Goal: Transaction & Acquisition: Purchase product/service

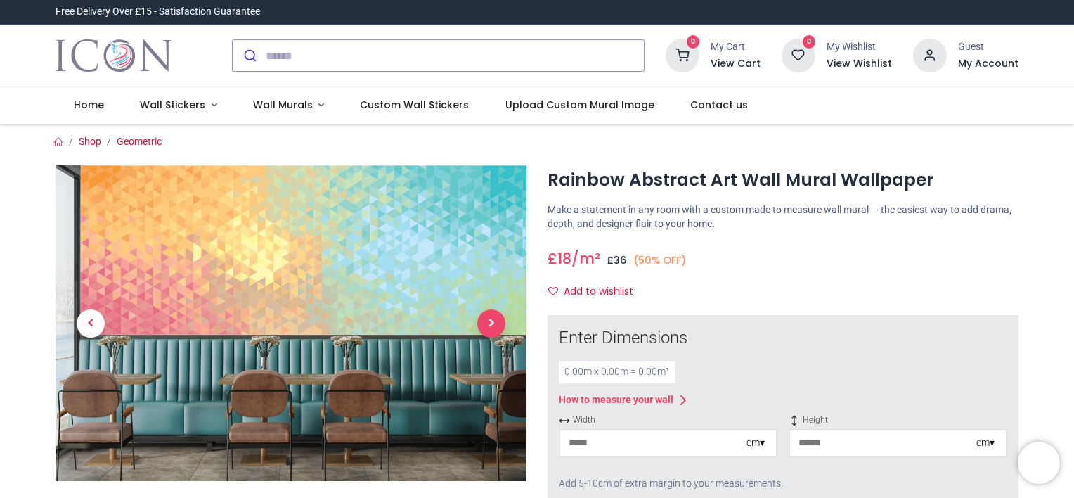
click at [492, 337] on span "Next" at bounding box center [491, 323] width 28 height 28
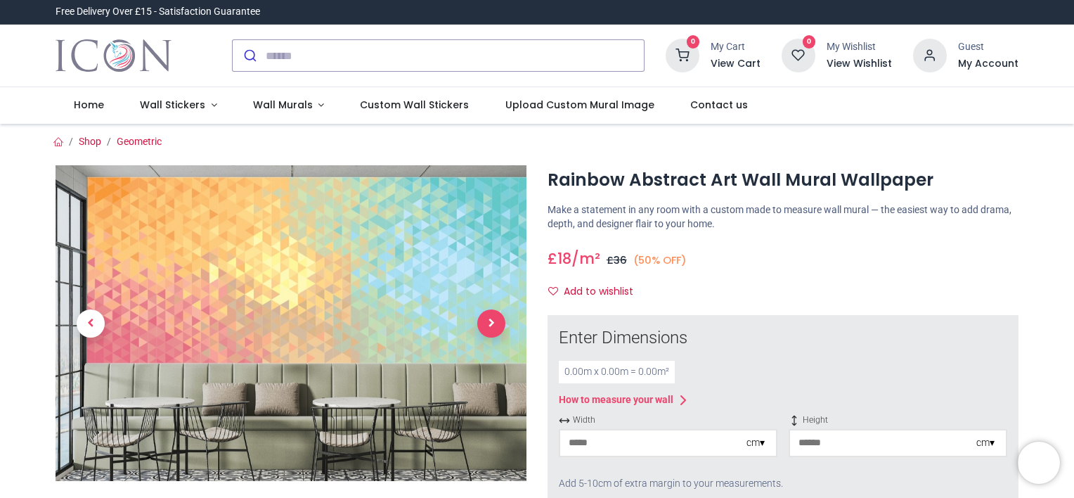
click at [493, 337] on span "Next" at bounding box center [491, 323] width 28 height 28
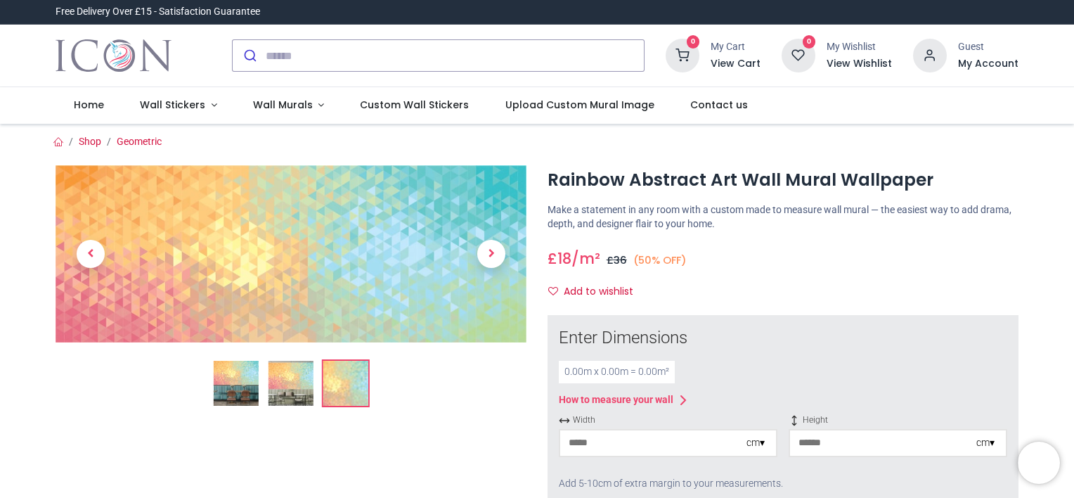
click at [406, 340] on img at bounding box center [291, 253] width 471 height 177
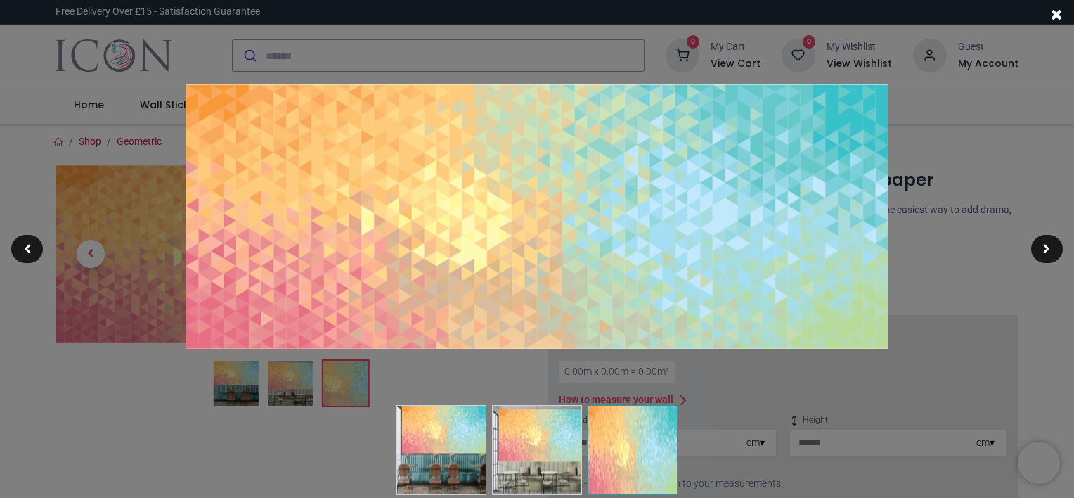
click at [1054, 18] on span at bounding box center [1057, 14] width 12 height 15
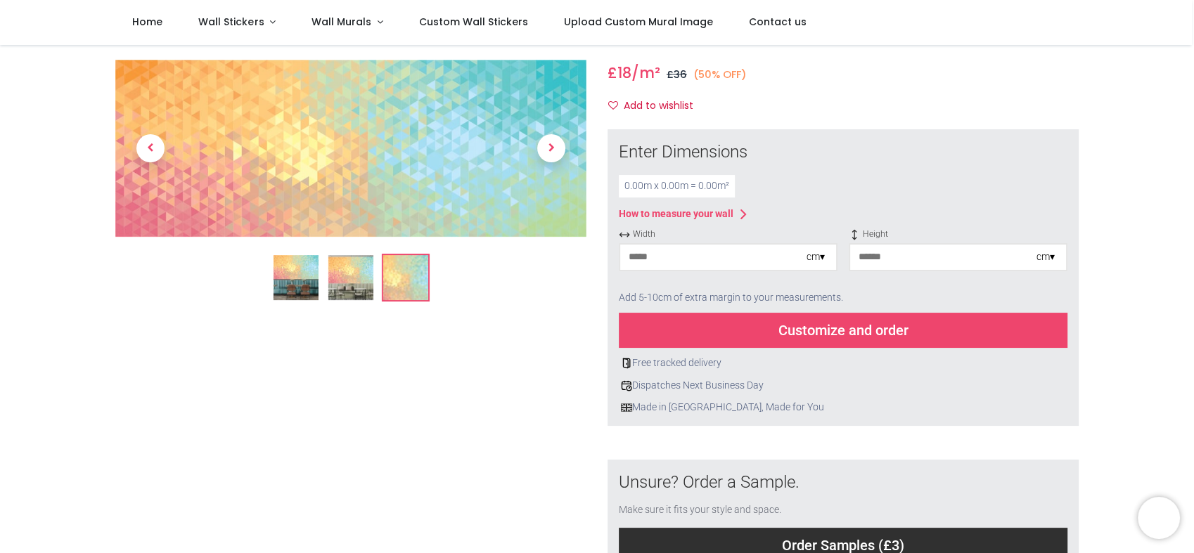
scroll to position [153, 0]
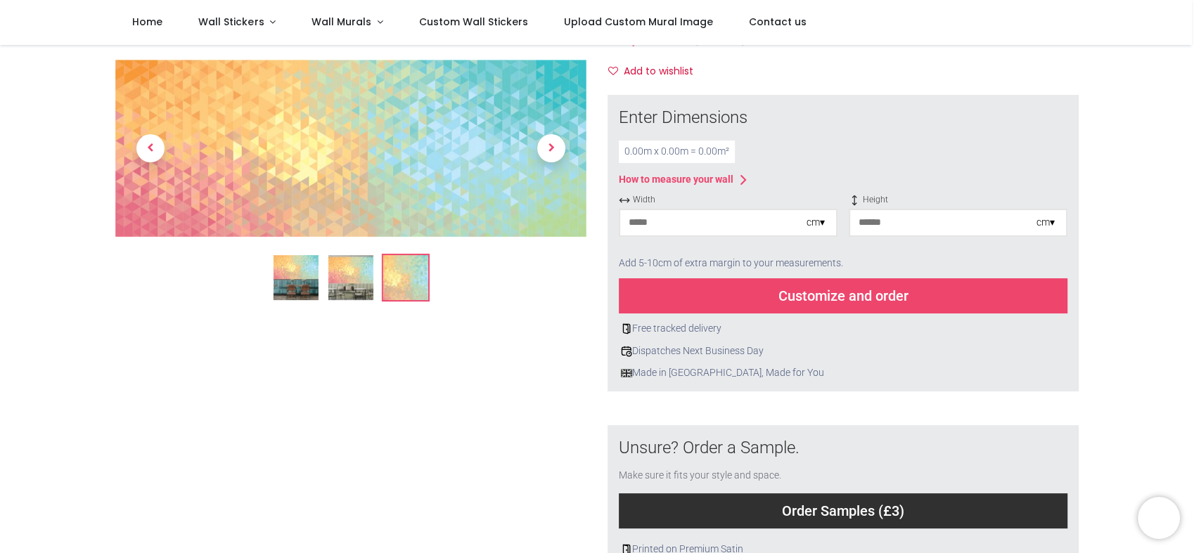
click at [771, 235] on input "number" at bounding box center [713, 222] width 186 height 25
type input "**"
click at [914, 235] on input "number" at bounding box center [943, 222] width 186 height 25
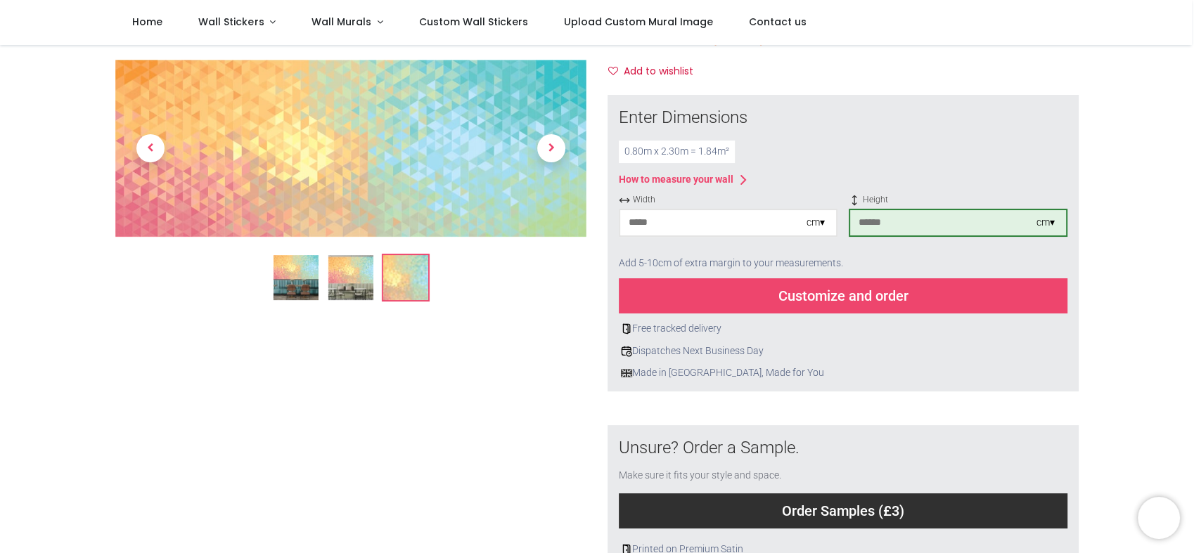
type input "***"
click at [877, 314] on div "Customize and order" at bounding box center [843, 295] width 448 height 35
click at [721, 216] on div "Enter Dimensions 0.80 m x 2.30 m = 1.84 m² How to measure your wall Width ** cm…" at bounding box center [843, 243] width 448 height 274
click at [721, 163] on div "0.80 m x 2.30 m = 1.84 m²" at bounding box center [677, 152] width 116 height 22
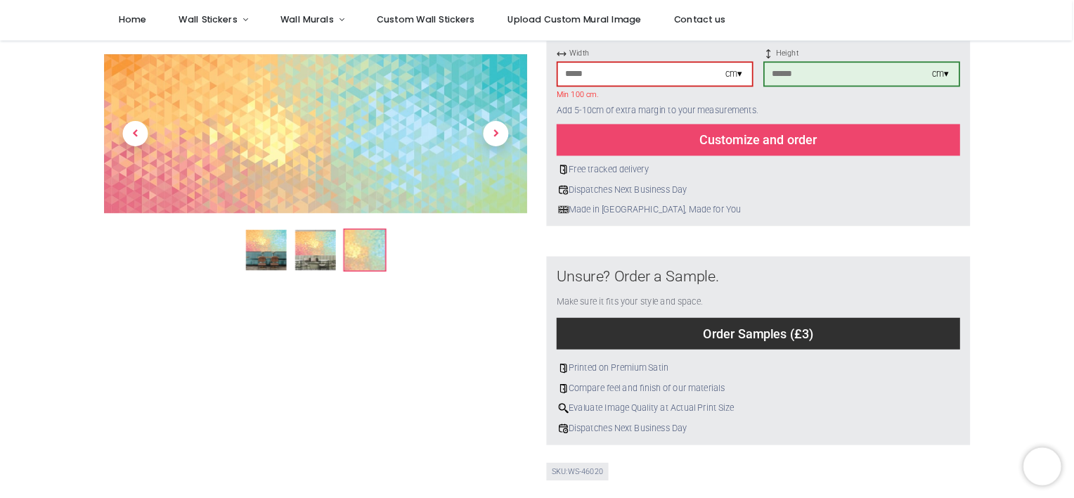
scroll to position [260, 0]
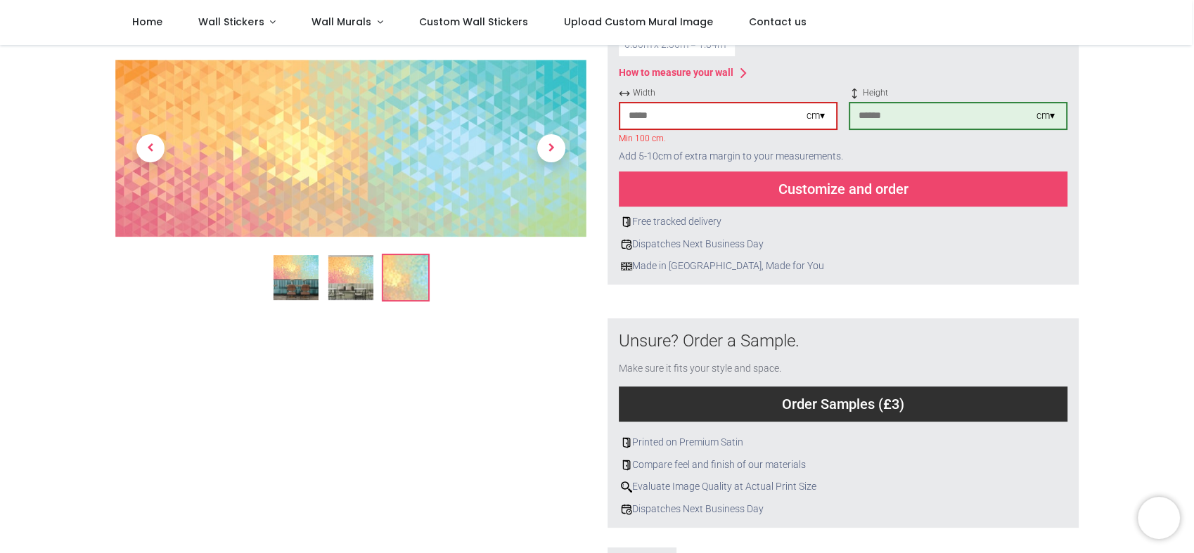
click at [821, 207] on div "Customize and order" at bounding box center [843, 189] width 448 height 35
click at [821, 123] on div "cm ▾" at bounding box center [815, 116] width 18 height 14
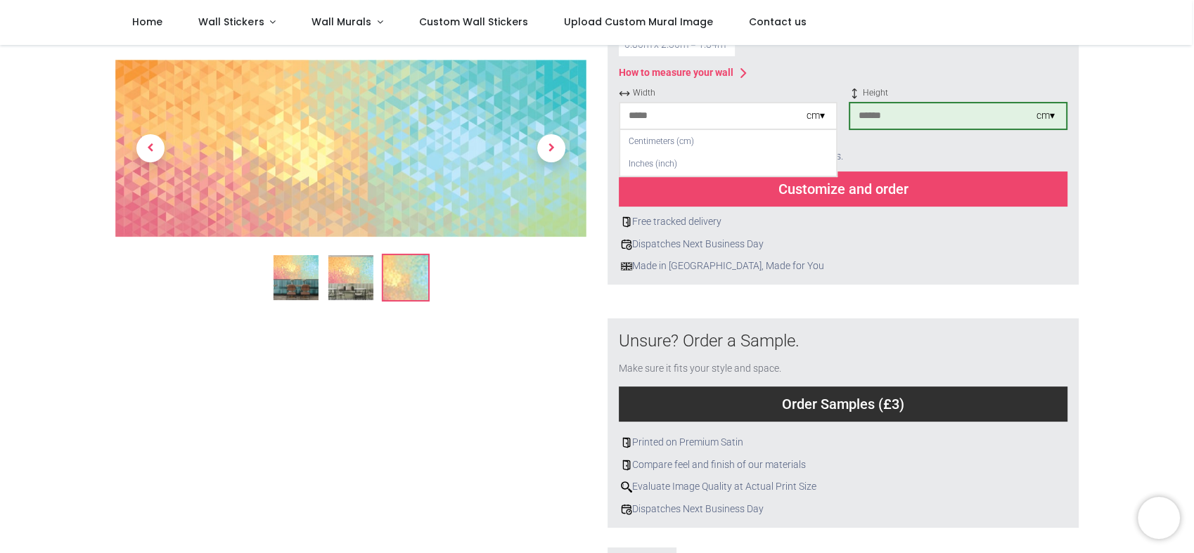
drag, startPoint x: 654, startPoint y: 195, endPoint x: 628, endPoint y: 195, distance: 26.0
click at [628, 129] on input "**" at bounding box center [713, 115] width 186 height 25
type input "**"
click at [938, 129] on input "***" at bounding box center [943, 115] width 186 height 25
type input "***"
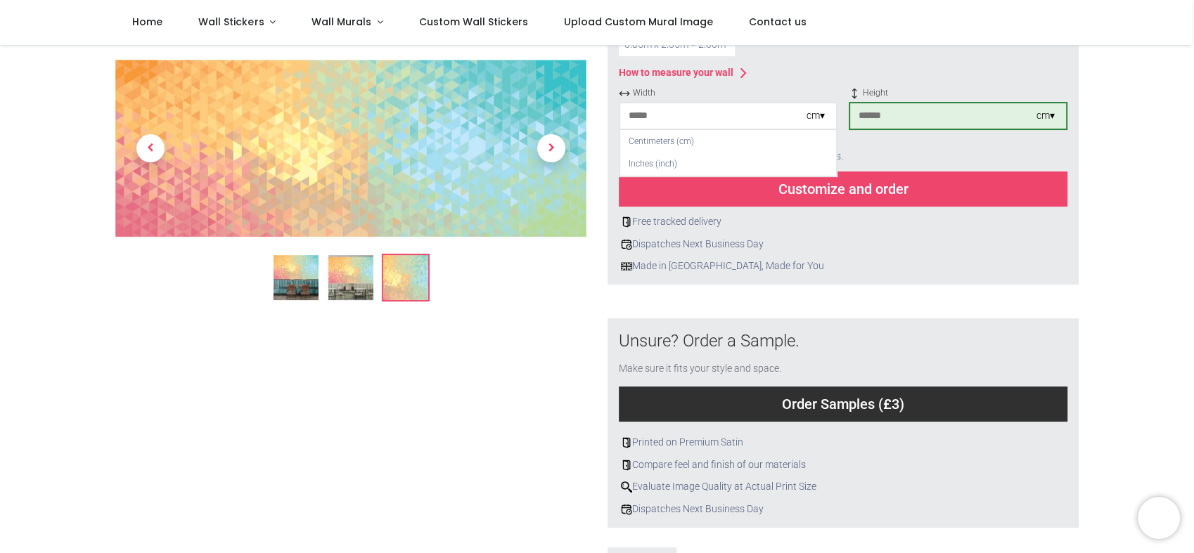
click at [962, 172] on div "Add 5-10cm of extra margin to your measurements." at bounding box center [843, 156] width 448 height 31
click at [903, 207] on div "Customize and order" at bounding box center [843, 189] width 448 height 35
click at [821, 123] on div "cm ▾" at bounding box center [815, 116] width 18 height 14
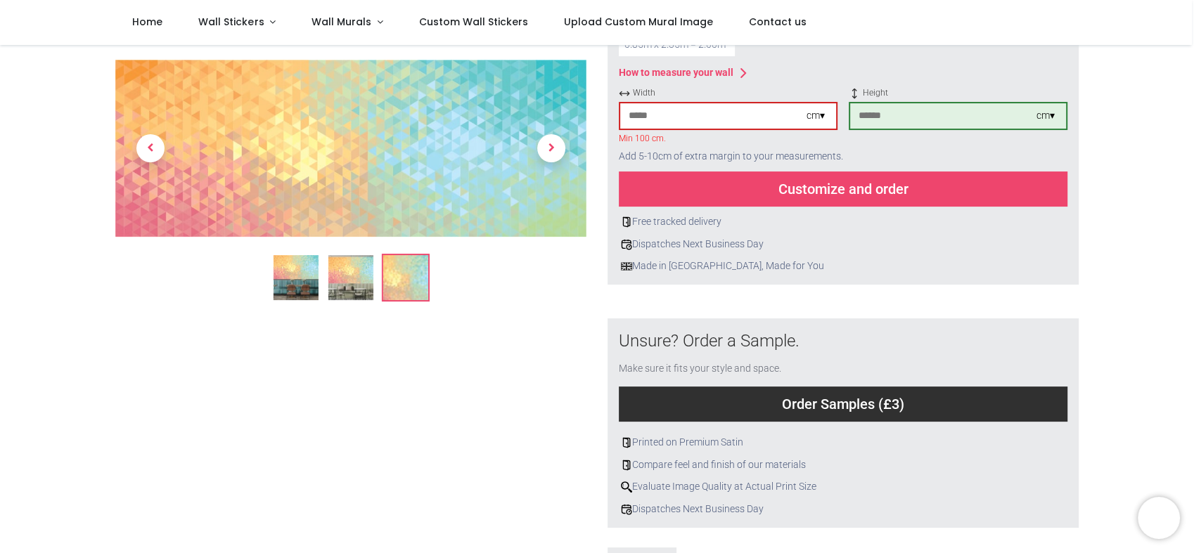
click at [821, 123] on div "cm ▾" at bounding box center [815, 116] width 18 height 14
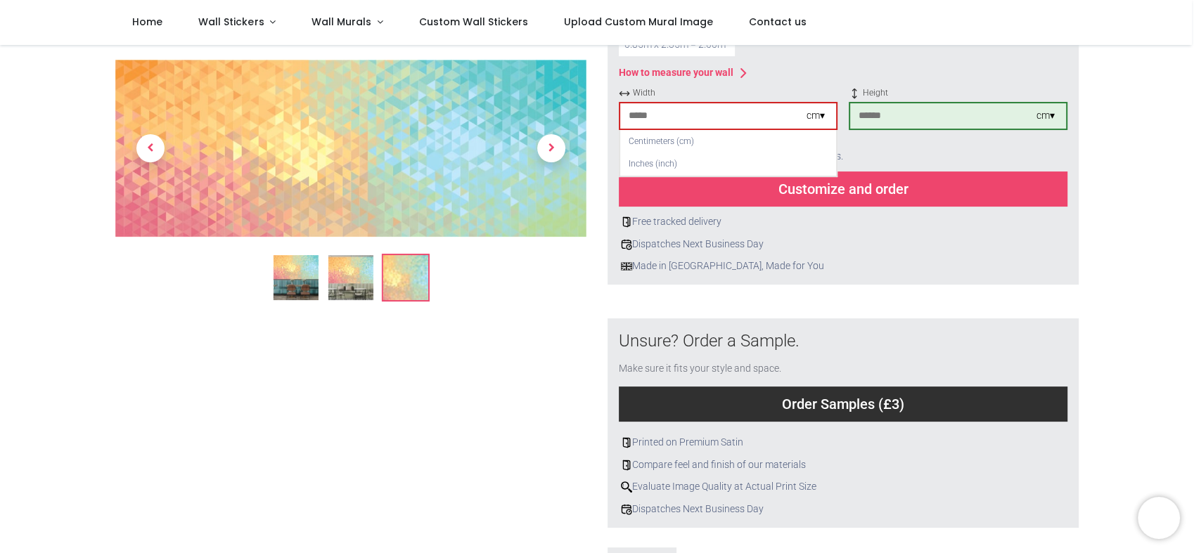
click at [821, 123] on div "cm ▾" at bounding box center [815, 116] width 18 height 14
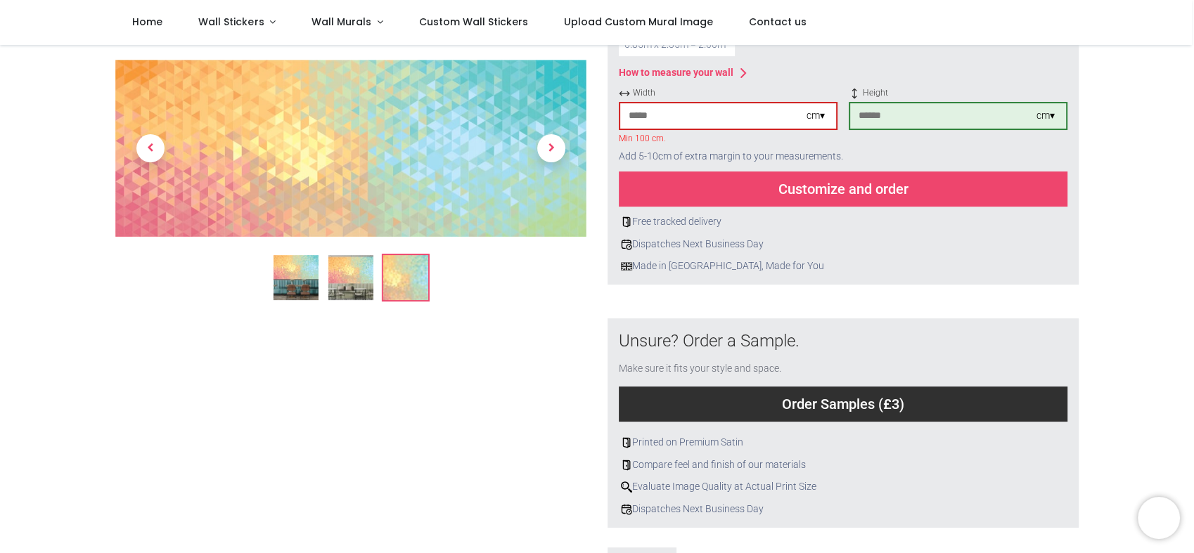
click at [815, 207] on div "Customize and order" at bounding box center [843, 189] width 448 height 35
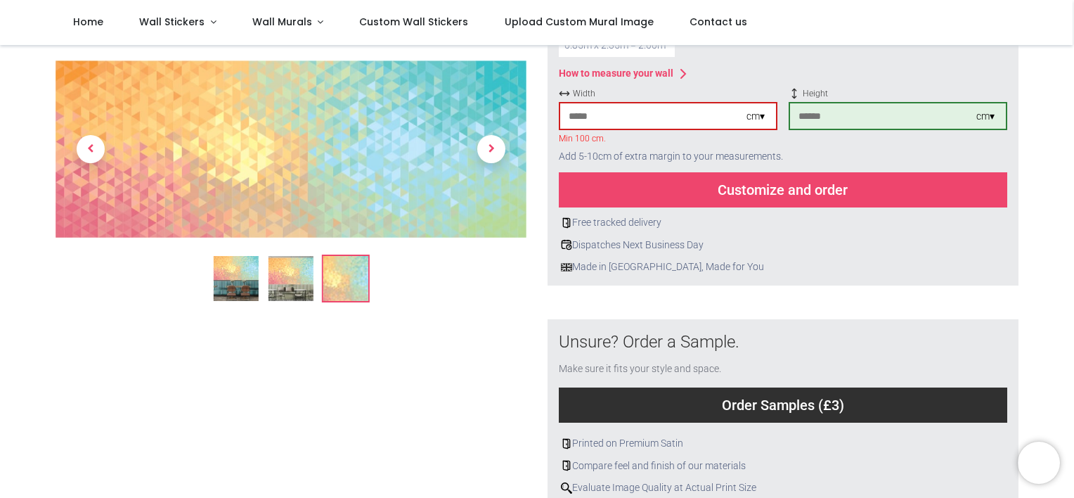
drag, startPoint x: 1147, startPoint y: 0, endPoint x: 652, endPoint y: 196, distance: 532.3
click at [652, 129] on input "**" at bounding box center [653, 115] width 186 height 25
type input "*"
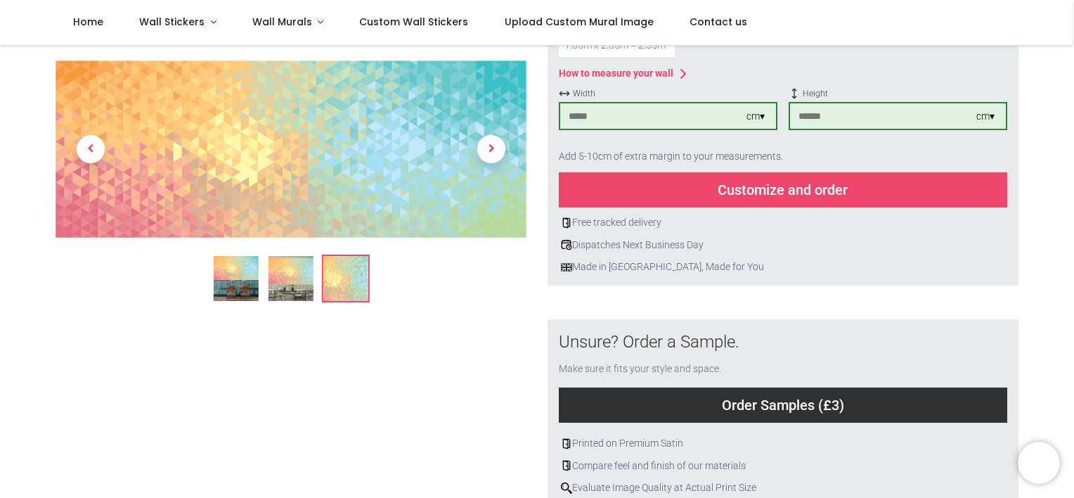
type input "***"
click at [808, 207] on div "Customize and order" at bounding box center [783, 189] width 448 height 35
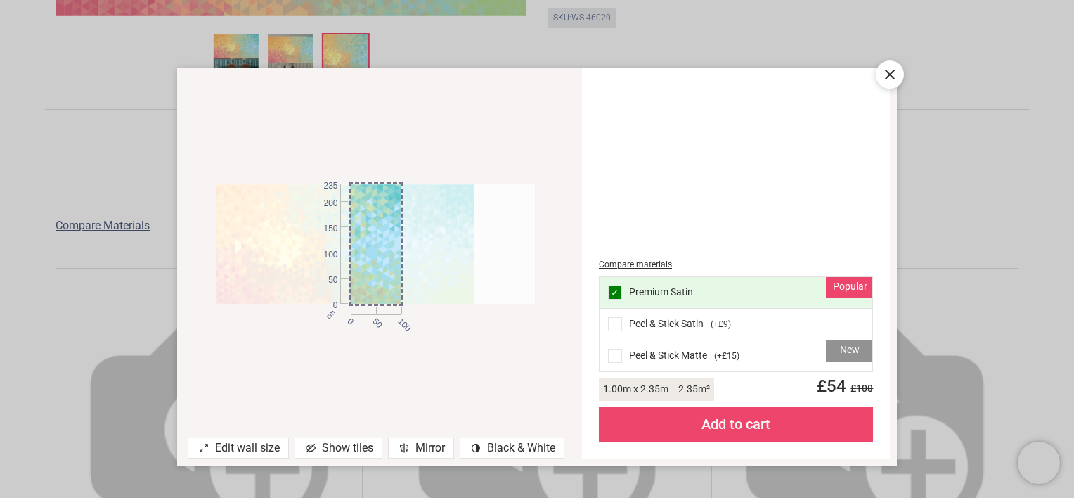
drag, startPoint x: 399, startPoint y: 233, endPoint x: 325, endPoint y: 222, distance: 74.7
click at [325, 222] on div at bounding box center [315, 244] width 318 height 120
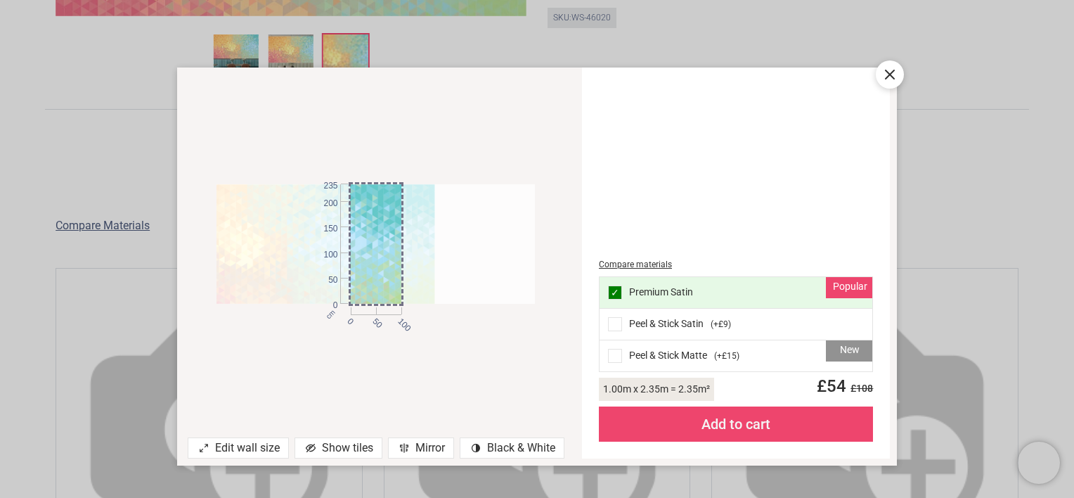
drag, startPoint x: 357, startPoint y: 231, endPoint x: 337, endPoint y: 228, distance: 20.6
click at [337, 228] on div "cm 0 50 100 0 50 100 150 200 235" at bounding box center [376, 244] width 318 height 120
drag, startPoint x: 371, startPoint y: 235, endPoint x: 337, endPoint y: 230, distance: 34.8
click at [337, 230] on div "cm 0 50 100 0 50 100 150 200 235" at bounding box center [376, 244] width 318 height 120
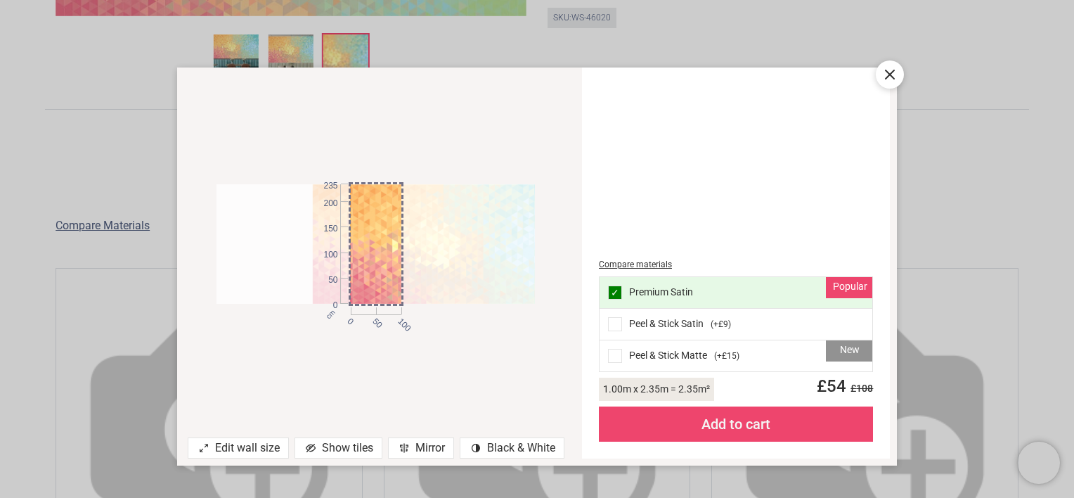
drag, startPoint x: 388, startPoint y: 242, endPoint x: 554, endPoint y: 259, distance: 166.8
click at [554, 259] on div "cm 0 50 100 0 50 100 150 200 235" at bounding box center [376, 244] width 398 height 325
drag, startPoint x: 539, startPoint y: 260, endPoint x: 554, endPoint y: 261, distance: 14.8
click at [554, 261] on div "cm 0 50 100 0 50 100 150 200 235" at bounding box center [376, 244] width 398 height 325
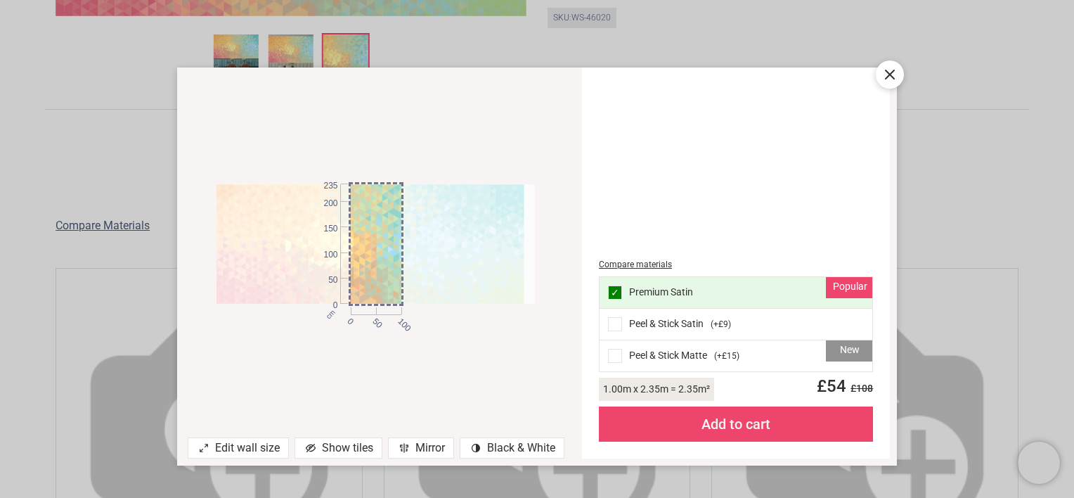
drag, startPoint x: 529, startPoint y: 254, endPoint x: 427, endPoint y: 246, distance: 101.5
click at [427, 246] on div at bounding box center [365, 244] width 318 height 120
click at [451, 254] on div at bounding box center [371, 244] width 318 height 120
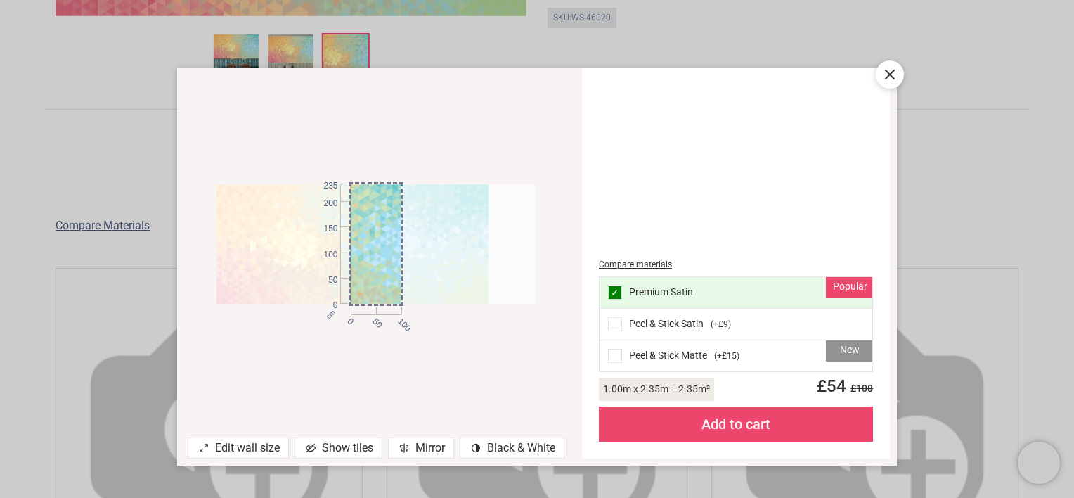
drag, startPoint x: 453, startPoint y: 256, endPoint x: 409, endPoint y: 254, distance: 43.6
click at [409, 254] on div at bounding box center [330, 244] width 318 height 120
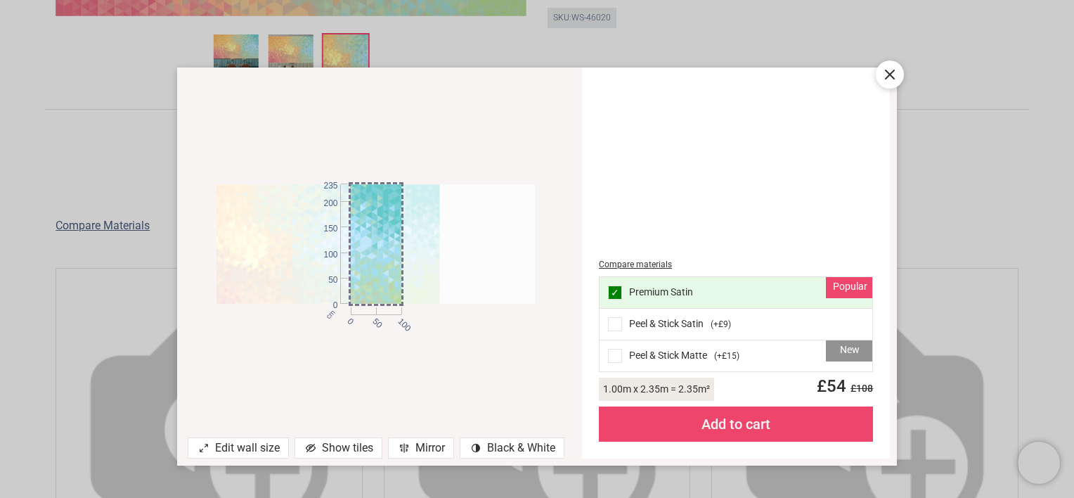
drag, startPoint x: 477, startPoint y: 267, endPoint x: 426, endPoint y: 263, distance: 51.5
click at [426, 263] on div at bounding box center [281, 244] width 318 height 120
drag, startPoint x: 460, startPoint y: 266, endPoint x: 429, endPoint y: 262, distance: 31.1
click at [429, 262] on article at bounding box center [376, 244] width 318 height 120
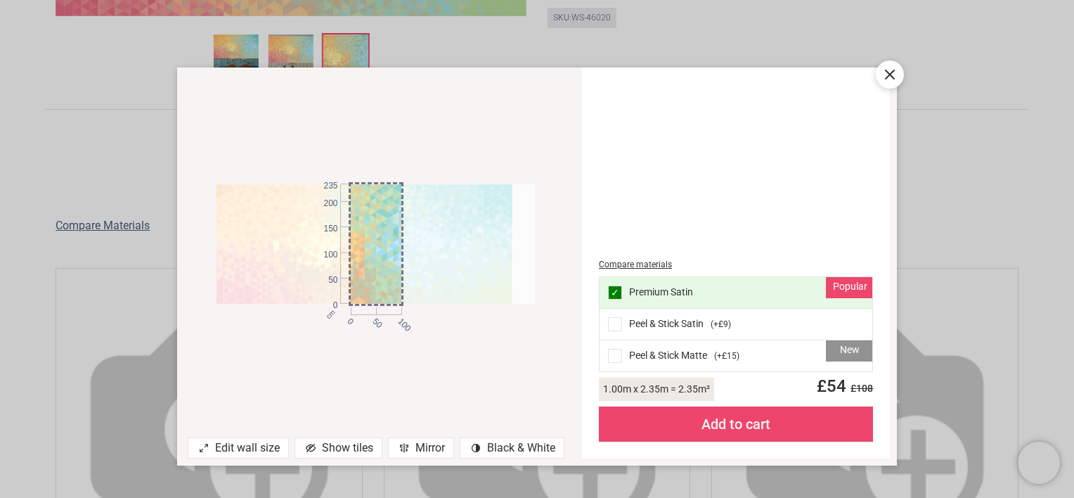
drag, startPoint x: 429, startPoint y: 262, endPoint x: 550, endPoint y: 281, distance: 123.1
click at [550, 281] on div "cm 0 50 100 0 50 100 150 200 235" at bounding box center [376, 244] width 398 height 325
click at [612, 325] on span at bounding box center [615, 324] width 14 height 14
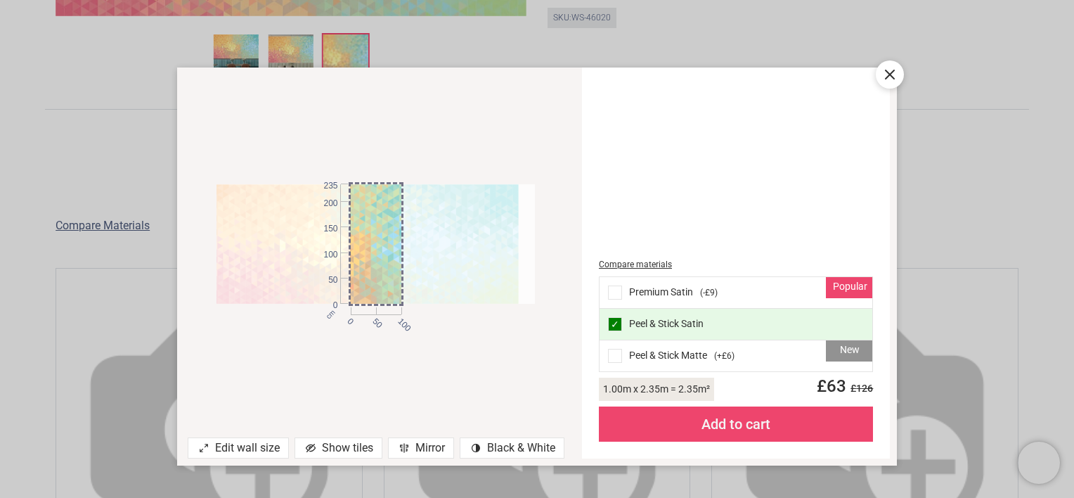
click at [666, 421] on div "Add to cart" at bounding box center [736, 423] width 274 height 35
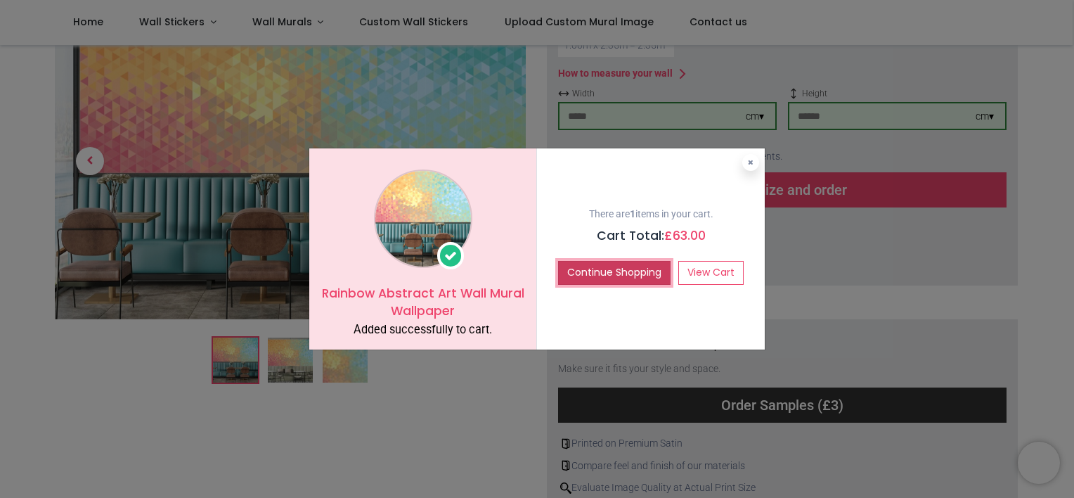
click at [640, 261] on button "Continue Shopping" at bounding box center [614, 273] width 112 height 24
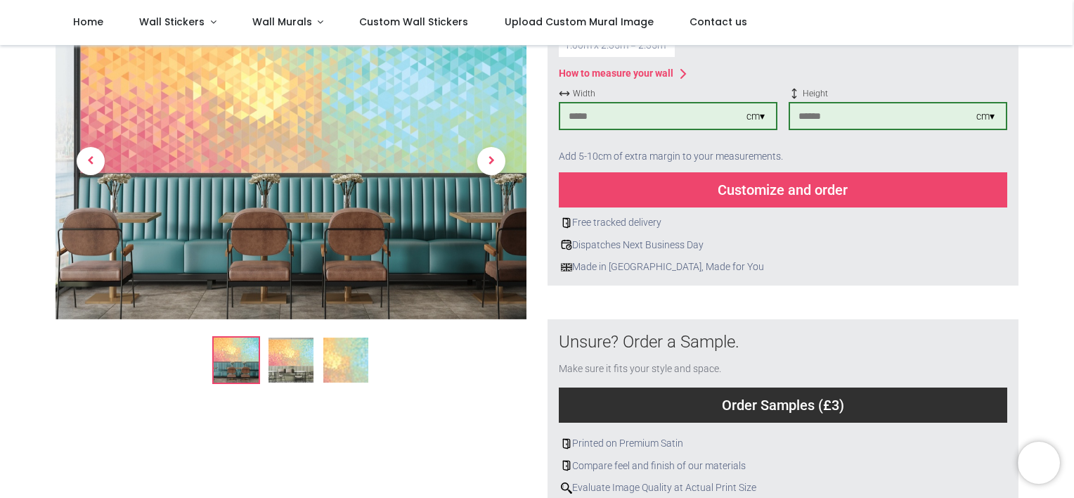
click at [422, 145] on img at bounding box center [291, 162] width 471 height 316
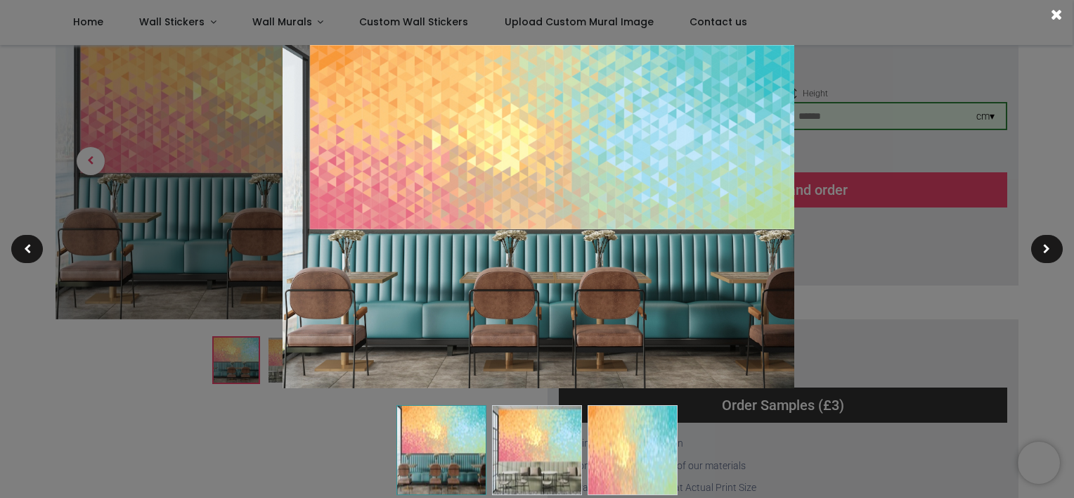
click at [527, 254] on img at bounding box center [539, 216] width 512 height 343
click at [534, 205] on img at bounding box center [539, 216] width 512 height 343
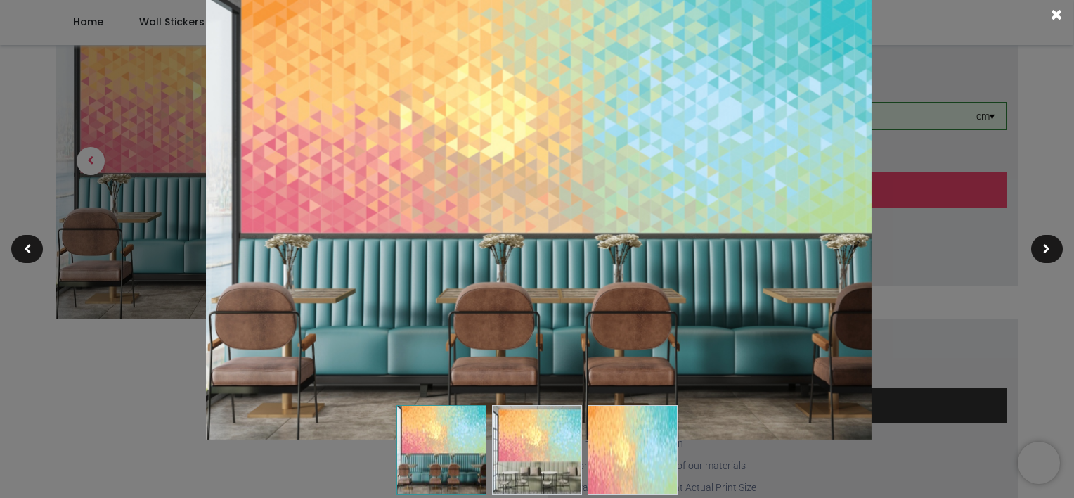
click at [534, 205] on img at bounding box center [538, 217] width 666 height 446
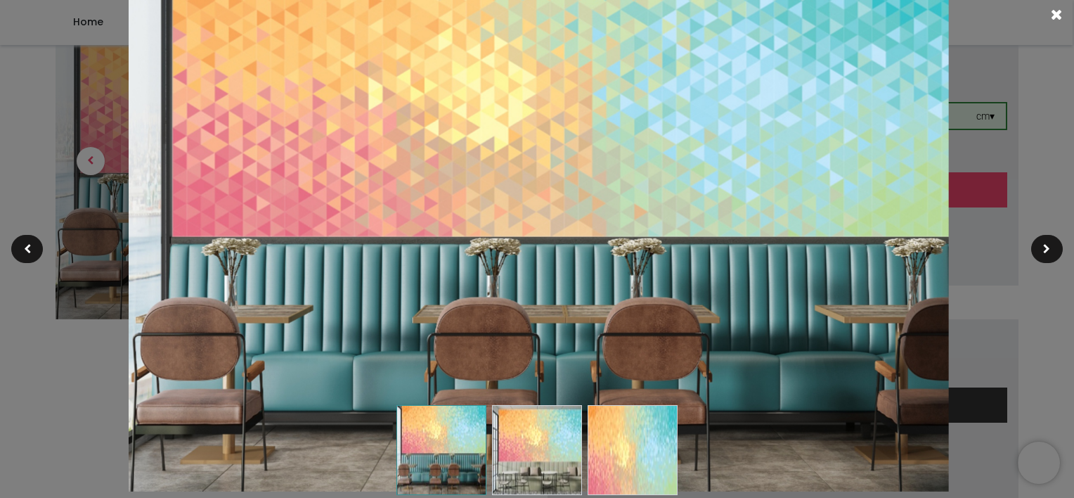
click at [534, 205] on img at bounding box center [539, 216] width 820 height 549
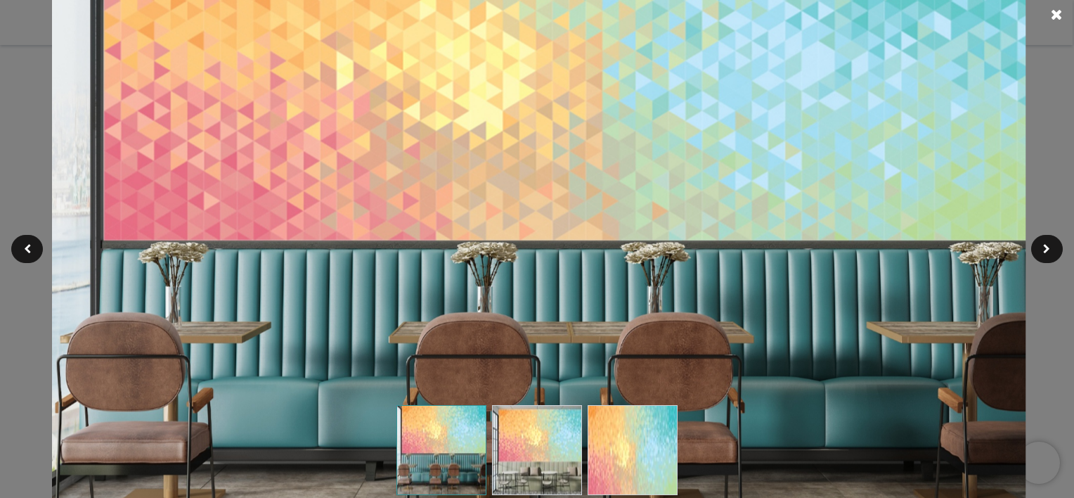
click at [534, 205] on img at bounding box center [538, 216] width 973 height 652
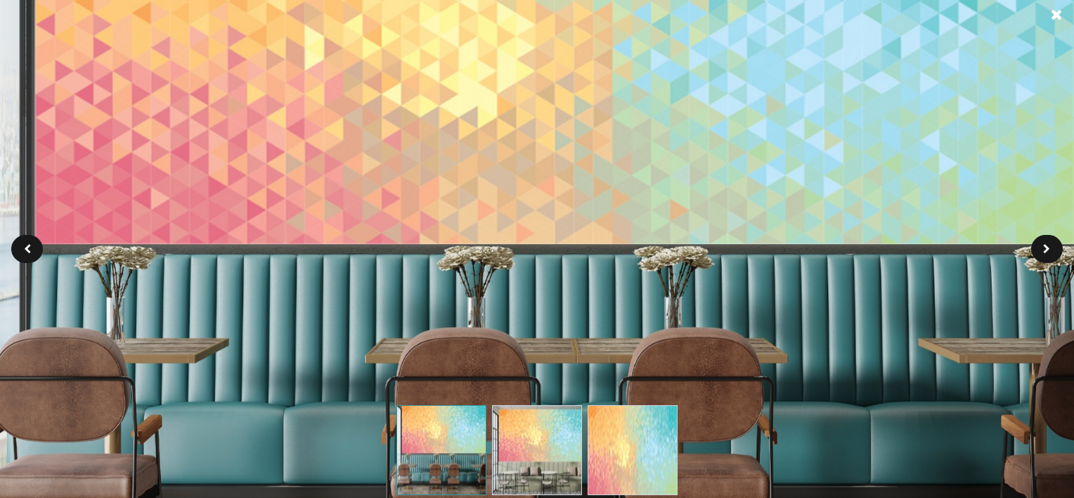
click at [534, 205] on img at bounding box center [538, 216] width 1127 height 755
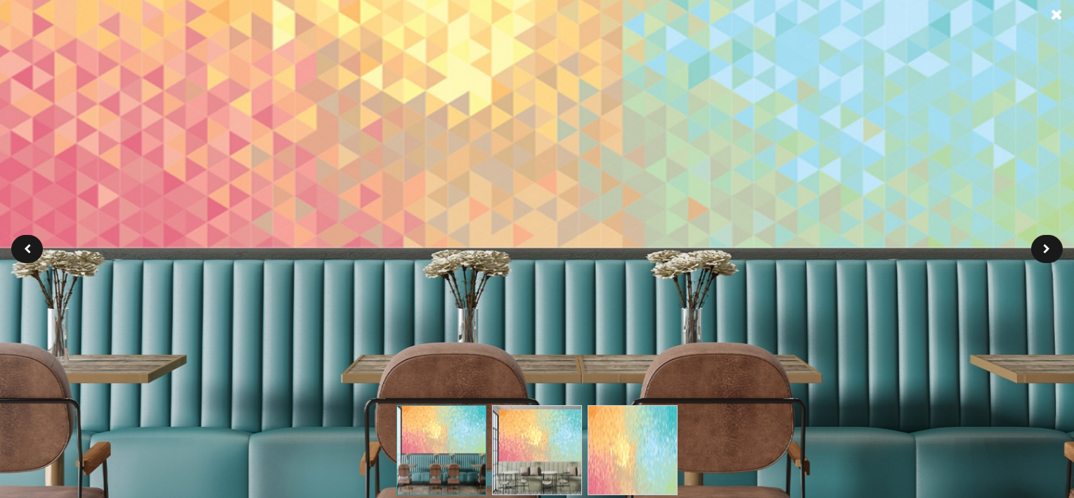
click at [534, 205] on img at bounding box center [538, 217] width 1280 height 858
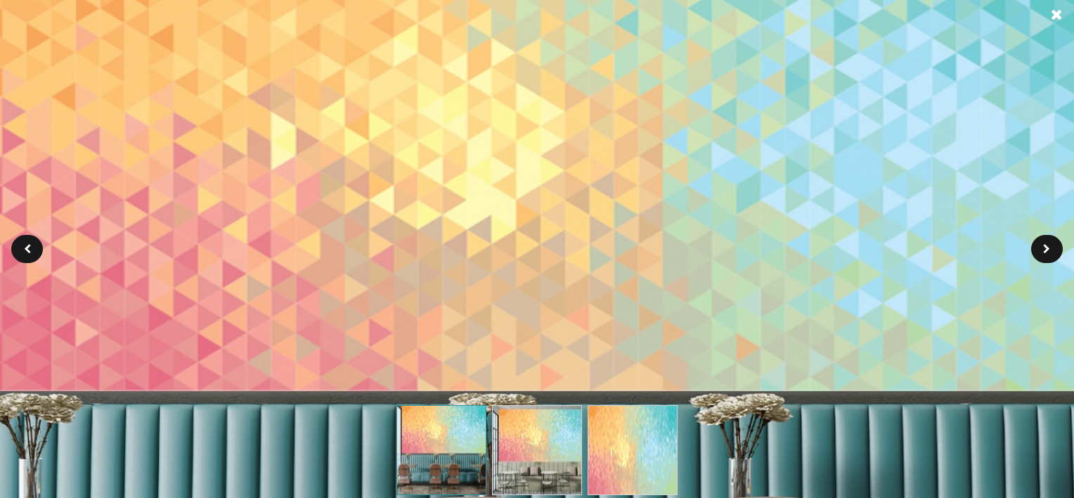
drag, startPoint x: 535, startPoint y: 191, endPoint x: 565, endPoint y: 330, distance: 142.4
click at [565, 330] on img at bounding box center [569, 356] width 1434 height 960
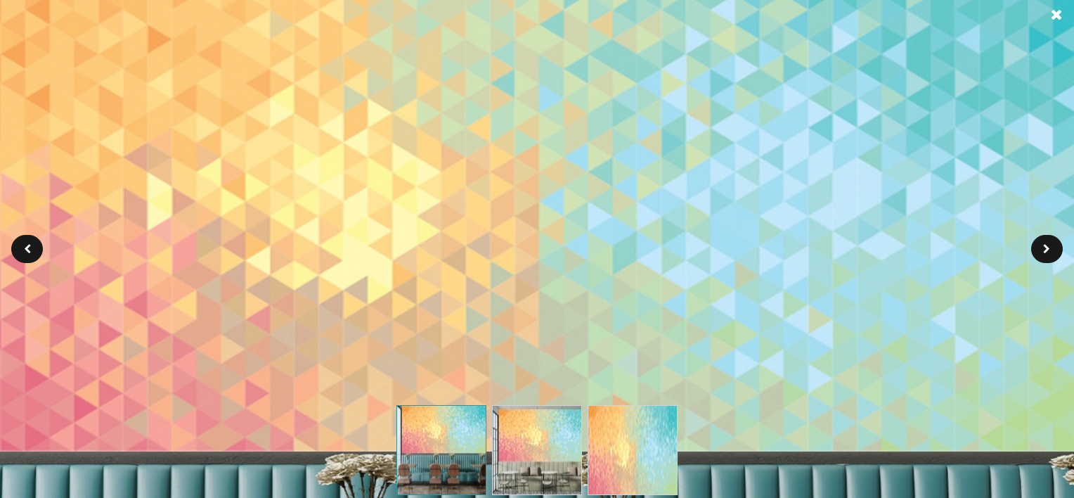
drag, startPoint x: 611, startPoint y: 291, endPoint x: 484, endPoint y: 354, distance: 142.1
click at [484, 354] on img at bounding box center [445, 416] width 1434 height 960
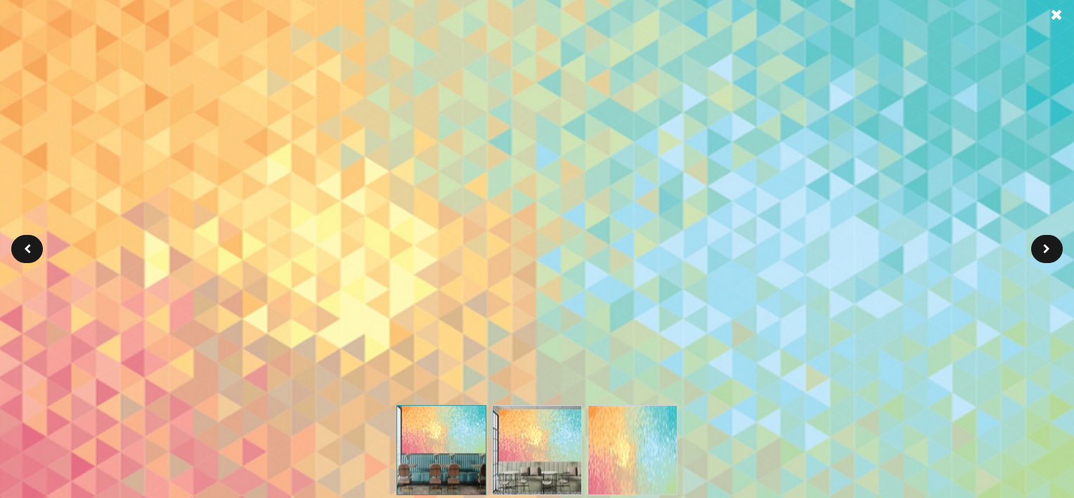
drag, startPoint x: 593, startPoint y: 290, endPoint x: 592, endPoint y: 346, distance: 56.2
click at [592, 346] on img at bounding box center [442, 474] width 1434 height 960
click at [1052, 13] on span at bounding box center [1057, 14] width 12 height 15
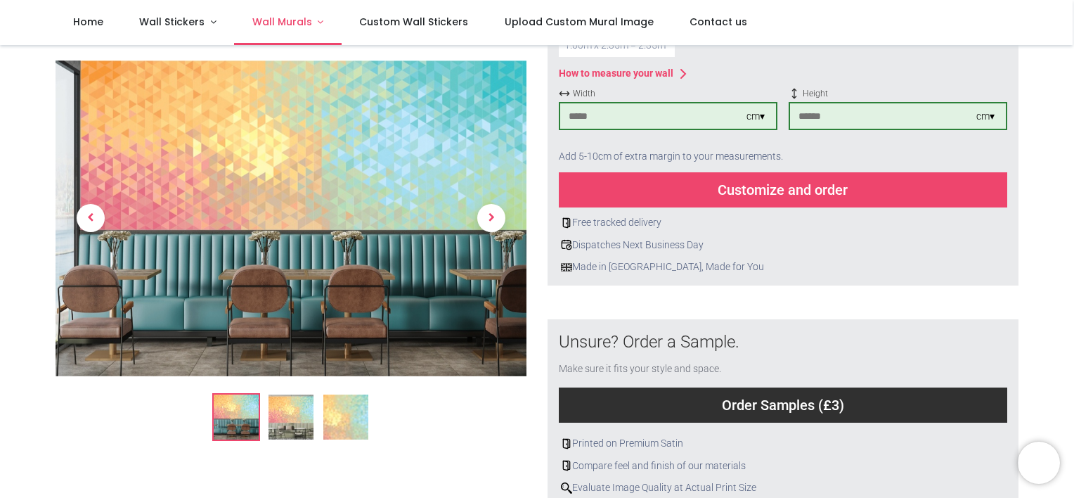
click at [342, 33] on link "Wall Murals" at bounding box center [288, 22] width 108 height 45
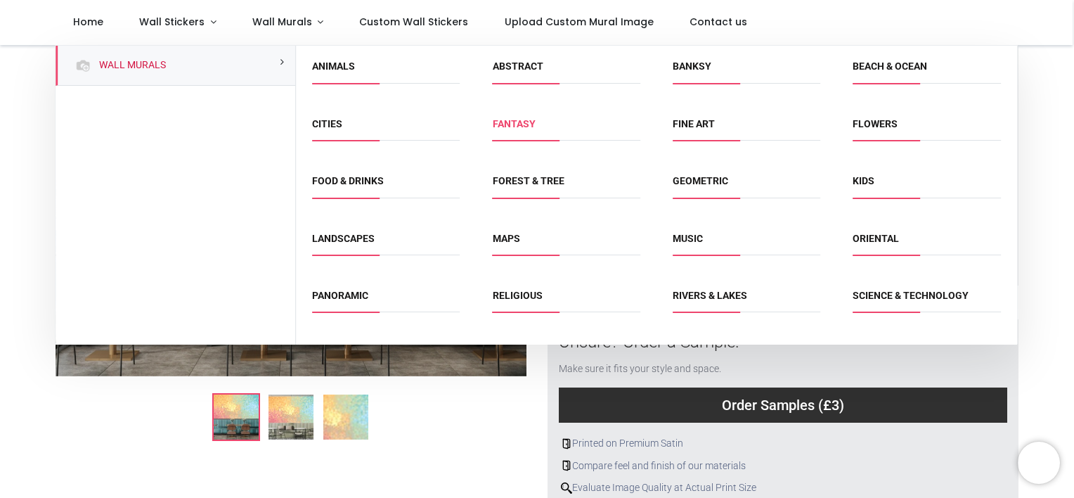
click at [516, 129] on link "Fantasy" at bounding box center [514, 123] width 43 height 11
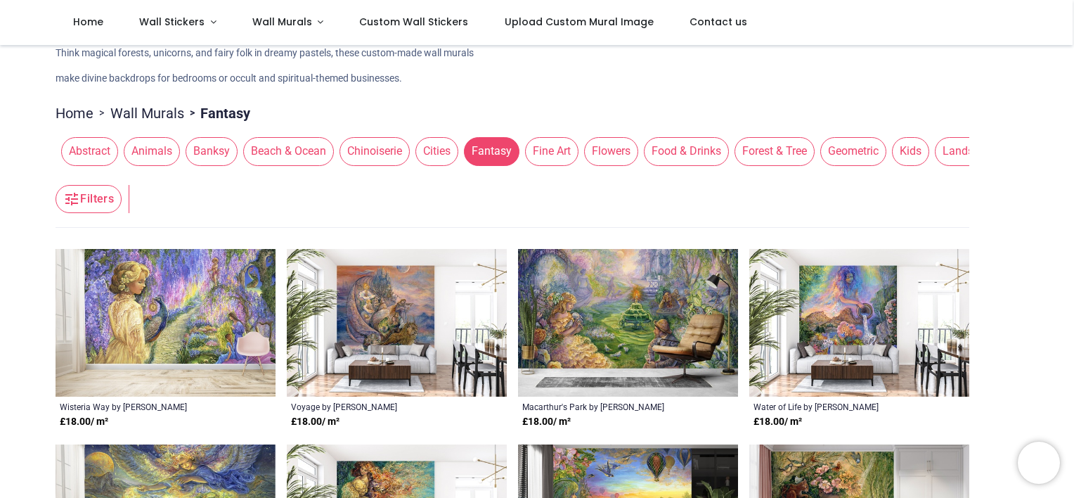
scroll to position [21, 0]
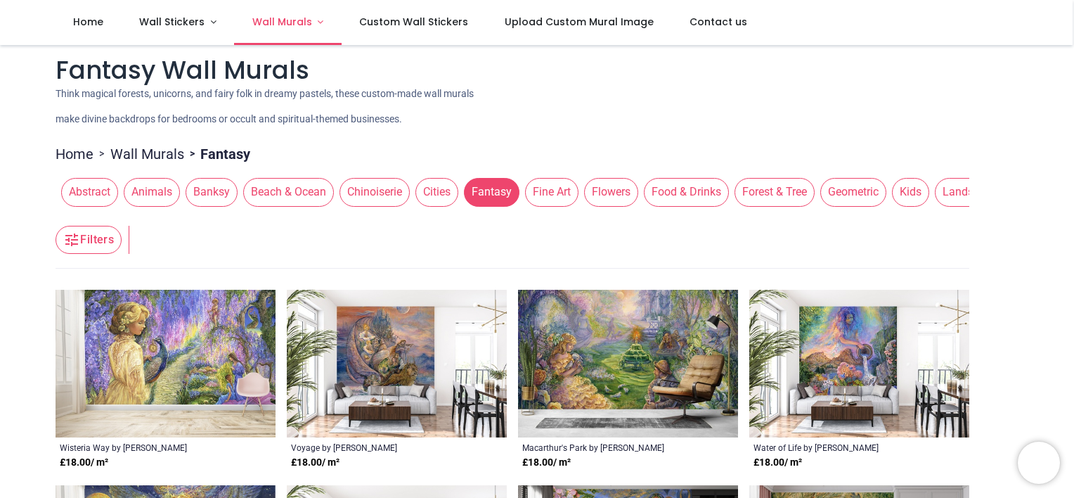
click at [342, 31] on link "Wall Murals" at bounding box center [288, 22] width 108 height 45
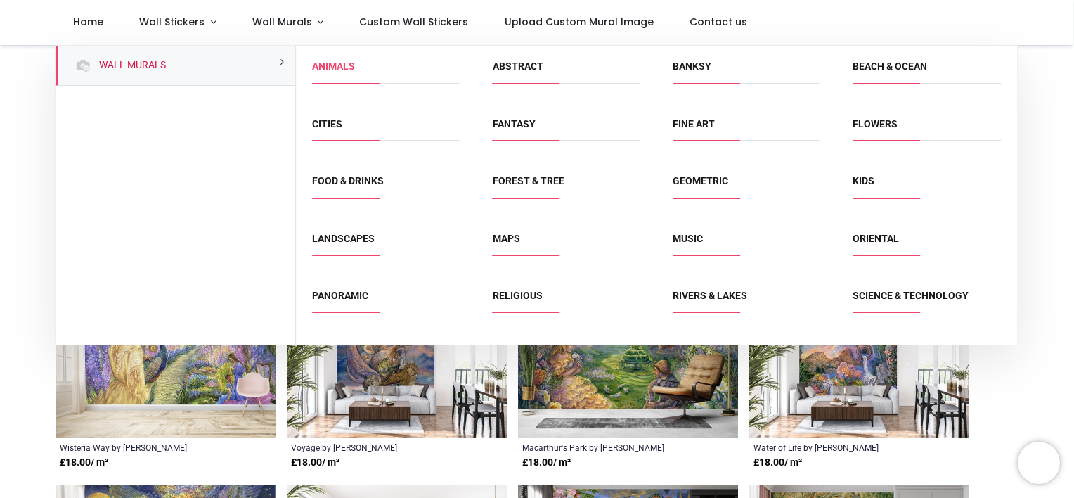
click at [355, 72] on link "Animals" at bounding box center [333, 65] width 43 height 11
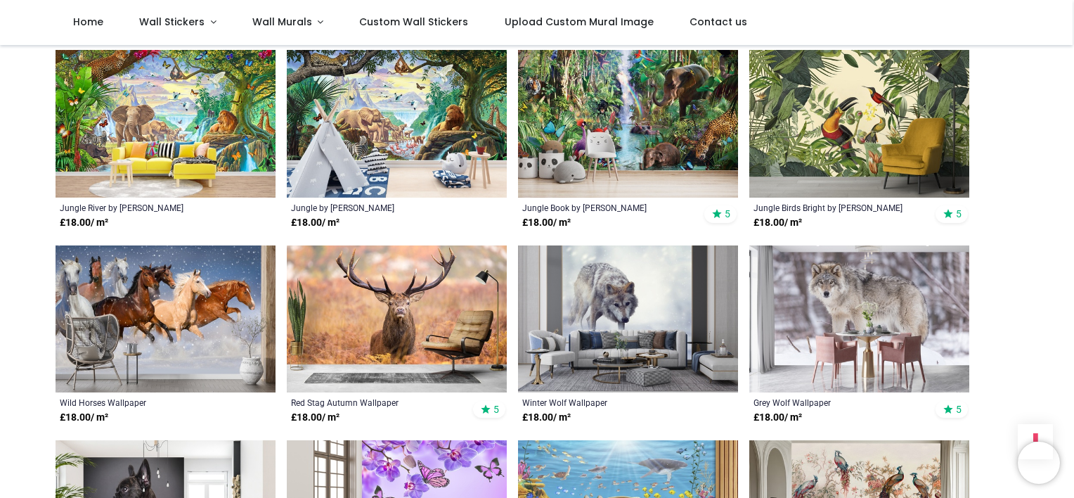
scroll to position [1151, 0]
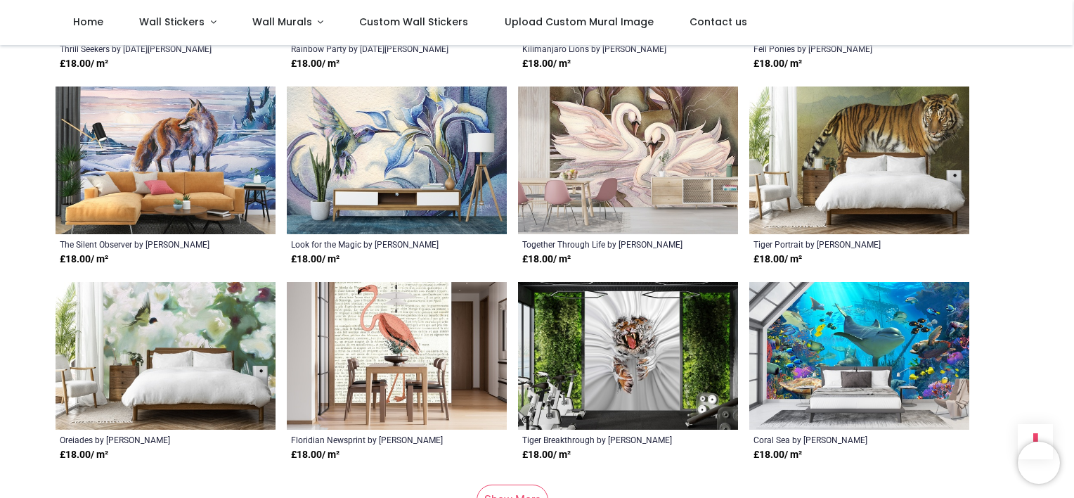
scroll to position [2699, 0]
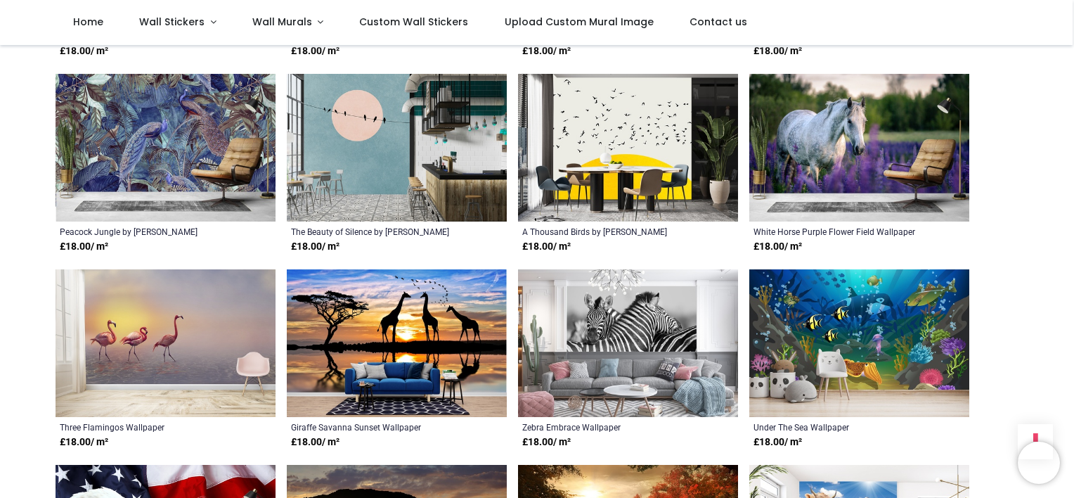
scroll to position [3277, 0]
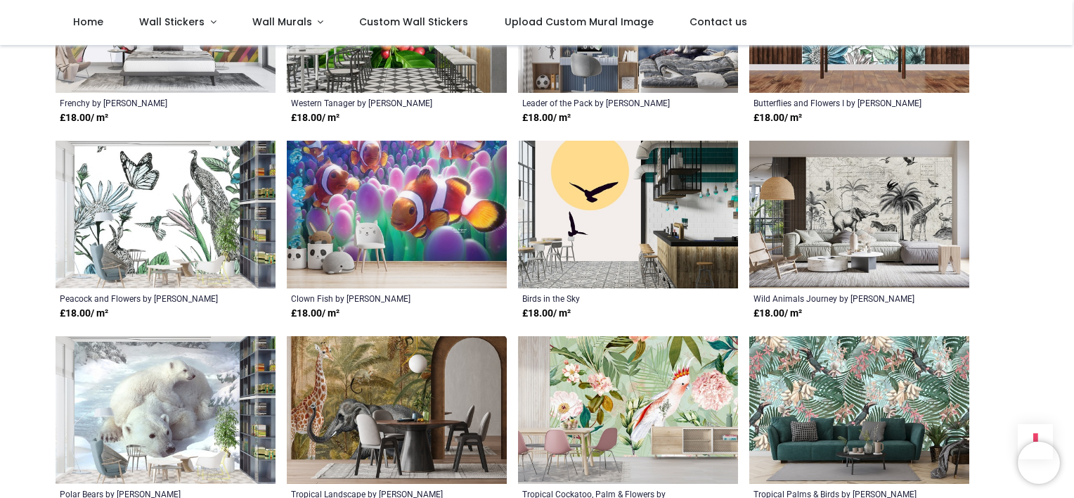
scroll to position [5046, 0]
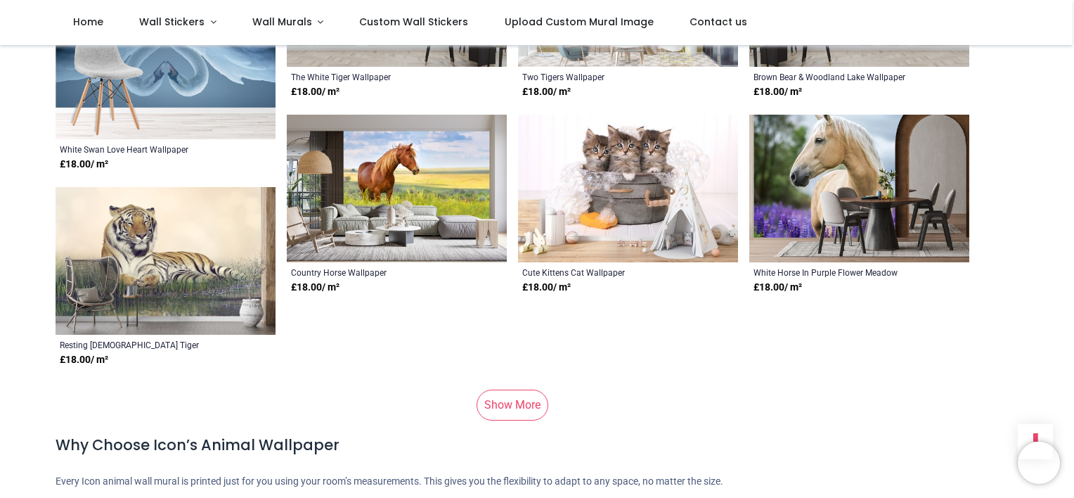
scroll to position [7016, 0]
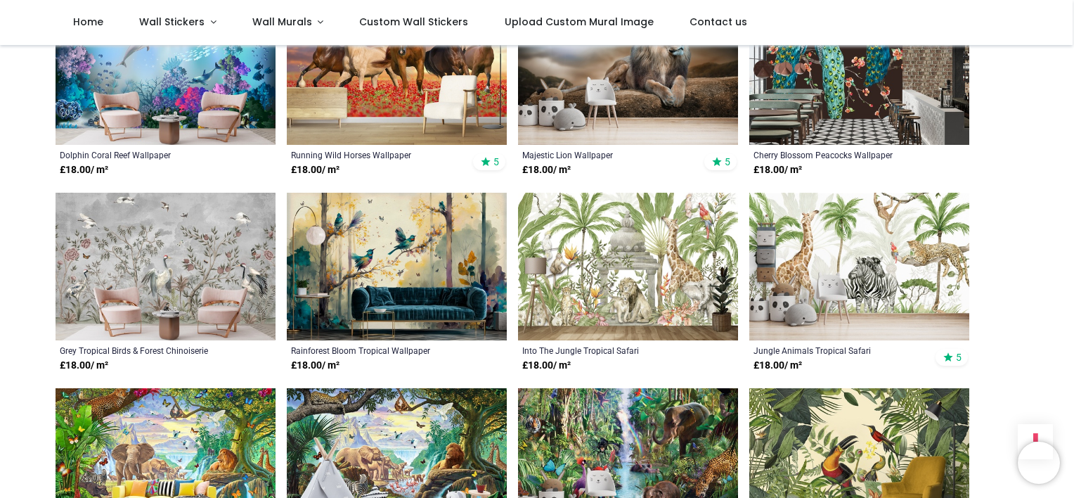
scroll to position [766, 0]
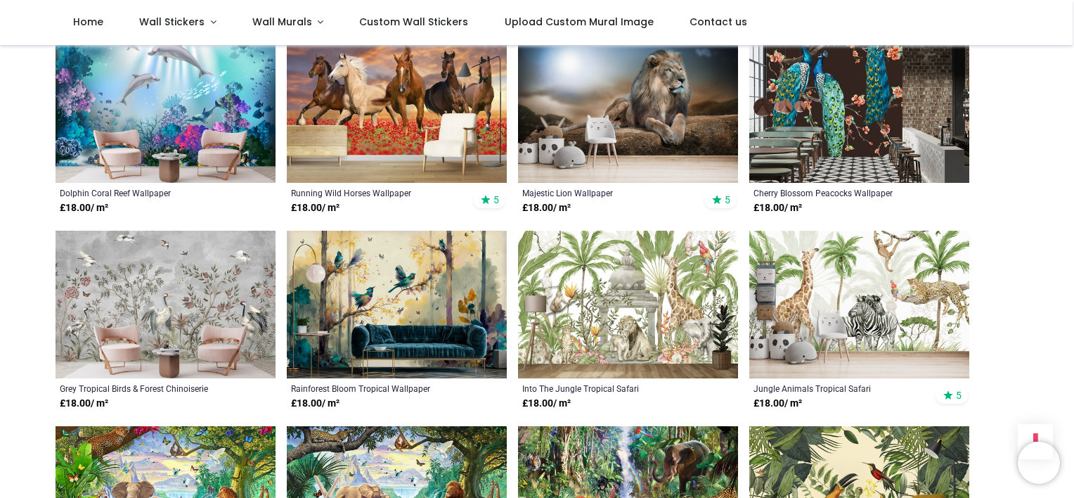
click at [928, 152] on img at bounding box center [859, 110] width 220 height 148
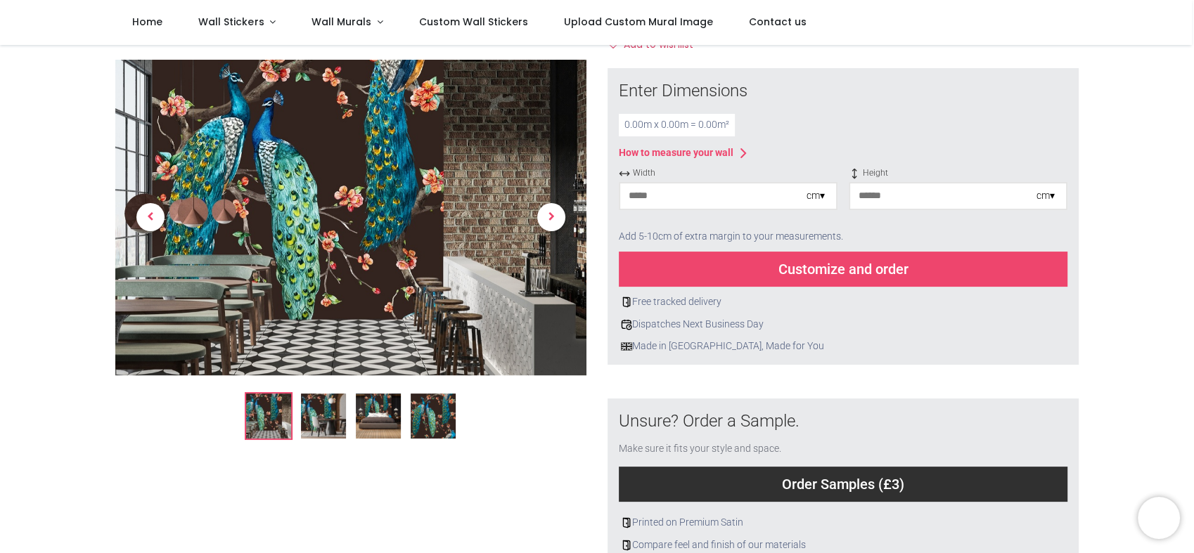
scroll to position [195, 0]
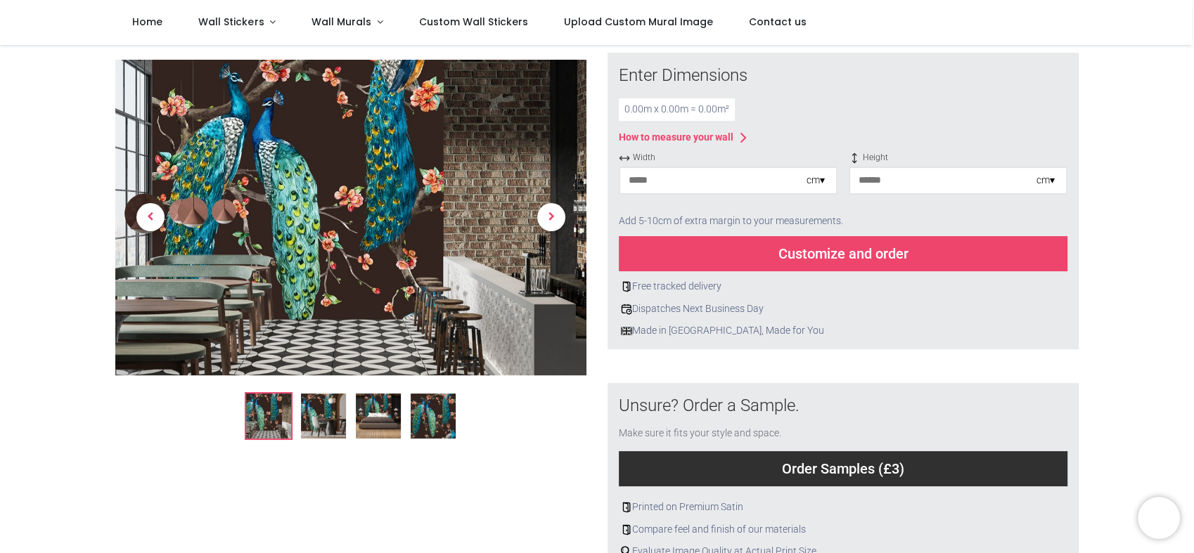
click at [770, 193] on input "number" at bounding box center [713, 180] width 186 height 25
type input "***"
click at [894, 193] on input "number" at bounding box center [943, 180] width 186 height 25
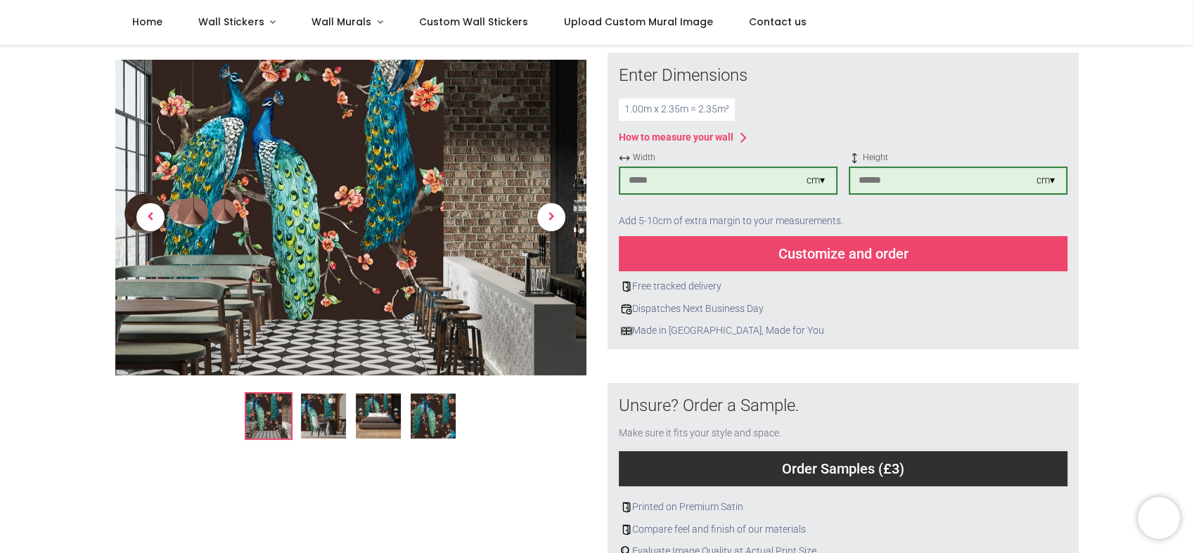
type input "***"
click at [698, 193] on input "***" at bounding box center [713, 180] width 186 height 25
type input "***"
click at [788, 271] on div "Customize and order" at bounding box center [843, 253] width 448 height 35
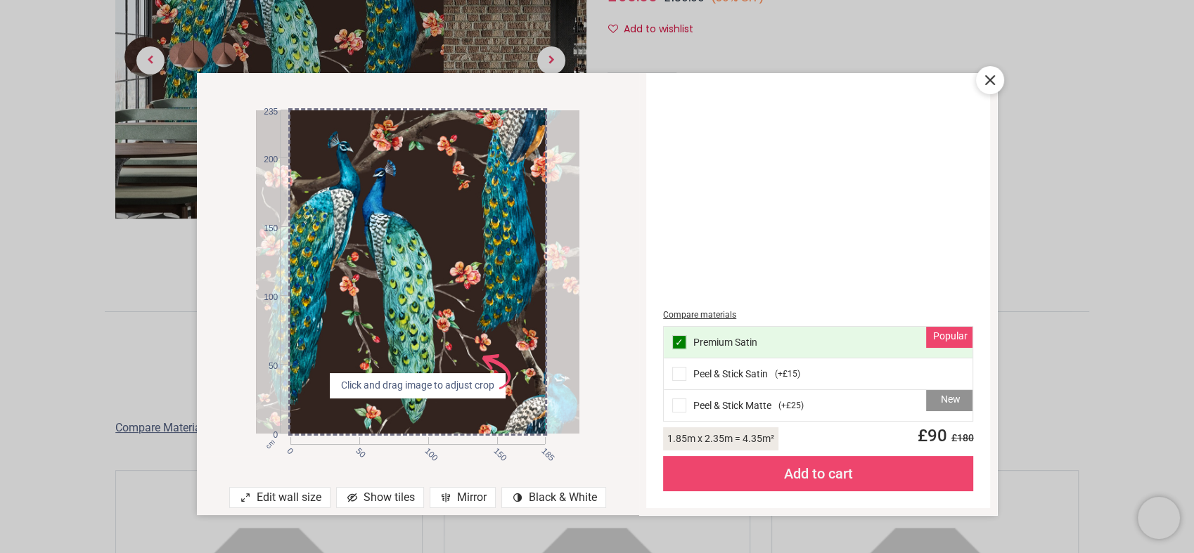
click at [683, 375] on span at bounding box center [679, 374] width 14 height 14
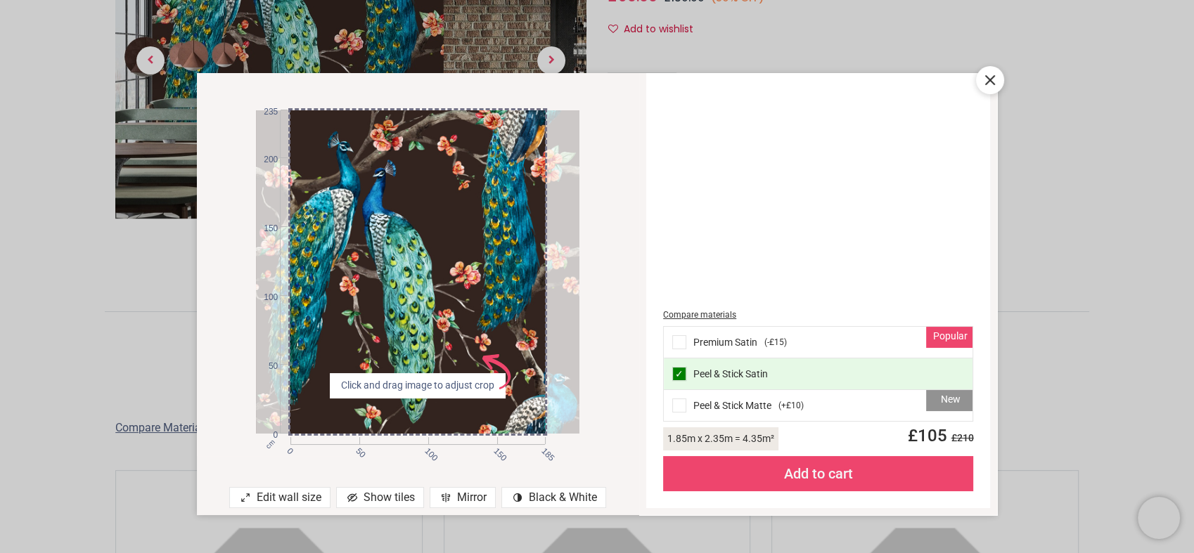
click at [474, 311] on div at bounding box center [417, 271] width 323 height 323
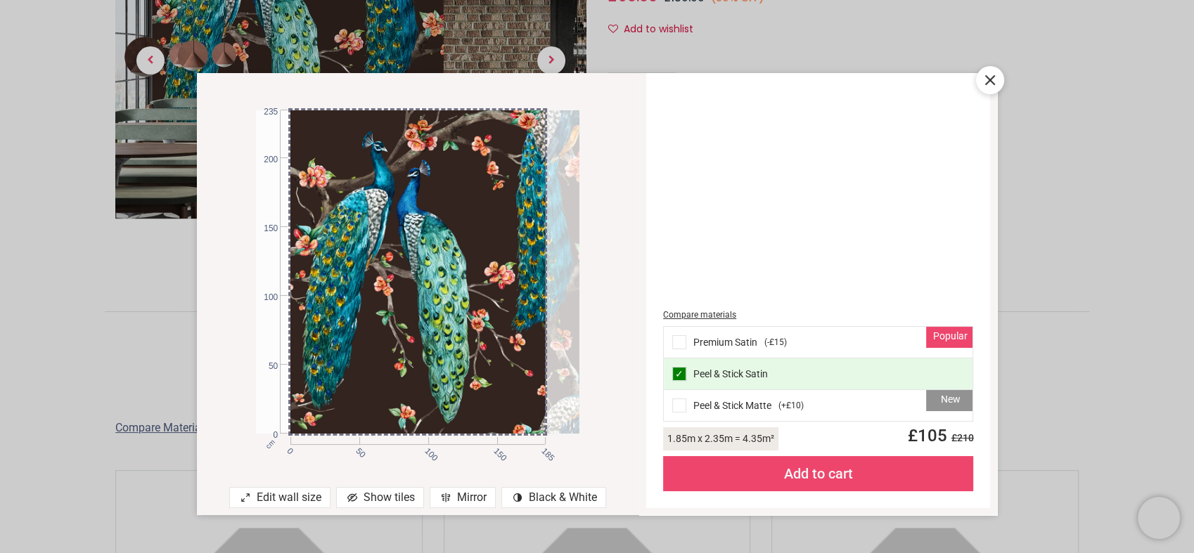
drag, startPoint x: 474, startPoint y: 311, endPoint x: 532, endPoint y: 298, distance: 59.7
click at [532, 298] on div at bounding box center [451, 271] width 323 height 323
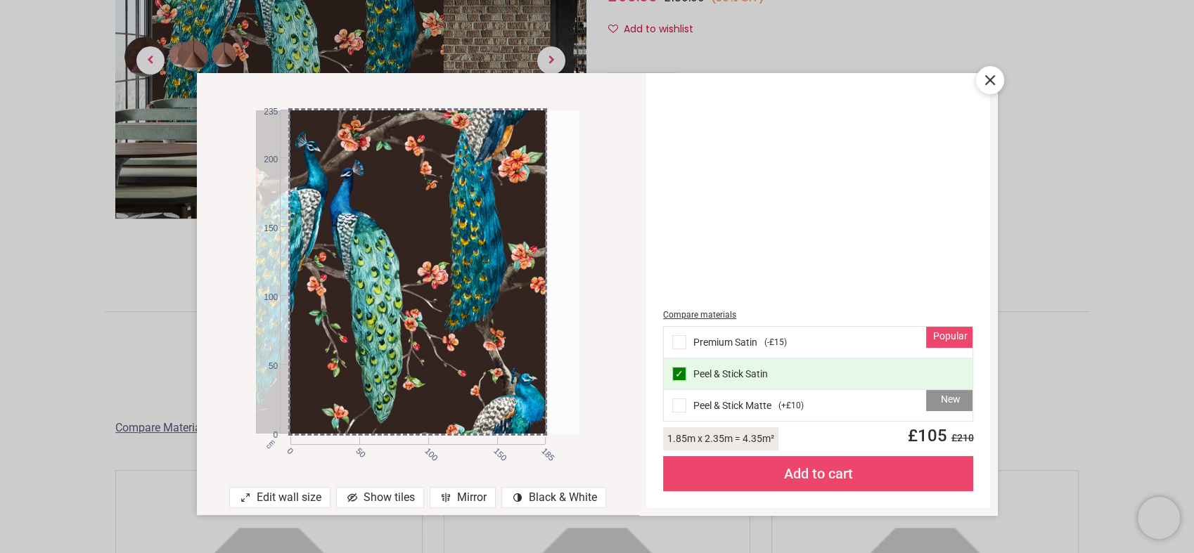
drag, startPoint x: 529, startPoint y: 298, endPoint x: 417, endPoint y: 290, distance: 112.8
click at [417, 290] on div at bounding box center [385, 271] width 323 height 323
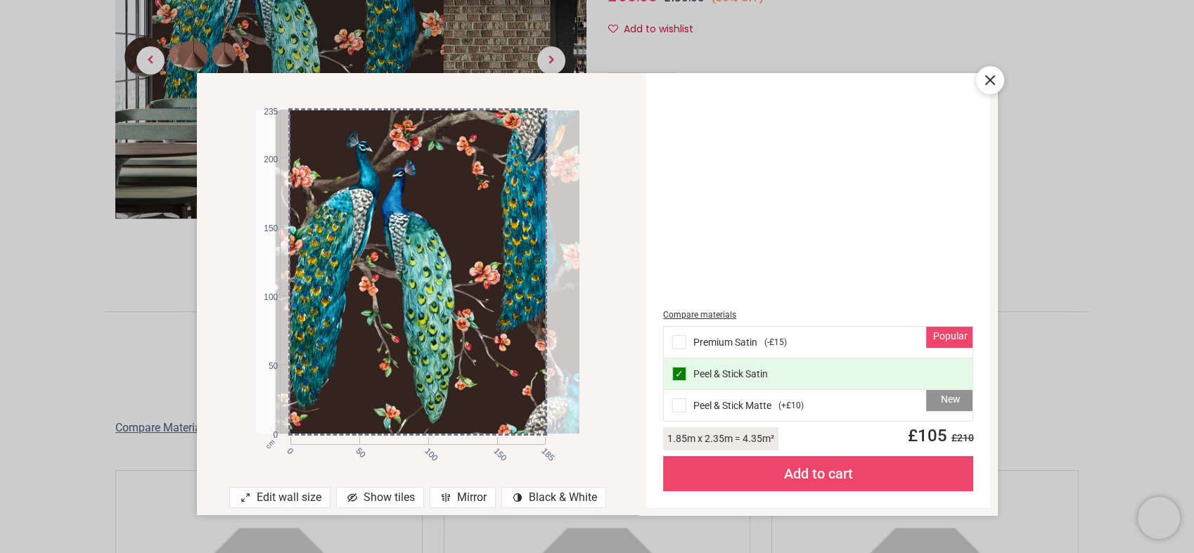
drag, startPoint x: 417, startPoint y: 290, endPoint x: 469, endPoint y: 292, distance: 52.1
click at [469, 292] on div at bounding box center [437, 271] width 323 height 323
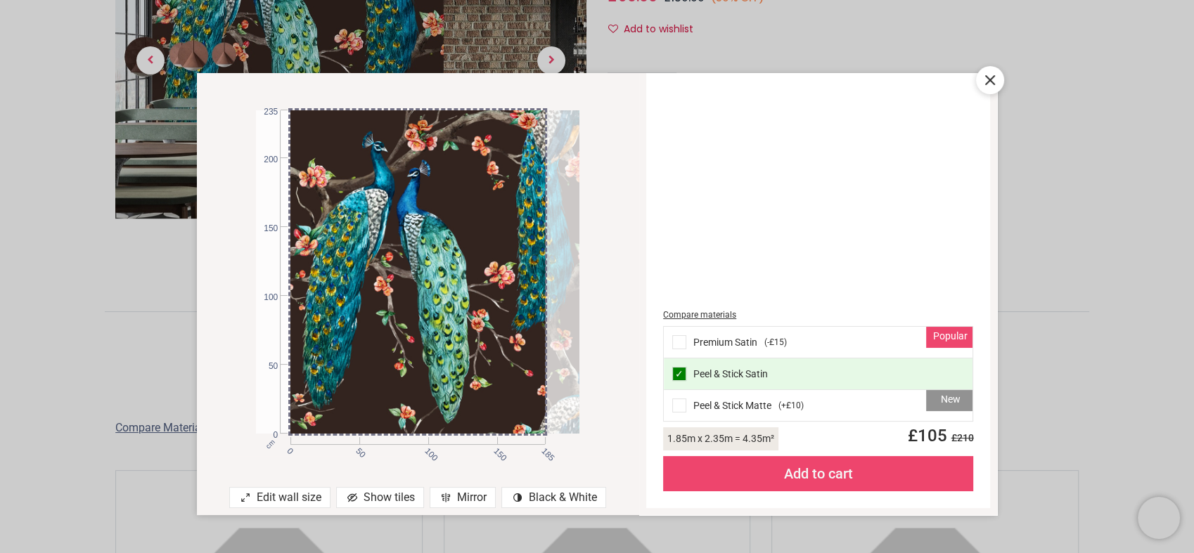
drag, startPoint x: 469, startPoint y: 292, endPoint x: 489, endPoint y: 296, distance: 20.0
click at [489, 296] on div at bounding box center [451, 271] width 323 height 323
click at [306, 490] on div "Edit wall size" at bounding box center [279, 497] width 101 height 21
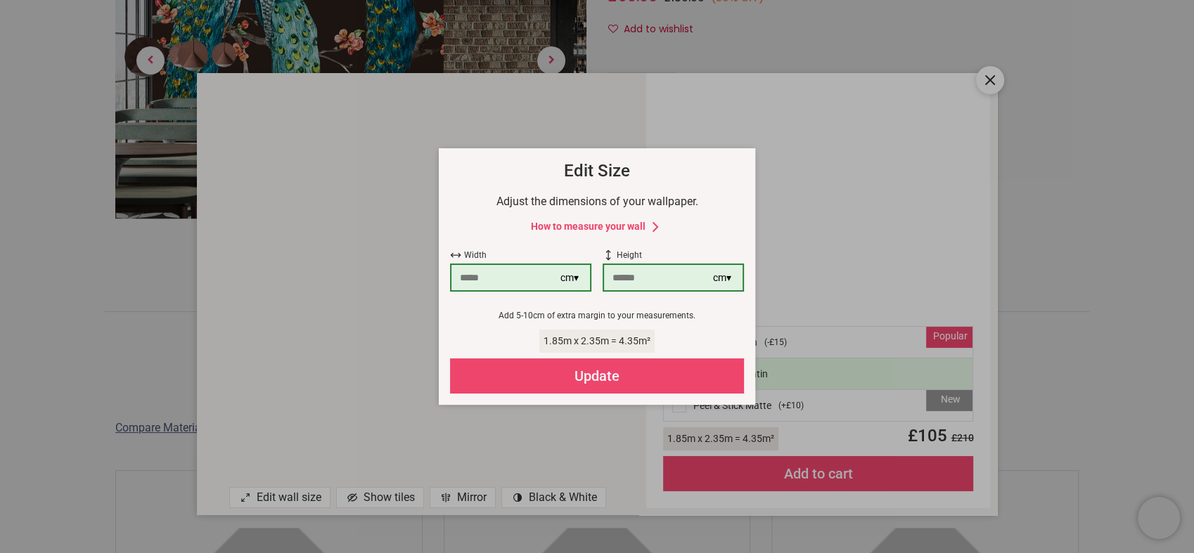
click at [493, 280] on input "***" at bounding box center [505, 277] width 109 height 25
type input "*"
click at [617, 380] on div "Update" at bounding box center [597, 376] width 294 height 35
click at [495, 276] on input "**" at bounding box center [505, 277] width 109 height 25
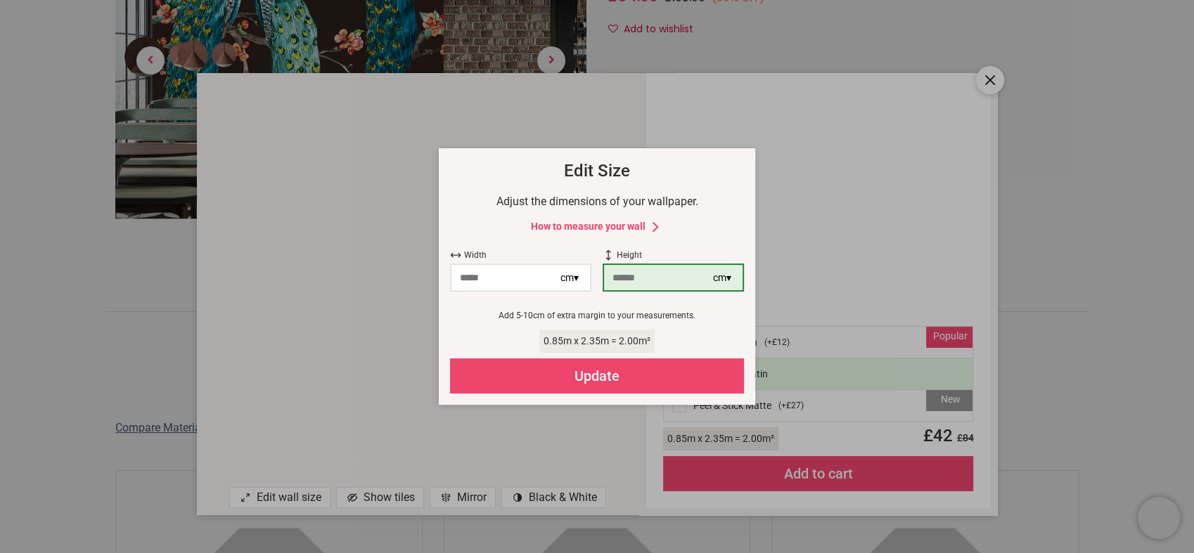
type input "*"
type input "***"
click at [626, 377] on div "Update" at bounding box center [597, 376] width 294 height 35
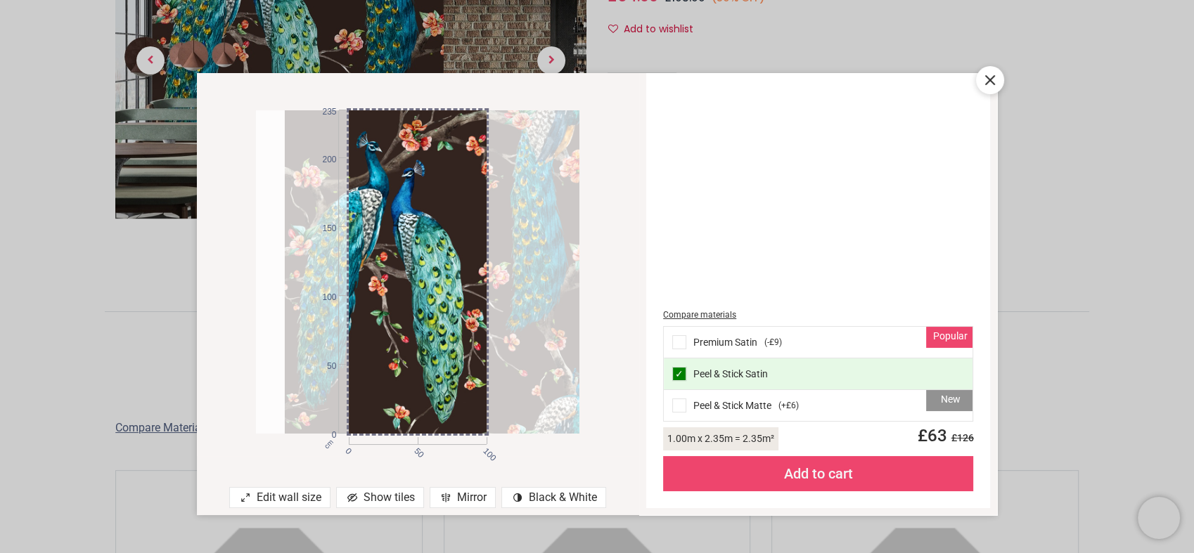
drag, startPoint x: 545, startPoint y: 335, endPoint x: 595, endPoint y: 341, distance: 50.2
click at [595, 341] on div "cm 0 50 100 0 50 100 150 200 235" at bounding box center [418, 272] width 443 height 370
drag, startPoint x: 530, startPoint y: 325, endPoint x: 594, endPoint y: 328, distance: 64.1
click at [594, 328] on div "cm 0 50 100 0 50 100 150 200 235" at bounding box center [418, 272] width 443 height 370
drag, startPoint x: 486, startPoint y: 314, endPoint x: 607, endPoint y: 331, distance: 122.1
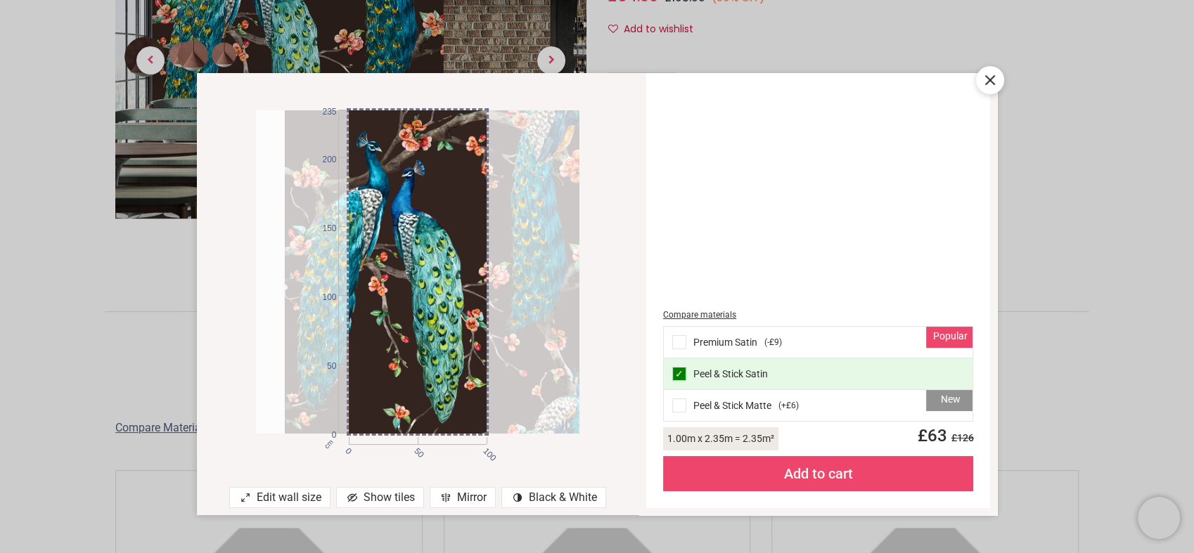
click at [598, 329] on div "cm 0 50 100 0 50 100 150 200 235" at bounding box center [418, 272] width 443 height 370
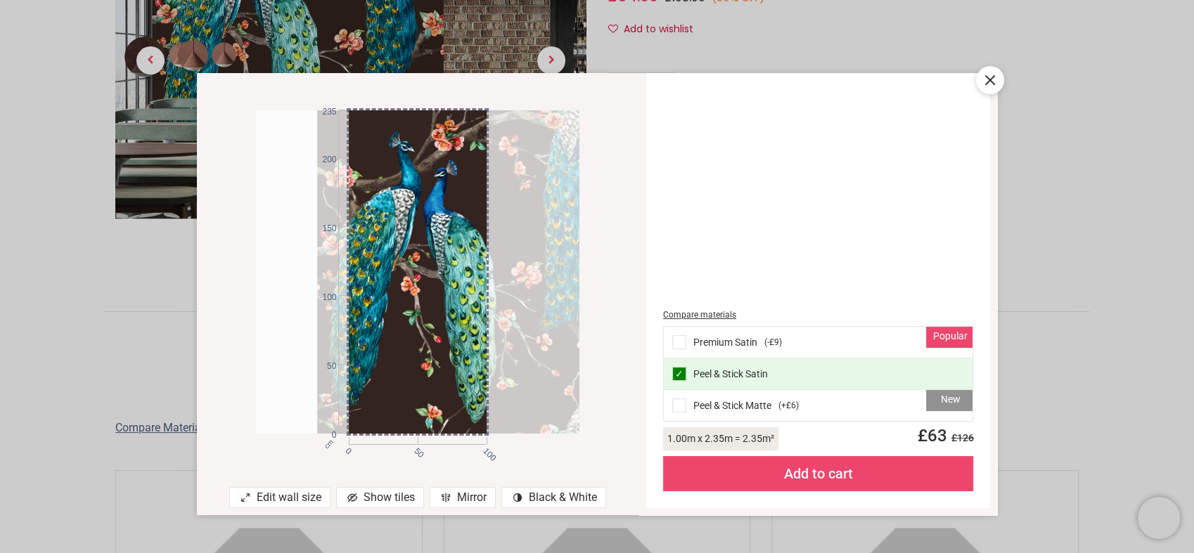
drag, startPoint x: 378, startPoint y: 236, endPoint x: 529, endPoint y: 237, distance: 151.1
click at [529, 237] on div at bounding box center [478, 271] width 323 height 323
click at [993, 77] on icon at bounding box center [989, 80] width 17 height 17
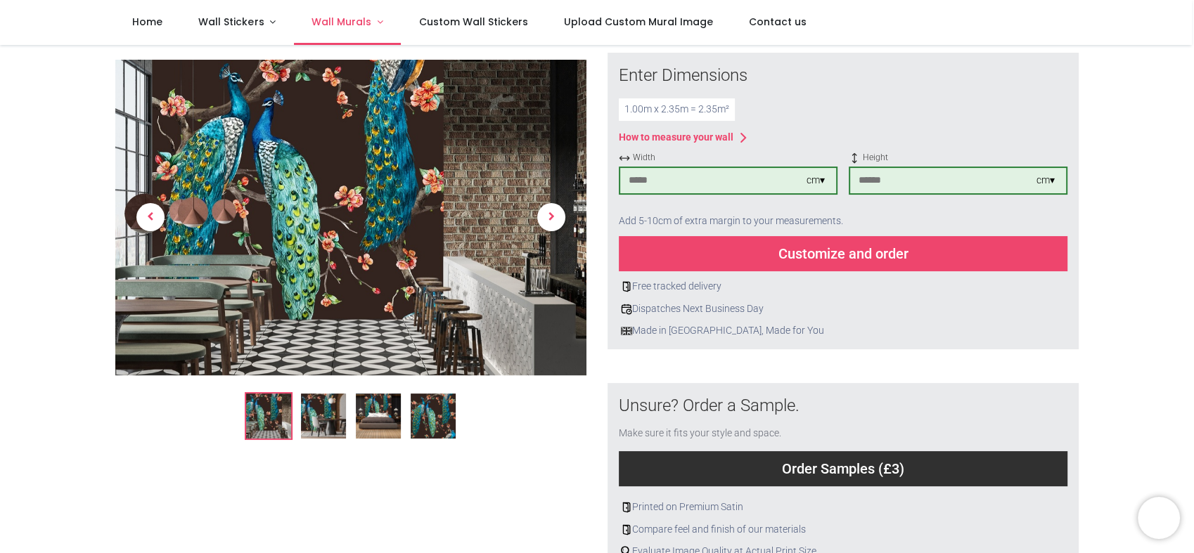
click at [401, 33] on link "Wall Murals" at bounding box center [348, 22] width 108 height 45
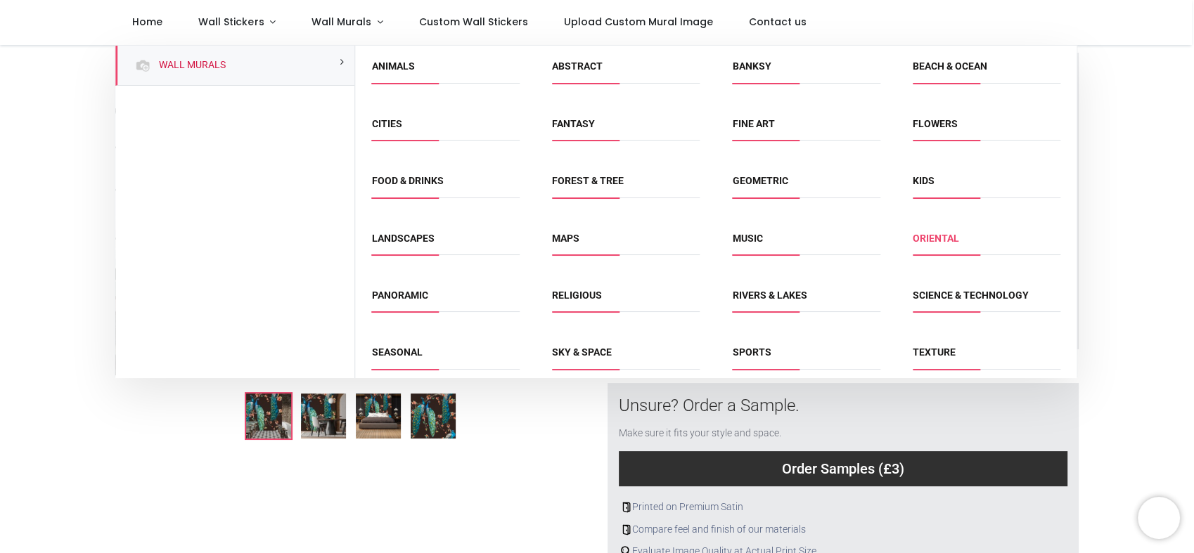
click at [951, 244] on link "Oriental" at bounding box center [935, 238] width 46 height 11
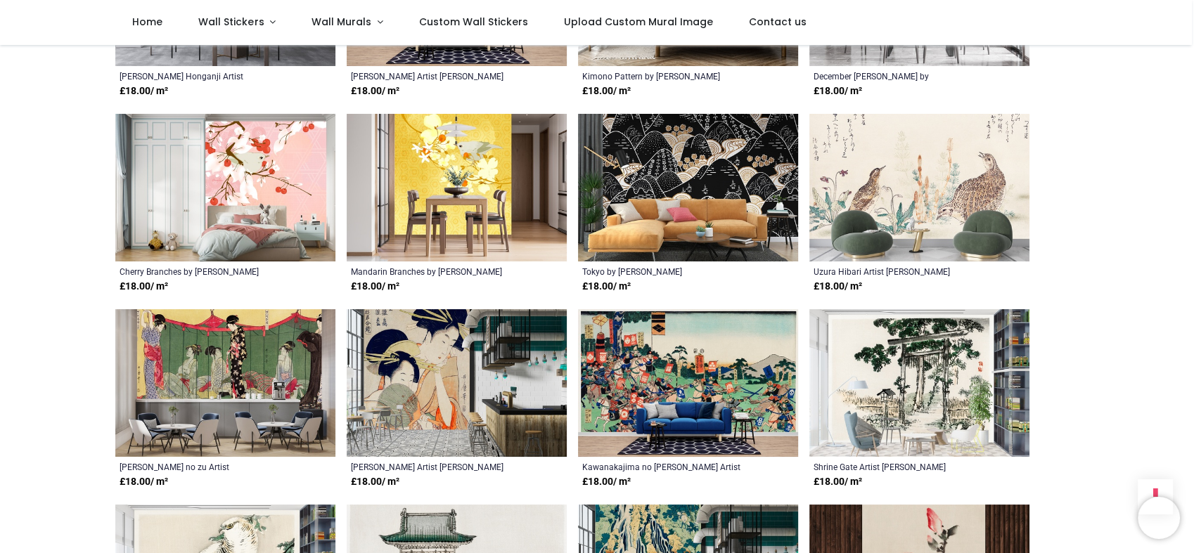
scroll to position [1005, 0]
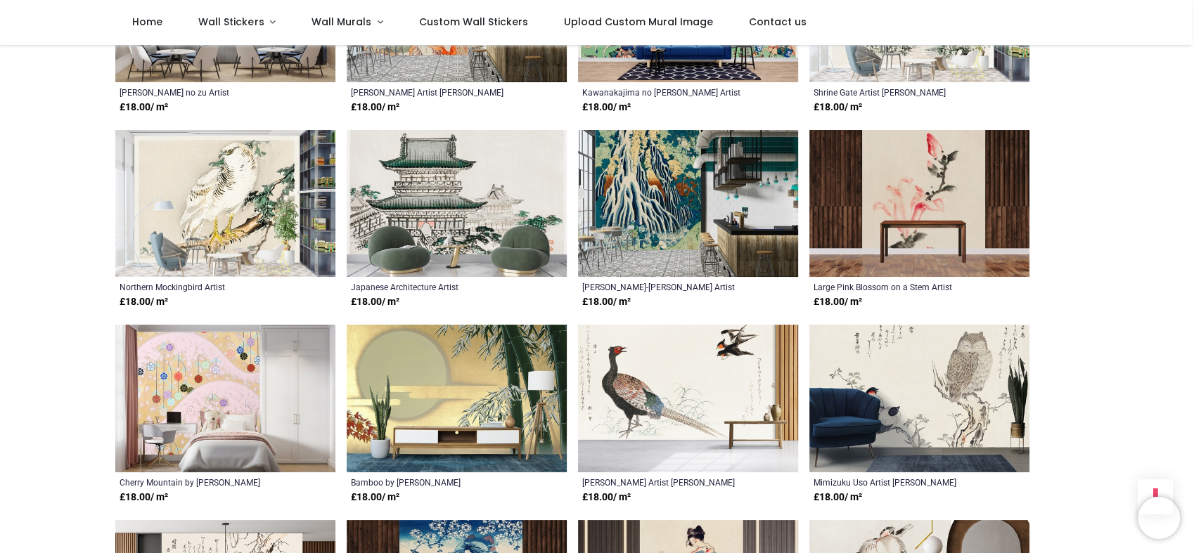
scroll to position [1388, 0]
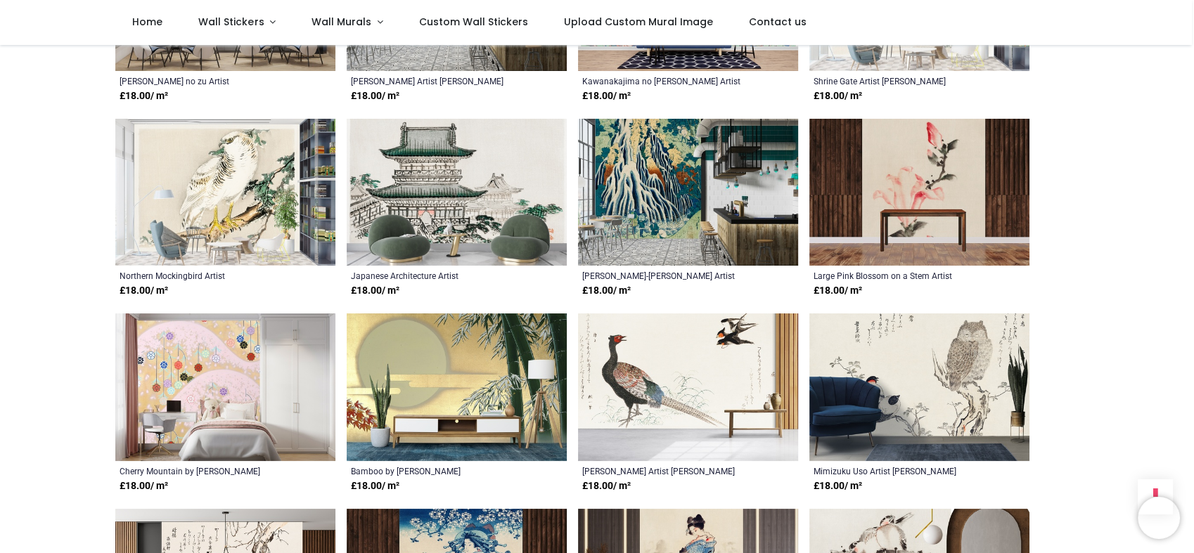
drag, startPoint x: 1192, startPoint y: 51, endPoint x: 981, endPoint y: 243, distance: 285.7
click at [981, 243] on img at bounding box center [919, 193] width 220 height 148
click at [962, 242] on img at bounding box center [919, 193] width 220 height 148
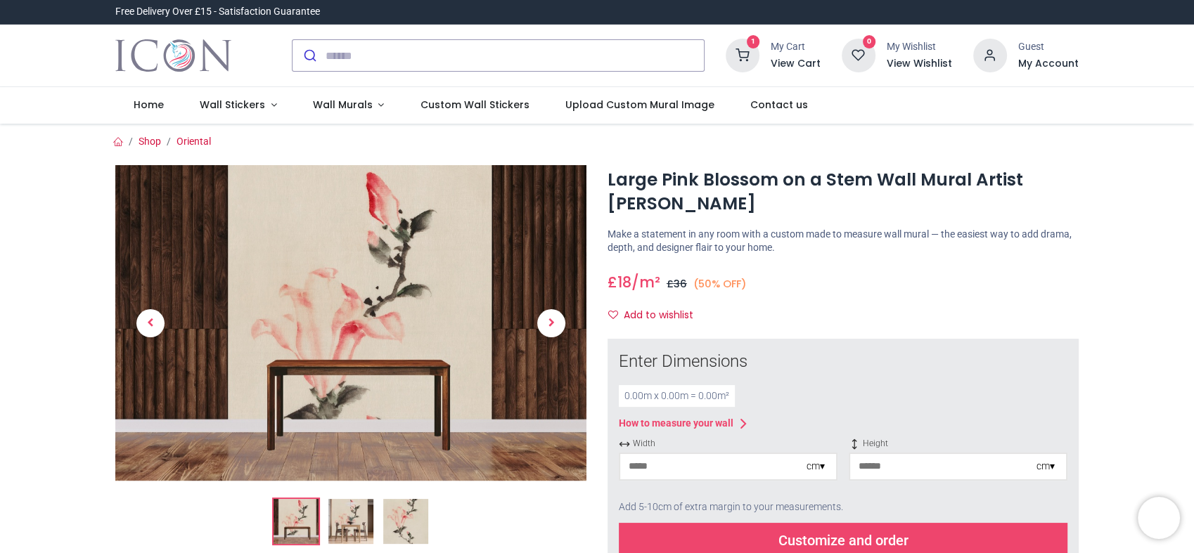
click at [506, 332] on img at bounding box center [350, 323] width 471 height 316
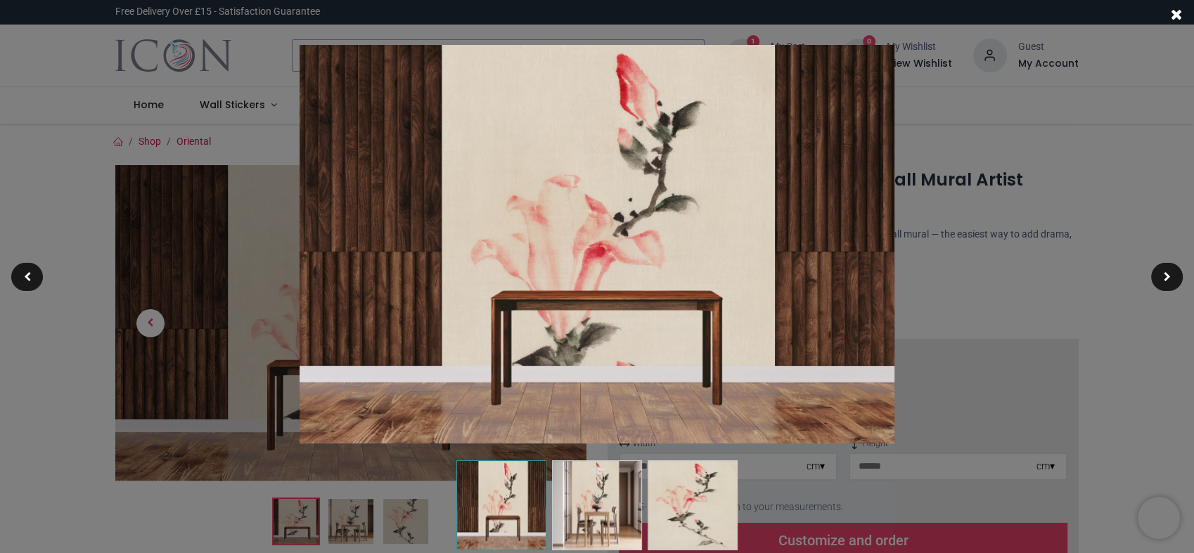
click at [526, 314] on img at bounding box center [596, 244] width 595 height 399
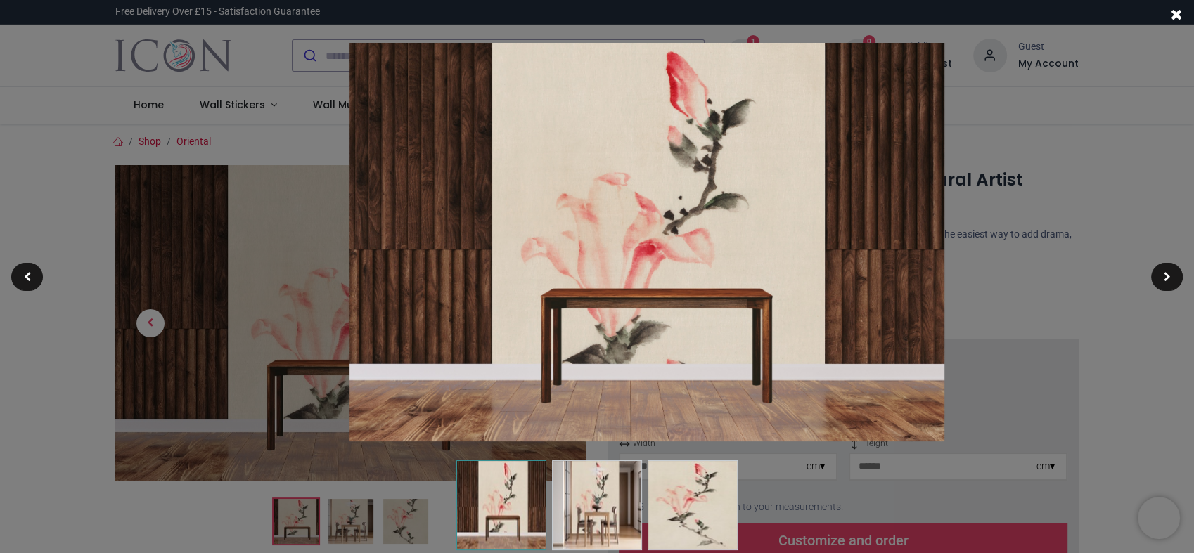
drag, startPoint x: 596, startPoint y: 268, endPoint x: 645, endPoint y: 266, distance: 48.5
click at [645, 266] on img at bounding box center [646, 242] width 595 height 399
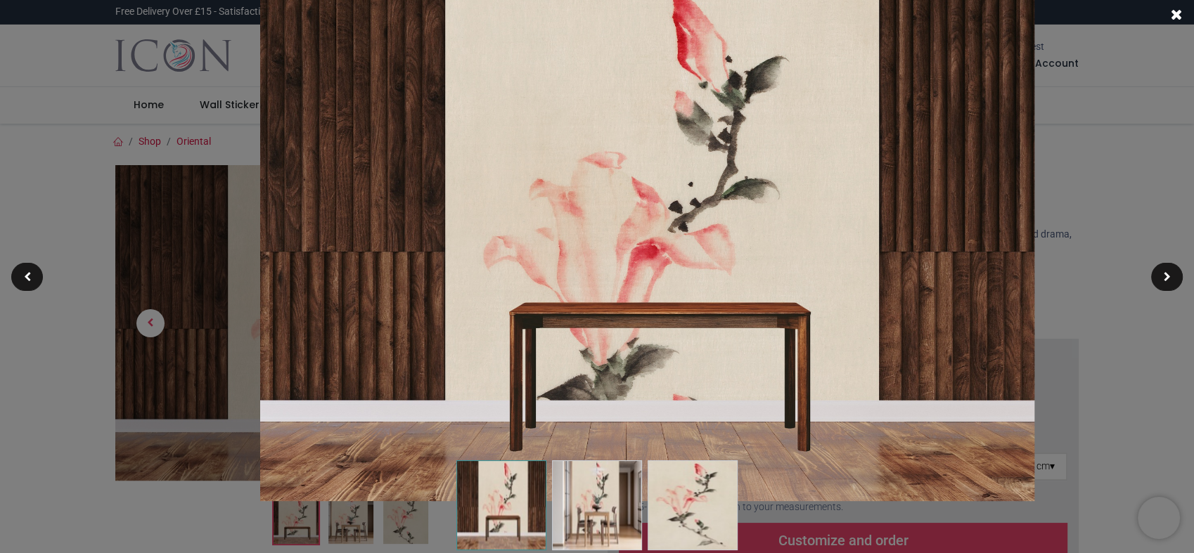
click at [645, 266] on img at bounding box center [646, 242] width 773 height 518
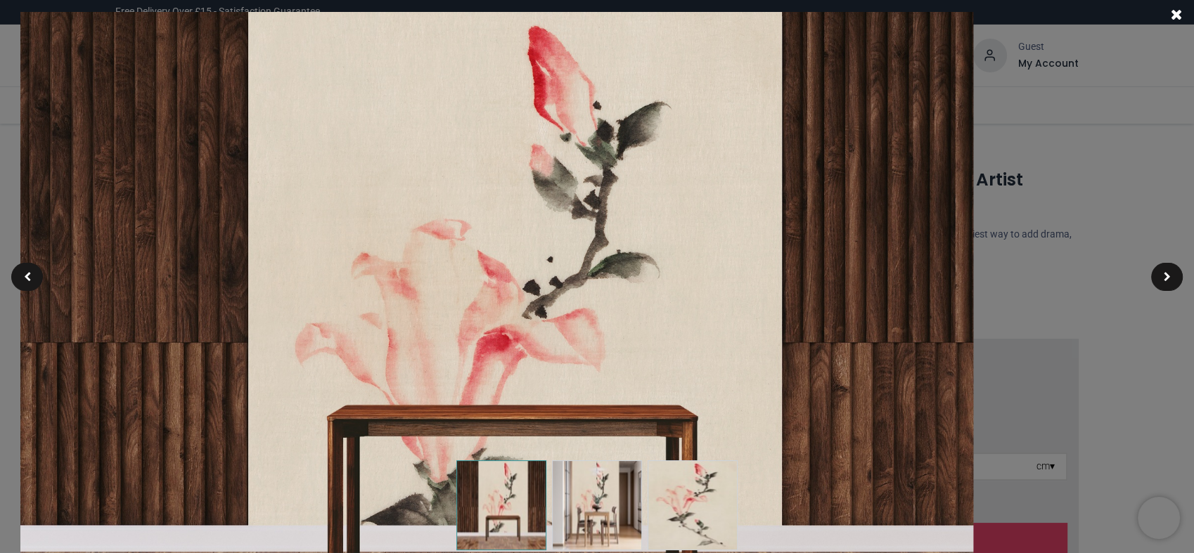
drag, startPoint x: 645, startPoint y: 266, endPoint x: 493, endPoint y: 358, distance: 177.6
click at [493, 358] on img at bounding box center [496, 331] width 952 height 638
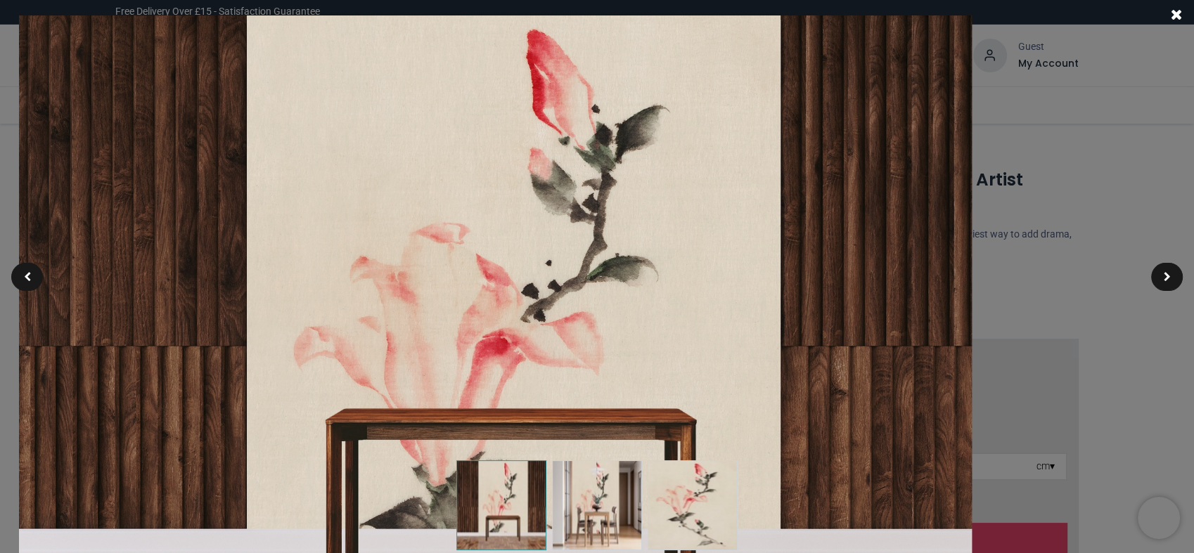
click at [1176, 15] on span at bounding box center [1176, 14] width 12 height 15
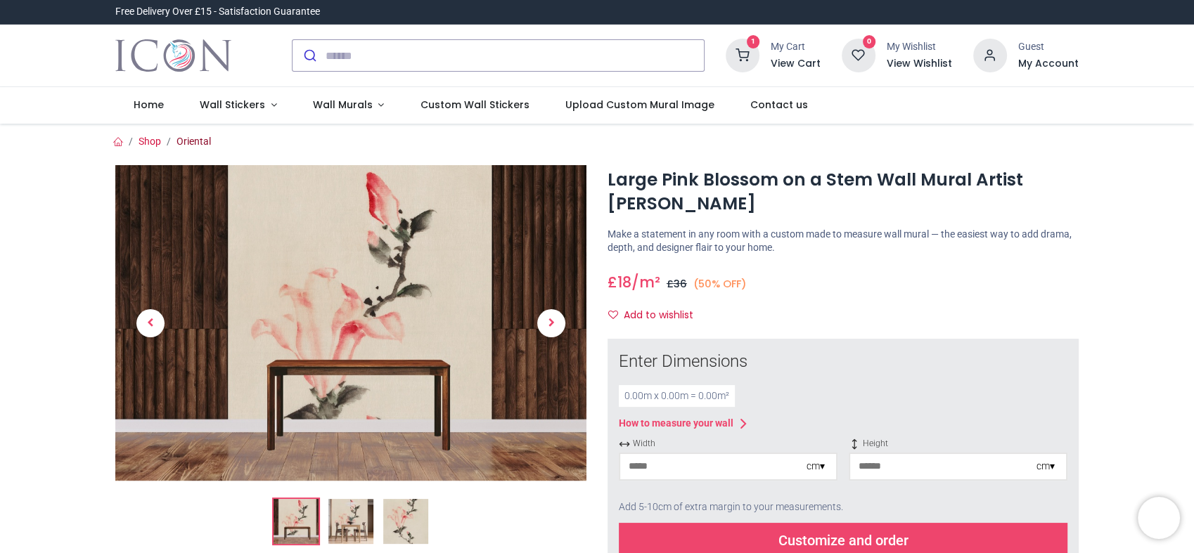
click at [202, 147] on link "Oriental" at bounding box center [193, 141] width 34 height 11
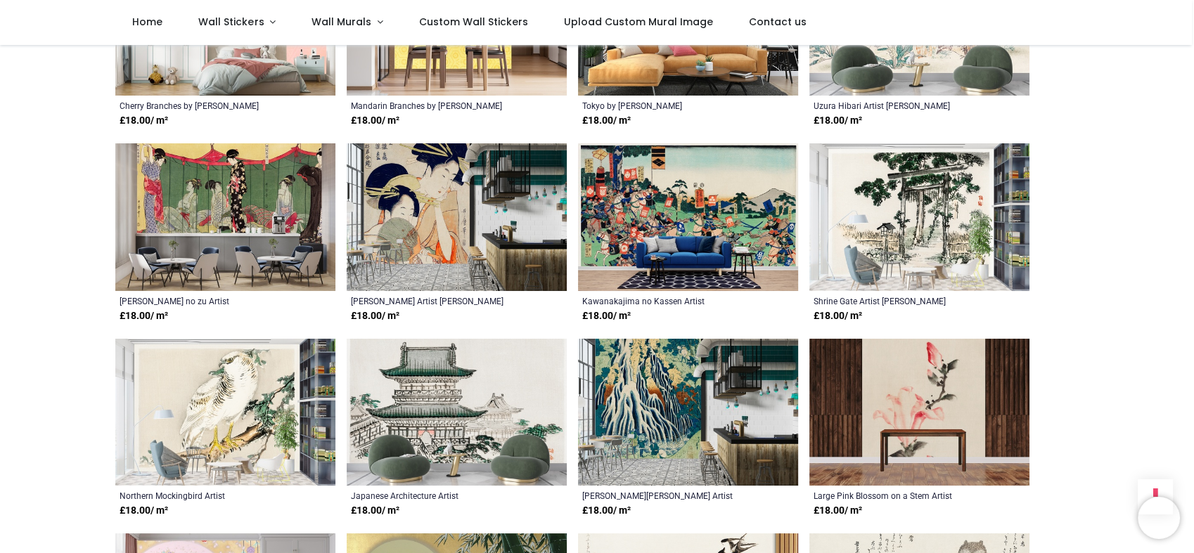
scroll to position [1161, 0]
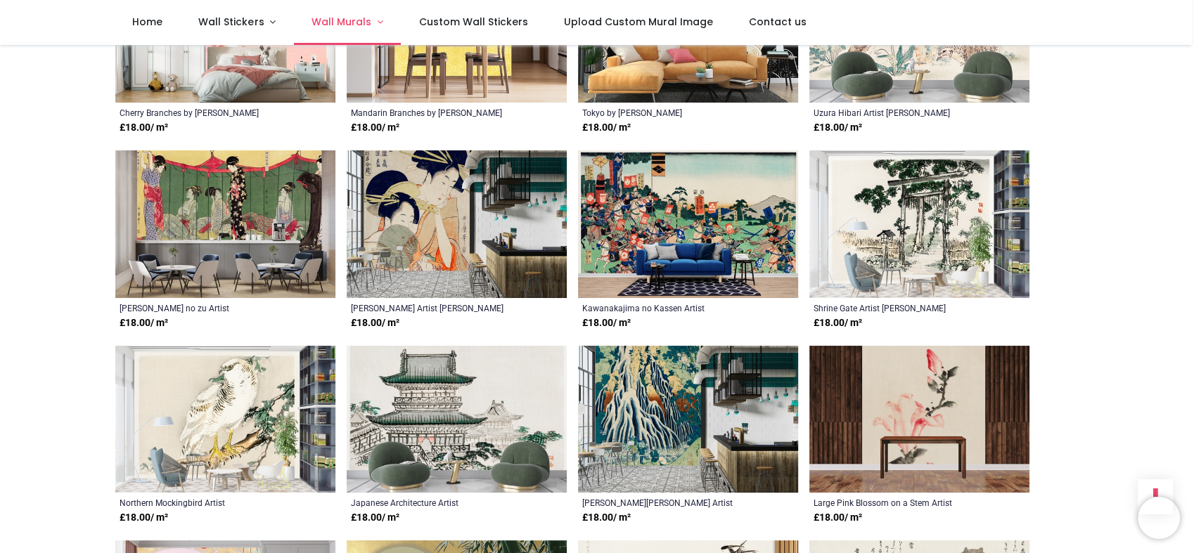
click at [371, 29] on span "Wall Murals" at bounding box center [341, 22] width 60 height 14
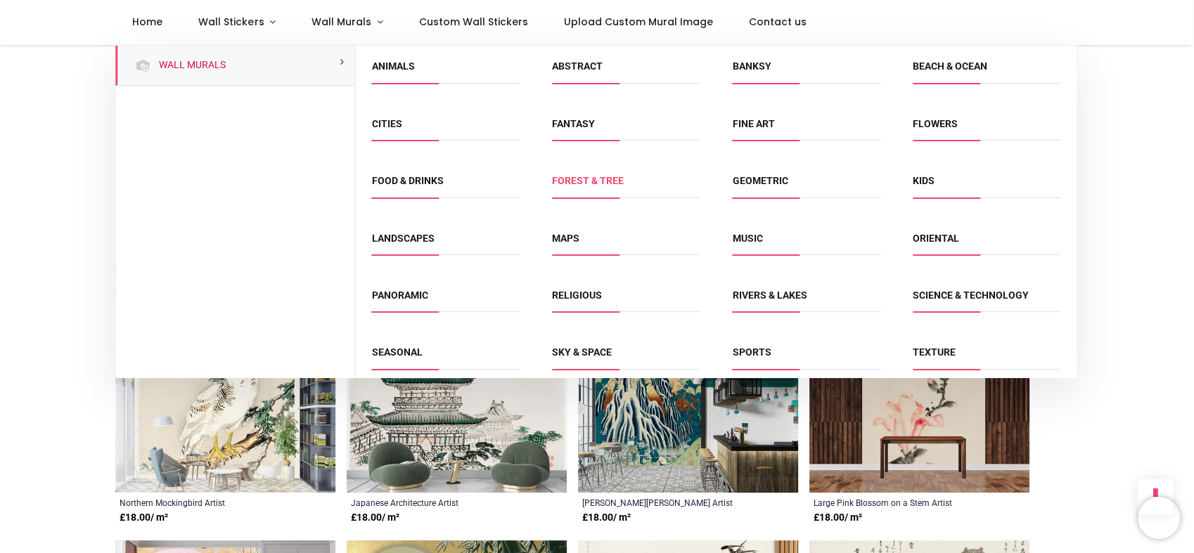
click at [567, 186] on link "Forest & Tree" at bounding box center [588, 180] width 72 height 11
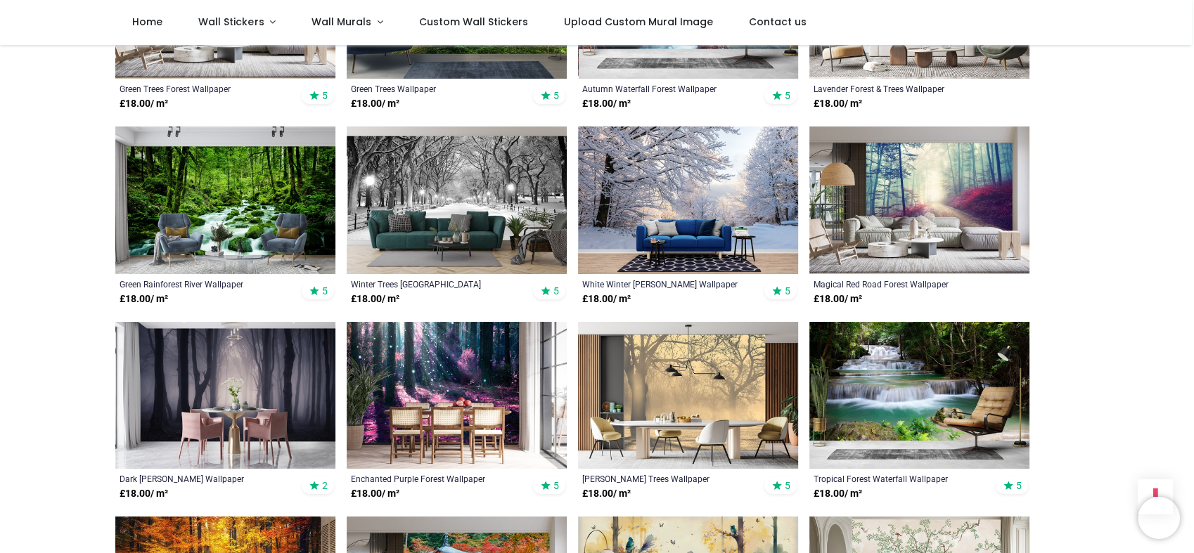
scroll to position [613, 0]
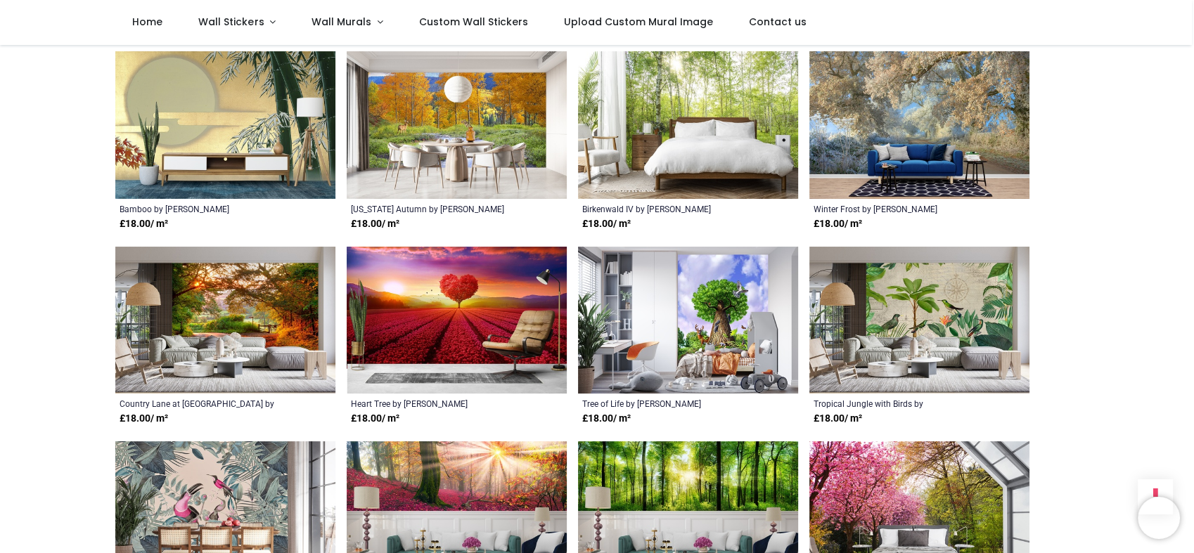
scroll to position [2431, 0]
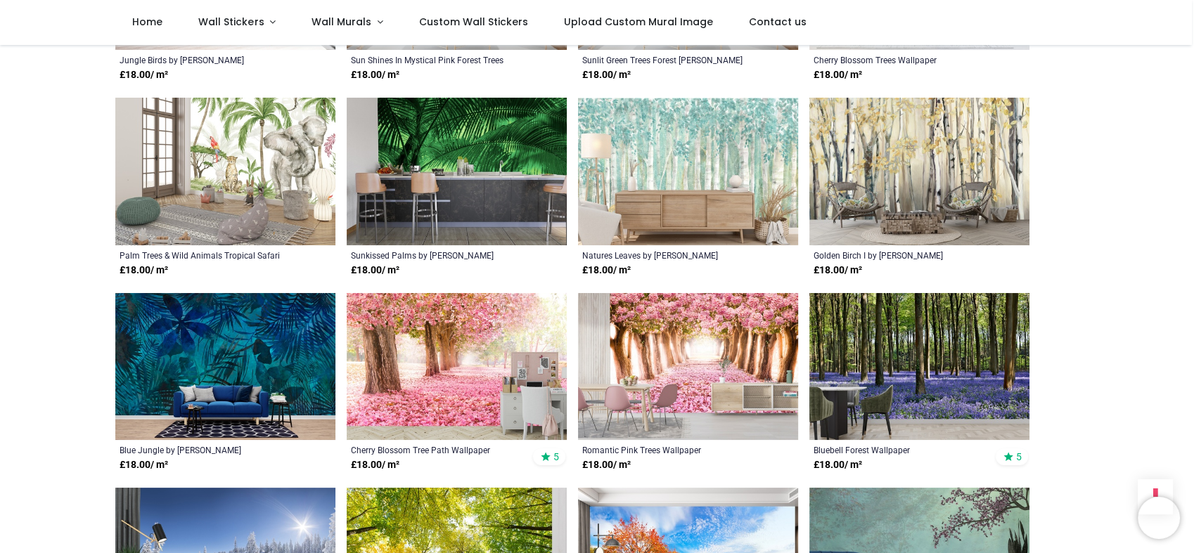
scroll to position [2983, 0]
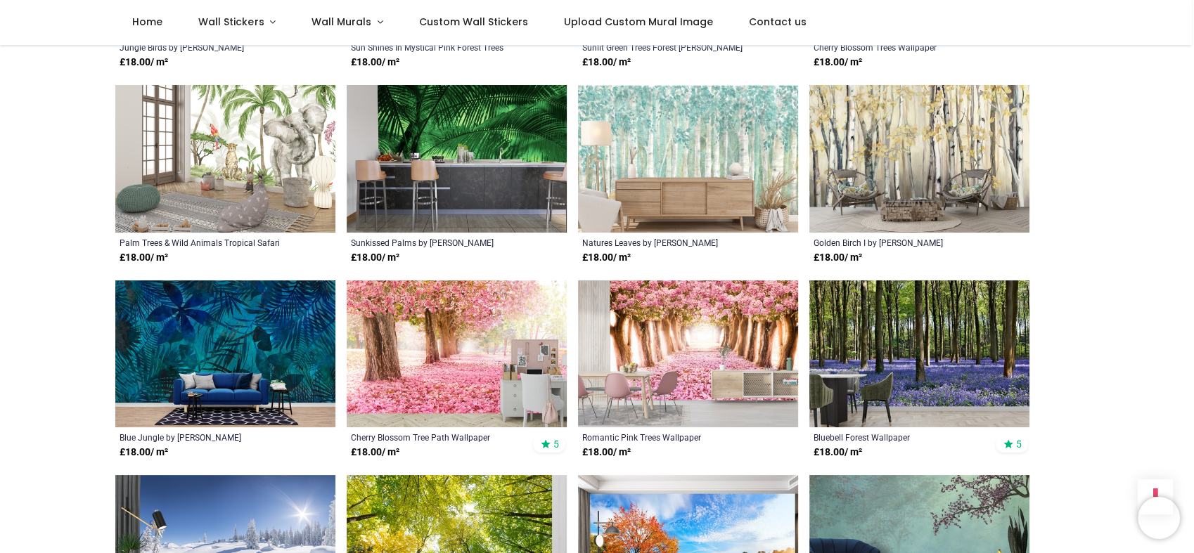
click at [748, 201] on img at bounding box center [688, 159] width 220 height 148
click at [858, 198] on img at bounding box center [919, 159] width 220 height 148
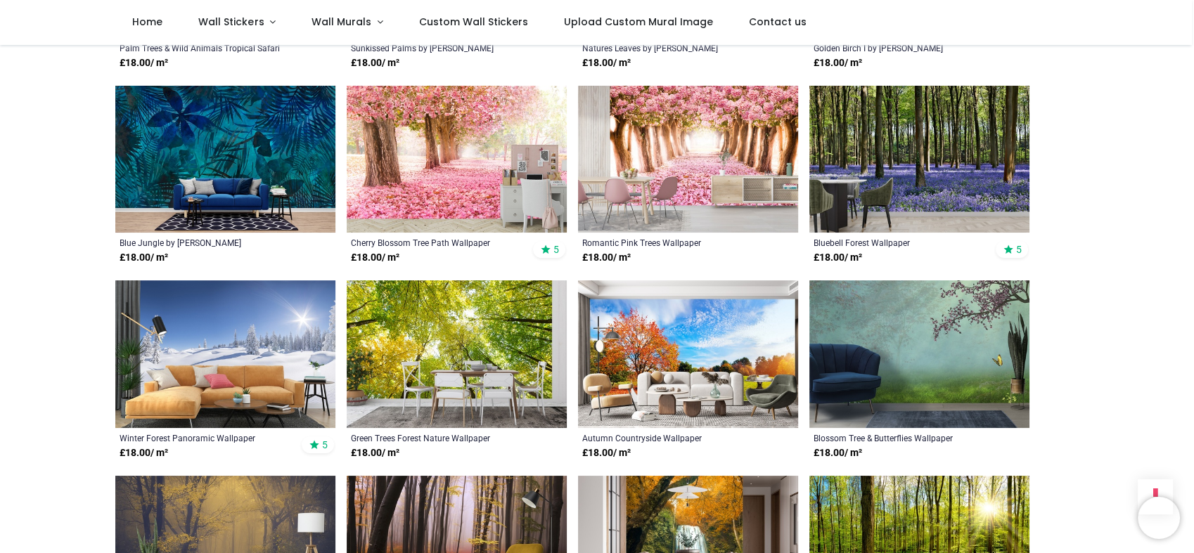
scroll to position [3226, 0]
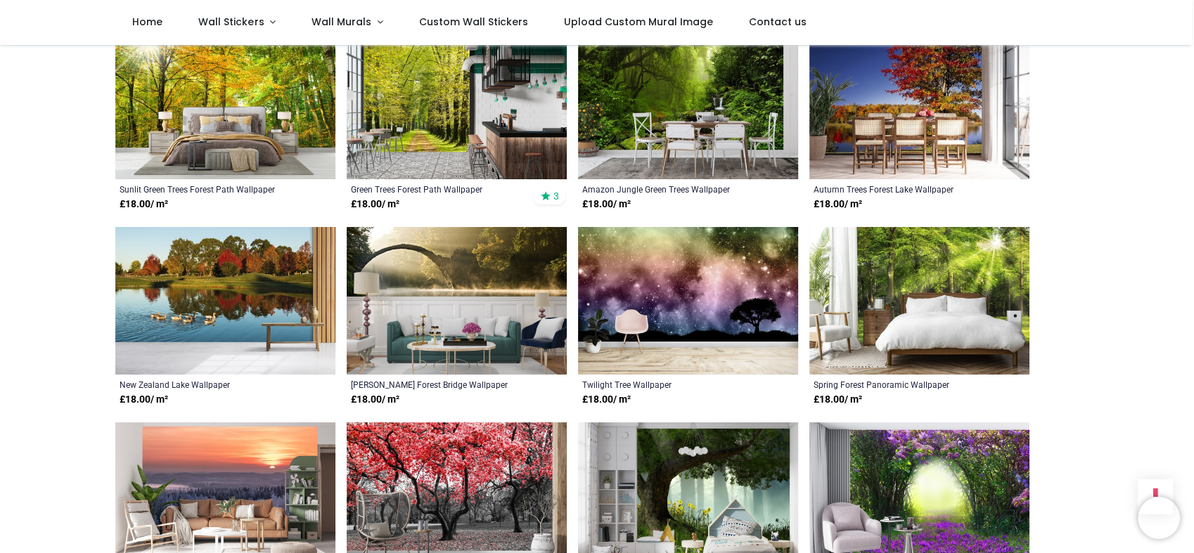
scroll to position [4704, 0]
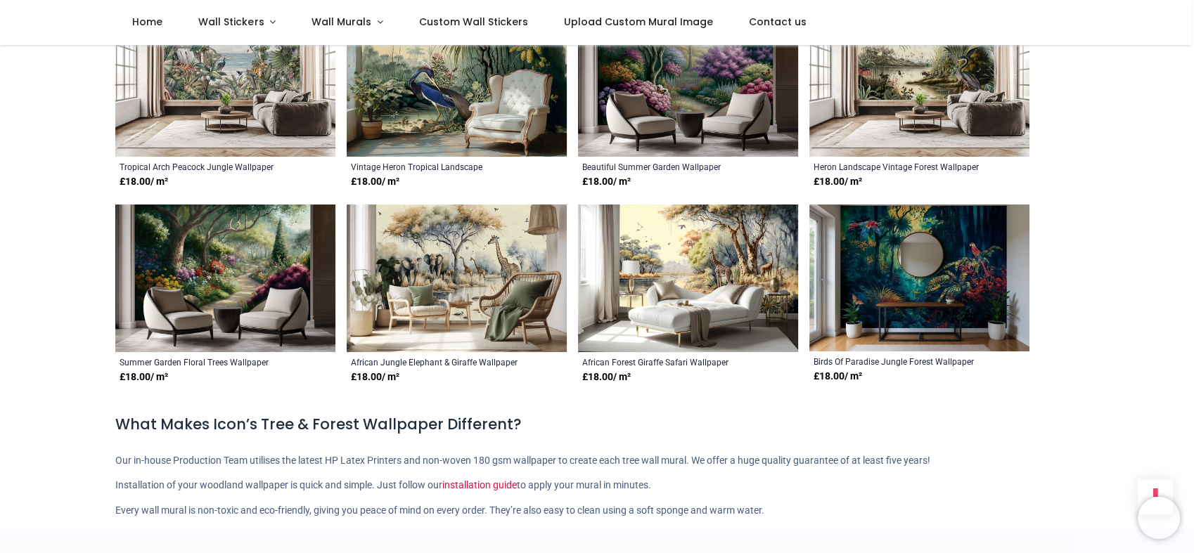
scroll to position [5831, 0]
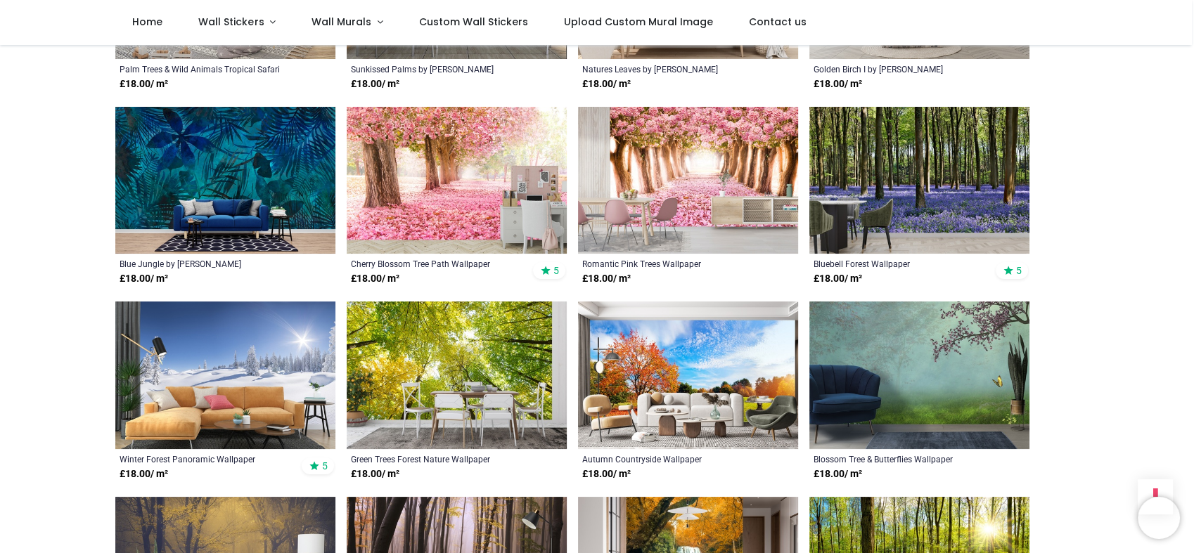
scroll to position [3115, 0]
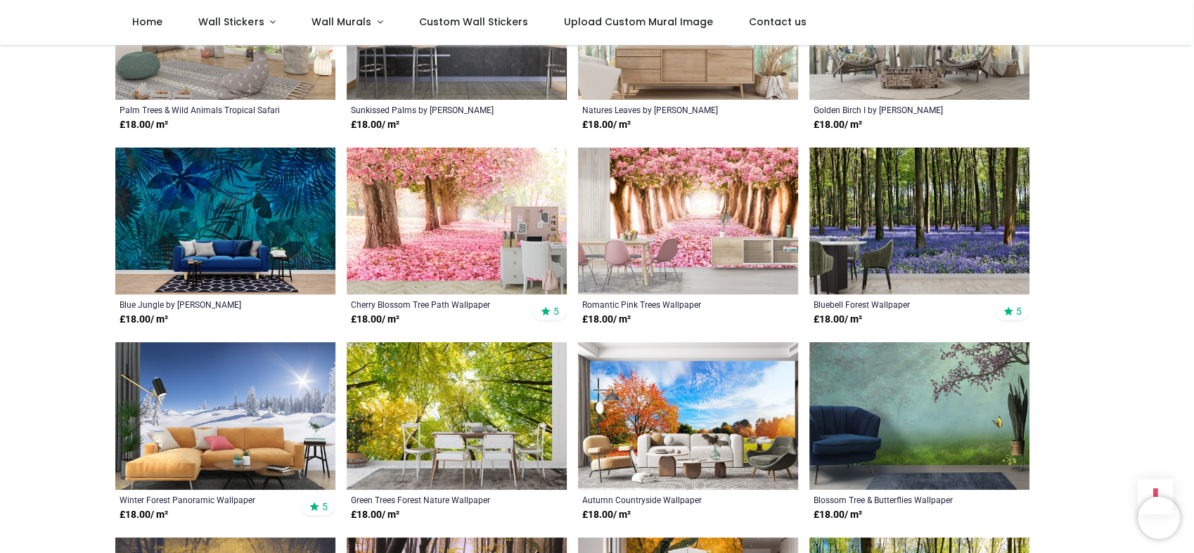
click at [500, 265] on img at bounding box center [457, 222] width 220 height 148
click at [467, 260] on img at bounding box center [457, 222] width 220 height 148
click at [671, 257] on img at bounding box center [688, 222] width 220 height 148
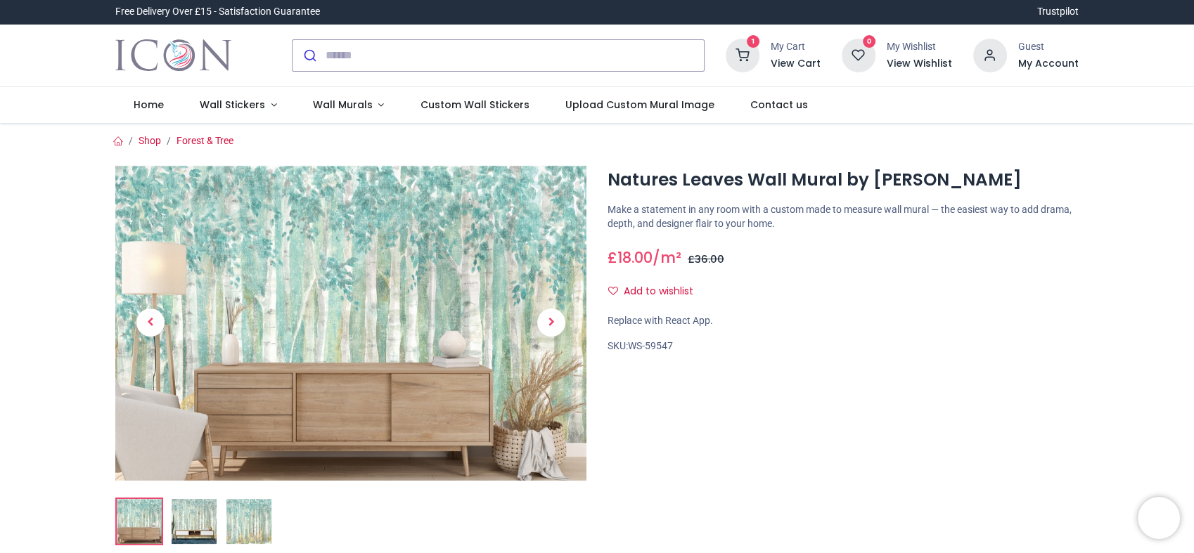
click at [506, 257] on img at bounding box center [350, 323] width 471 height 316
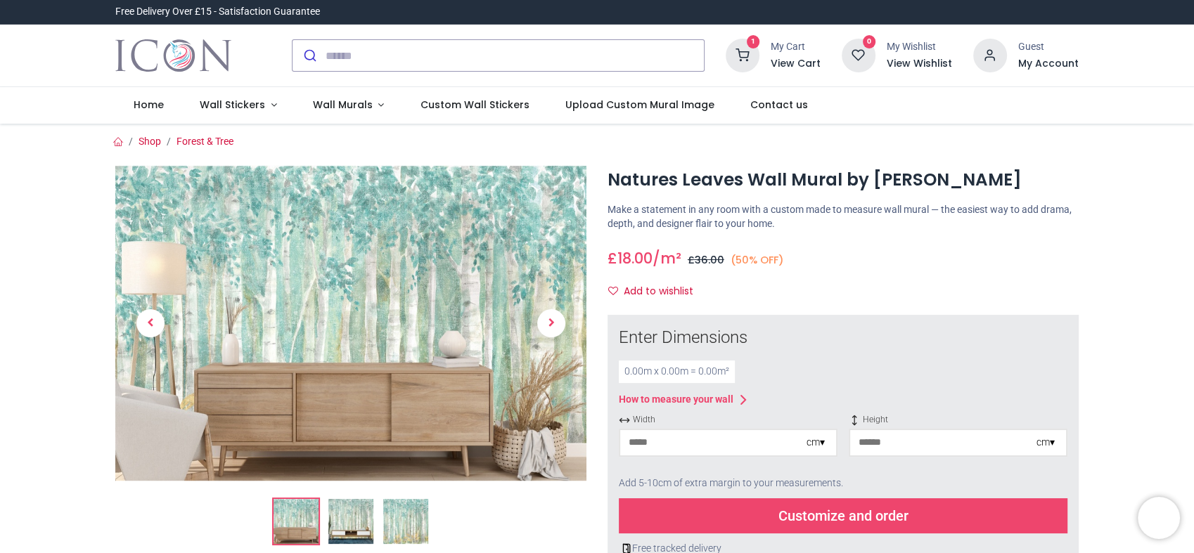
click at [444, 276] on img at bounding box center [350, 323] width 471 height 316
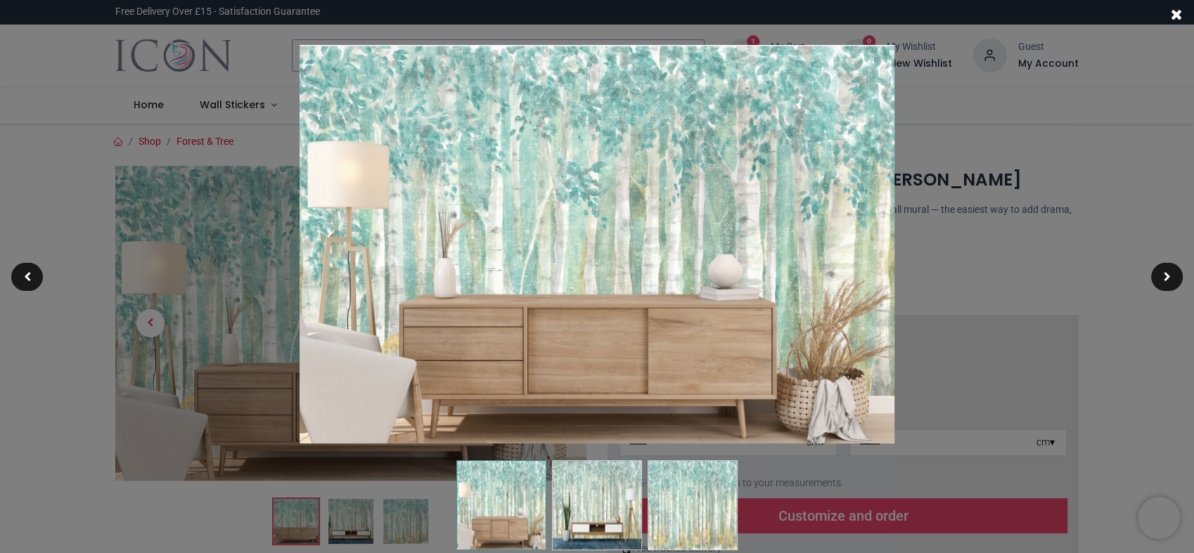
click at [444, 276] on img at bounding box center [596, 244] width 595 height 399
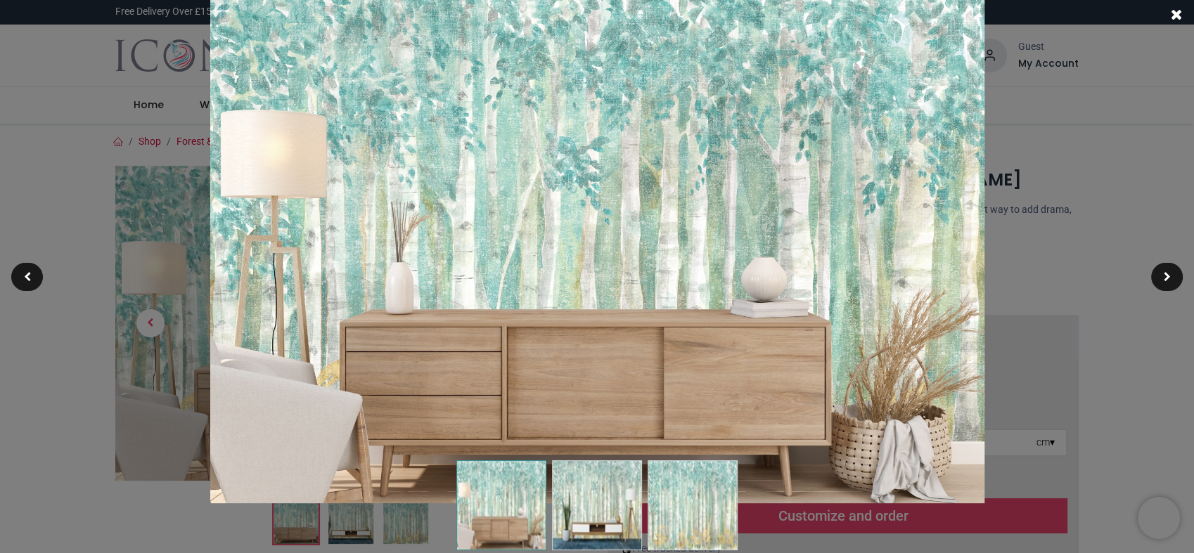
click at [1170, 18] on span at bounding box center [1176, 14] width 12 height 15
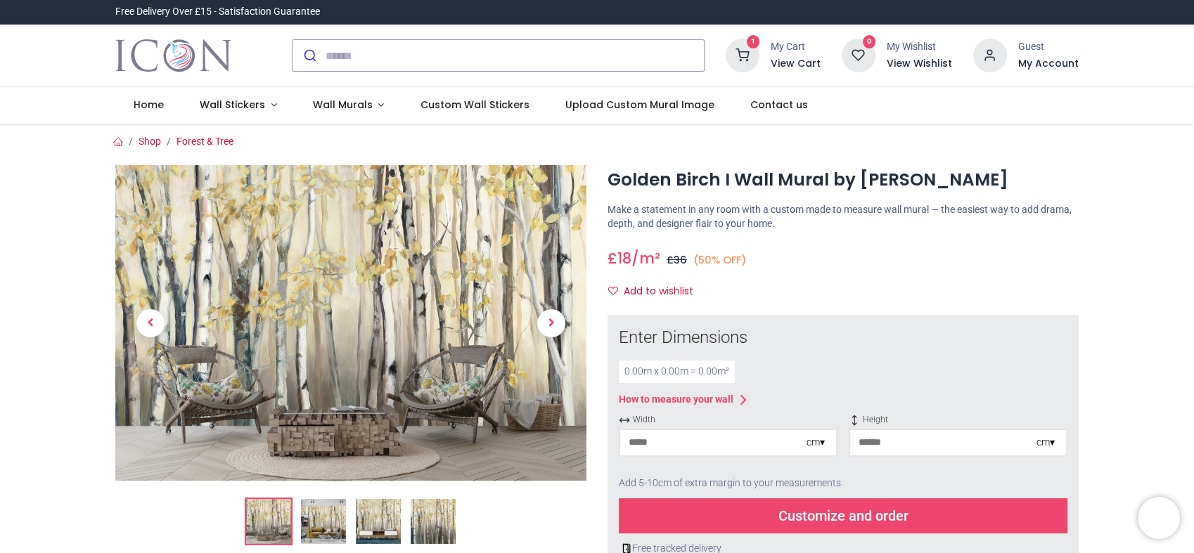
click at [490, 298] on img at bounding box center [350, 323] width 471 height 316
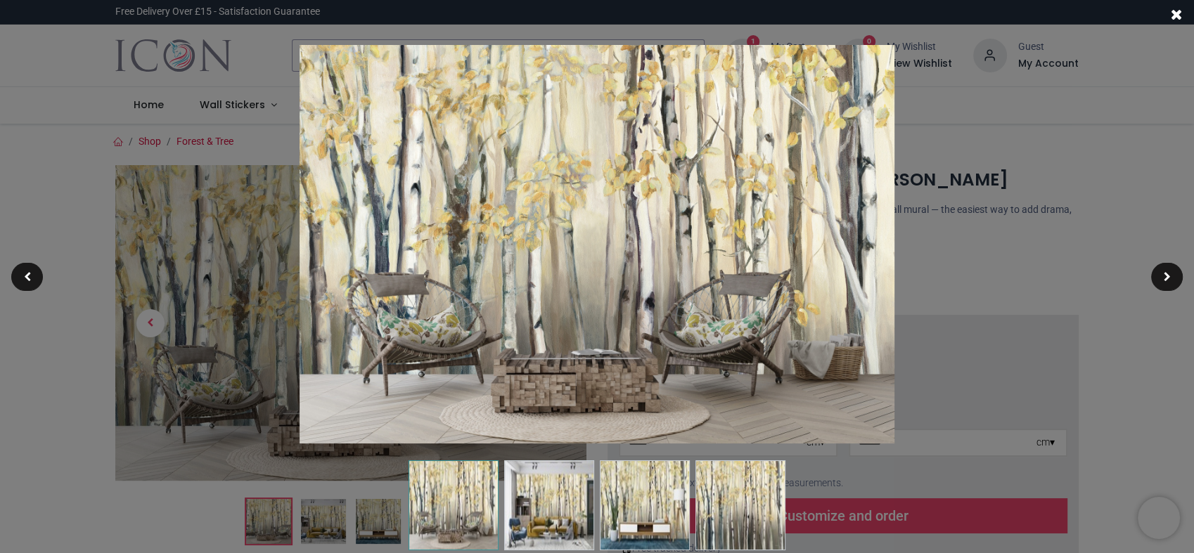
click at [498, 299] on img at bounding box center [596, 244] width 595 height 399
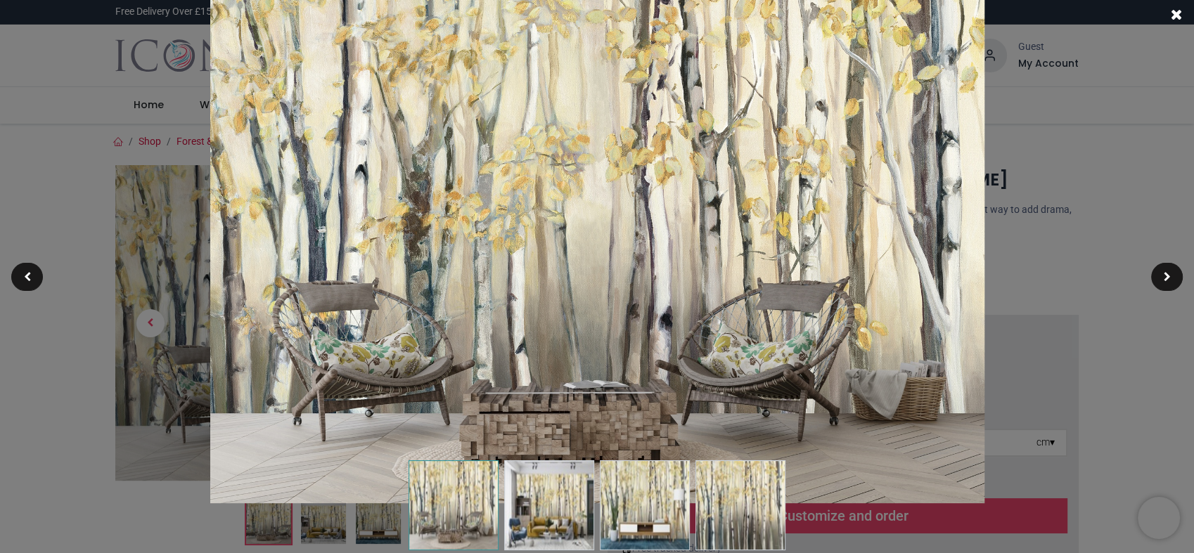
click at [1170, 17] on span at bounding box center [1176, 14] width 12 height 15
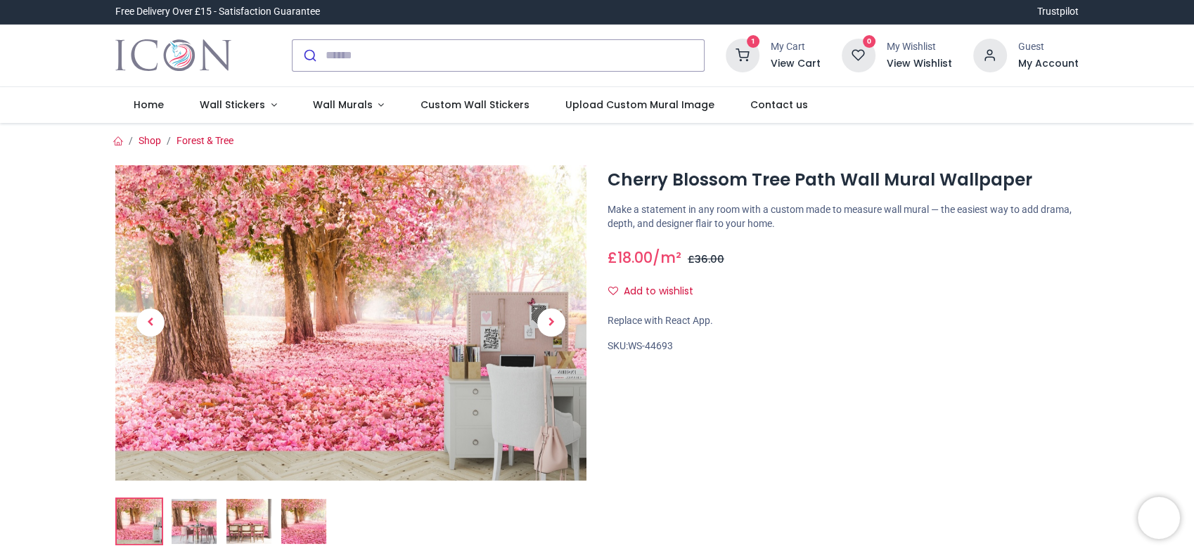
click at [500, 265] on img at bounding box center [350, 323] width 471 height 316
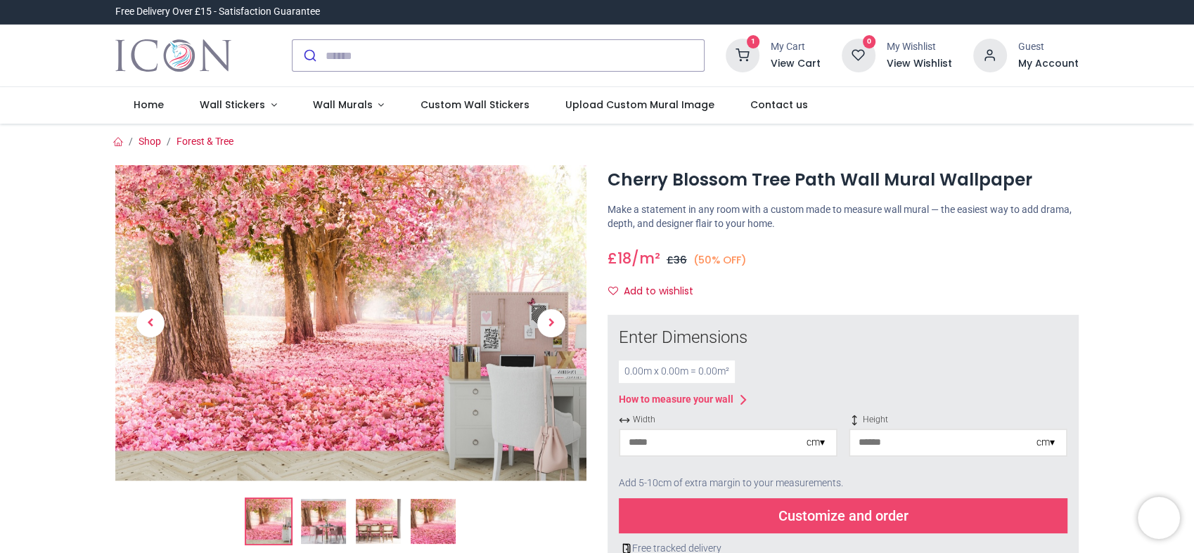
click at [500, 265] on img at bounding box center [350, 323] width 471 height 316
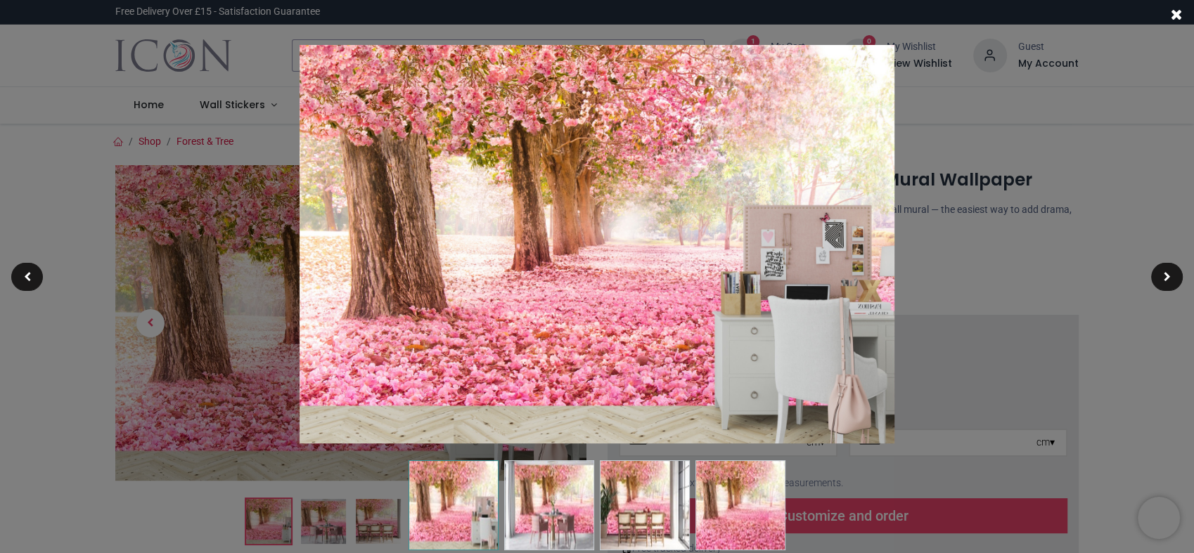
click at [500, 265] on img at bounding box center [596, 244] width 595 height 399
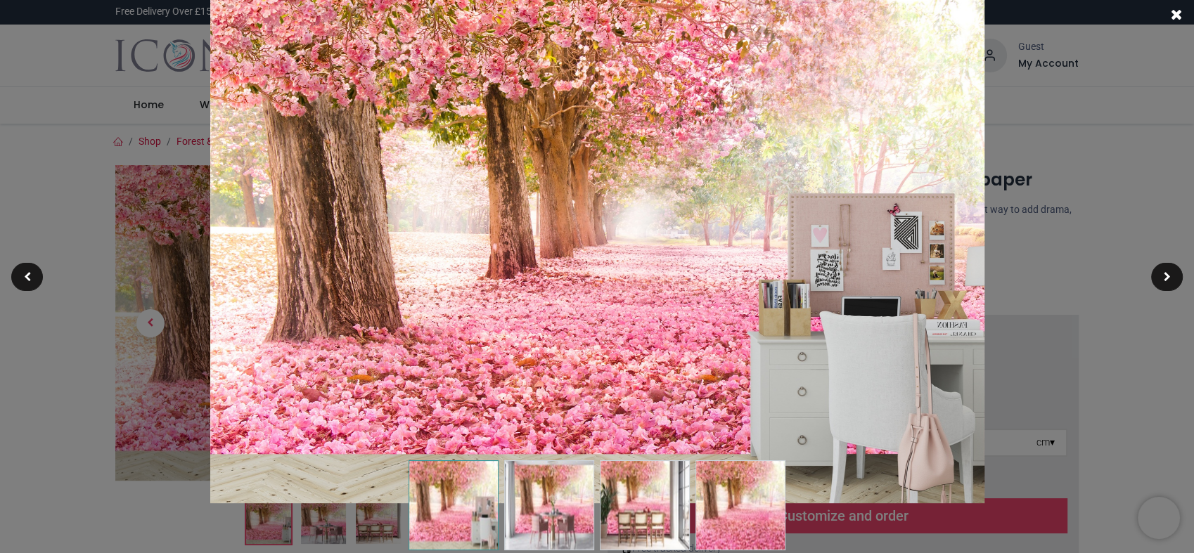
click at [500, 265] on img at bounding box center [596, 244] width 773 height 518
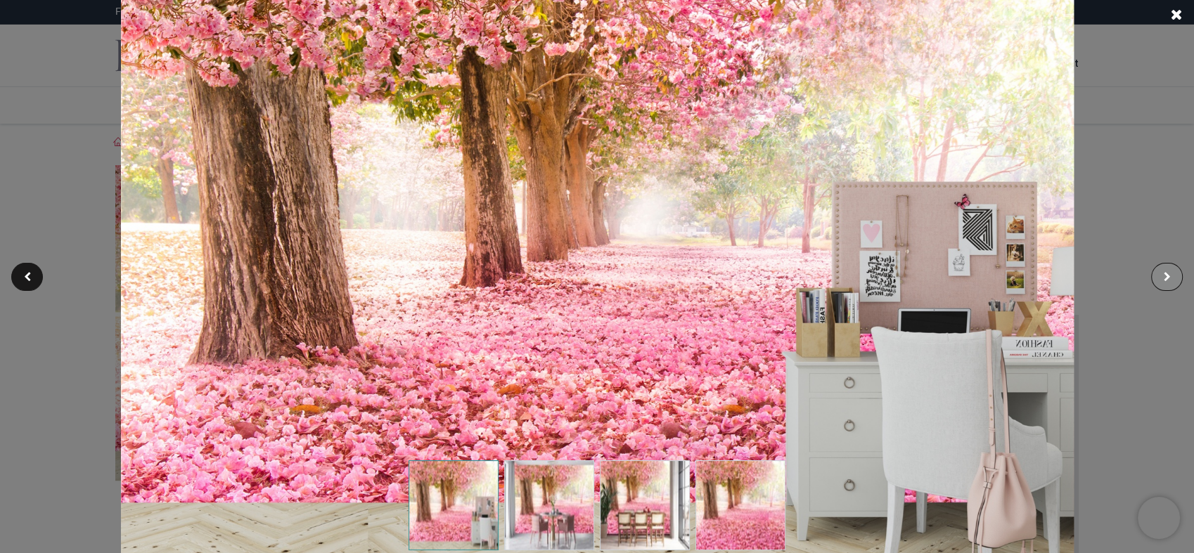
click at [1166, 270] on div at bounding box center [1167, 277] width 32 height 28
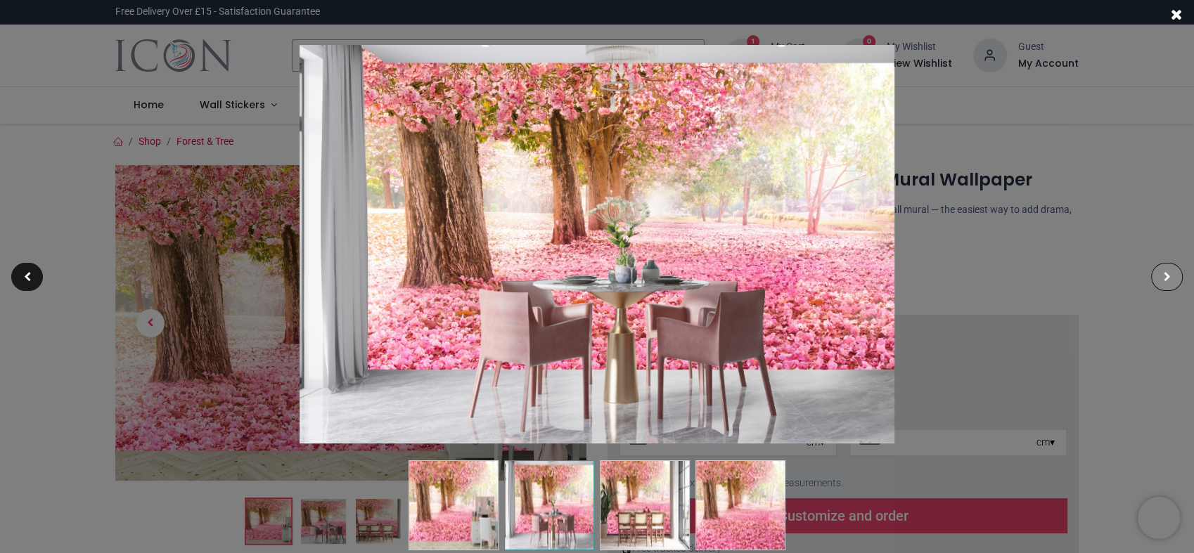
click at [1166, 270] on div at bounding box center [1167, 277] width 32 height 28
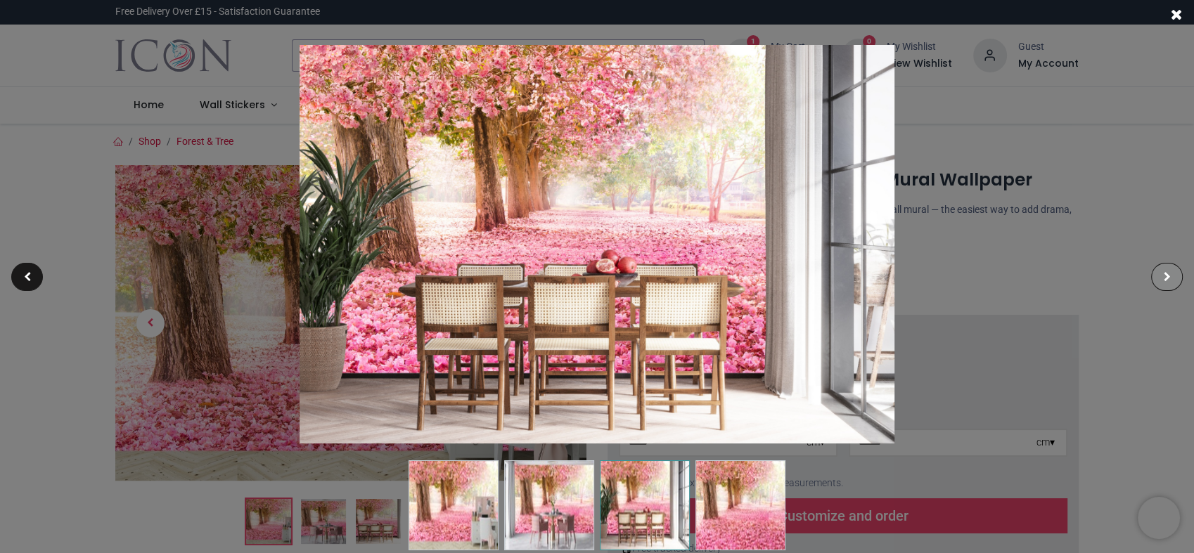
click at [1166, 270] on div at bounding box center [1167, 277] width 32 height 28
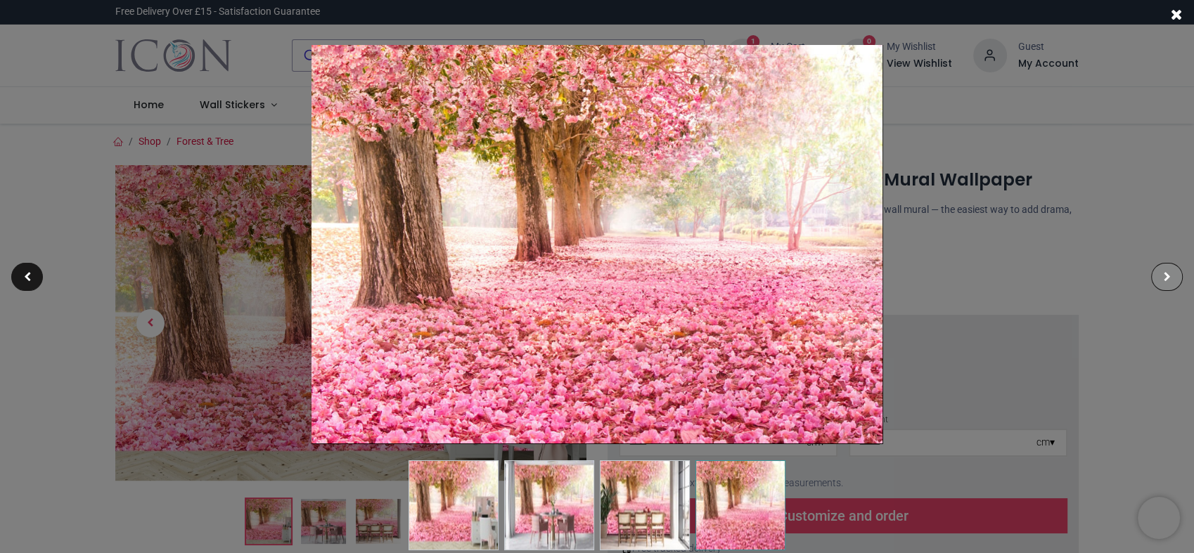
click at [1166, 270] on div at bounding box center [1167, 277] width 32 height 28
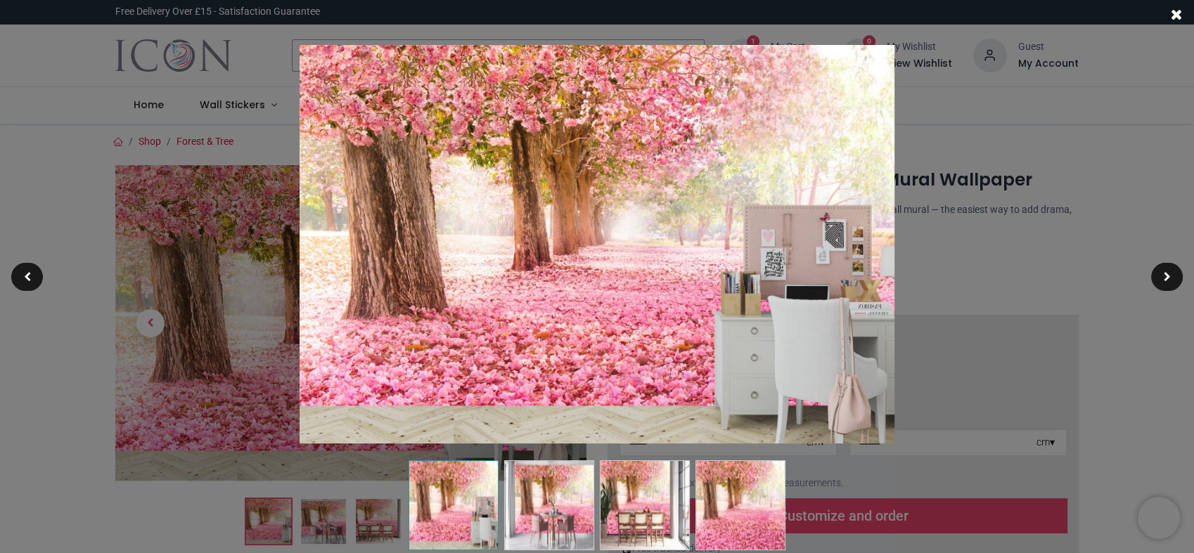
click at [1172, 15] on span at bounding box center [1176, 14] width 12 height 15
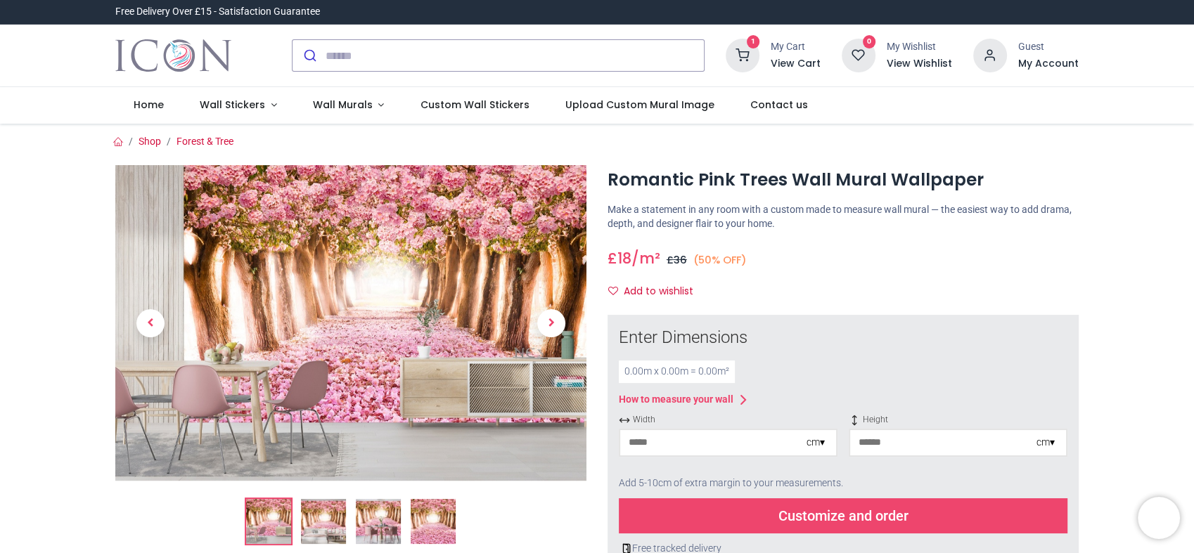
click at [500, 314] on img at bounding box center [350, 323] width 471 height 316
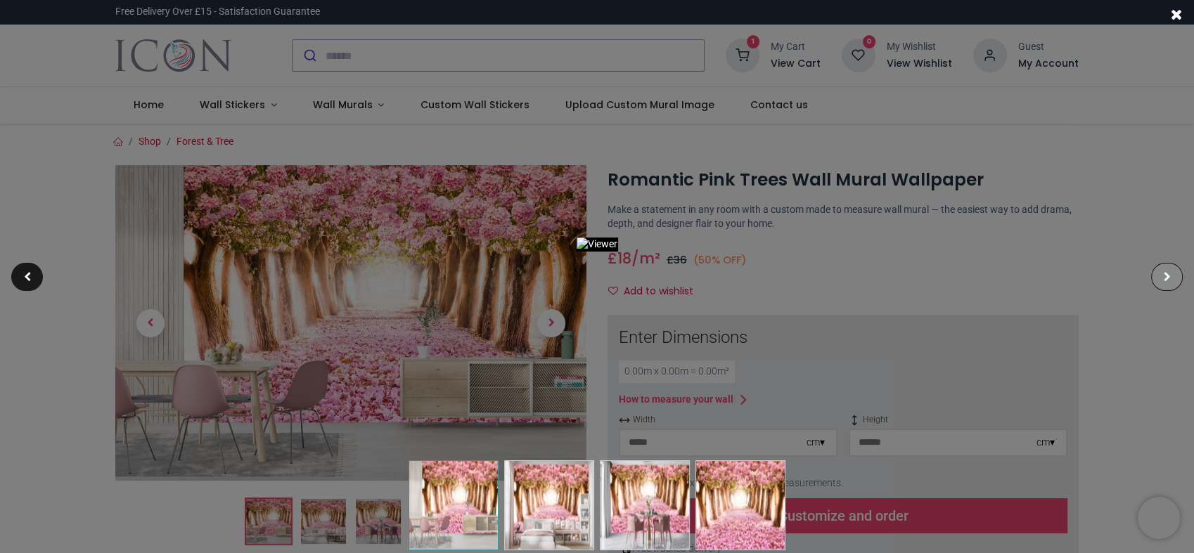
click at [1163, 278] on span at bounding box center [1166, 277] width 7 height 10
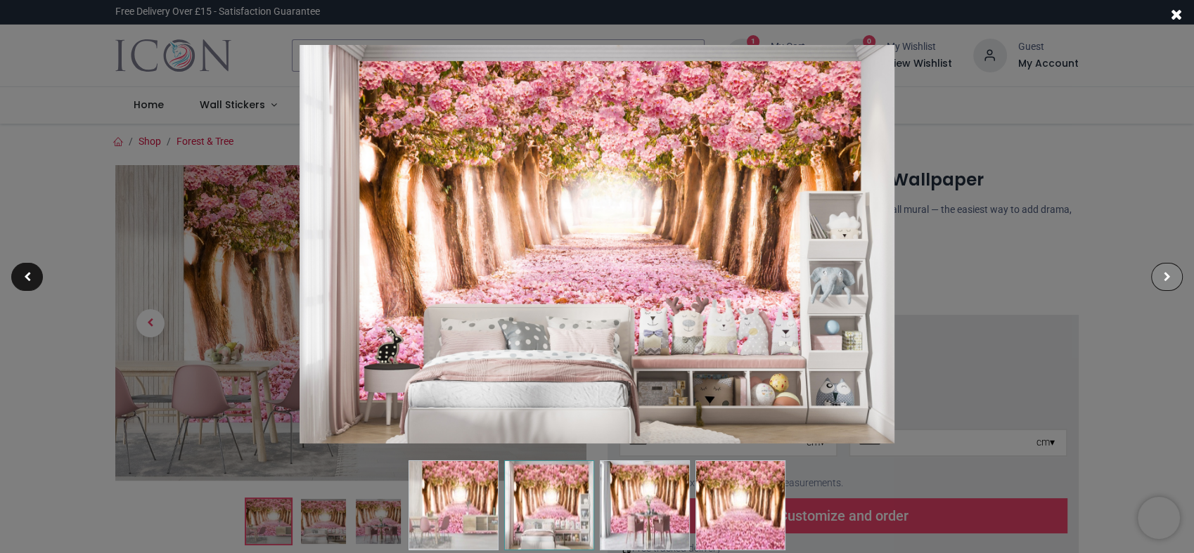
click at [1163, 278] on span at bounding box center [1166, 277] width 7 height 10
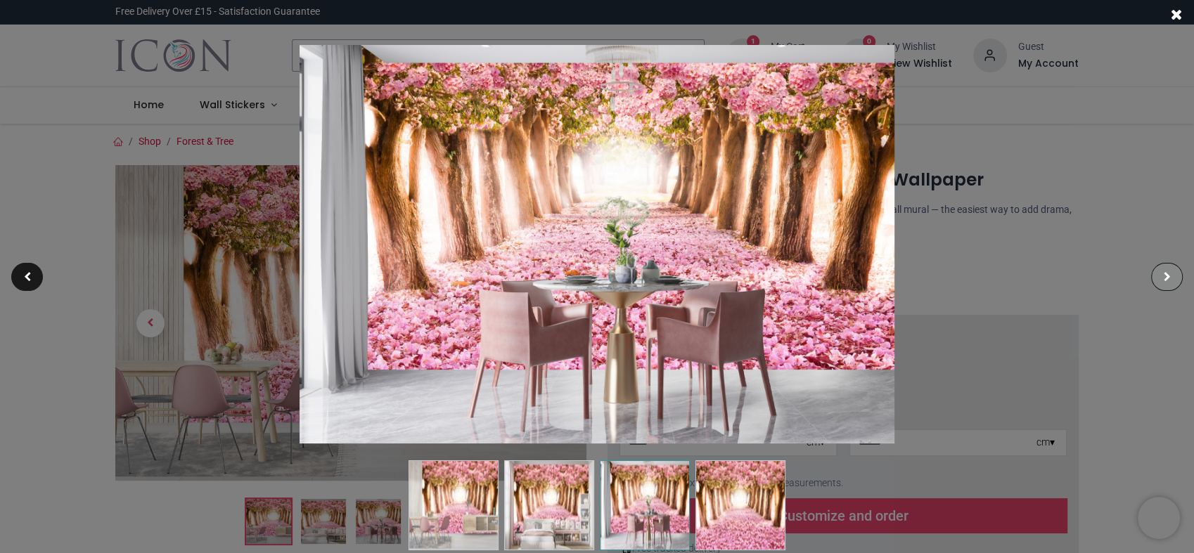
click at [1163, 278] on span at bounding box center [1166, 277] width 7 height 10
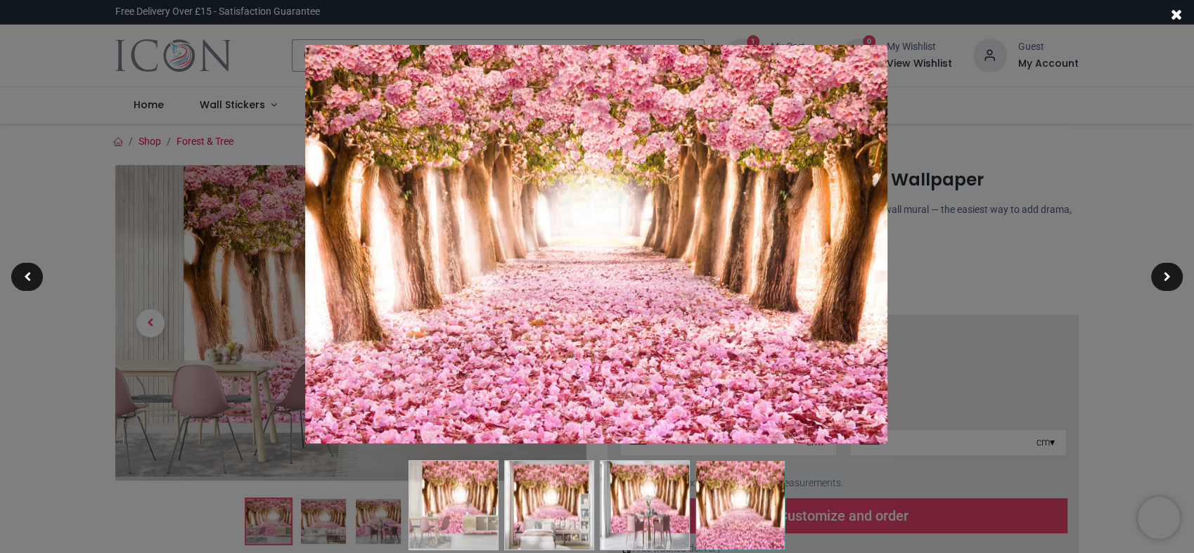
click at [736, 276] on img at bounding box center [596, 244] width 583 height 399
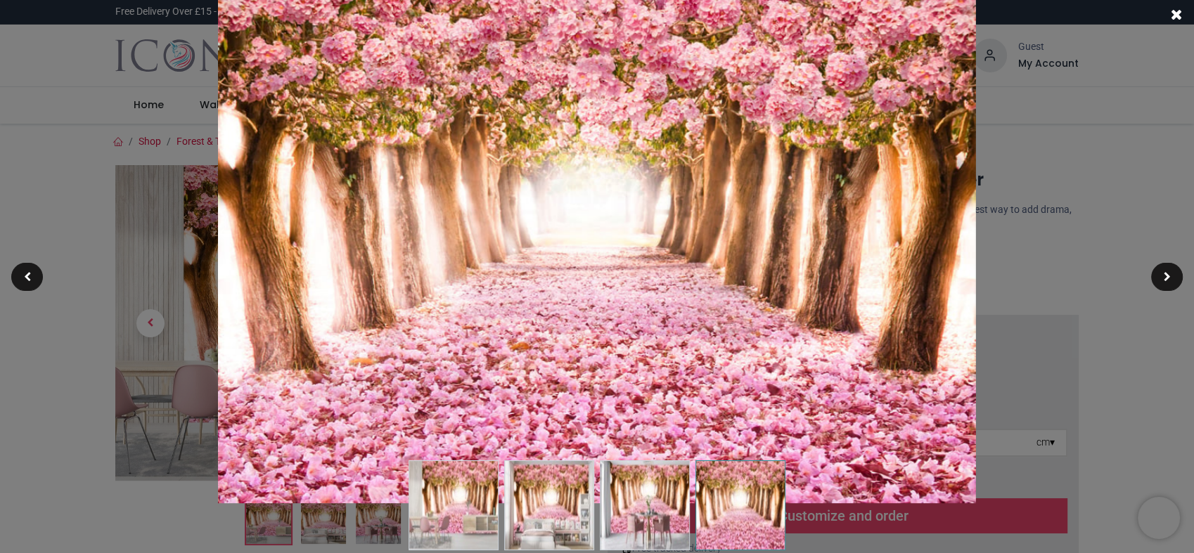
click at [1175, 16] on span at bounding box center [1176, 14] width 12 height 15
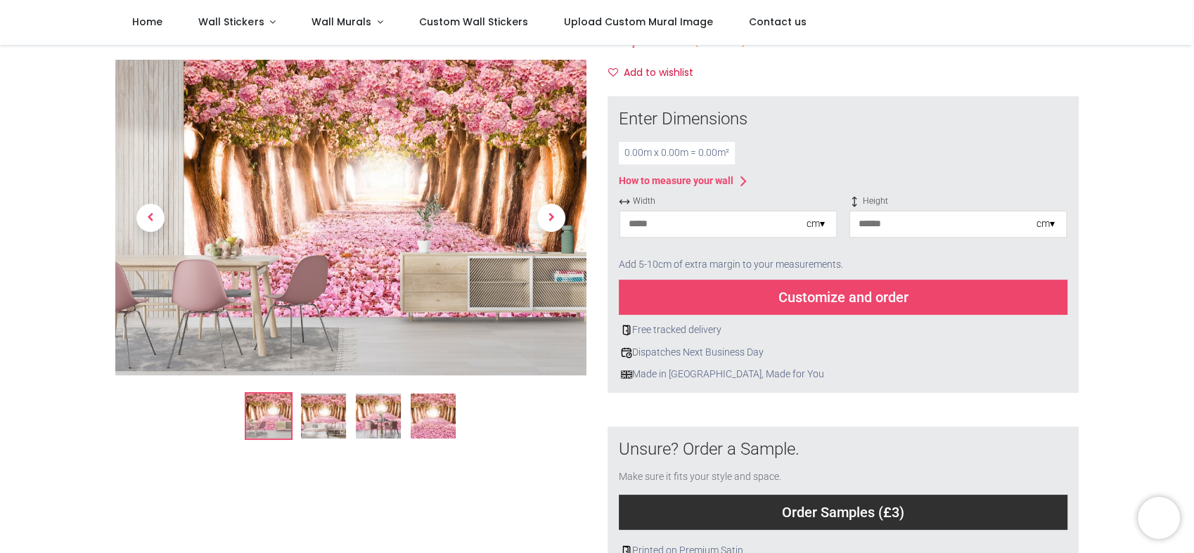
scroll to position [174, 0]
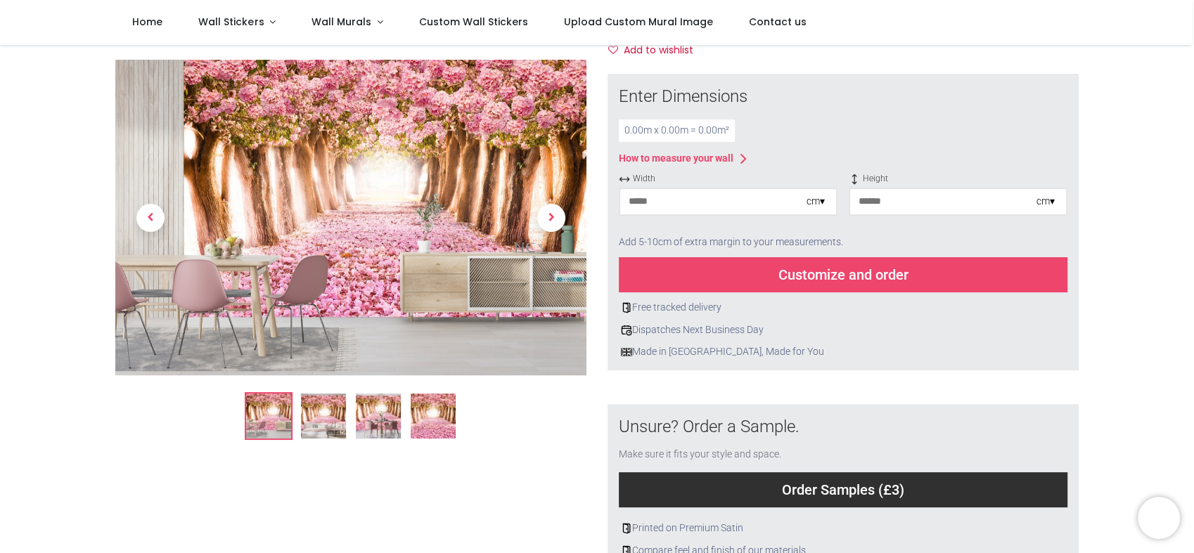
click at [769, 214] on input "number" at bounding box center [713, 201] width 186 height 25
type input "***"
click at [905, 214] on input "number" at bounding box center [943, 201] width 186 height 25
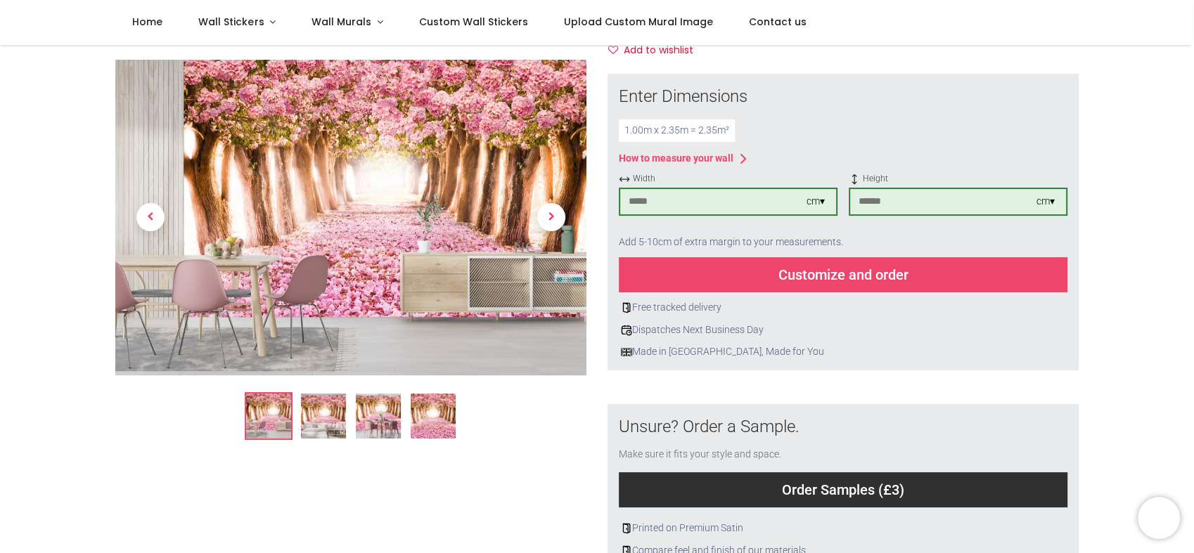
type input "***"
click at [862, 292] on div "Customize and order" at bounding box center [843, 274] width 448 height 35
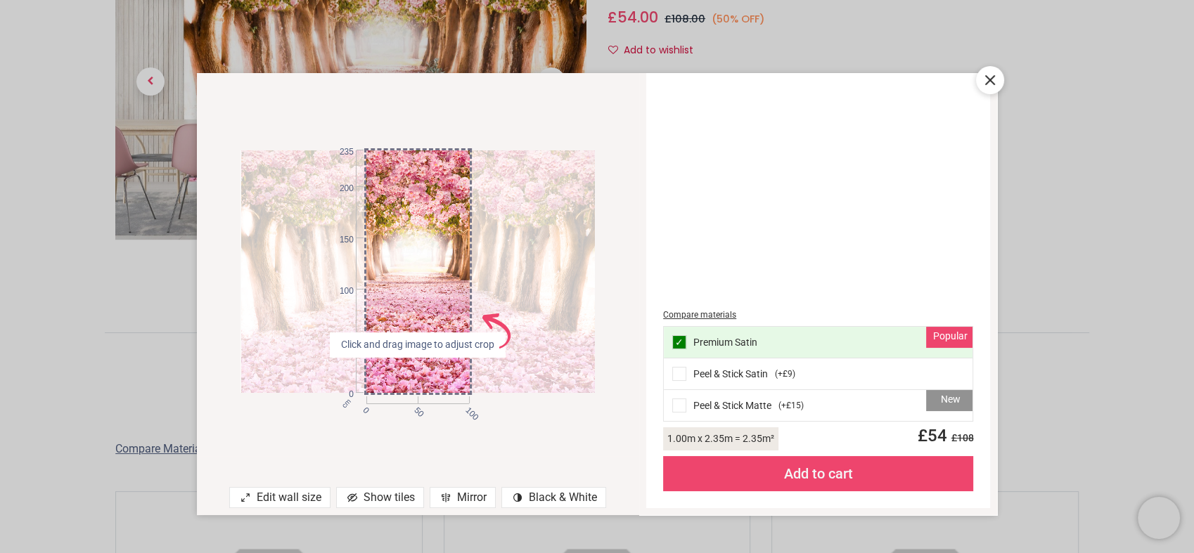
click at [494, 279] on div at bounding box center [418, 271] width 354 height 242
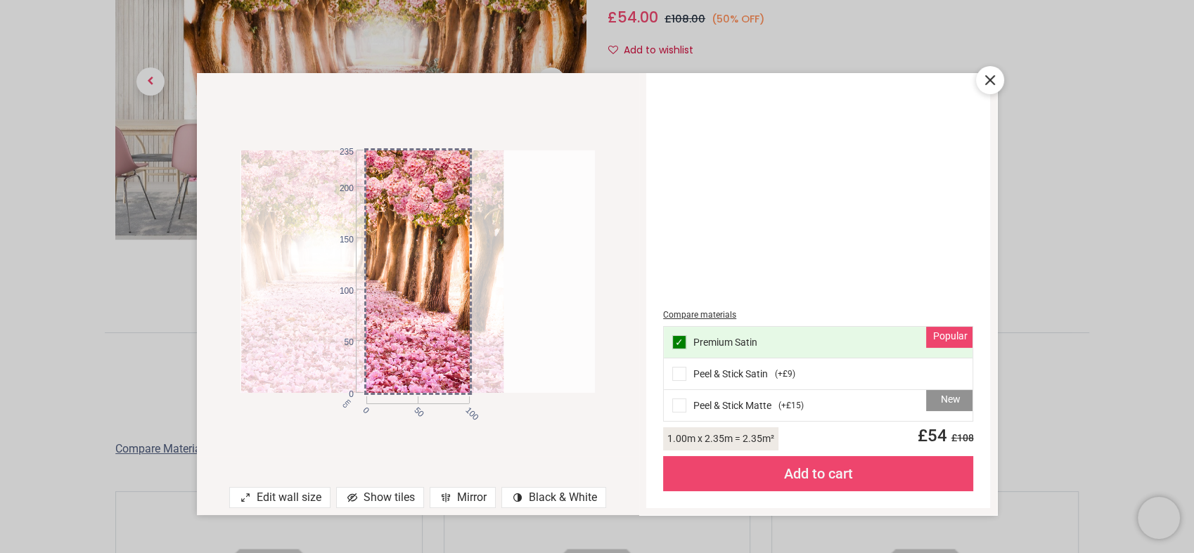
drag, startPoint x: 472, startPoint y: 276, endPoint x: 380, endPoint y: 265, distance: 92.0
click at [380, 265] on div at bounding box center [327, 271] width 354 height 242
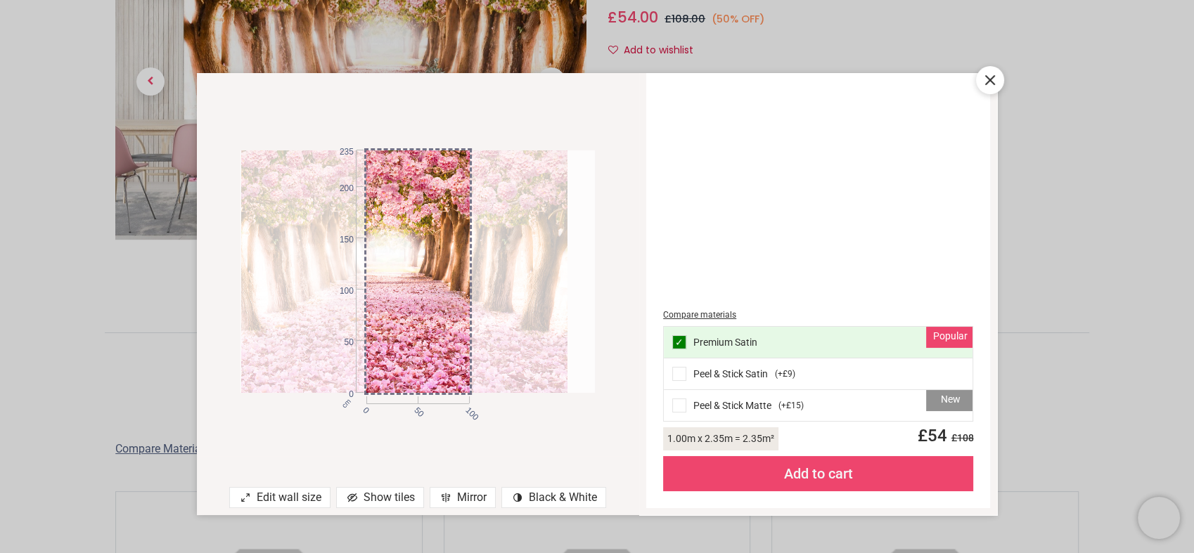
drag, startPoint x: 437, startPoint y: 279, endPoint x: 500, endPoint y: 284, distance: 64.2
click at [500, 284] on div at bounding box center [390, 271] width 354 height 242
click at [986, 76] on icon at bounding box center [990, 80] width 8 height 8
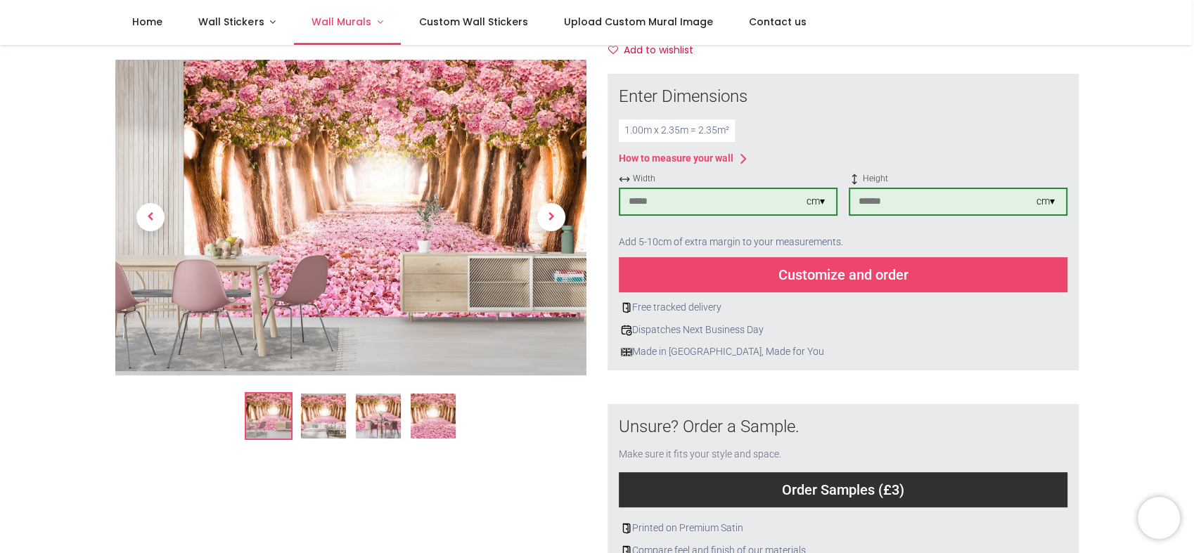
click at [401, 32] on link "Wall Murals" at bounding box center [348, 22] width 108 height 45
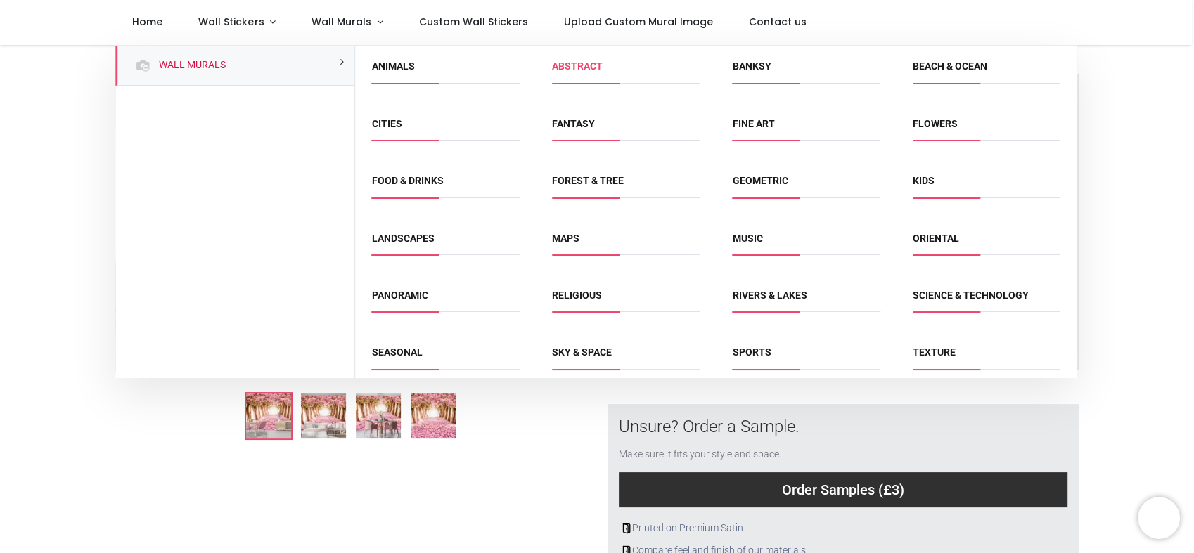
click at [570, 72] on link "Abstract" at bounding box center [577, 65] width 51 height 11
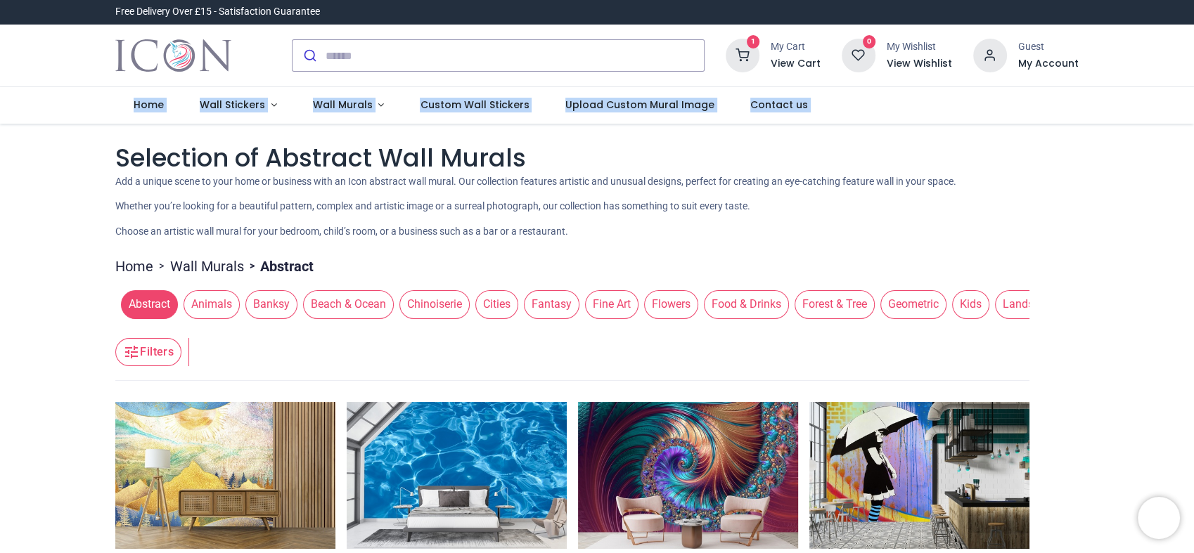
drag, startPoint x: 1191, startPoint y: 95, endPoint x: 1196, endPoint y: 157, distance: 62.1
click at [1193, 157] on html "Login • Register Home Wall Stickers" at bounding box center [597, 276] width 1194 height 553
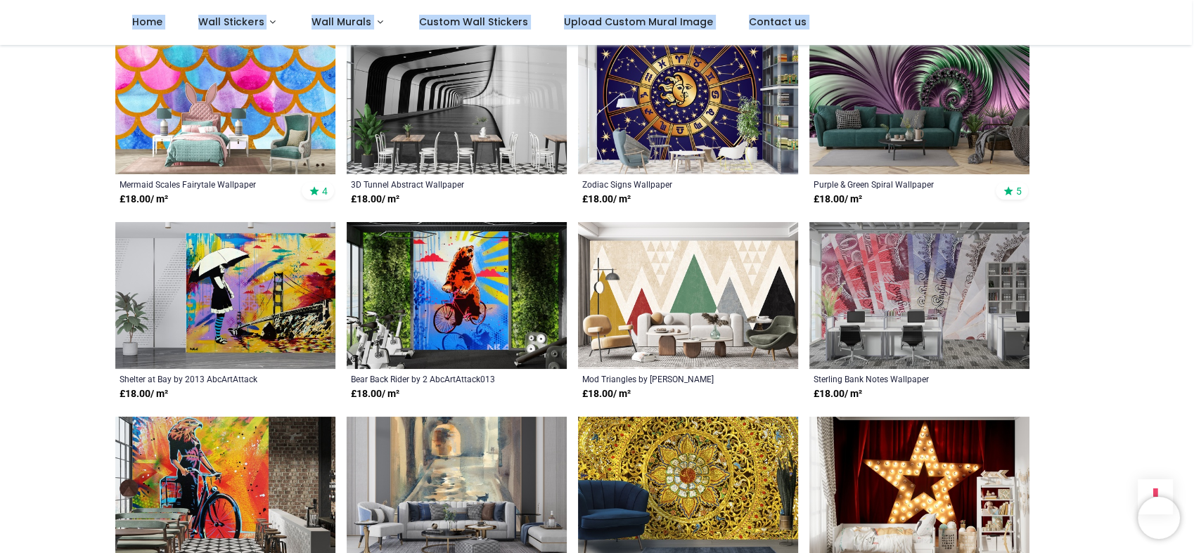
scroll to position [648, 0]
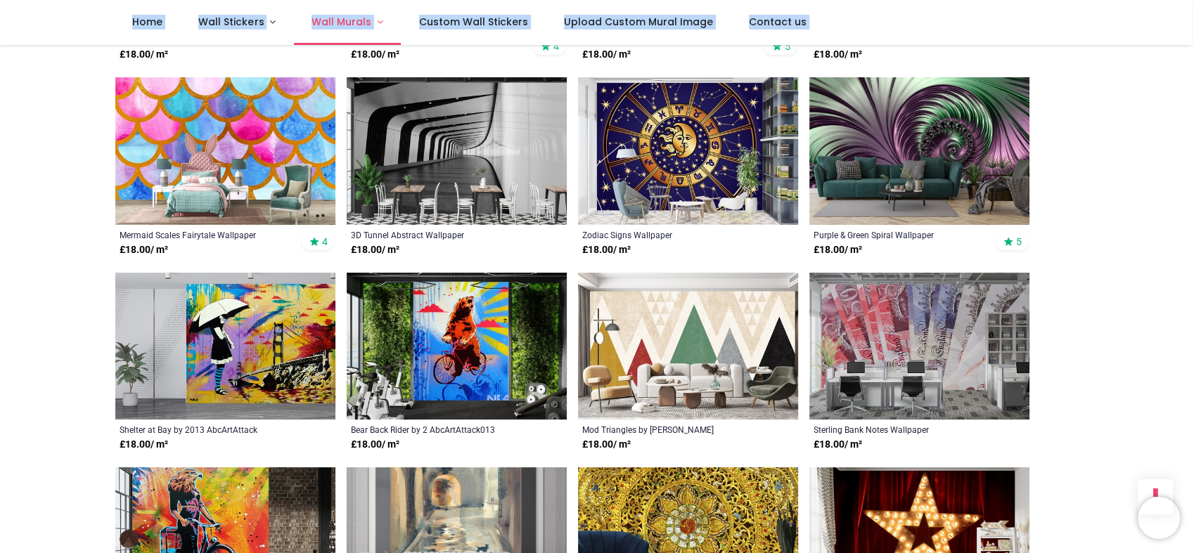
click at [401, 32] on link "Wall Murals" at bounding box center [348, 22] width 108 height 45
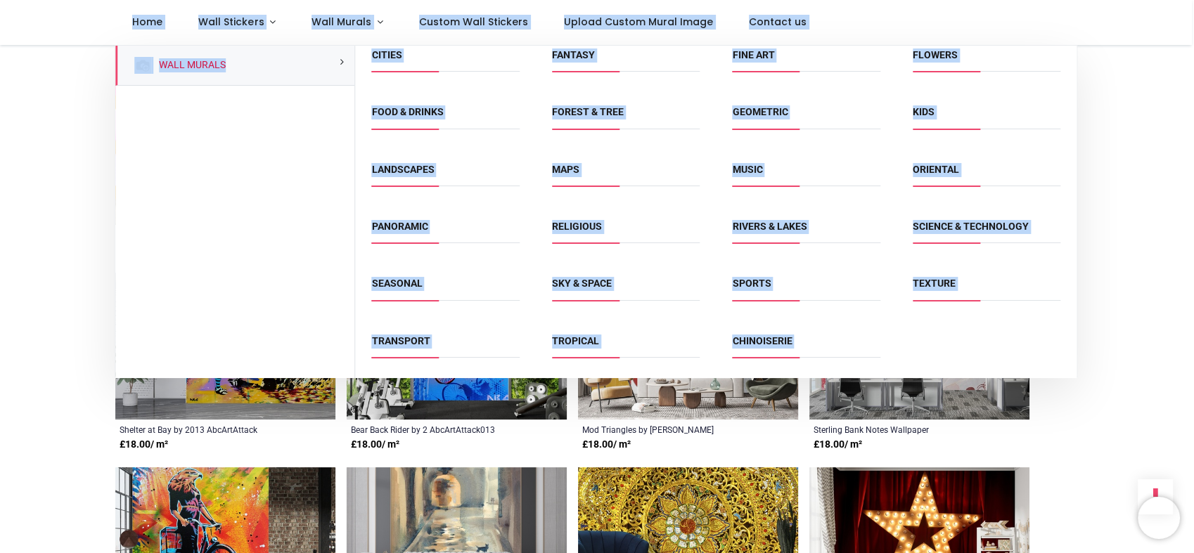
scroll to position [184, 0]
click at [781, 340] on link "Chinoiserie" at bounding box center [762, 340] width 60 height 11
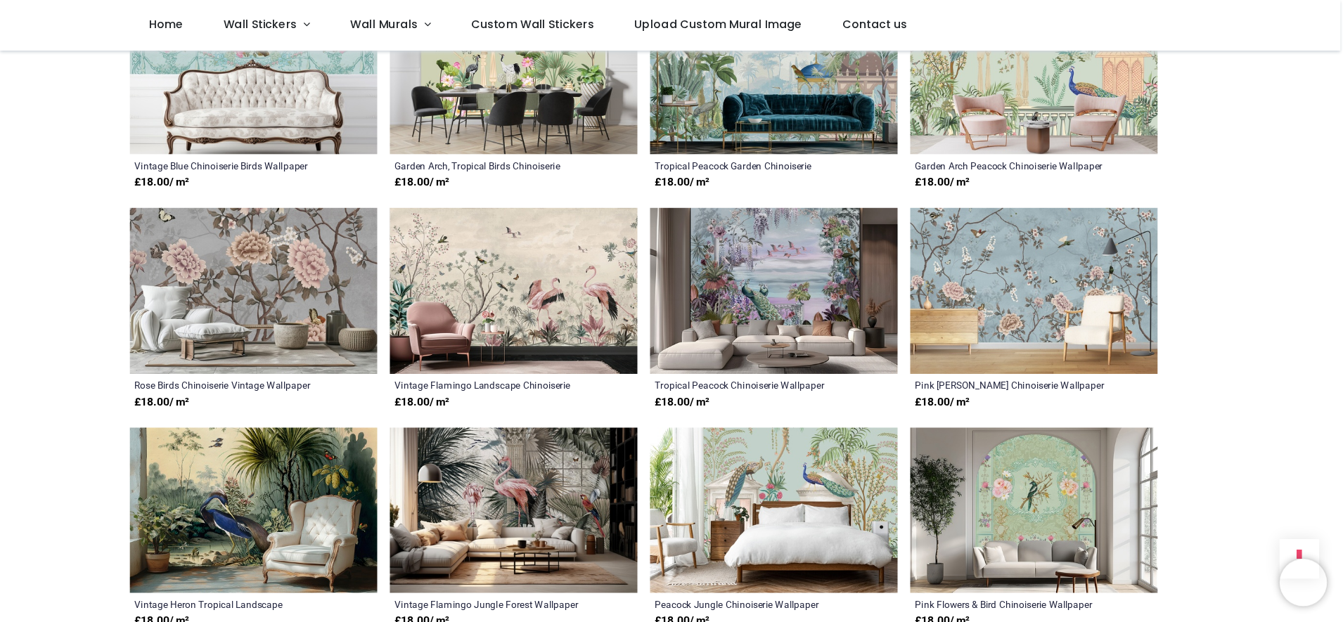
scroll to position [1027, 0]
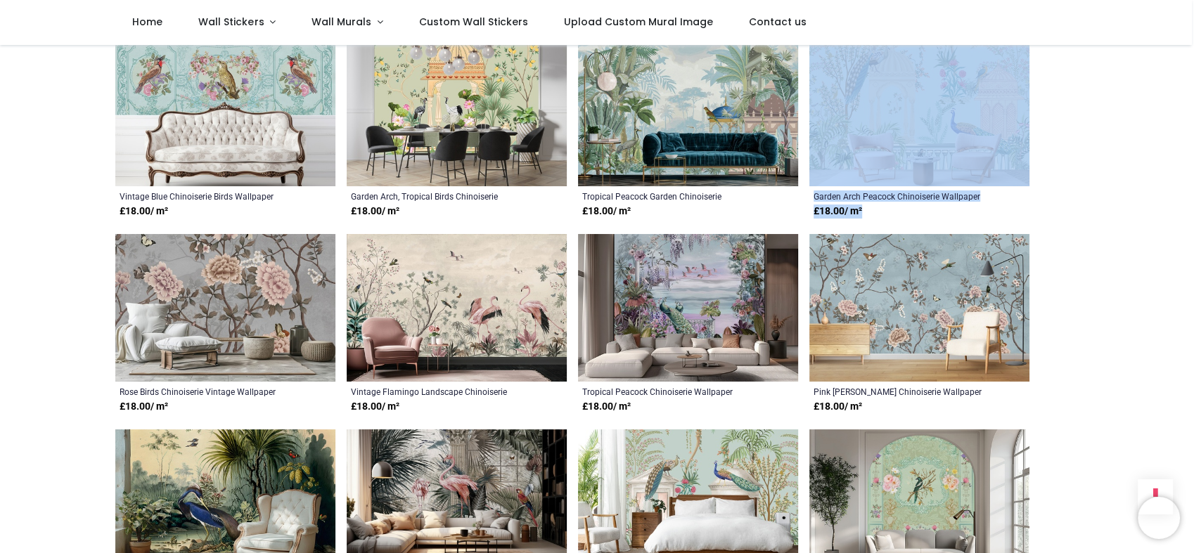
drag, startPoint x: 1188, startPoint y: 249, endPoint x: 1192, endPoint y: 198, distance: 51.5
click at [1193, 198] on html "Login • Register Home Wall Stickers" at bounding box center [597, 276] width 1194 height 553
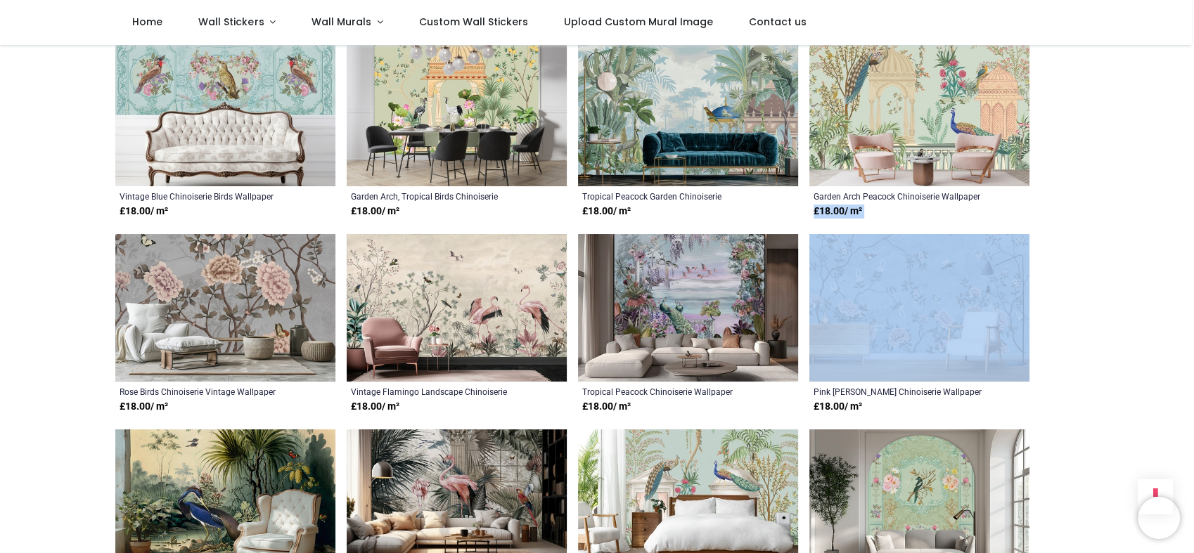
drag, startPoint x: 1192, startPoint y: 198, endPoint x: 1194, endPoint y: 214, distance: 16.3
click at [1193, 214] on html "Login • Register Home Wall Stickers" at bounding box center [597, 276] width 1194 height 553
drag, startPoint x: 1191, startPoint y: 264, endPoint x: 1191, endPoint y: 233, distance: 31.6
click at [1191, 233] on div "Login • Register Home Wall Stickers" at bounding box center [597, 276] width 1194 height 553
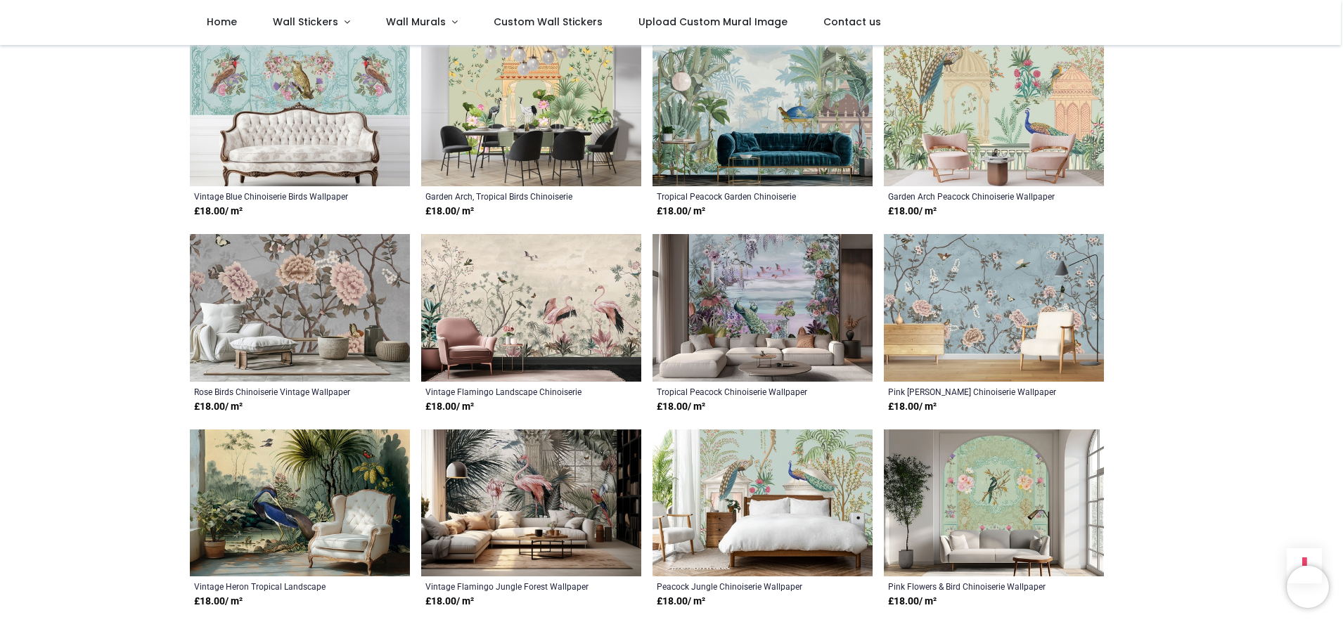
drag, startPoint x: 1130, startPoint y: 1, endPoint x: 1311, endPoint y: 165, distance: 244.3
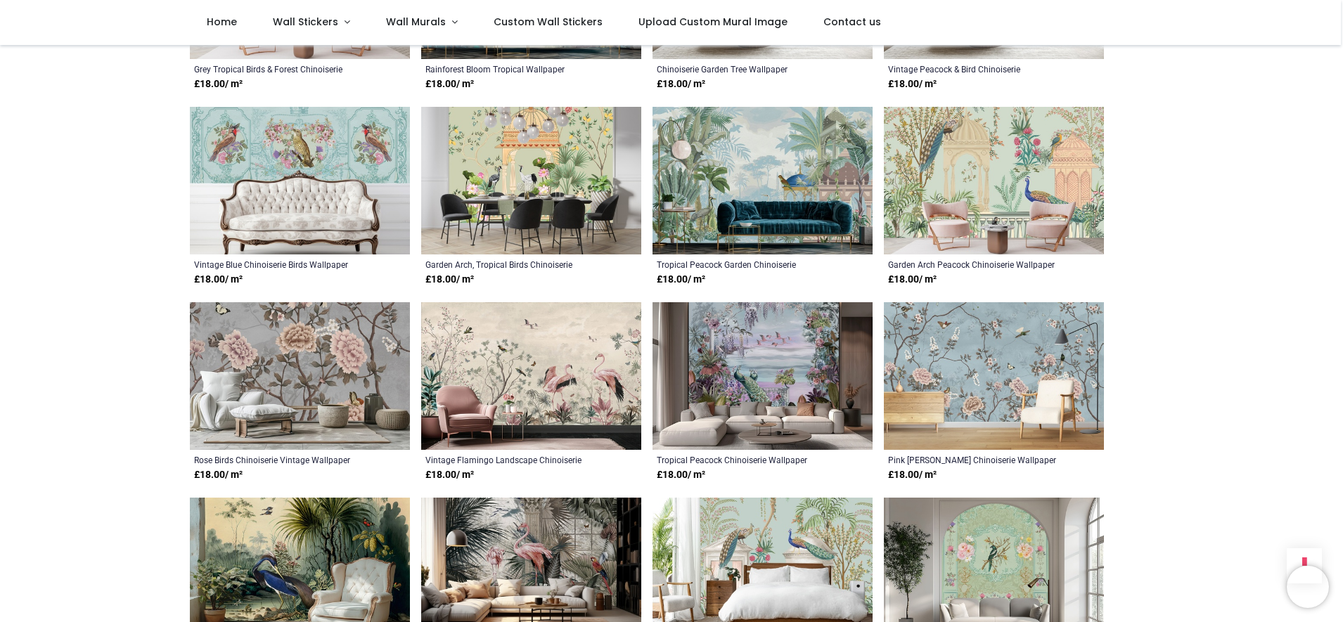
scroll to position [944, 0]
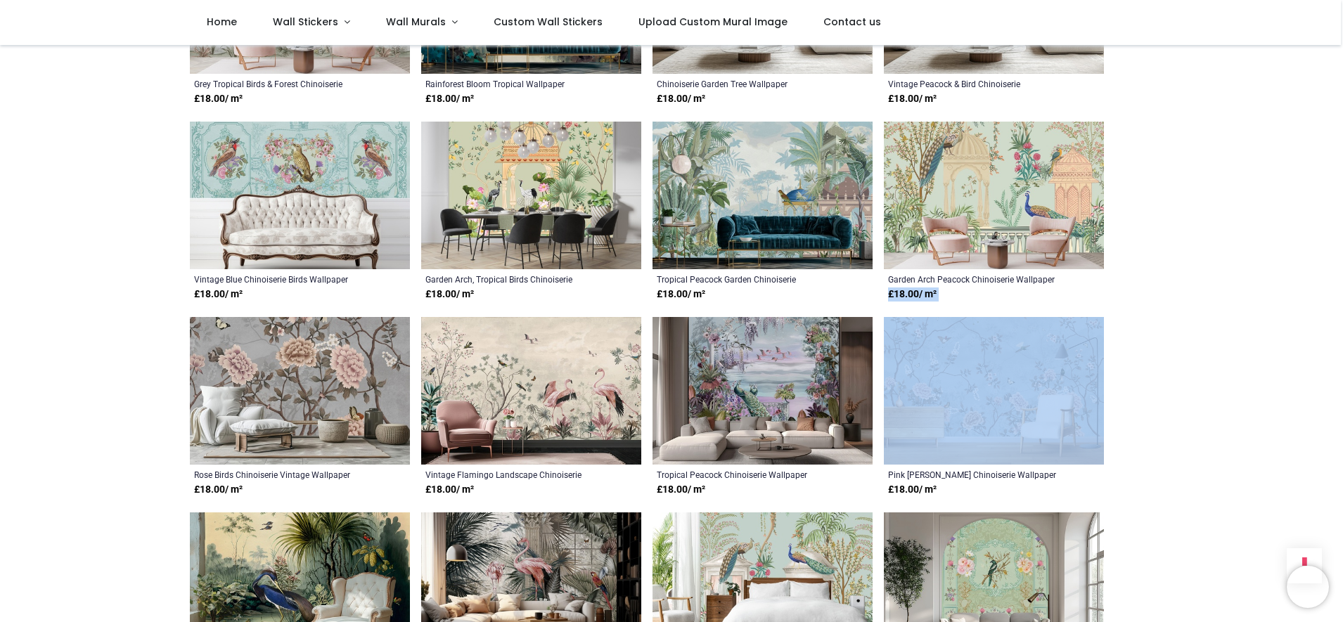
drag, startPoint x: 1339, startPoint y: 303, endPoint x: 1341, endPoint y: 340, distance: 37.3
click at [1193, 340] on div "Login • Register Home Wall Stickers" at bounding box center [671, 311] width 1343 height 622
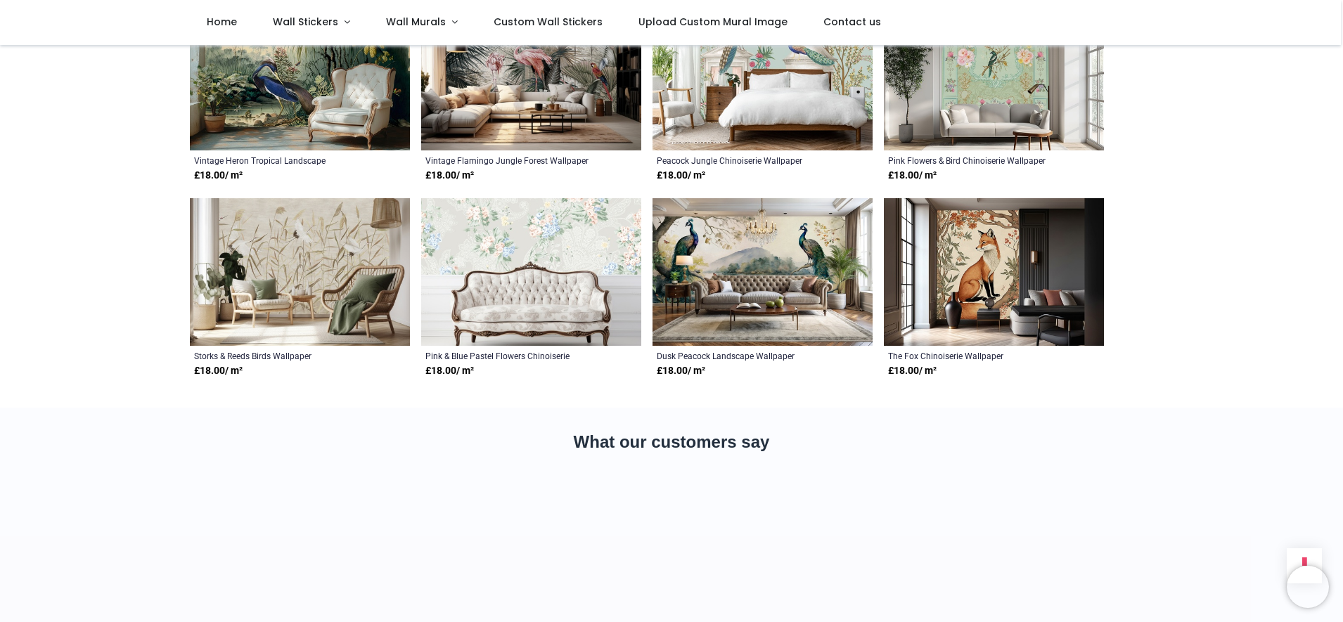
scroll to position [1456, 0]
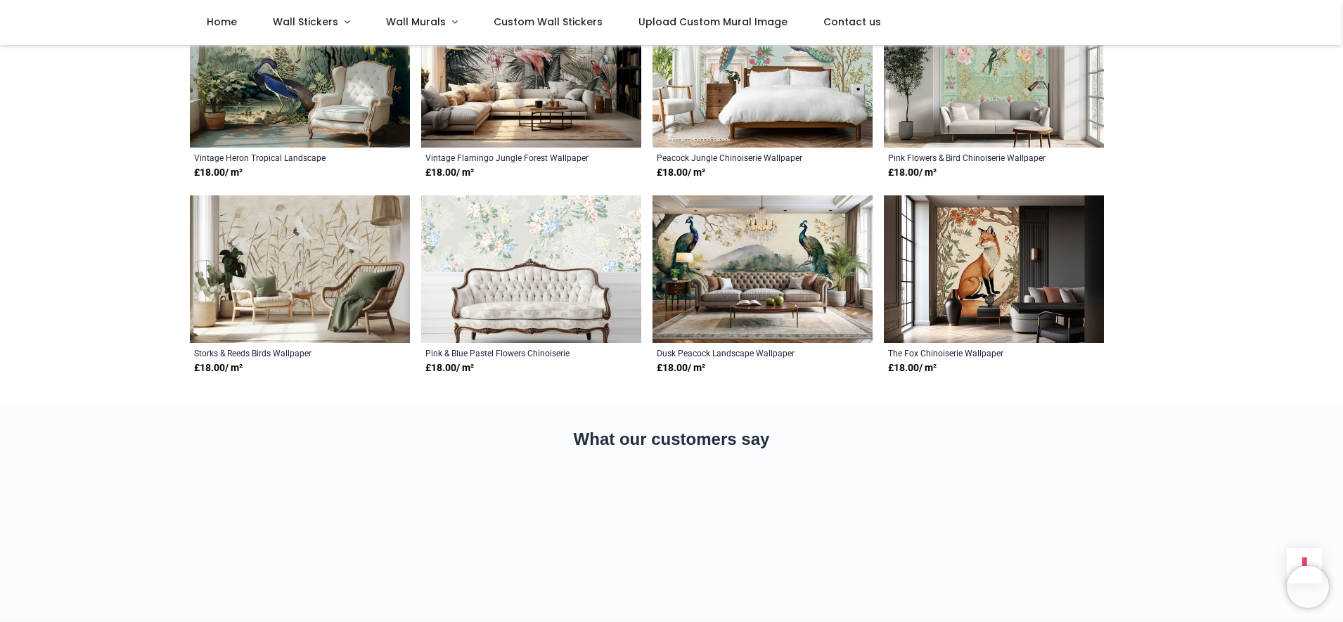
click at [1038, 301] on img at bounding box center [994, 269] width 220 height 148
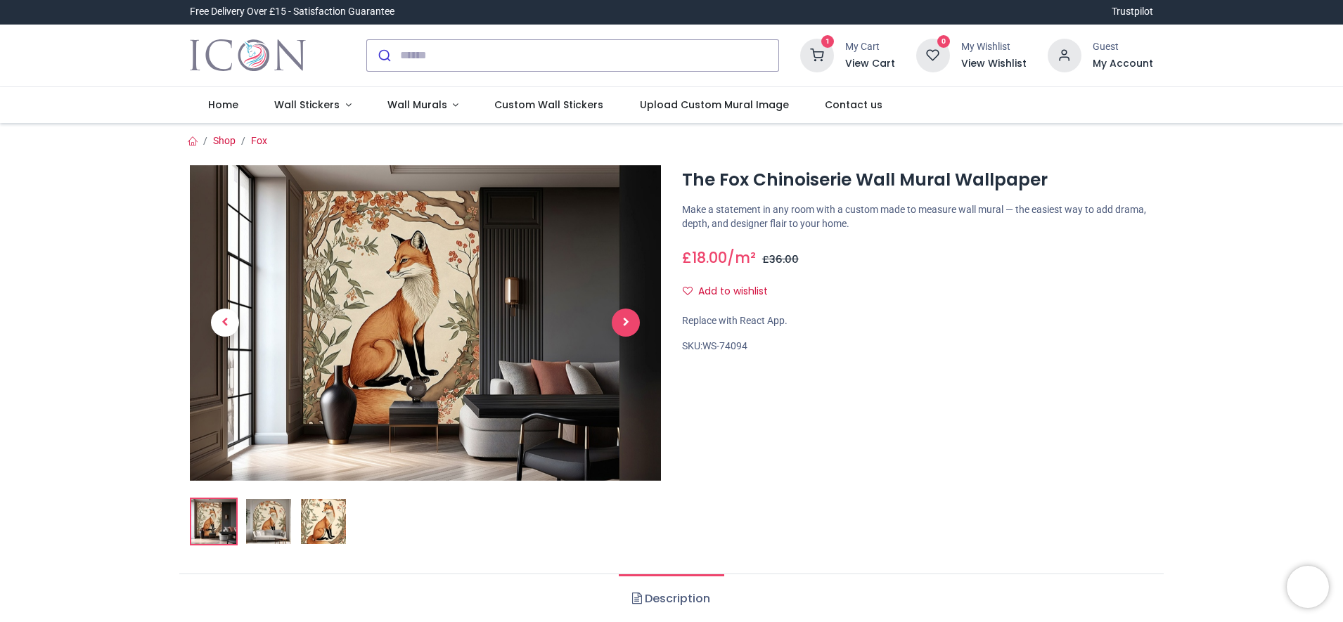
click at [620, 337] on span "Next" at bounding box center [626, 323] width 28 height 28
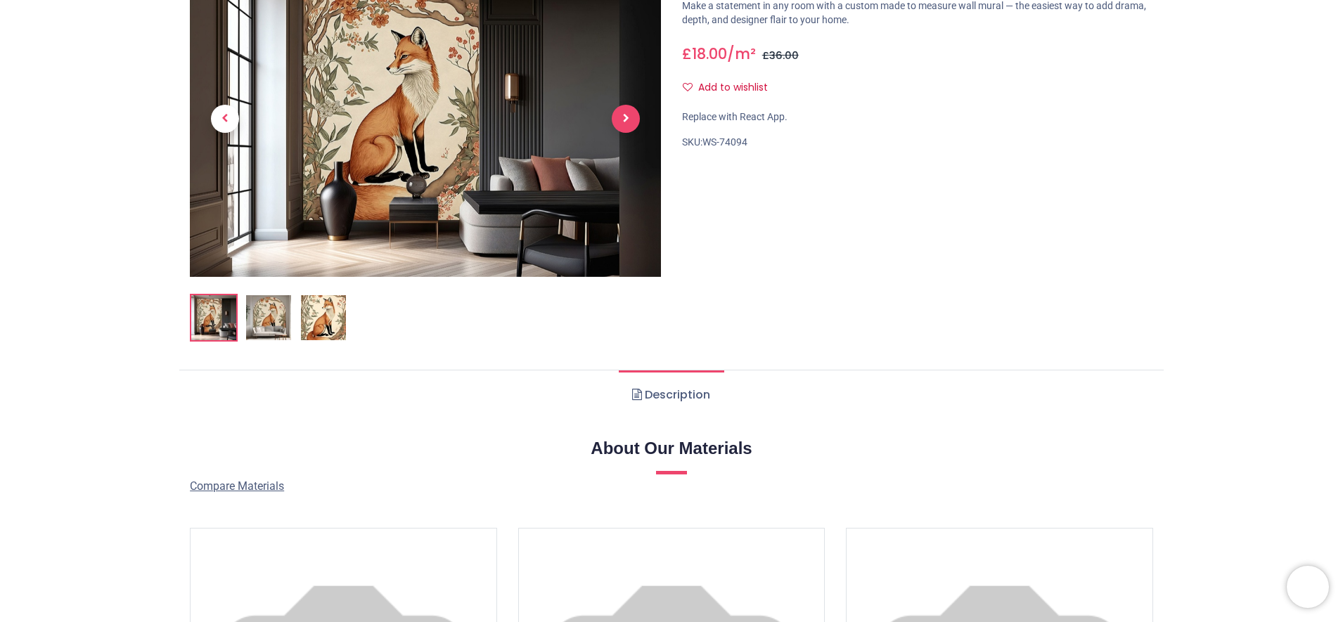
click at [625, 133] on span "Next" at bounding box center [626, 119] width 28 height 28
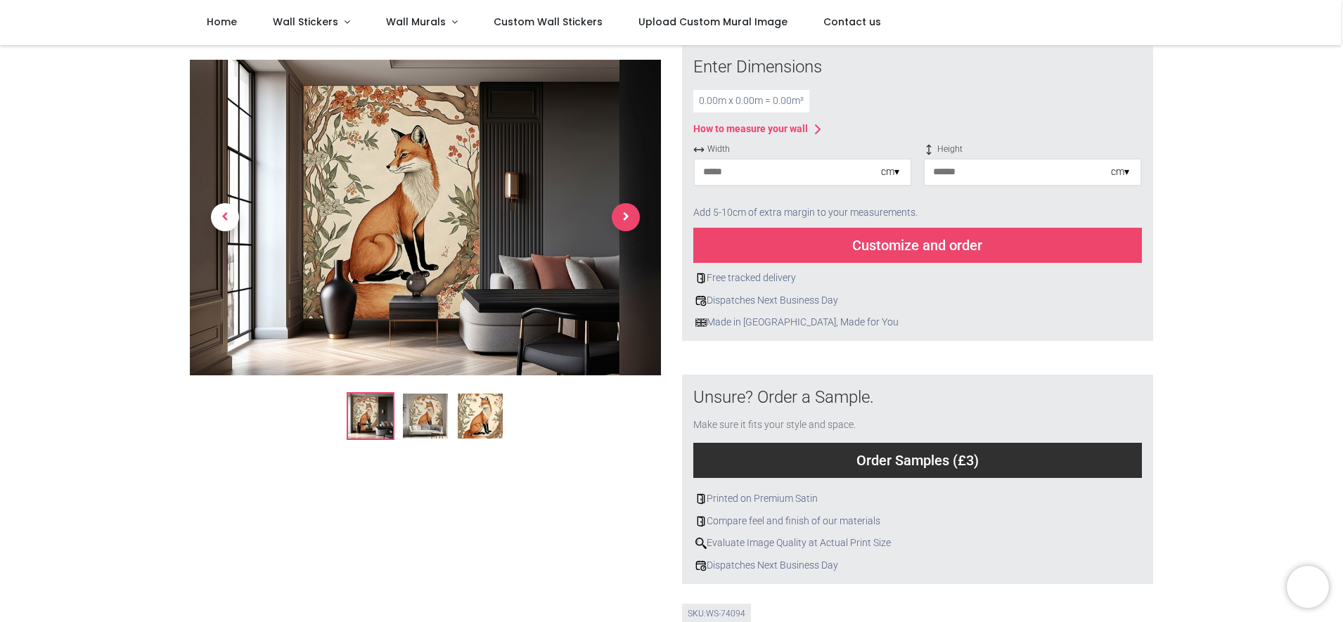
click at [627, 207] on span "Next" at bounding box center [626, 218] width 28 height 28
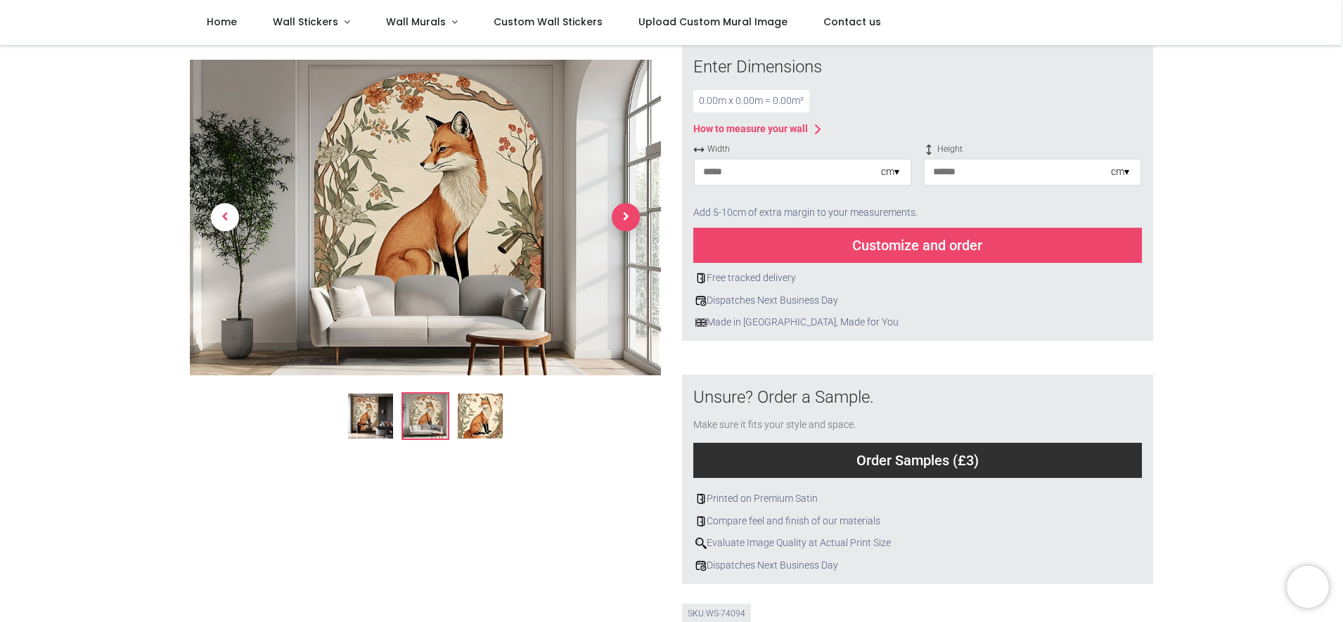
click at [624, 213] on span "Next" at bounding box center [626, 218] width 28 height 28
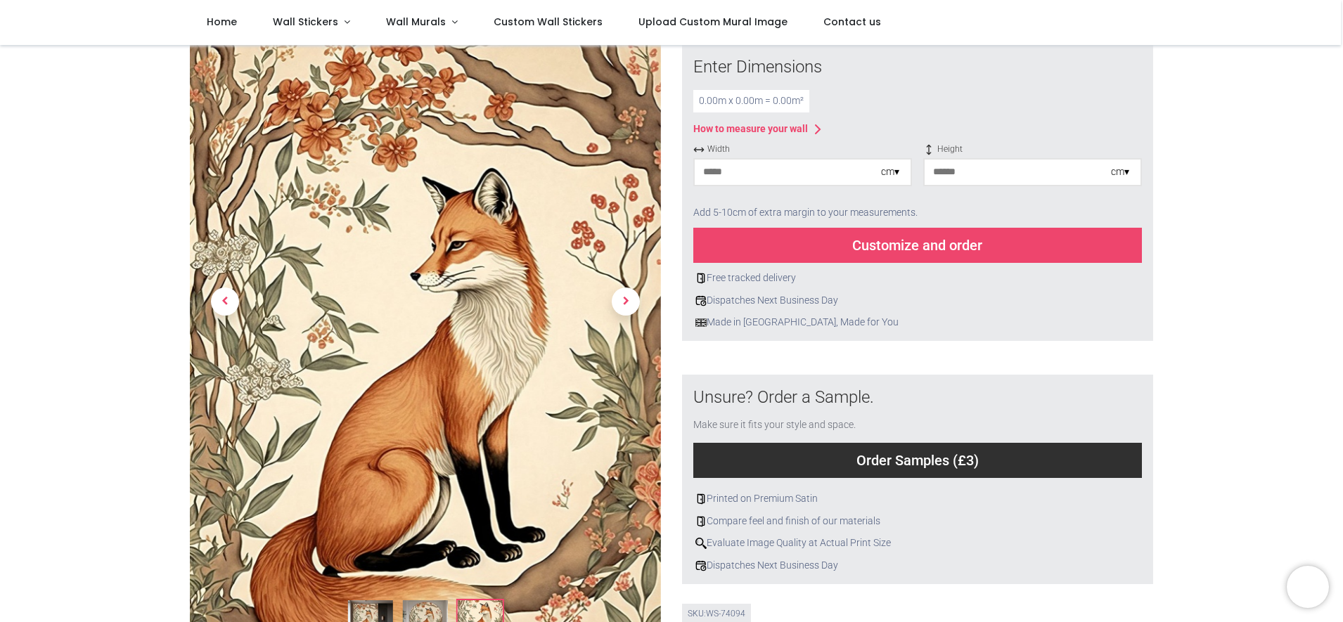
click at [789, 185] on input "number" at bounding box center [788, 172] width 186 height 25
type input "***"
click at [978, 185] on input "number" at bounding box center [1017, 172] width 186 height 25
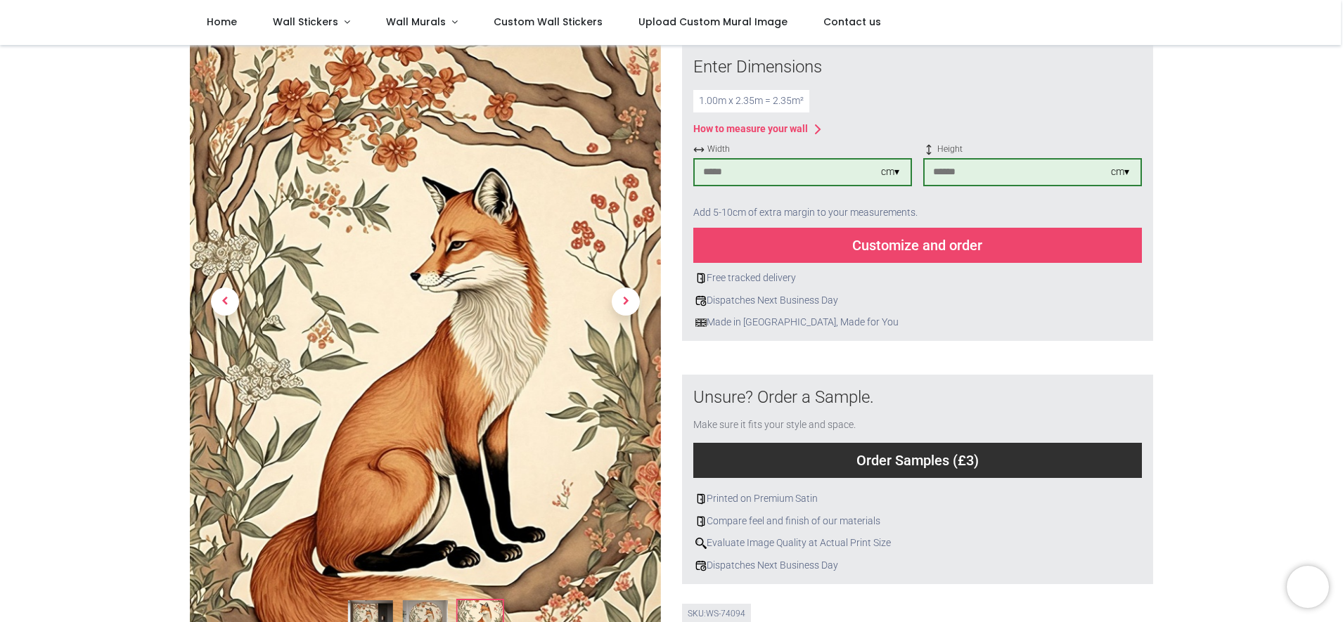
type input "***"
click at [988, 263] on div "Customize and order" at bounding box center [917, 245] width 448 height 35
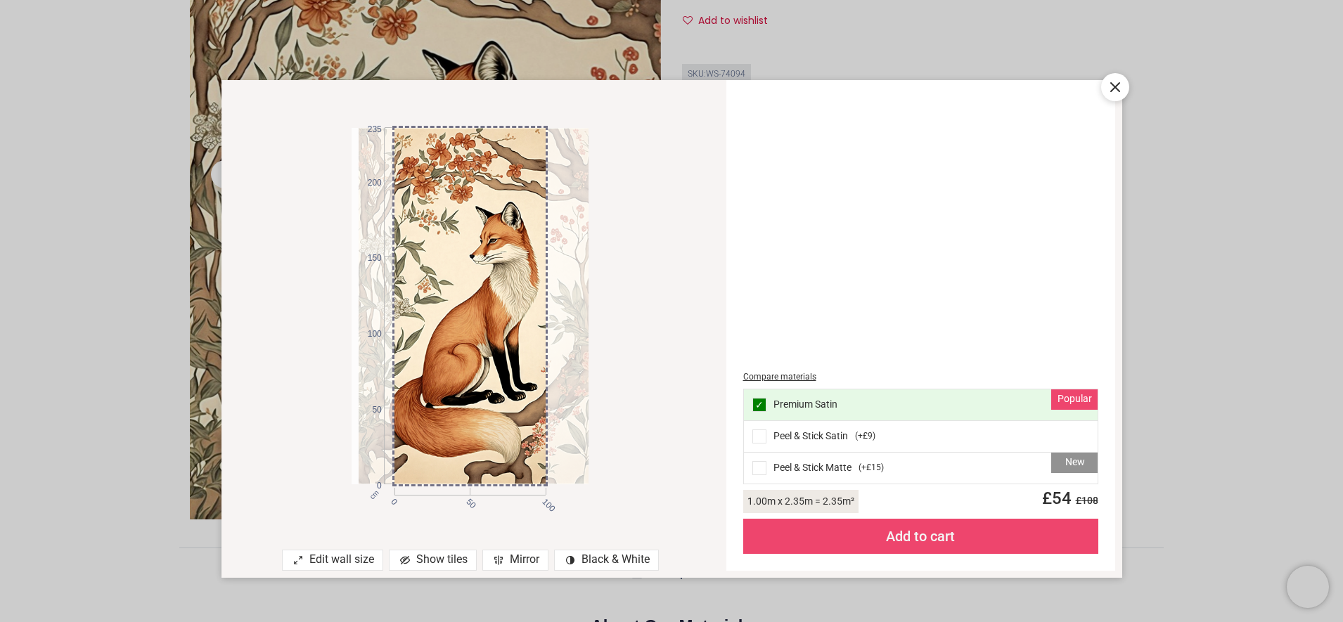
drag, startPoint x: 569, startPoint y: 312, endPoint x: 576, endPoint y: 318, distance: 9.5
click at [576, 318] on div at bounding box center [478, 306] width 238 height 356
click at [1121, 87] on icon at bounding box center [1114, 87] width 17 height 17
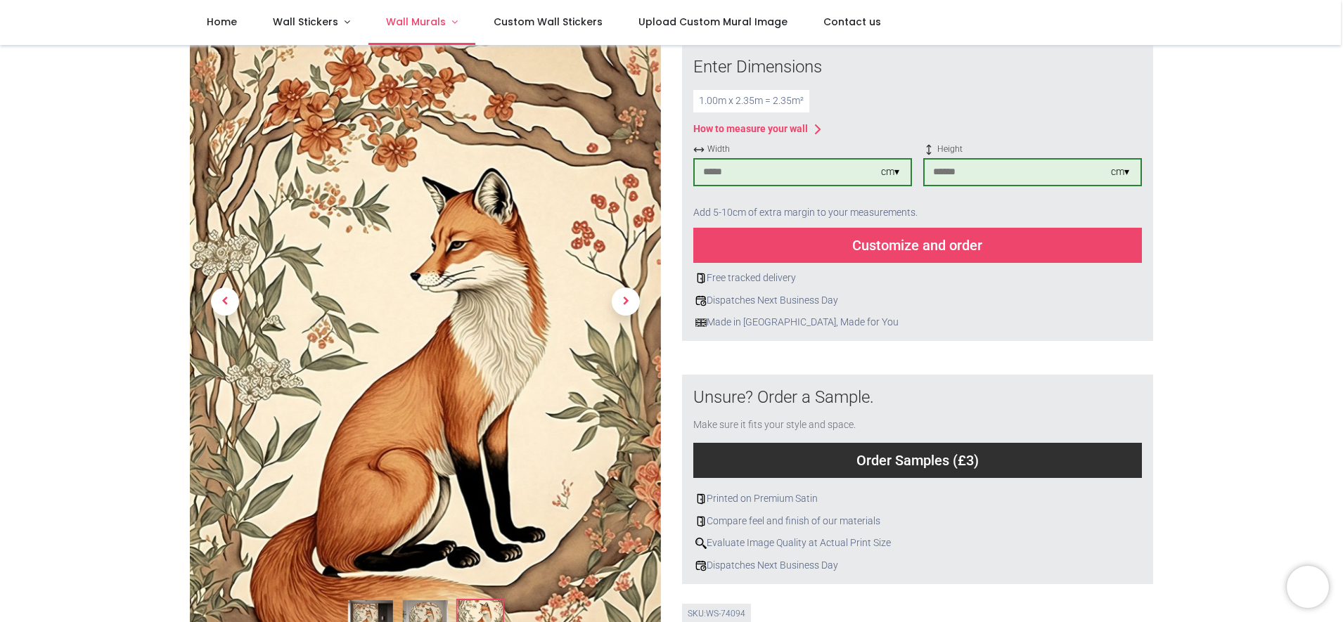
click at [476, 30] on link "Wall Murals" at bounding box center [422, 22] width 108 height 45
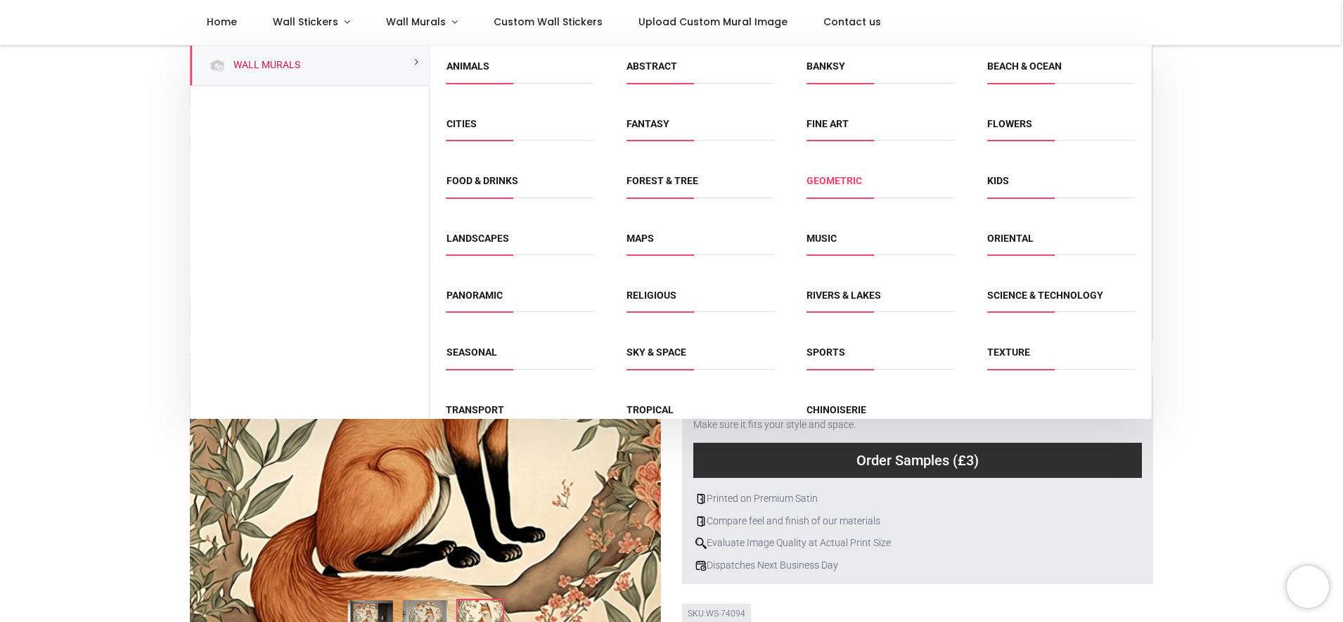
click at [828, 186] on link "Geometric" at bounding box center [834, 180] width 56 height 11
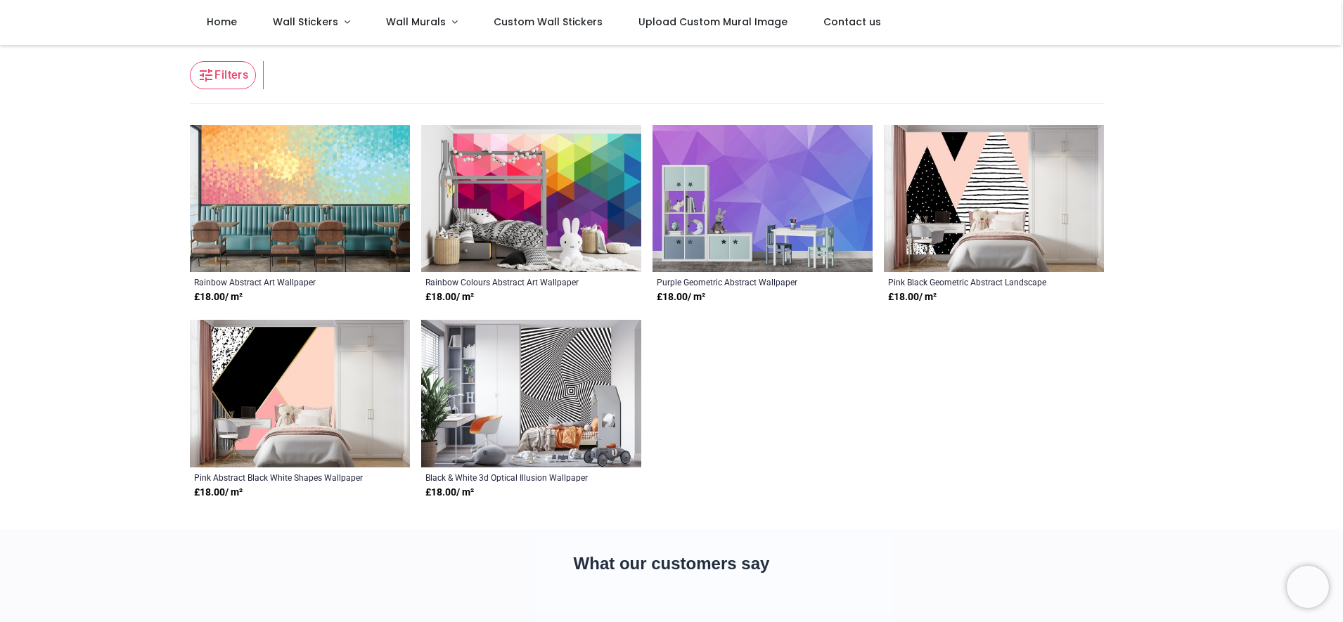
scroll to position [225, 0]
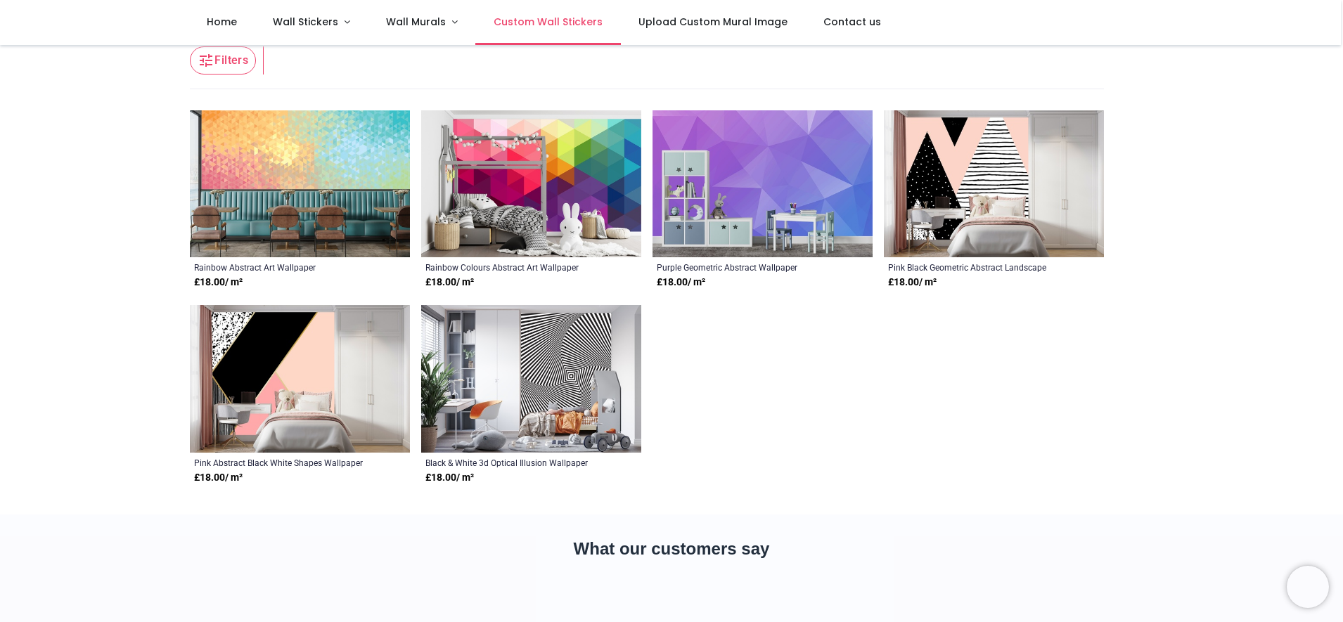
click at [602, 22] on span "Custom Wall Stickers" at bounding box center [547, 22] width 109 height 14
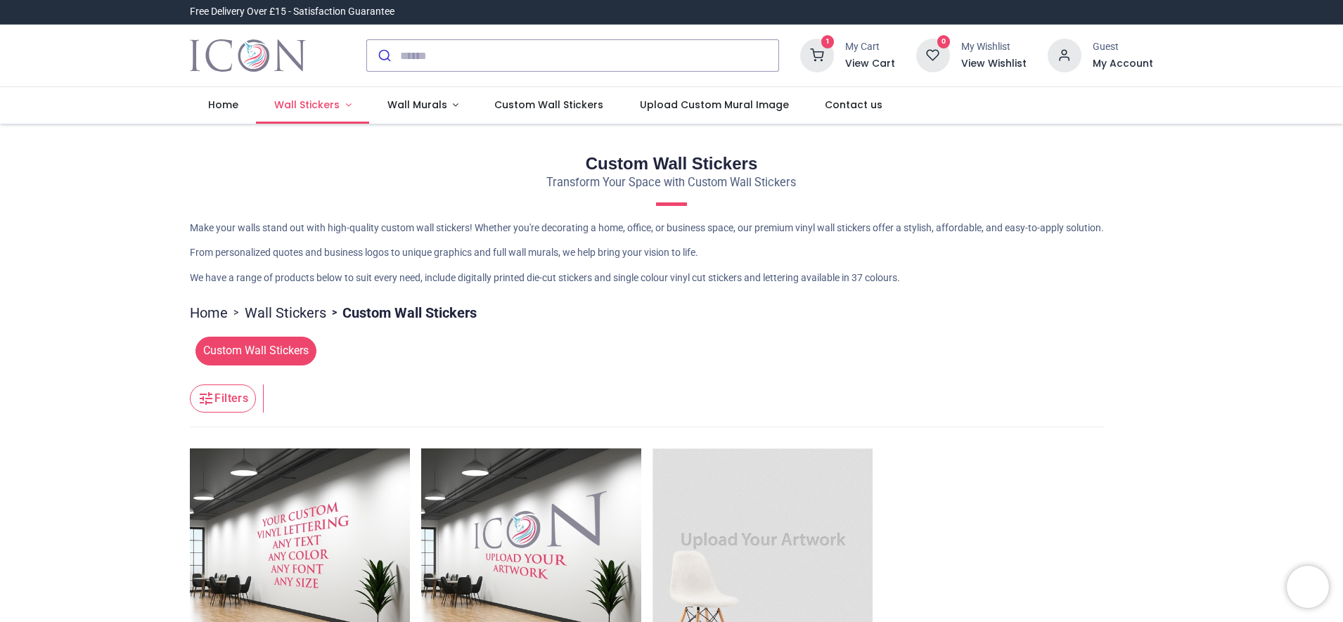
click at [369, 124] on link "Wall Stickers" at bounding box center [312, 105] width 113 height 37
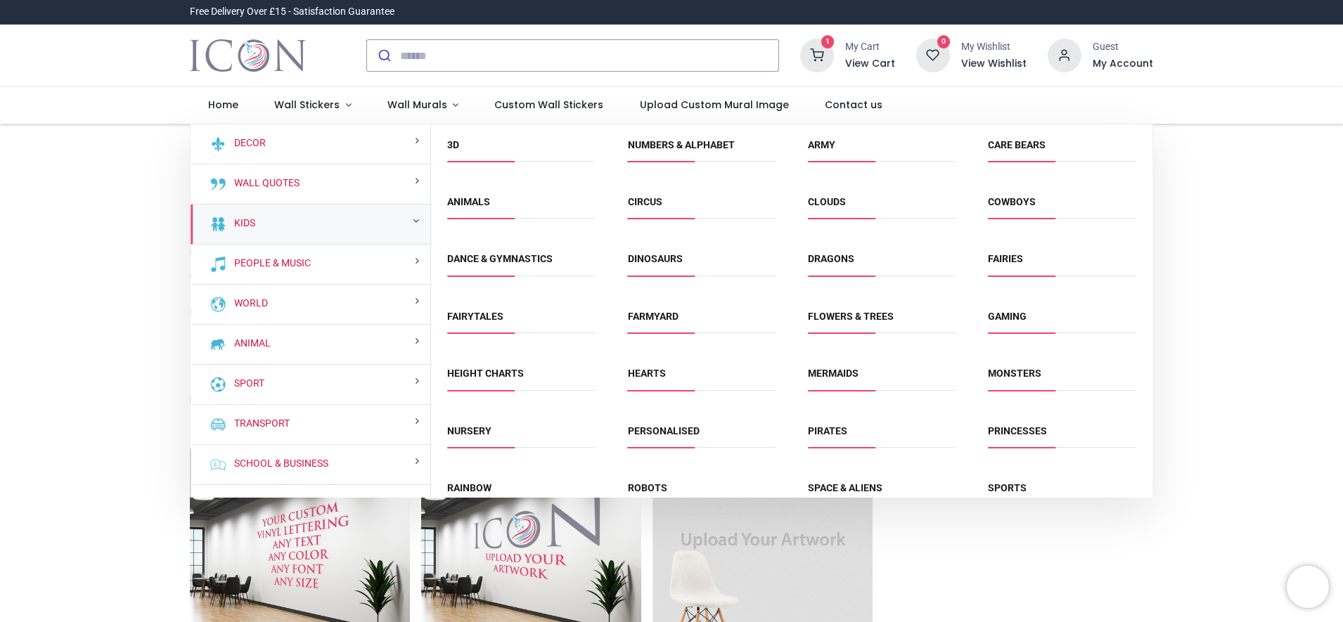
drag, startPoint x: 1148, startPoint y: 257, endPoint x: 1142, endPoint y: 212, distance: 45.4
click at [1142, 212] on div "3D Numbers & Alphabet Army Care Bears Animals" at bounding box center [791, 381] width 721 height 515
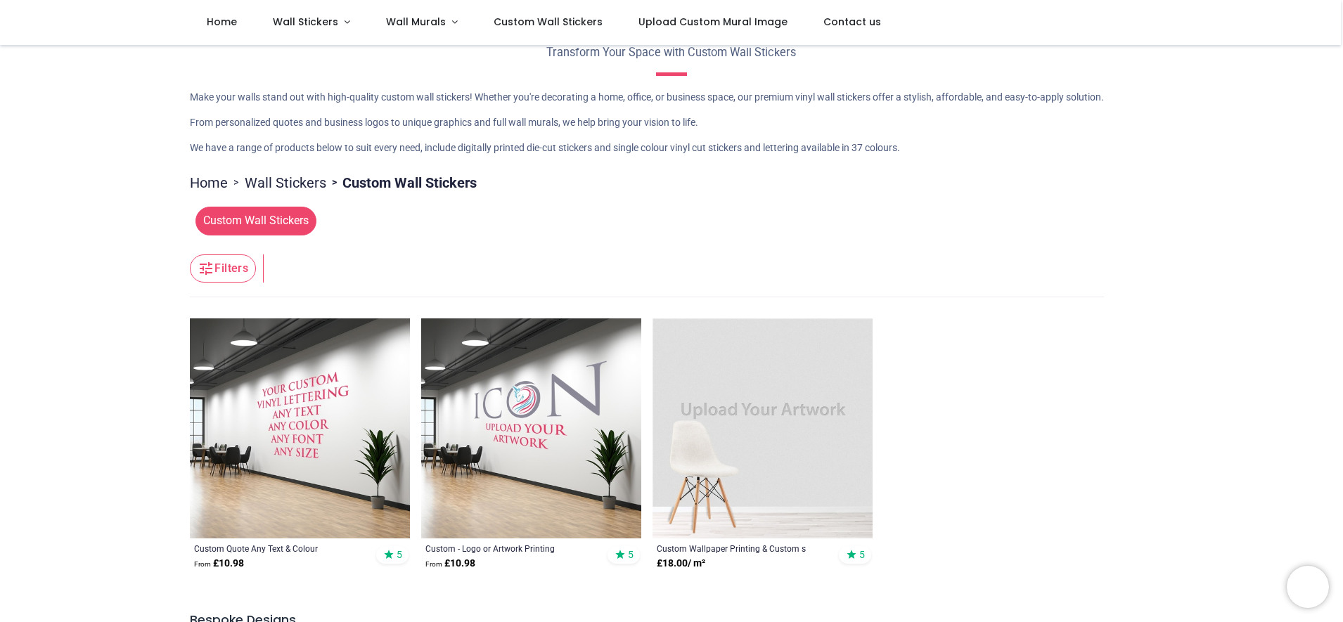
scroll to position [20, 0]
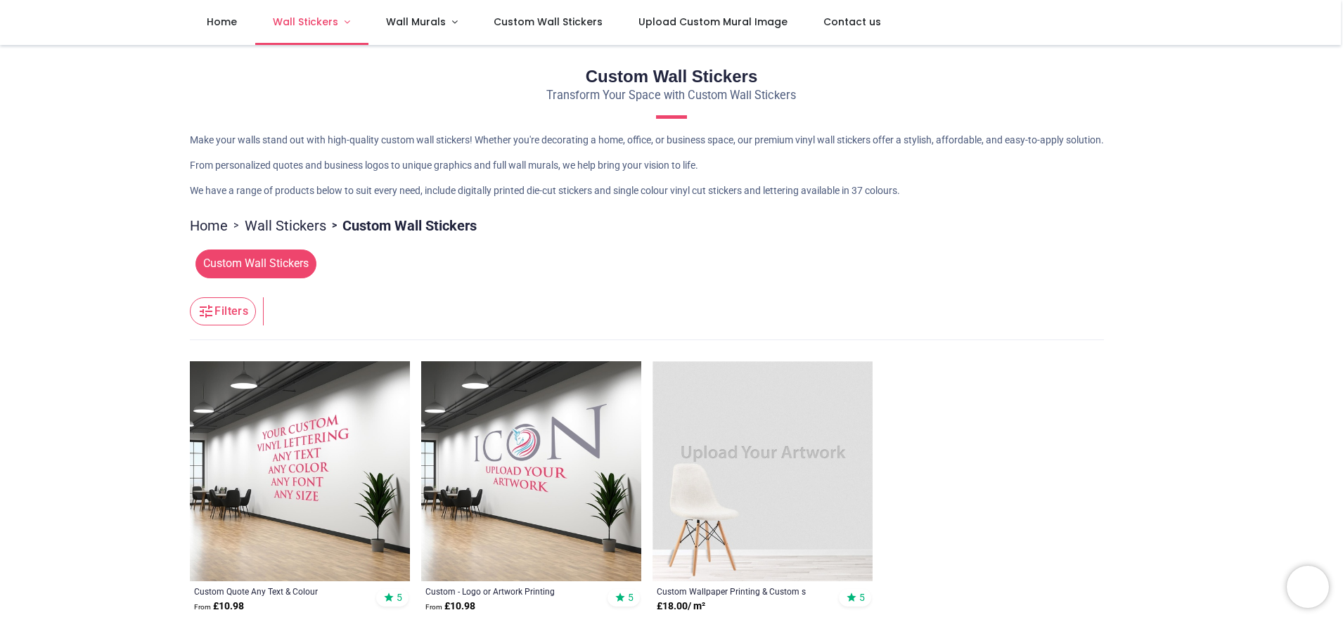
click at [368, 26] on link "Wall Stickers" at bounding box center [311, 22] width 113 height 45
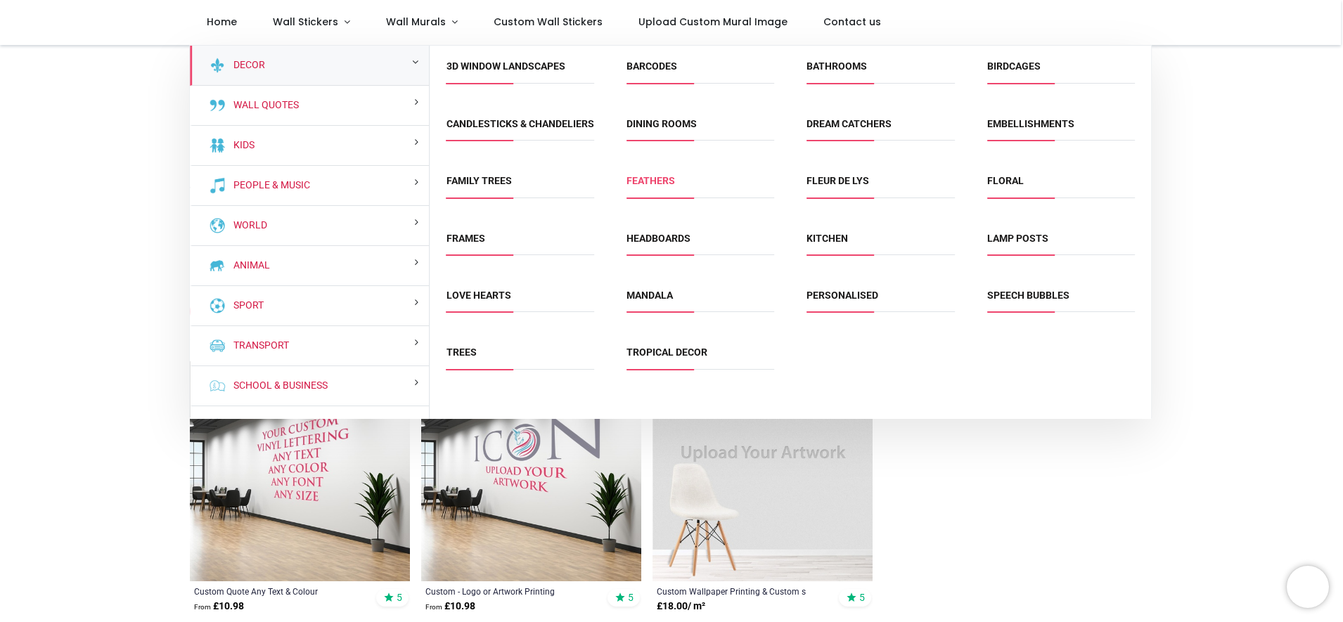
click at [660, 186] on link "Feathers" at bounding box center [650, 180] width 49 height 11
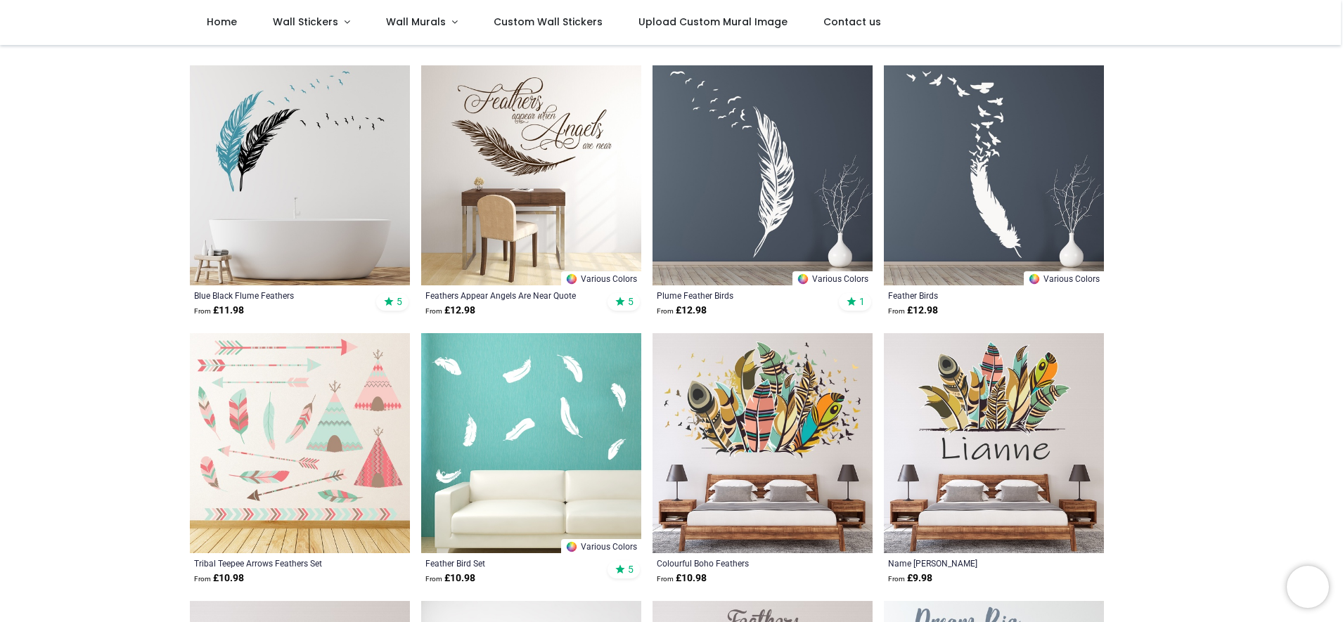
scroll to position [288, 0]
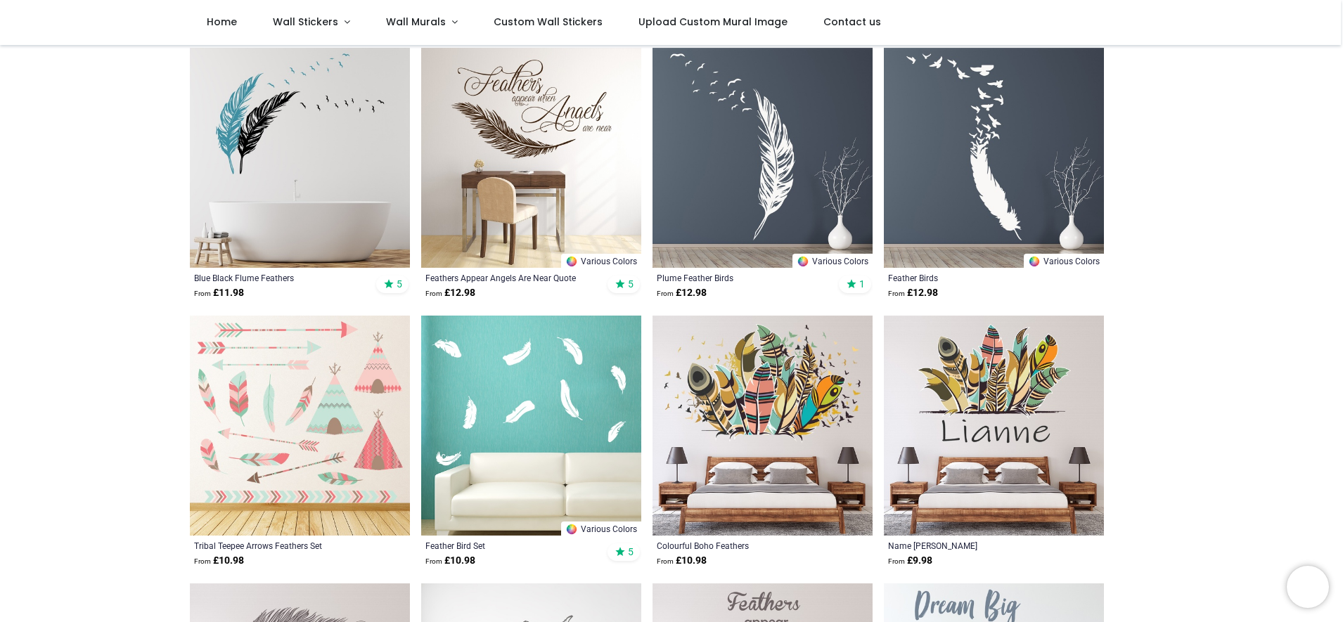
drag, startPoint x: 1340, startPoint y: 95, endPoint x: 1340, endPoint y: 124, distance: 29.5
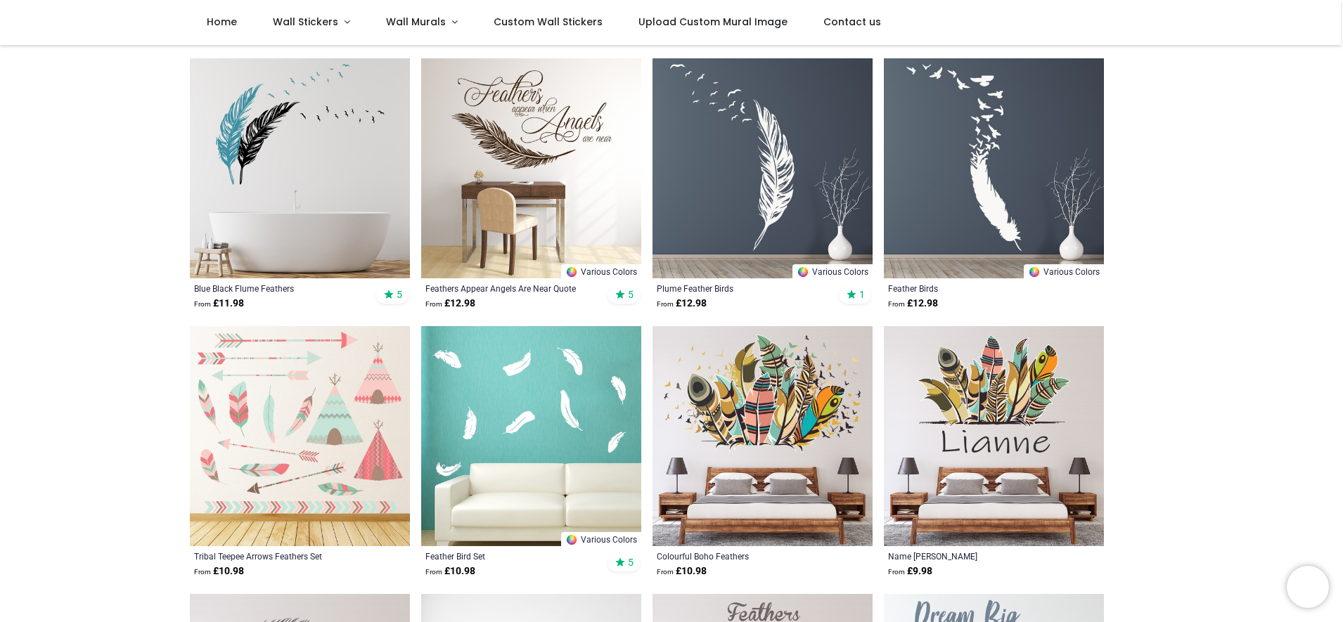
scroll to position [228, 0]
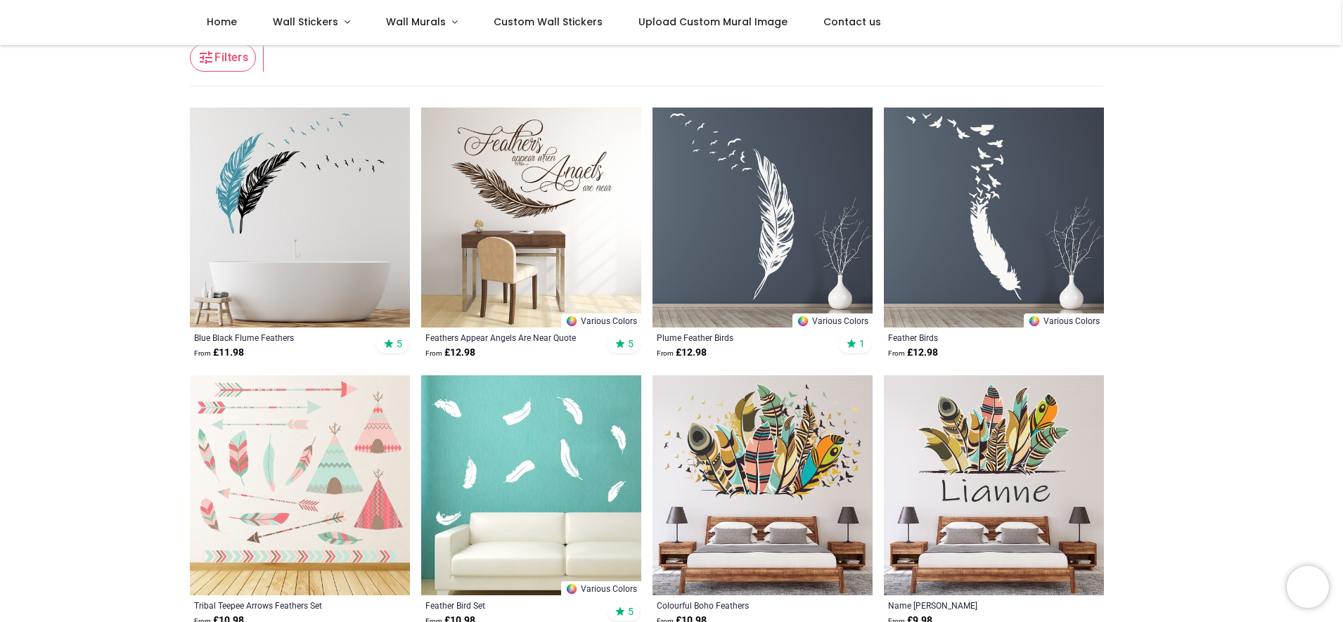
click at [1046, 197] on img at bounding box center [994, 218] width 220 height 220
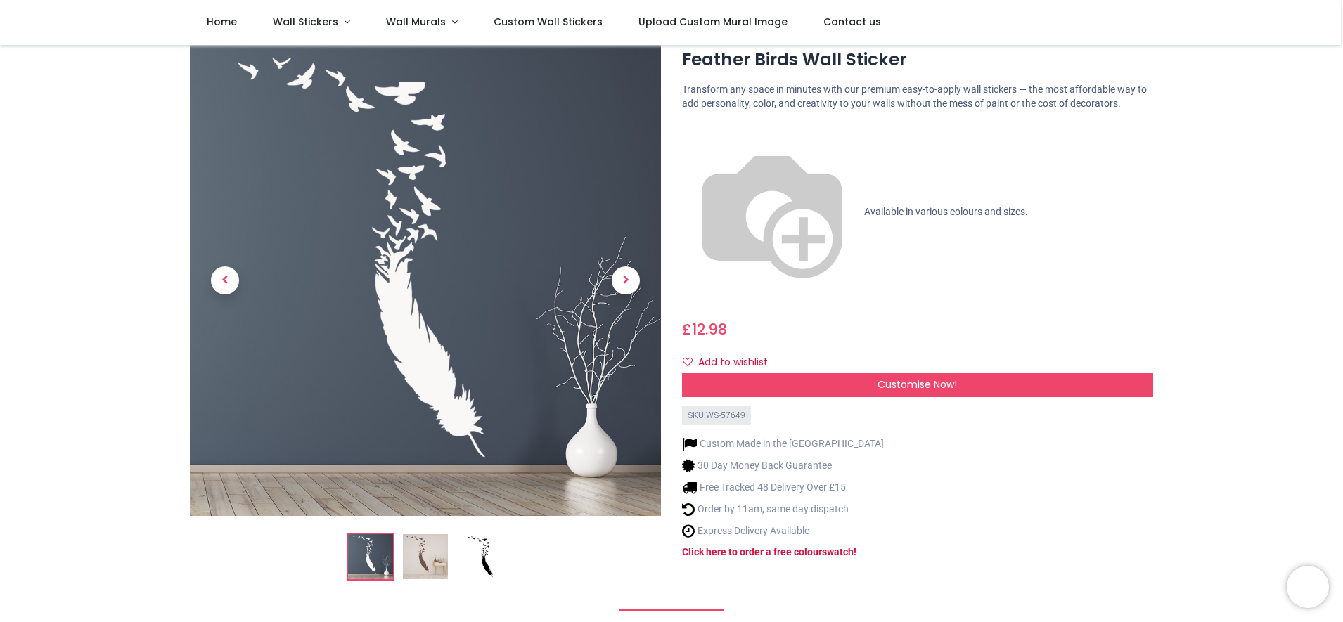
scroll to position [60, 0]
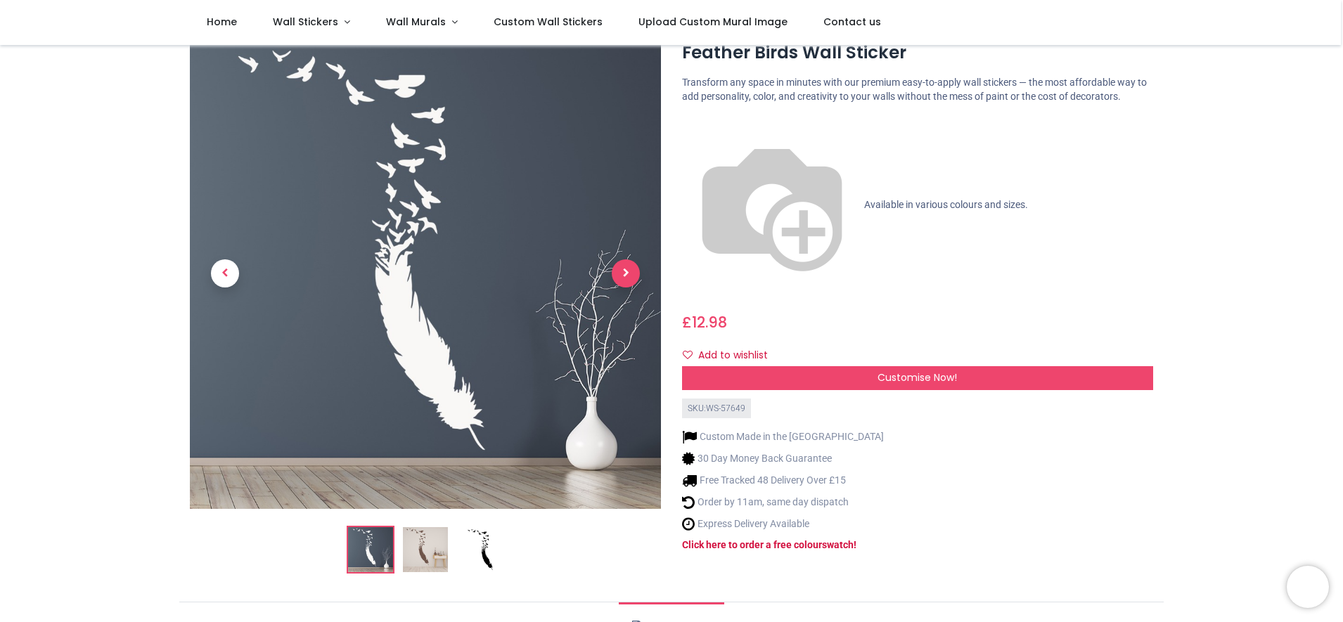
click at [621, 286] on span "Next" at bounding box center [626, 273] width 28 height 28
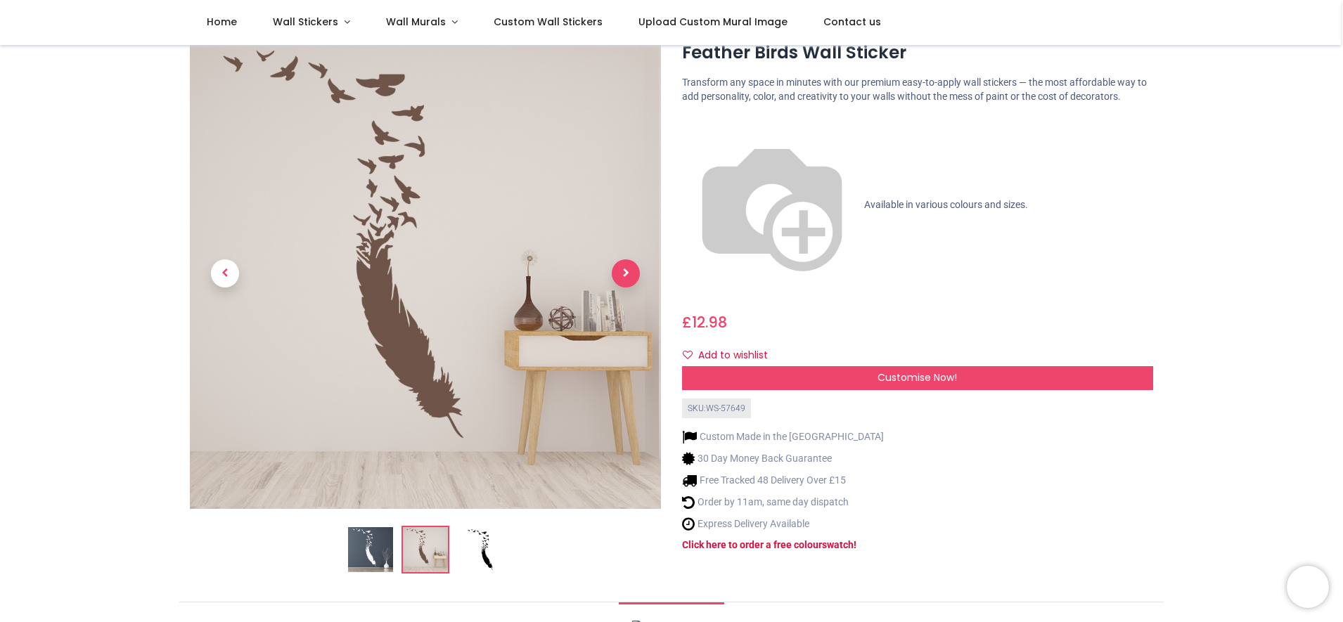
click at [626, 283] on span "Next" at bounding box center [626, 273] width 28 height 28
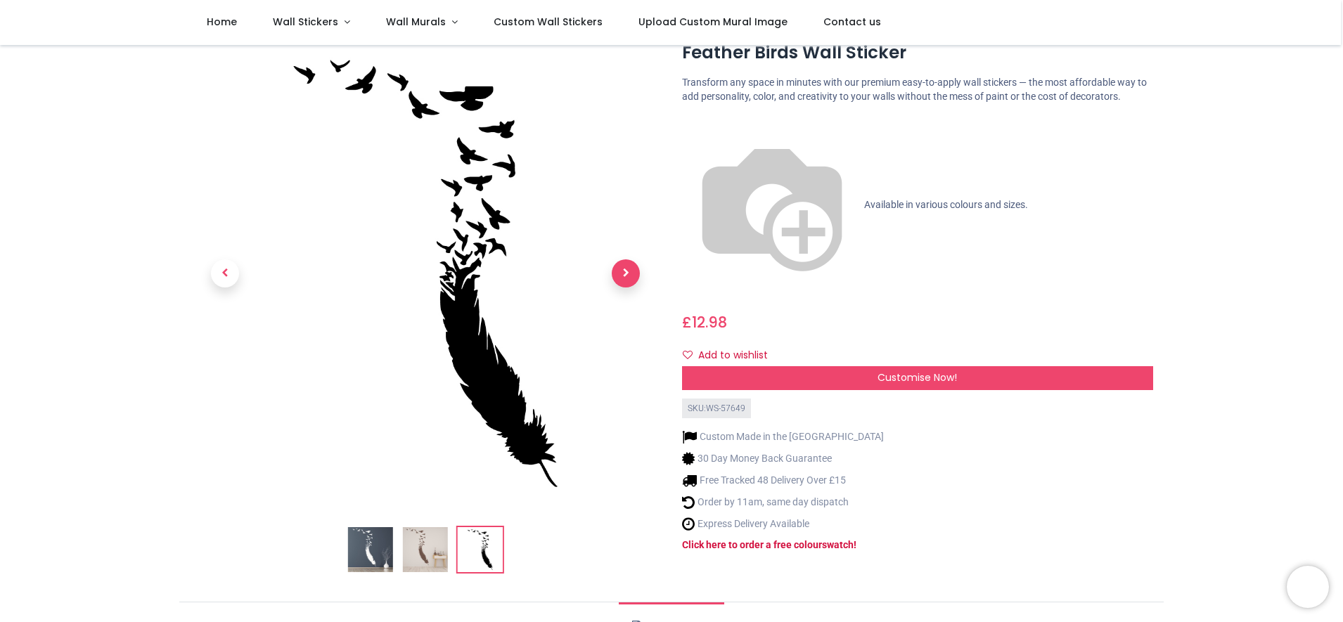
click at [626, 283] on span "Next" at bounding box center [626, 273] width 28 height 28
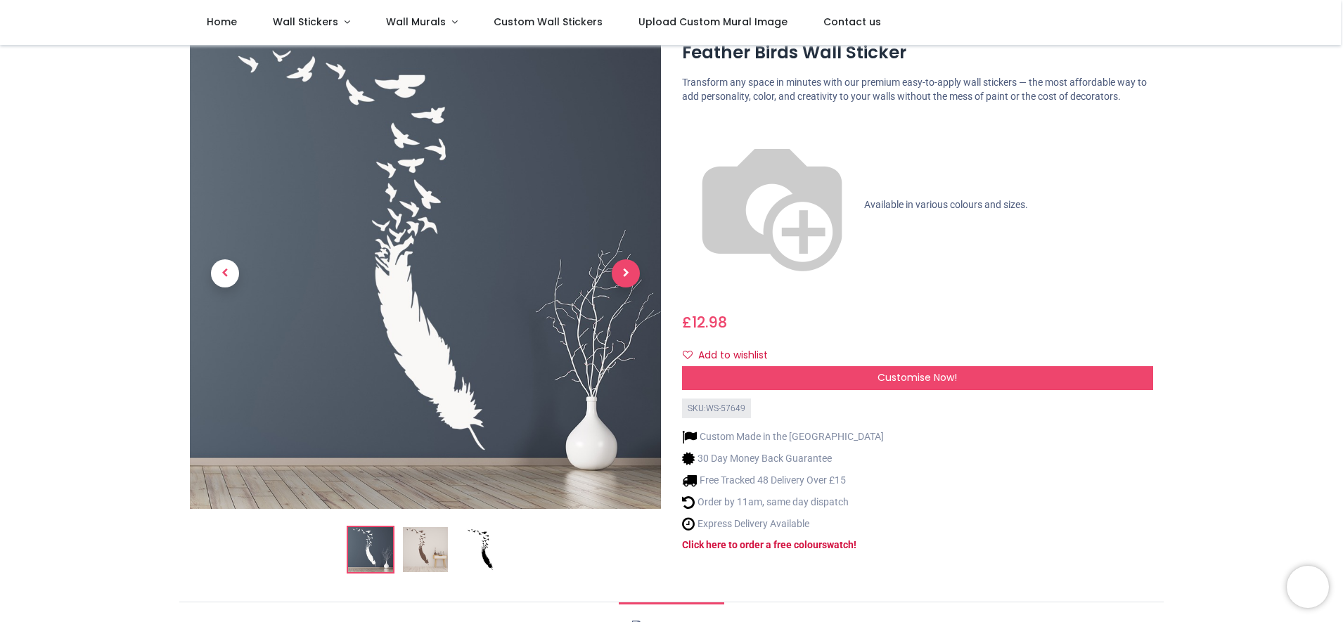
click at [626, 283] on span "Next" at bounding box center [626, 273] width 28 height 28
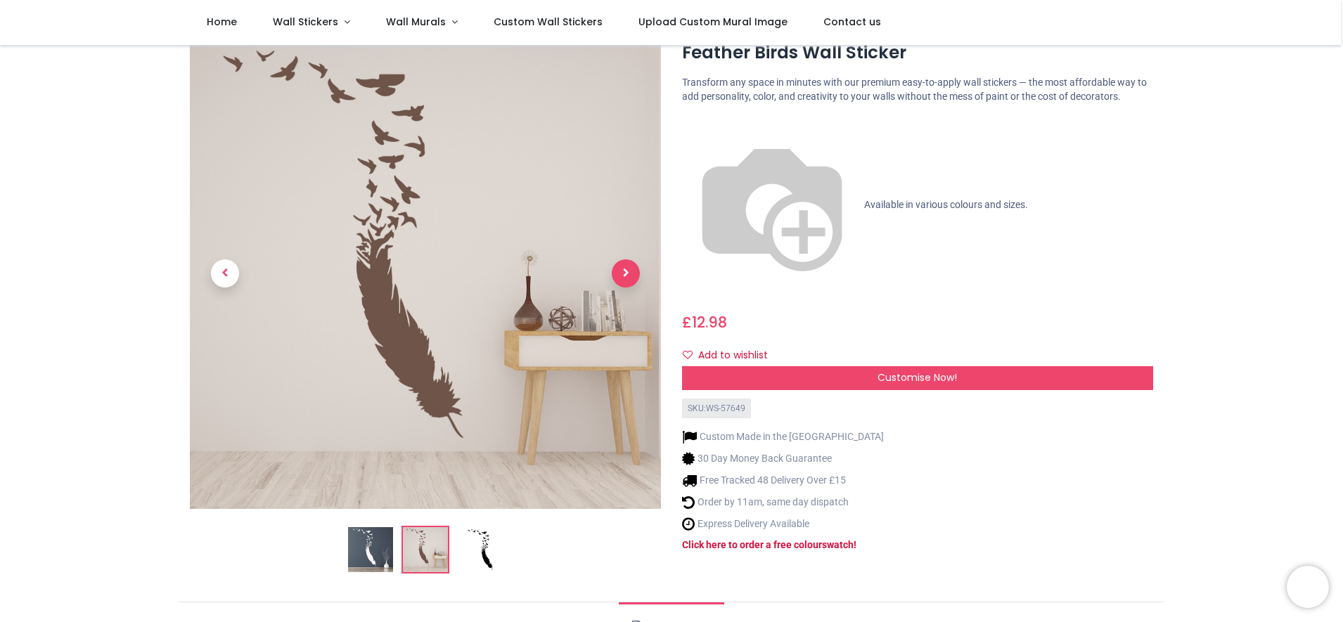
click at [626, 283] on span "Next" at bounding box center [626, 273] width 28 height 28
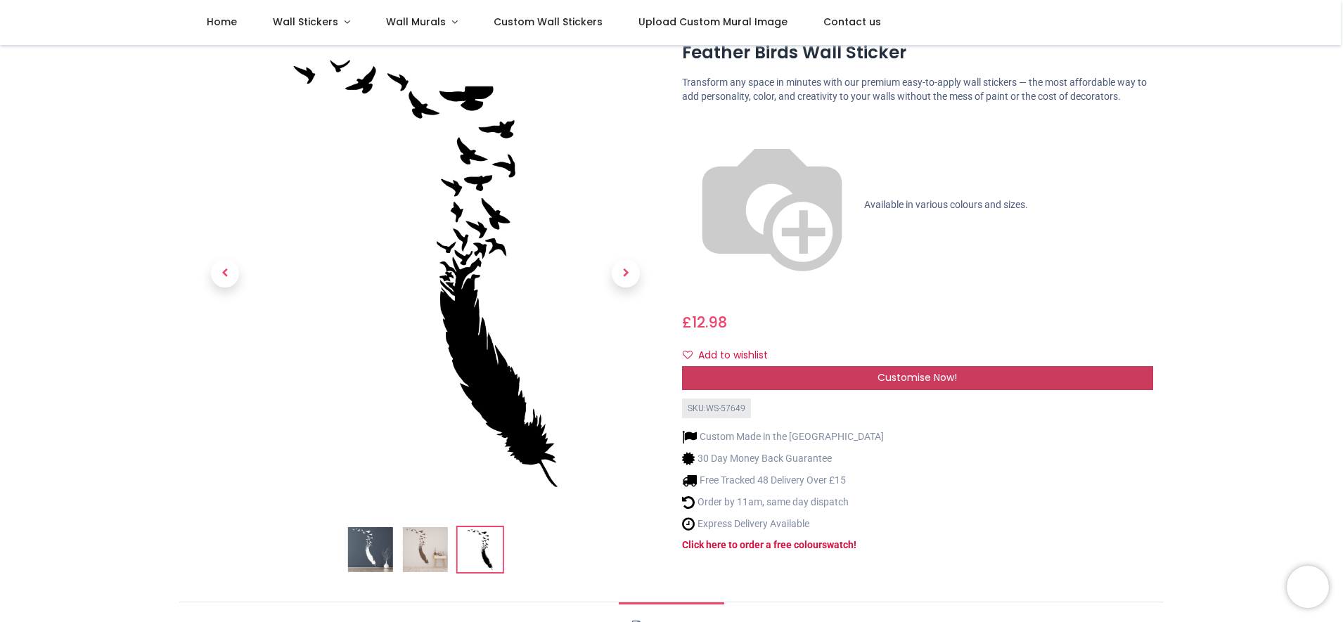
click at [877, 370] on span "Customise Now!" at bounding box center [916, 377] width 79 height 14
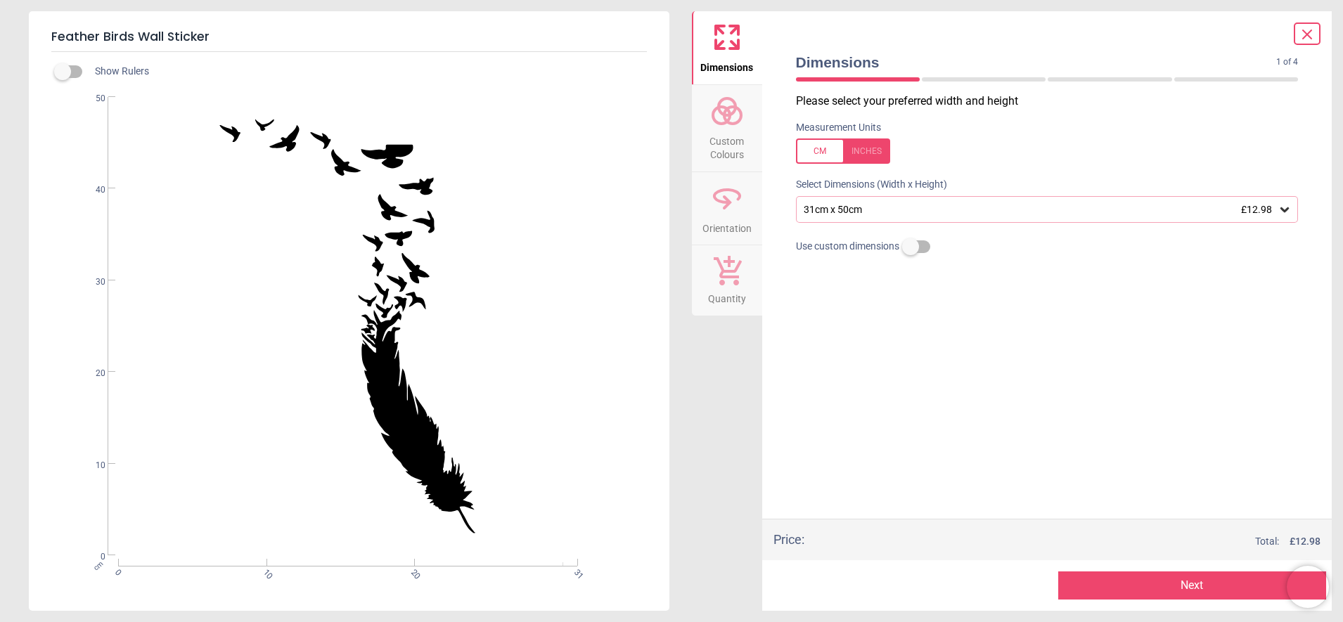
click at [1286, 212] on icon at bounding box center [1284, 209] width 8 height 5
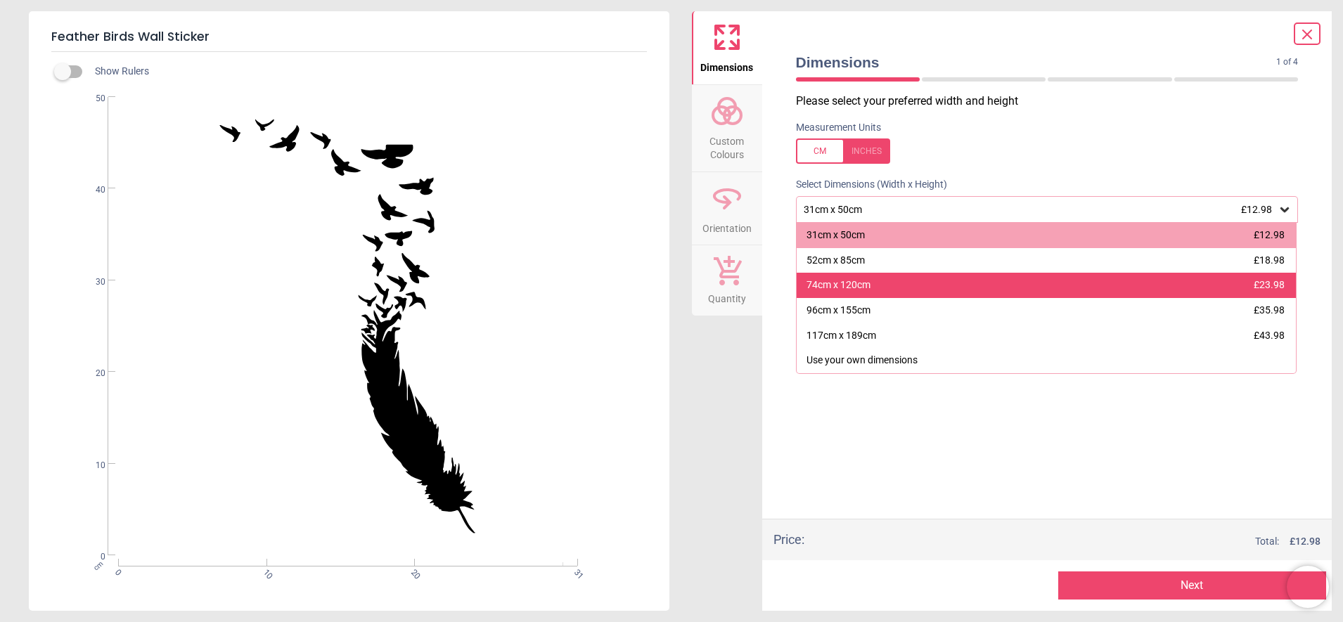
click at [944, 298] on div "74cm x 120cm £23.98" at bounding box center [1046, 285] width 500 height 25
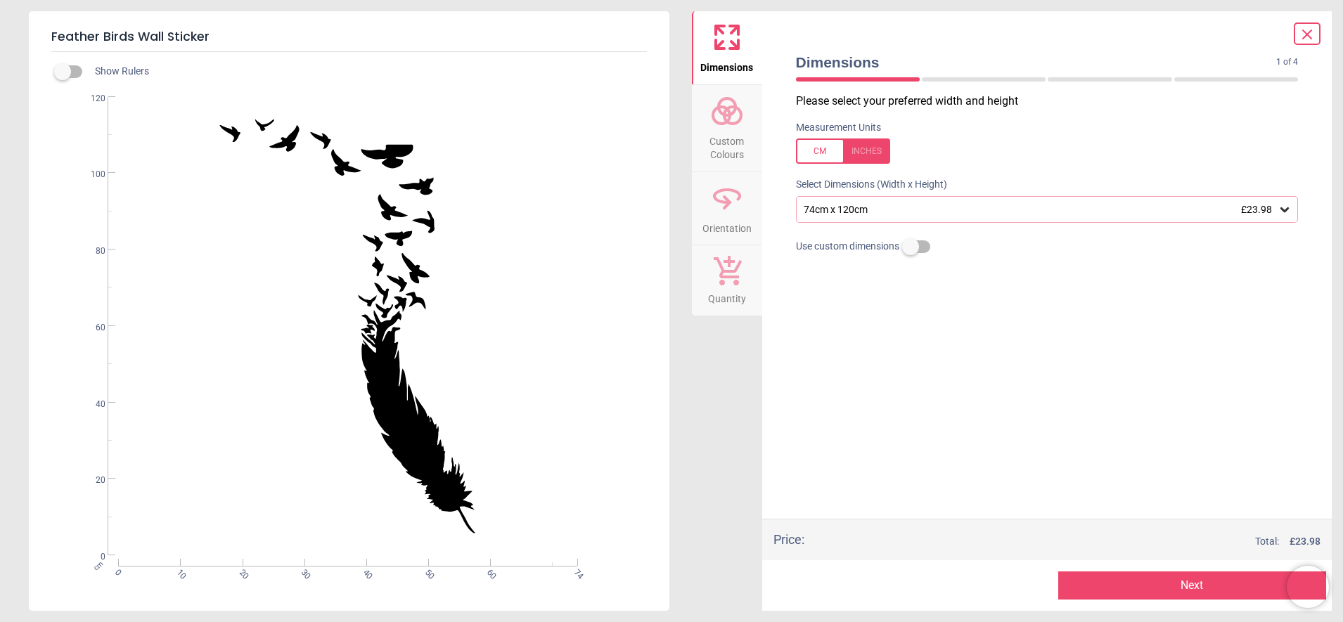
click at [1096, 575] on button "Next" at bounding box center [1192, 585] width 268 height 28
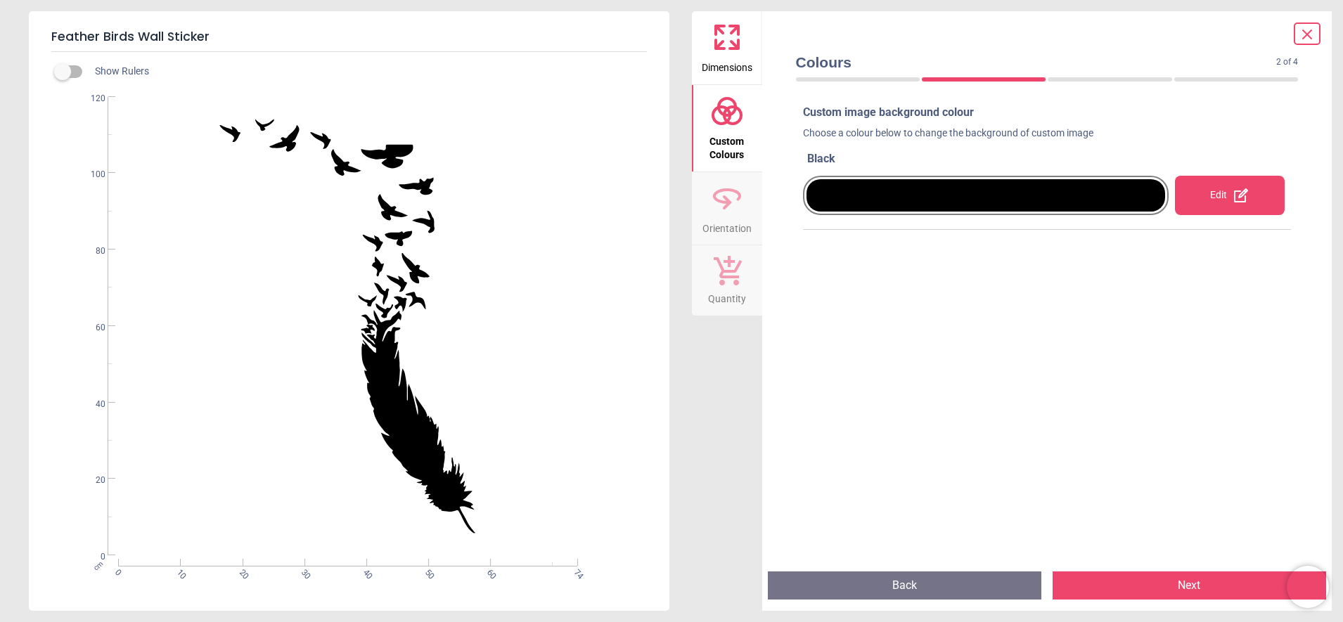
click at [1201, 198] on div "Edit" at bounding box center [1230, 195] width 110 height 39
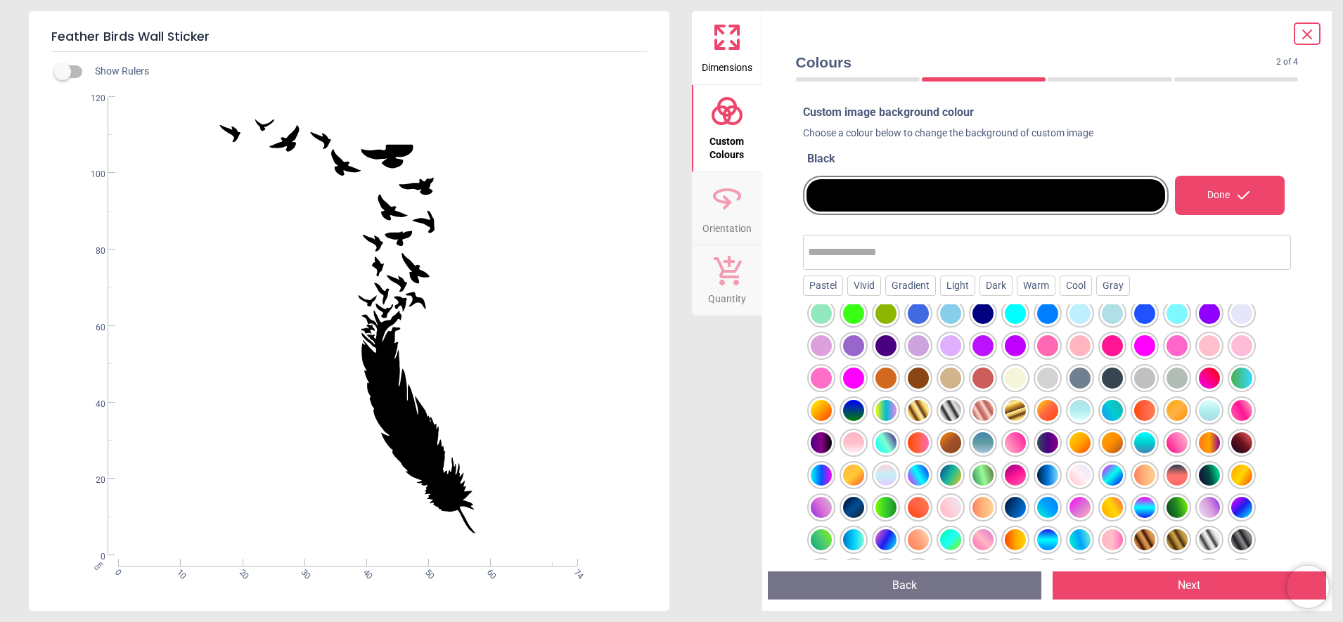
scroll to position [175, 0]
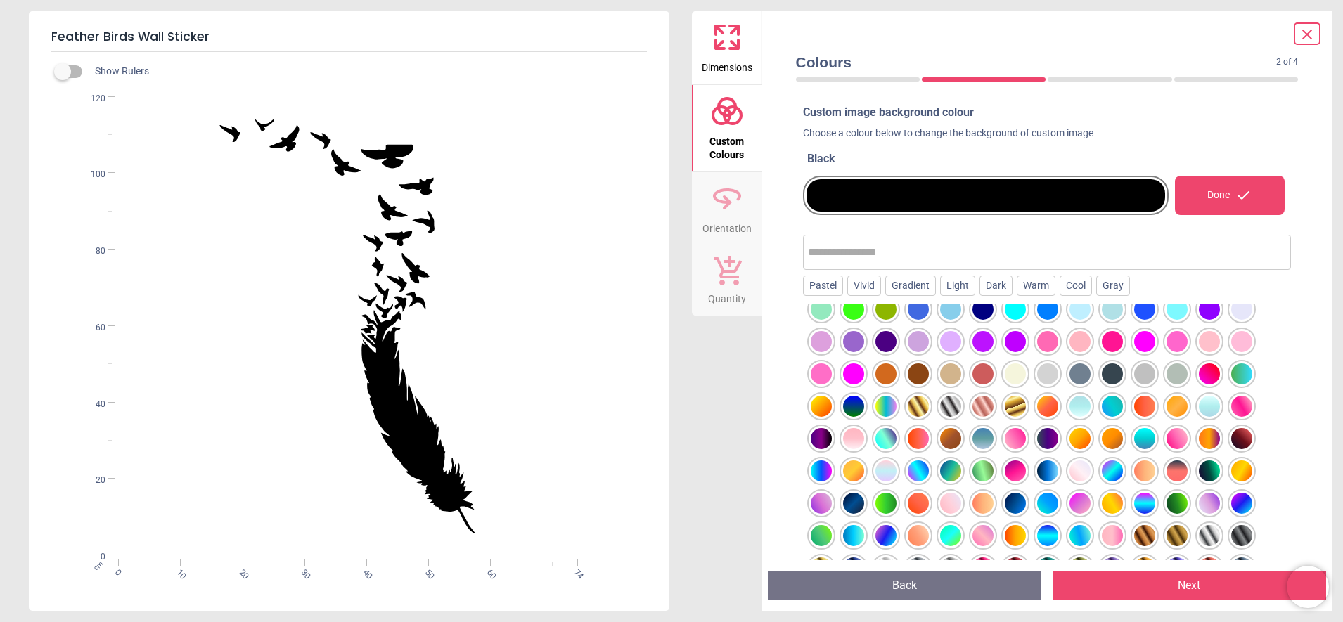
click at [823, 465] on div at bounding box center [820, 470] width 21 height 21
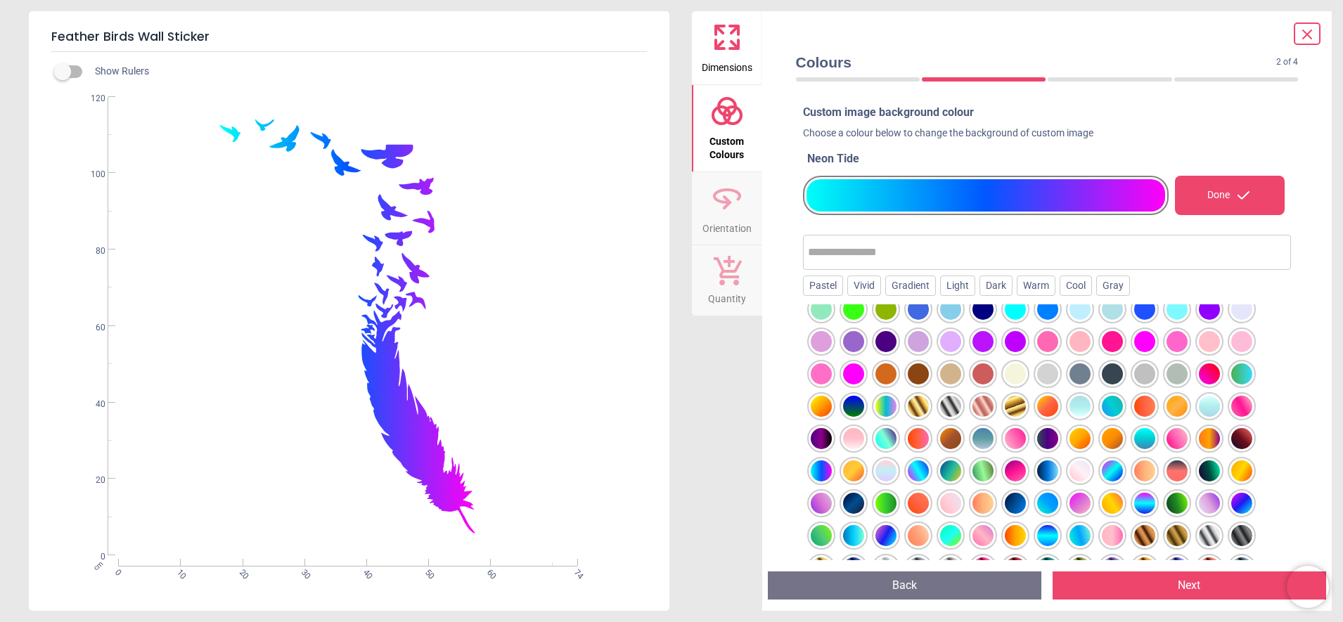
click at [1155, 575] on button "Next" at bounding box center [1188, 585] width 273 height 28
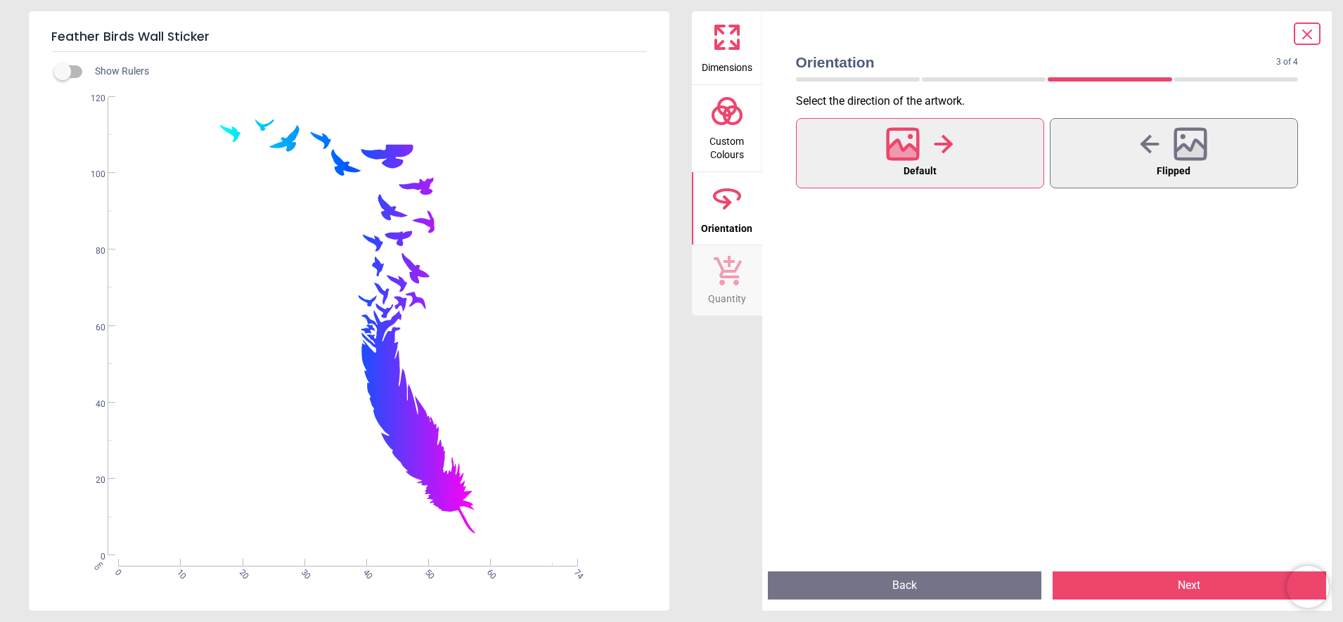
click at [1201, 583] on button "Next" at bounding box center [1188, 585] width 273 height 28
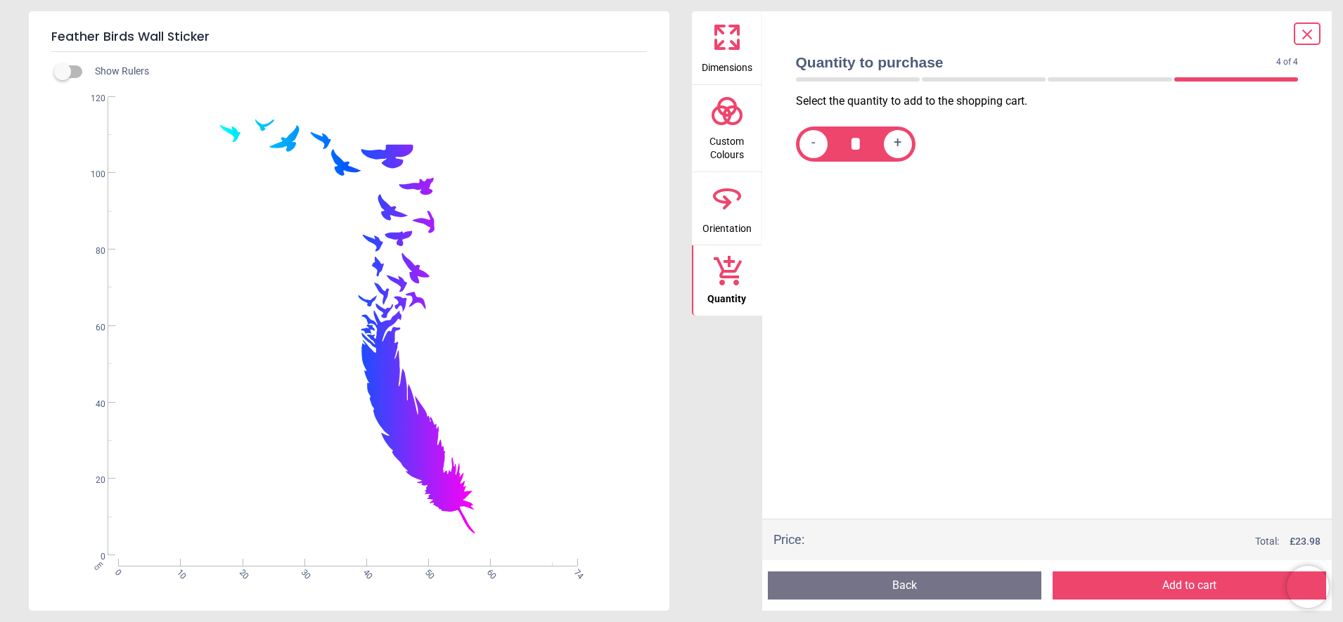
click at [1114, 579] on button "Add to cart" at bounding box center [1188, 585] width 273 height 28
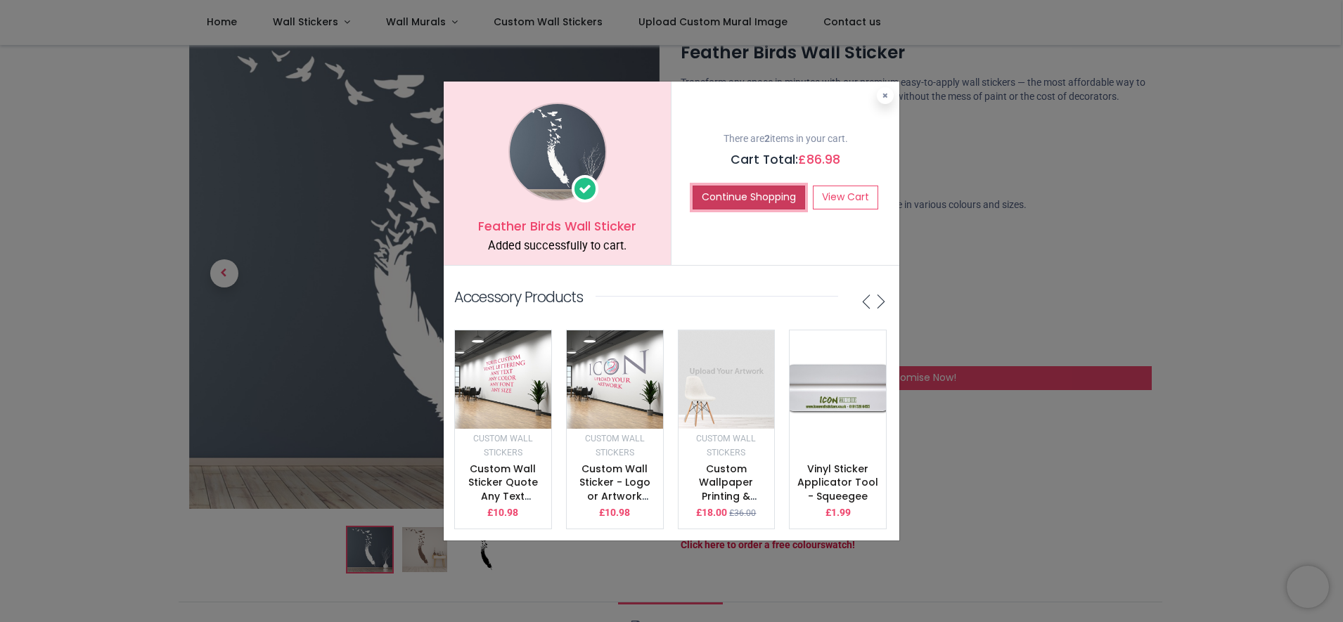
click at [805, 186] on button "Continue Shopping" at bounding box center [748, 198] width 112 height 24
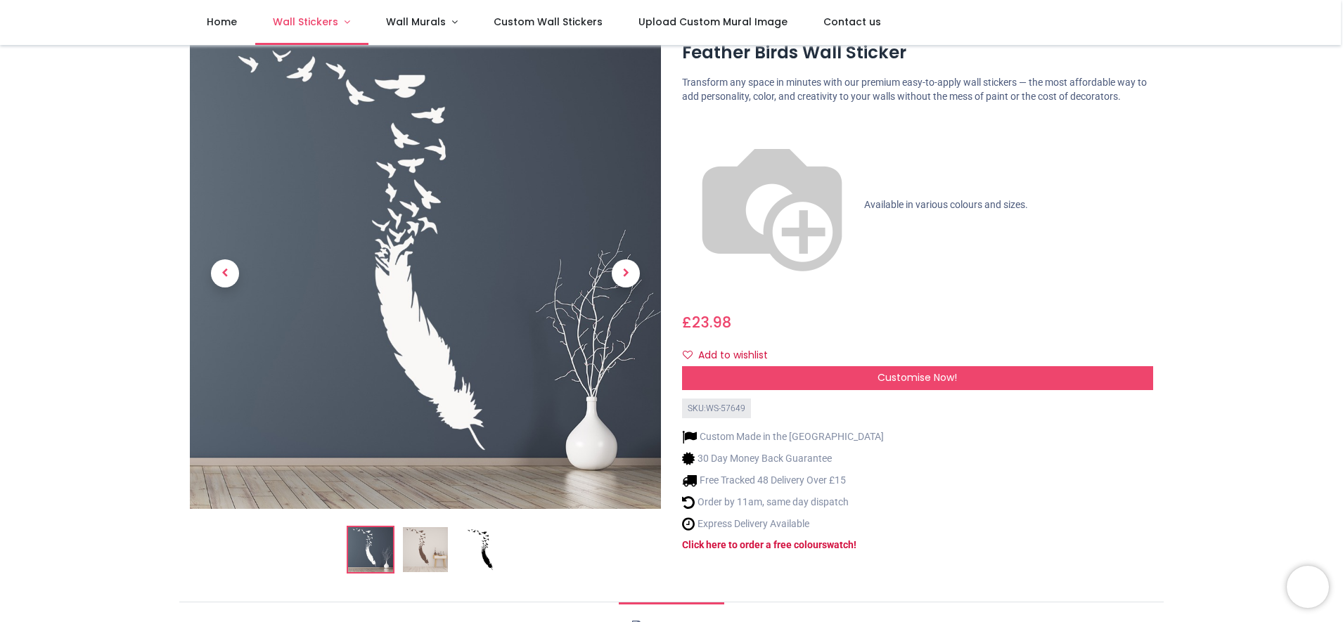
click at [368, 25] on link "Wall Stickers" at bounding box center [311, 22] width 113 height 45
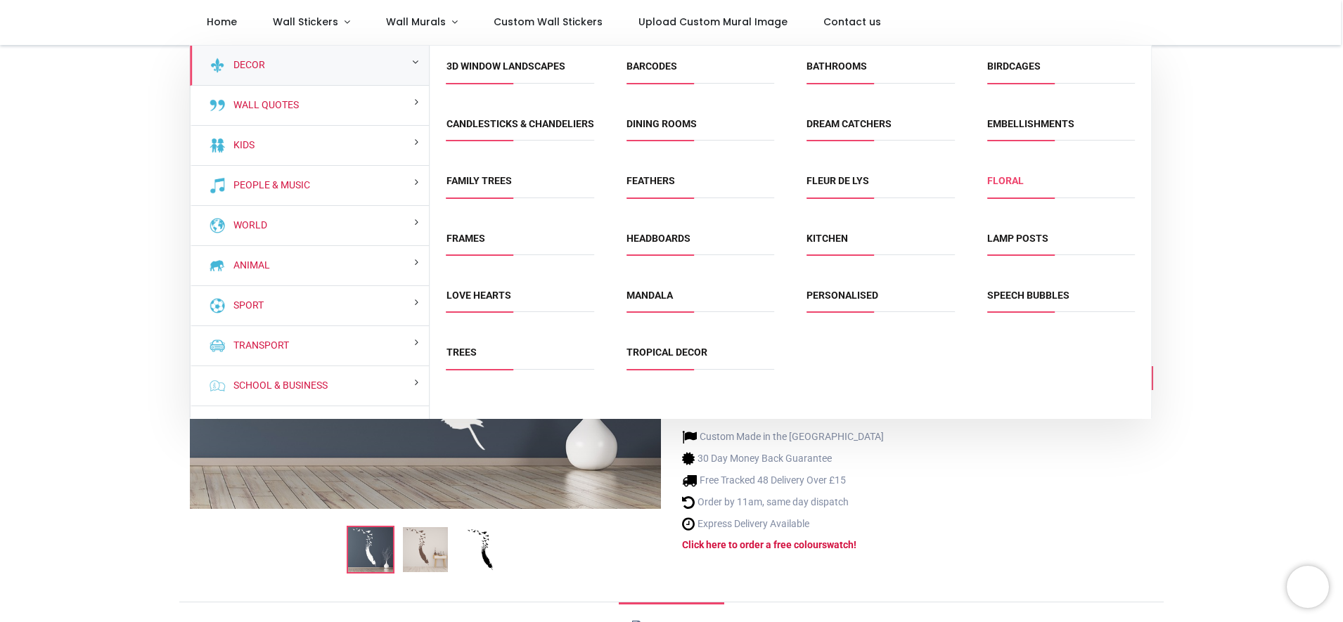
click at [1016, 186] on link "Floral" at bounding box center [1005, 180] width 37 height 11
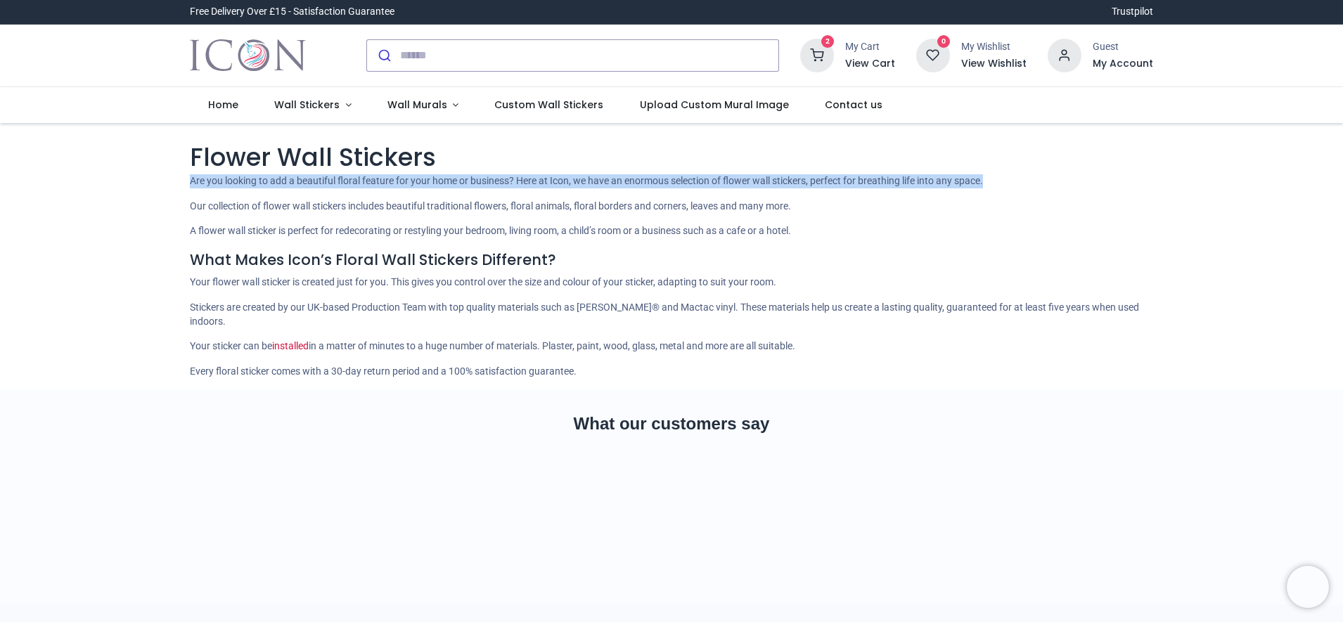
drag, startPoint x: 1338, startPoint y: 206, endPoint x: 1345, endPoint y: 243, distance: 37.2
click at [1342, 243] on html "Login • Register Home Wall Stickers Wall Murals" at bounding box center [671, 311] width 1343 height 622
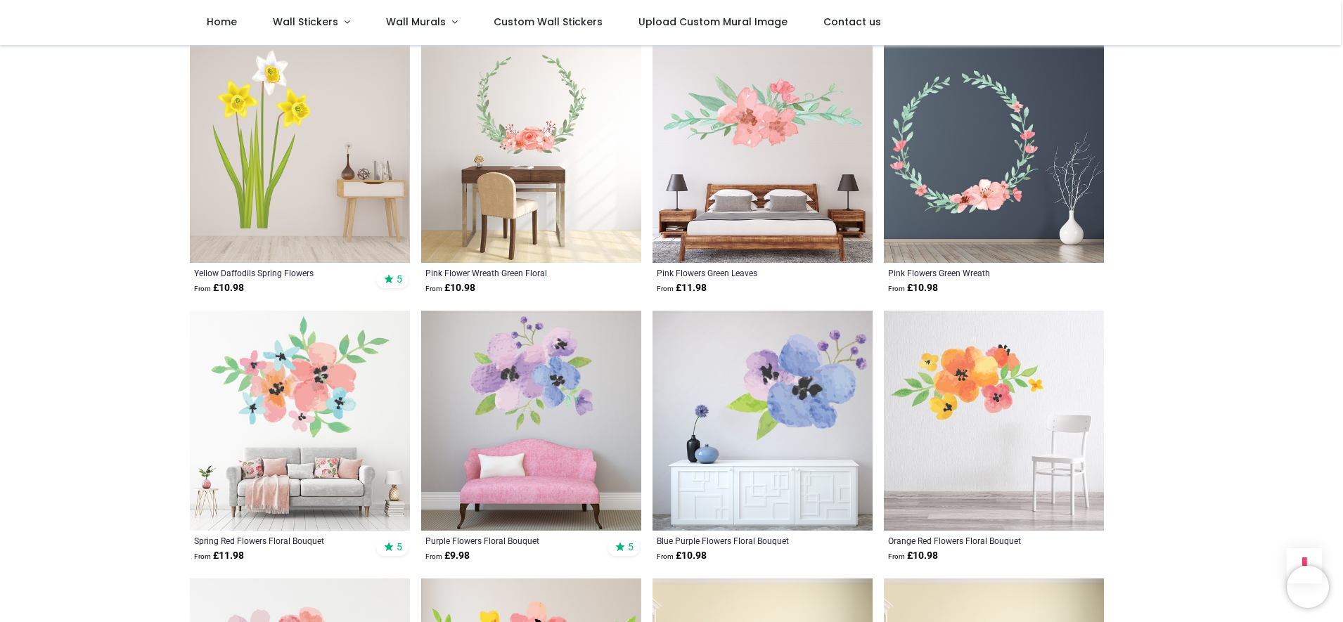
scroll to position [3283, 0]
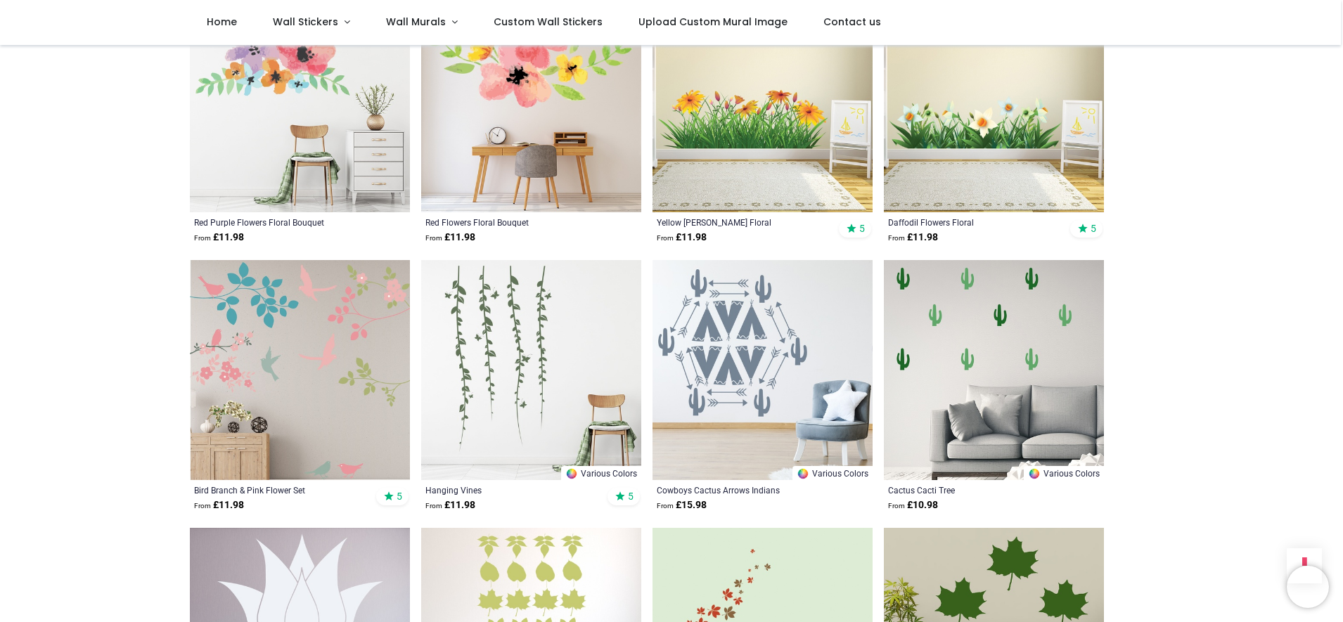
scroll to position [3832, 0]
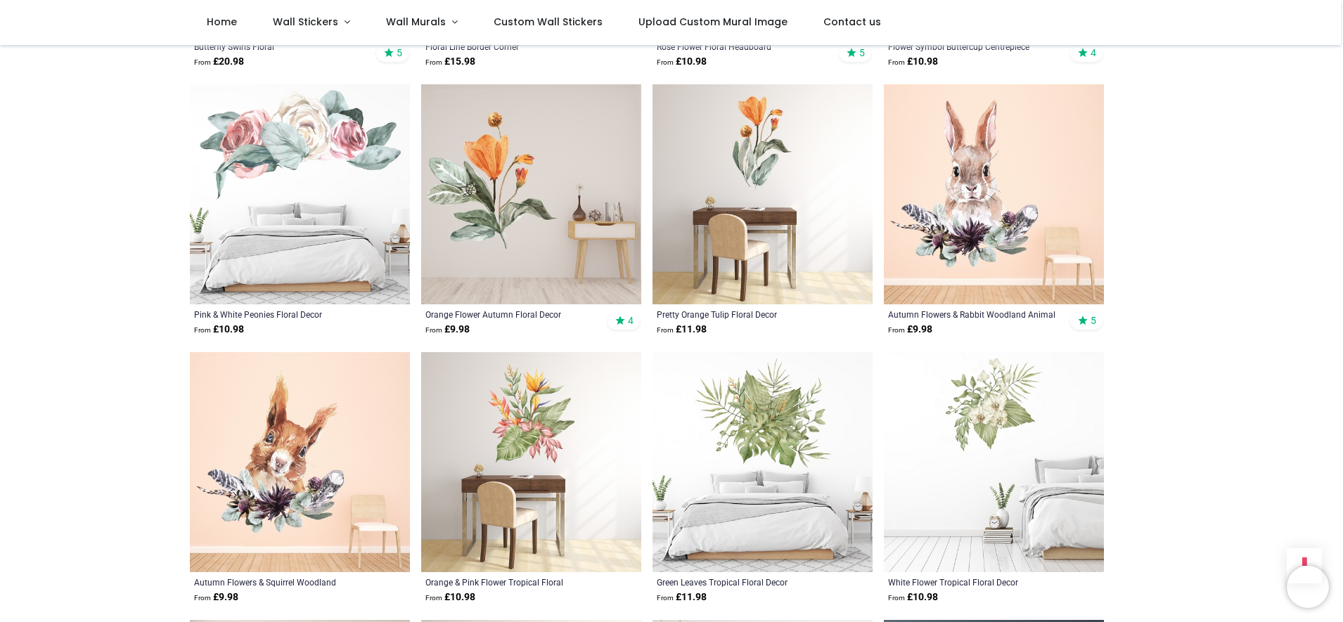
scroll to position [5638, 0]
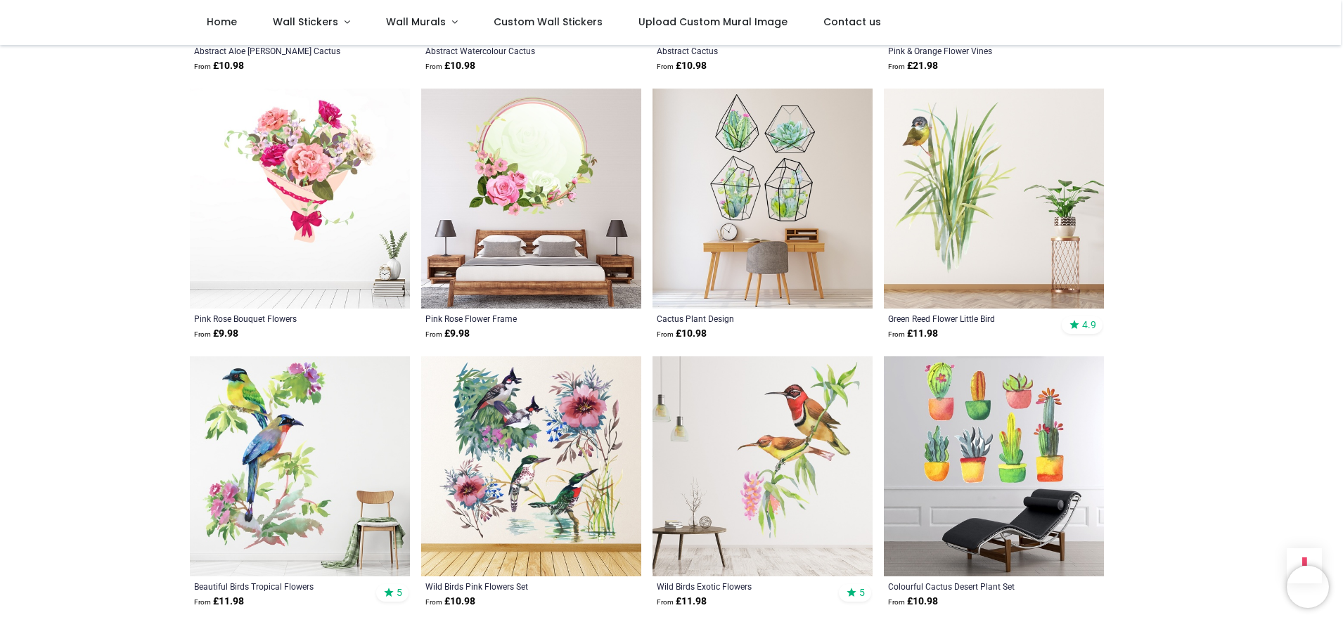
scroll to position [8877, 0]
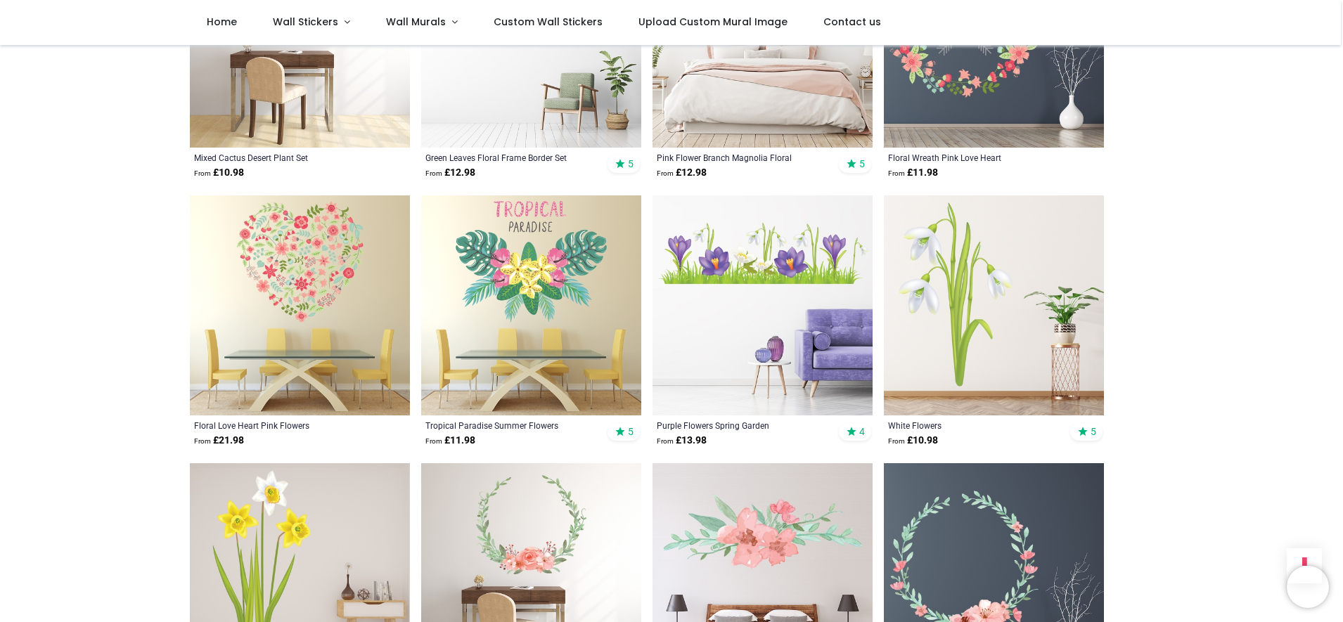
scroll to position [2795, 0]
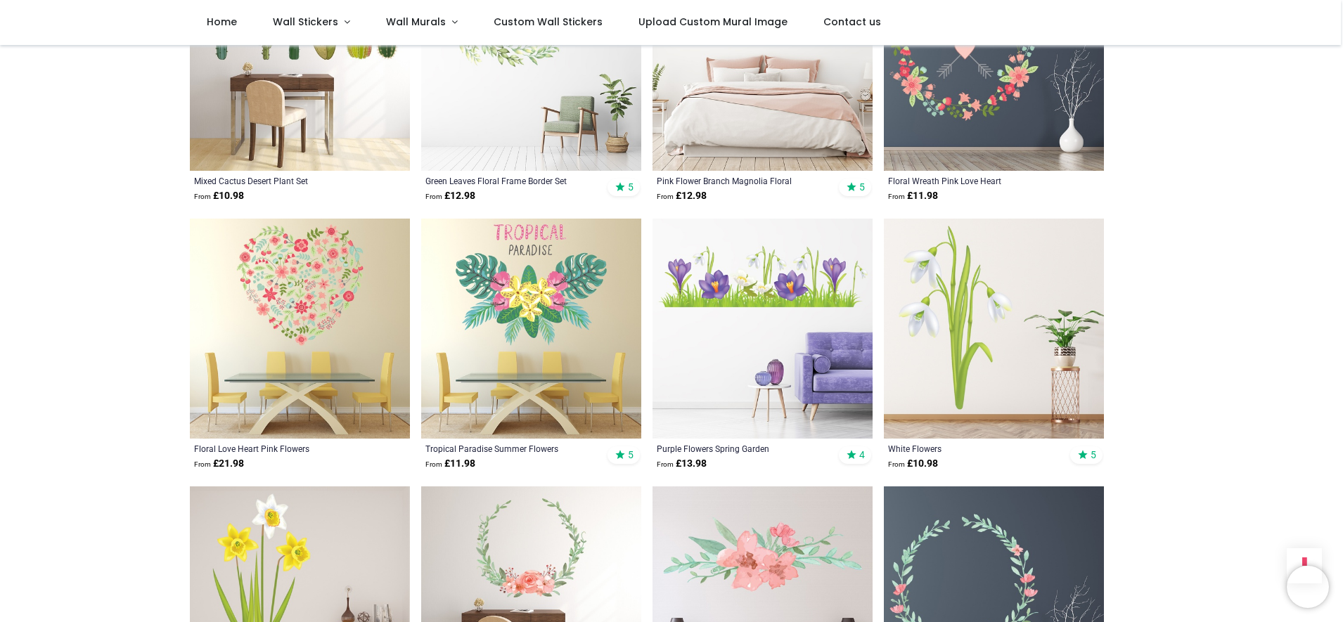
click at [1021, 348] on img at bounding box center [994, 329] width 220 height 220
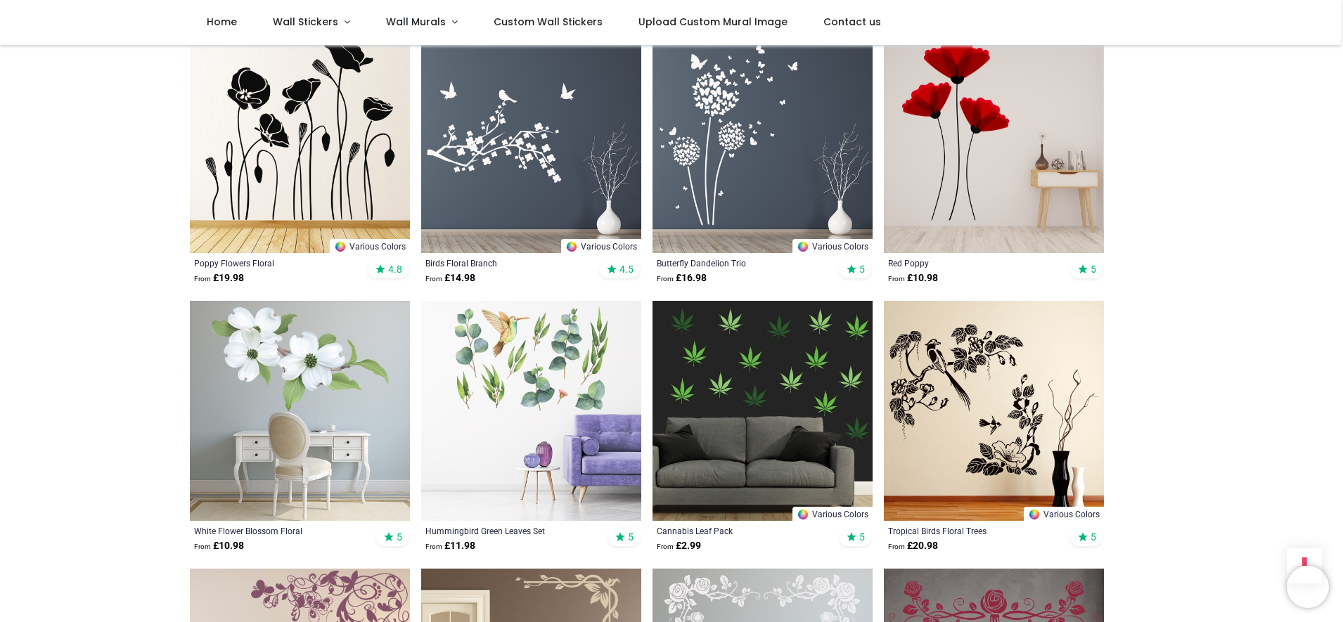
scroll to position [1337, 0]
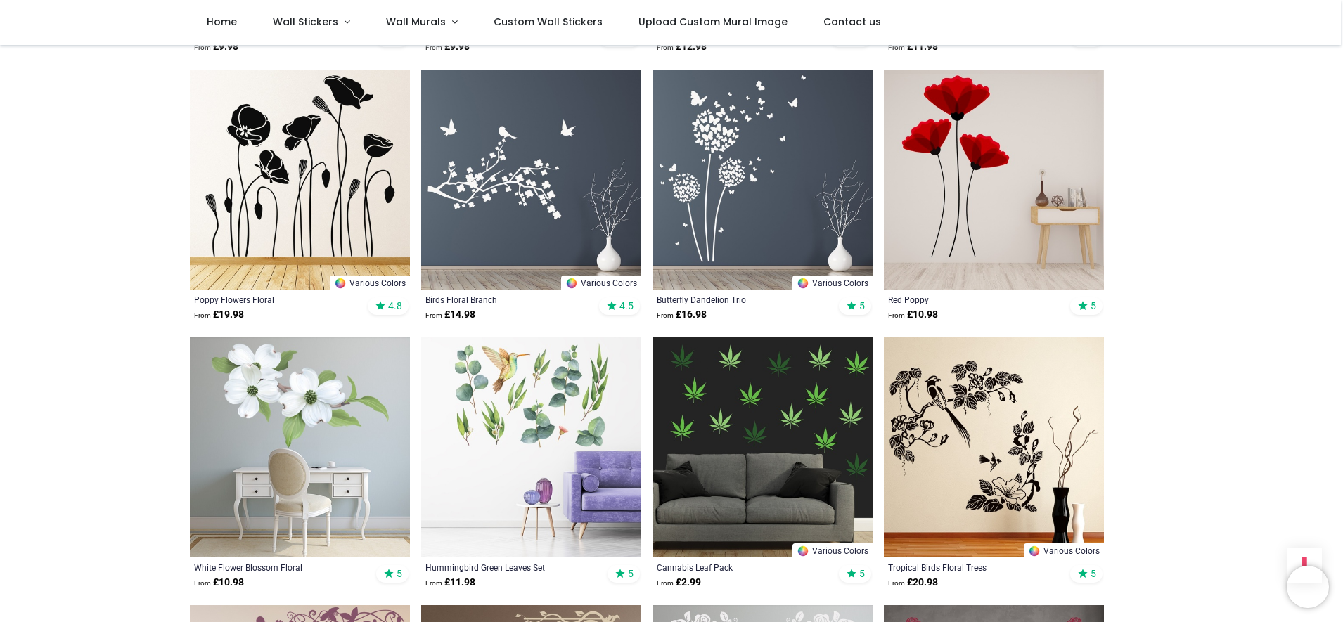
click at [770, 200] on img at bounding box center [762, 180] width 220 height 220
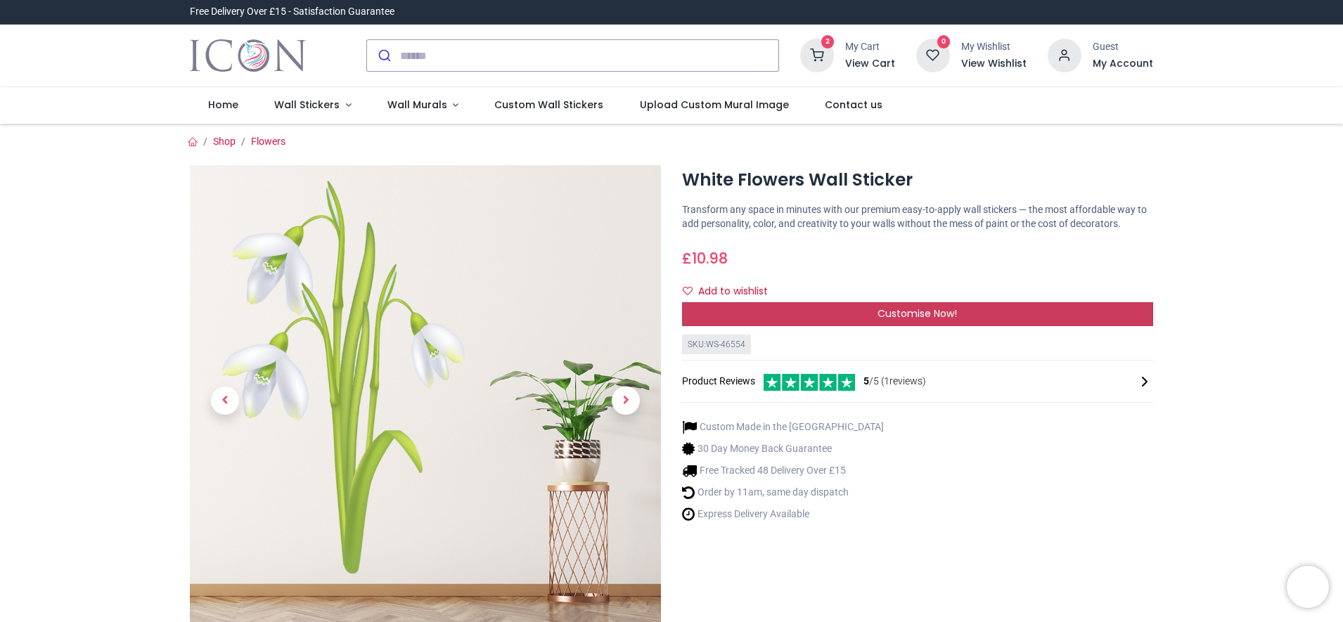
click at [807, 326] on div "Customise Now!" at bounding box center [917, 314] width 471 height 24
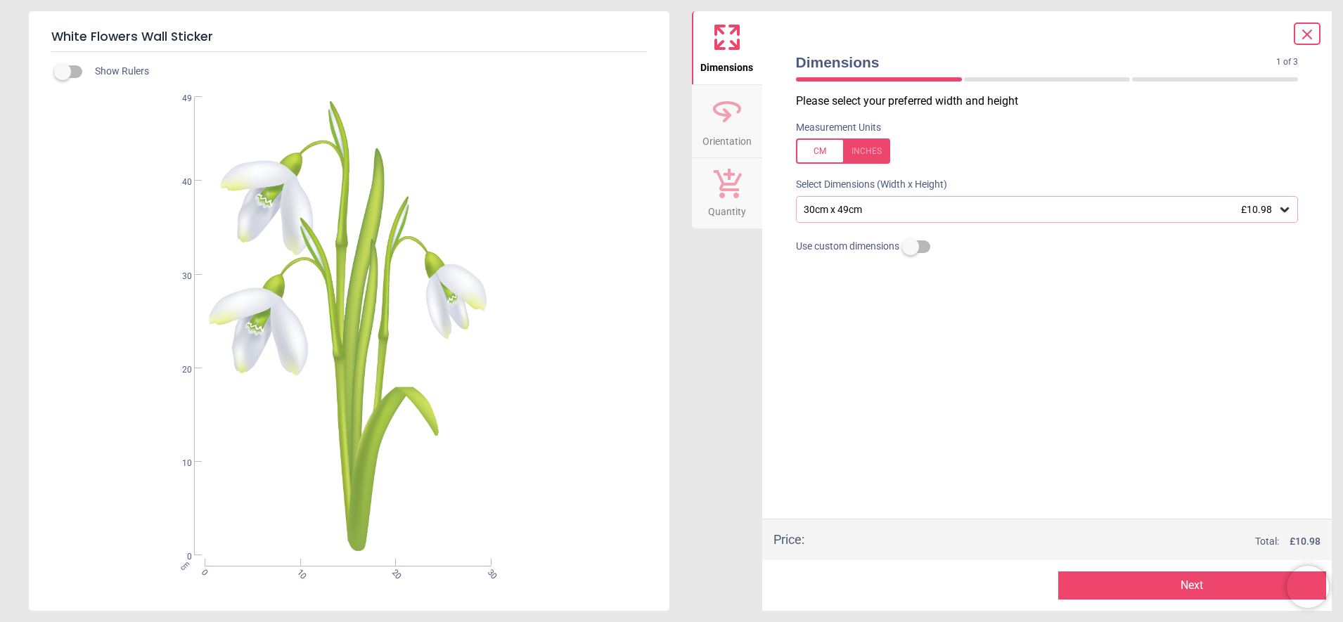
click at [1289, 217] on icon at bounding box center [1284, 209] width 14 height 14
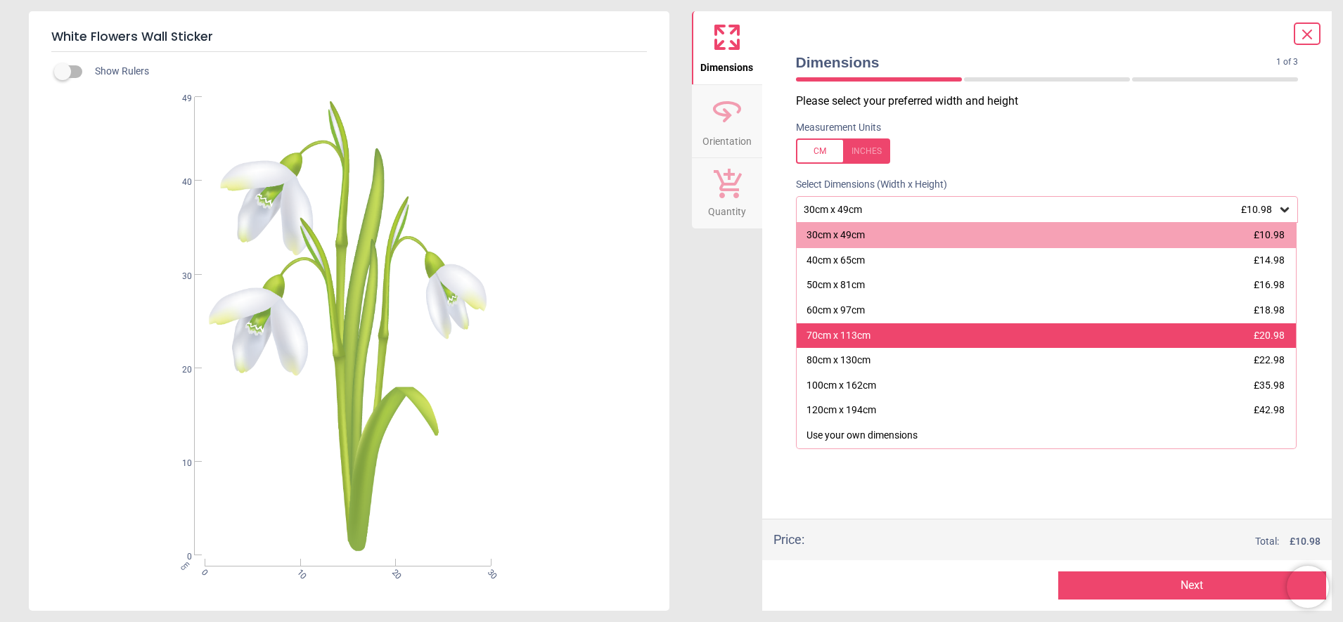
click at [1135, 349] on div "70cm x 113cm £20.98" at bounding box center [1046, 335] width 500 height 25
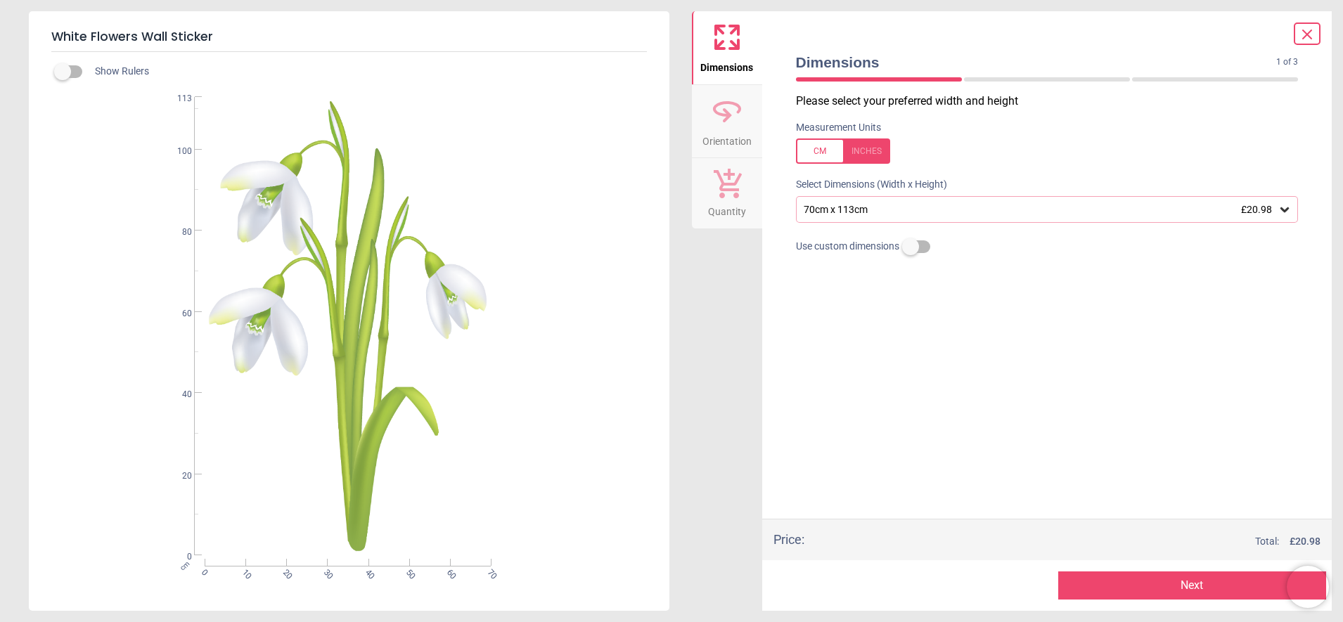
click at [1216, 585] on button "Next" at bounding box center [1192, 585] width 268 height 28
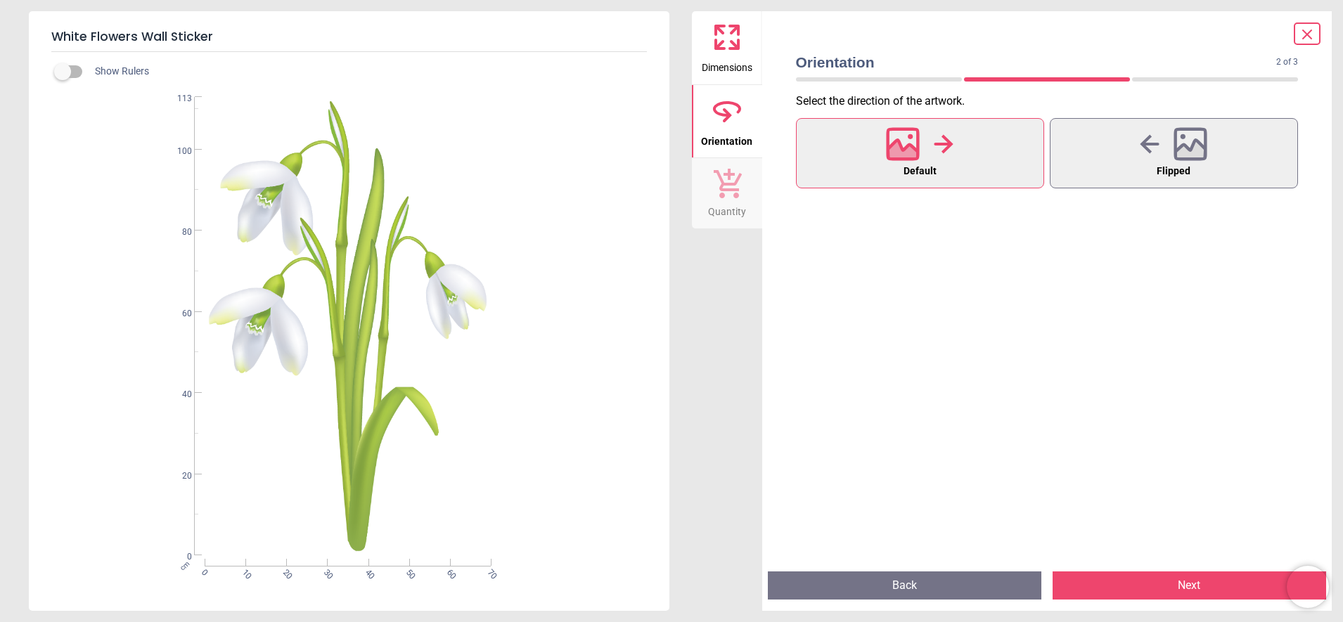
click at [1208, 576] on button "Next" at bounding box center [1188, 585] width 273 height 28
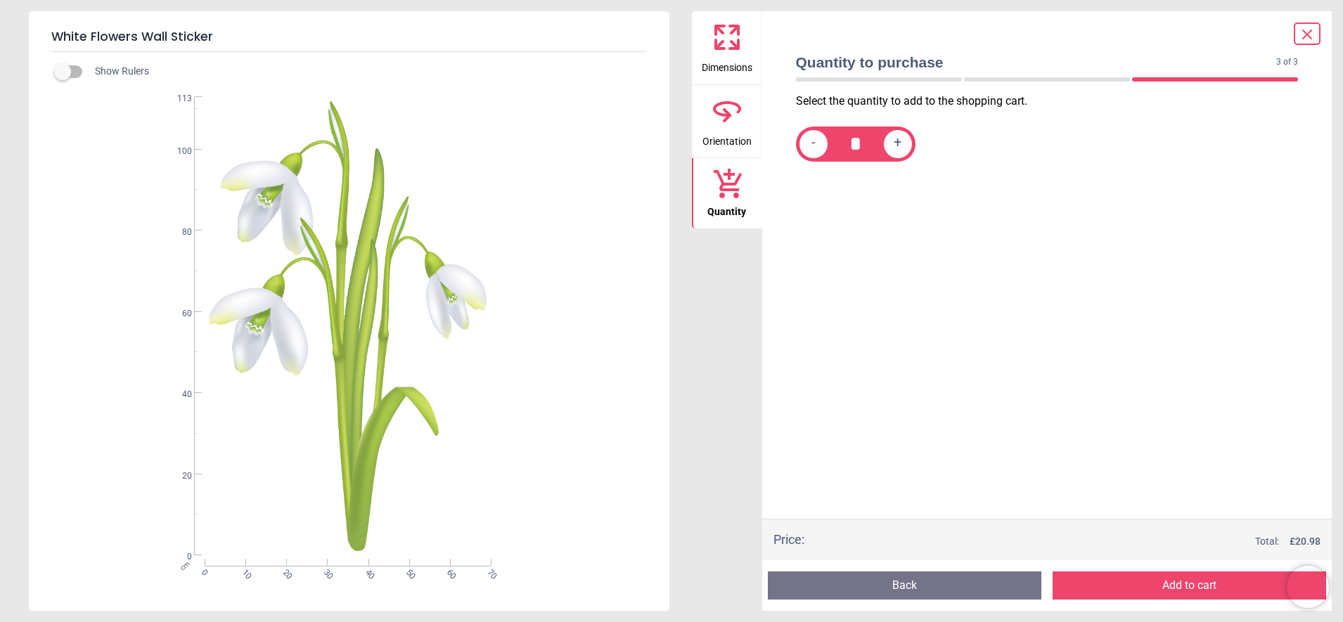
click at [1208, 576] on button "Add to cart" at bounding box center [1188, 585] width 273 height 28
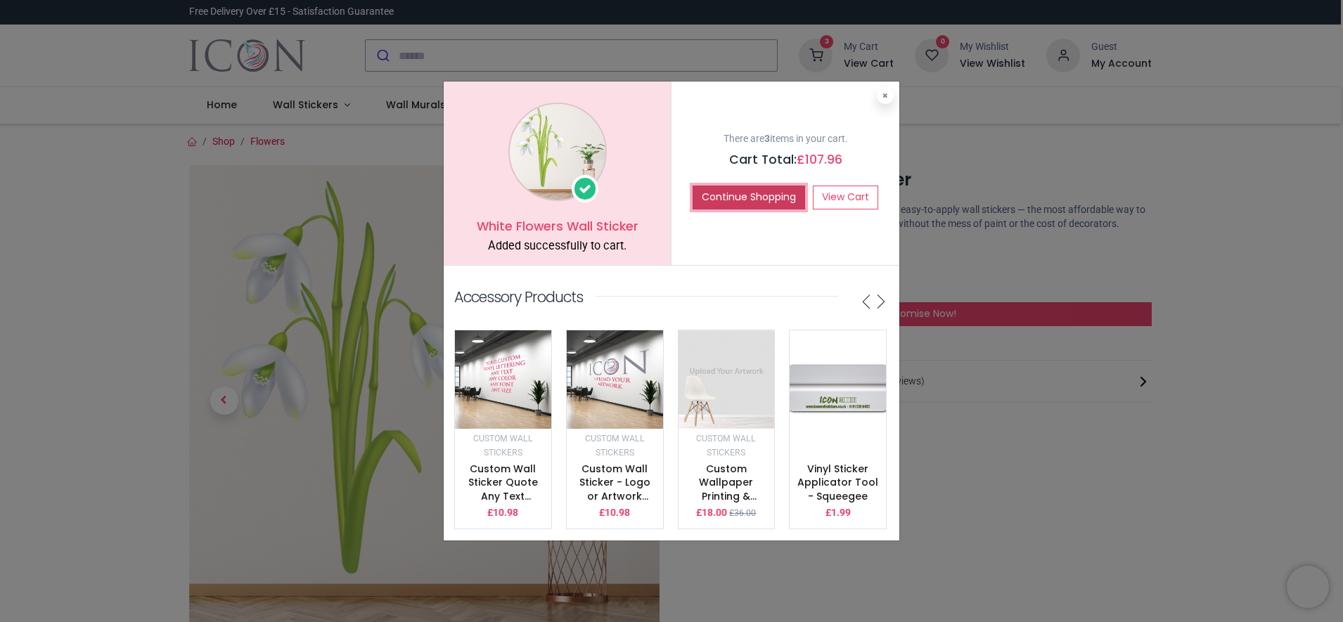
click at [805, 186] on button "Continue Shopping" at bounding box center [748, 198] width 112 height 24
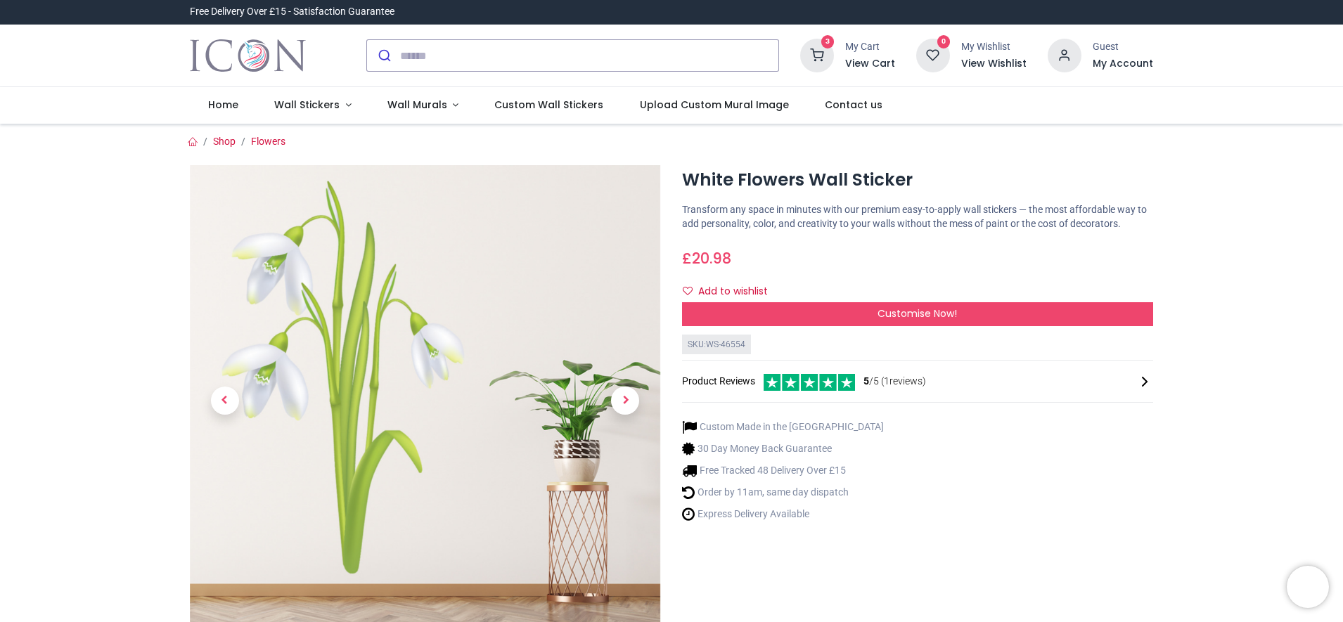
click at [605, 331] on link at bounding box center [625, 401] width 70 height 330
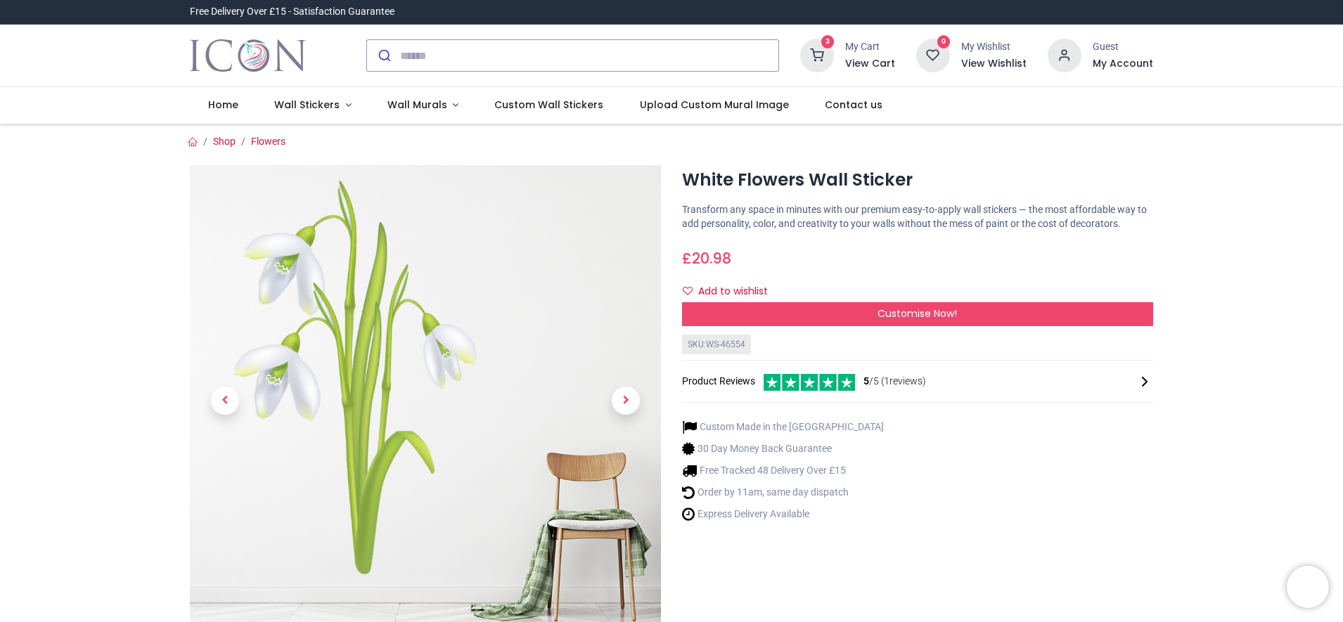
click at [605, 331] on link at bounding box center [625, 401] width 70 height 330
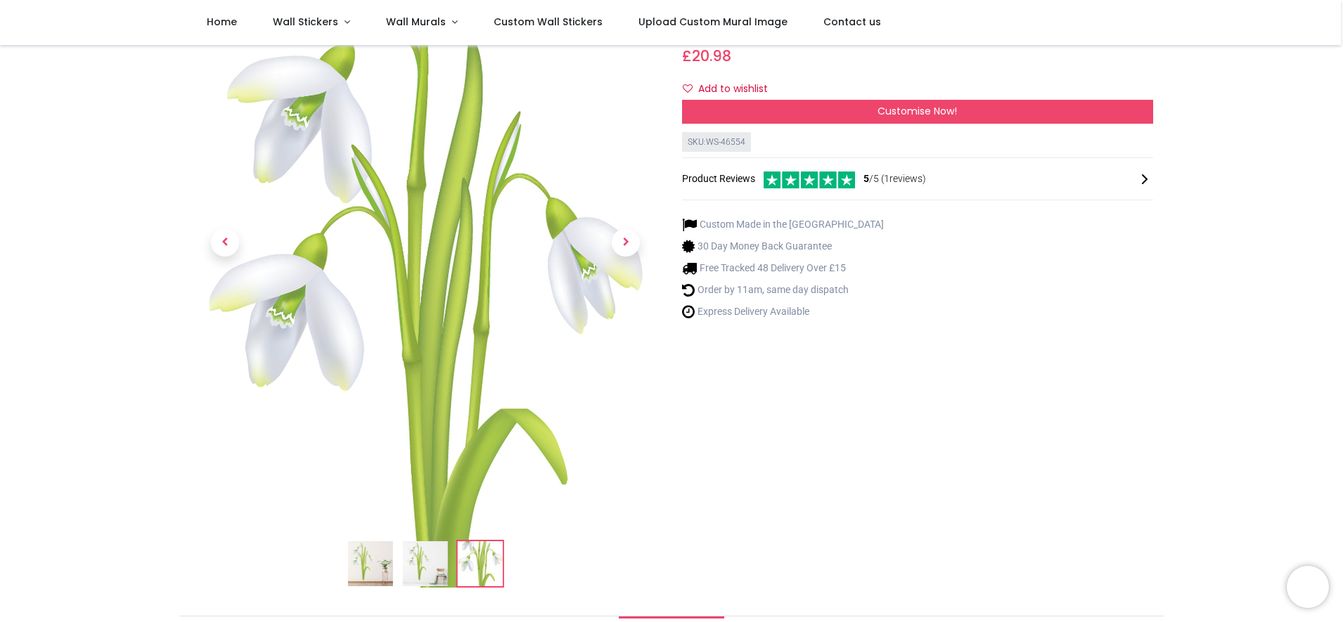
scroll to position [154, 0]
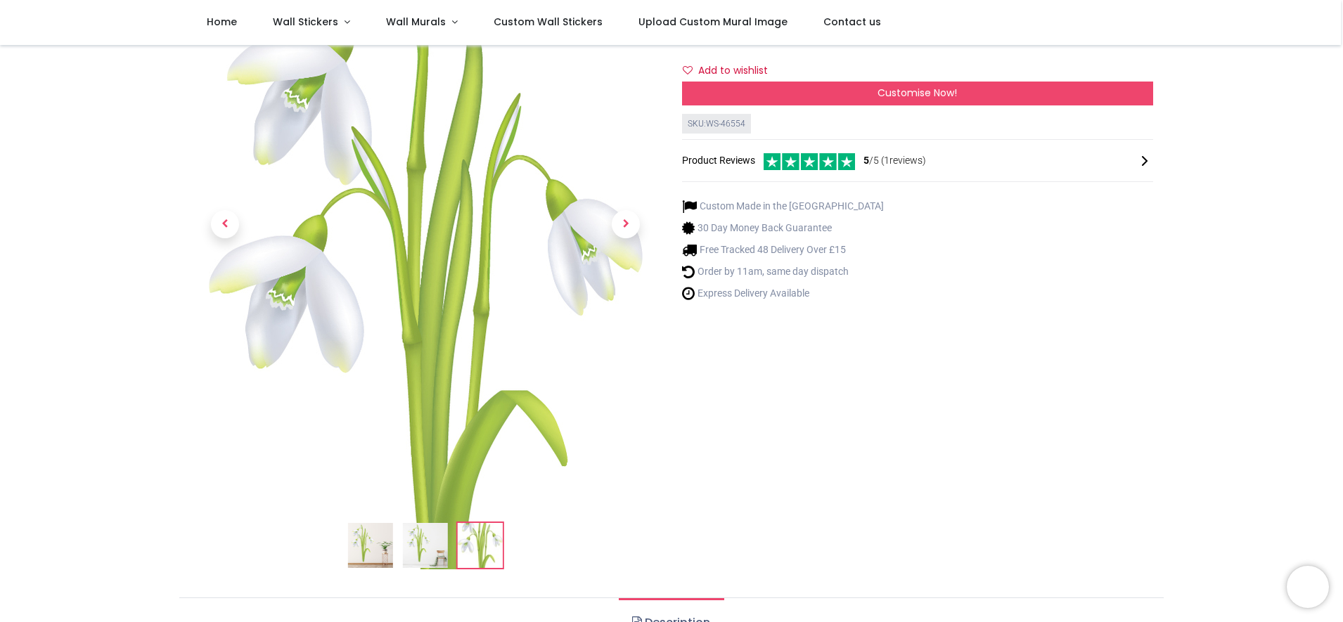
click at [490, 562] on img at bounding box center [480, 545] width 45 height 45
click at [630, 238] on span "Next" at bounding box center [626, 224] width 28 height 28
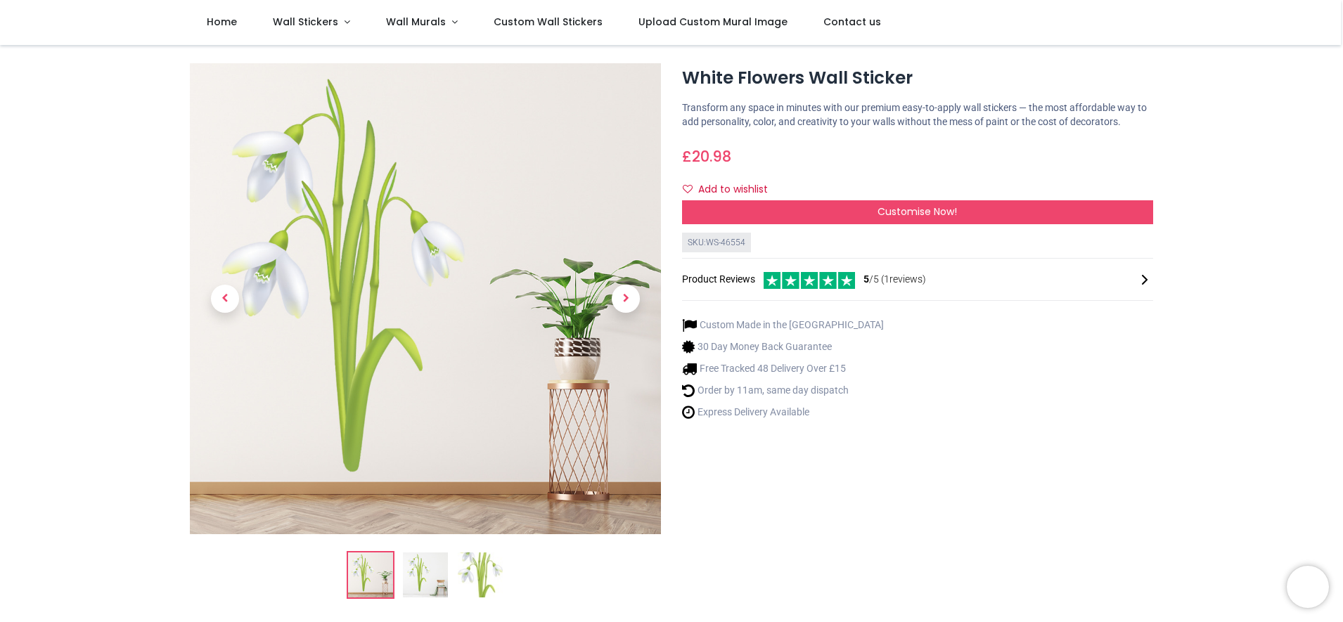
scroll to position [18, 0]
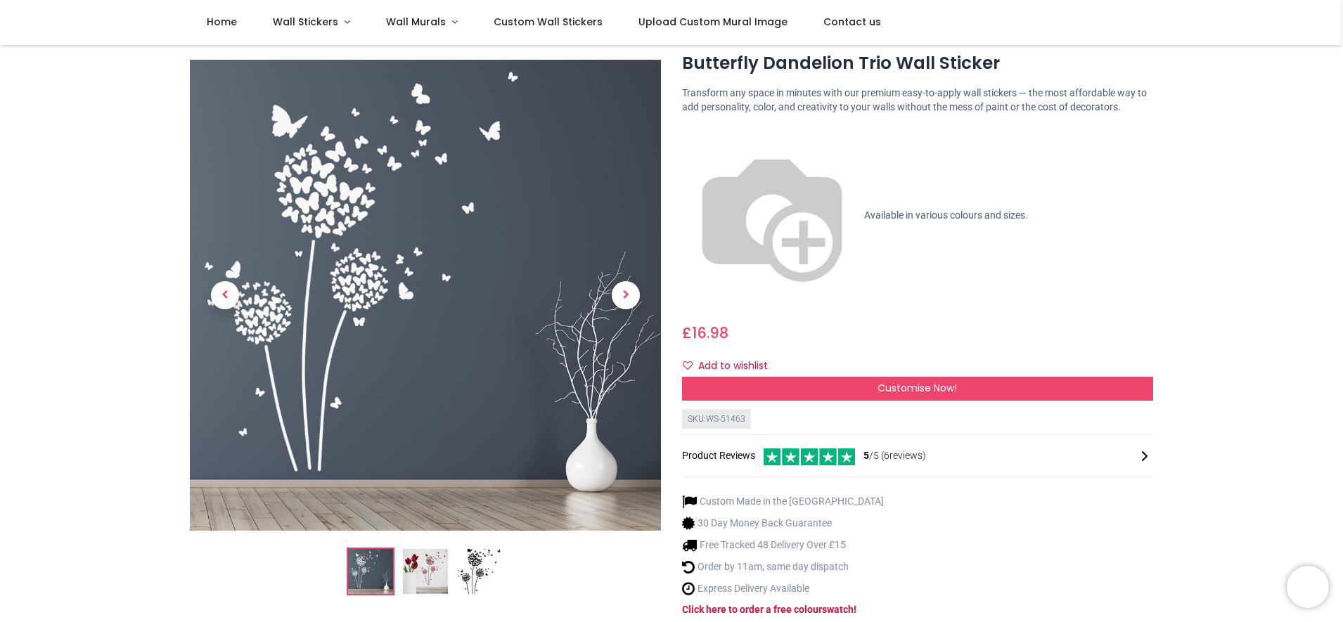
scroll to position [57, 0]
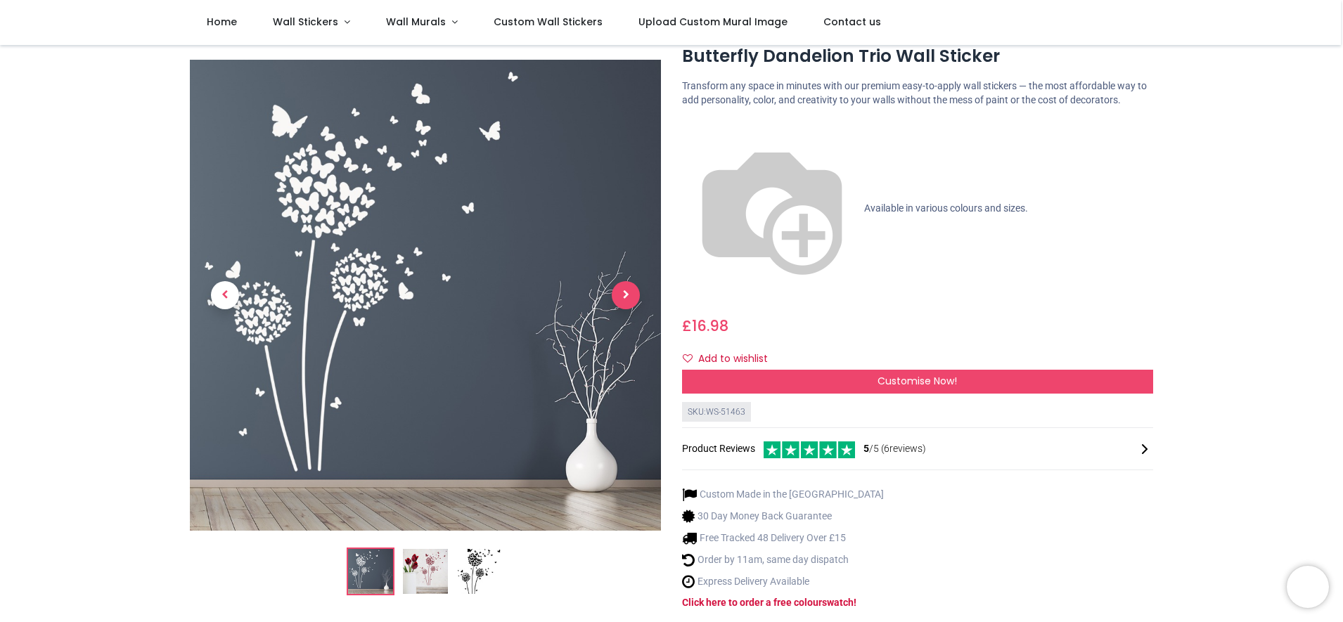
click at [631, 287] on span "Next" at bounding box center [626, 295] width 28 height 28
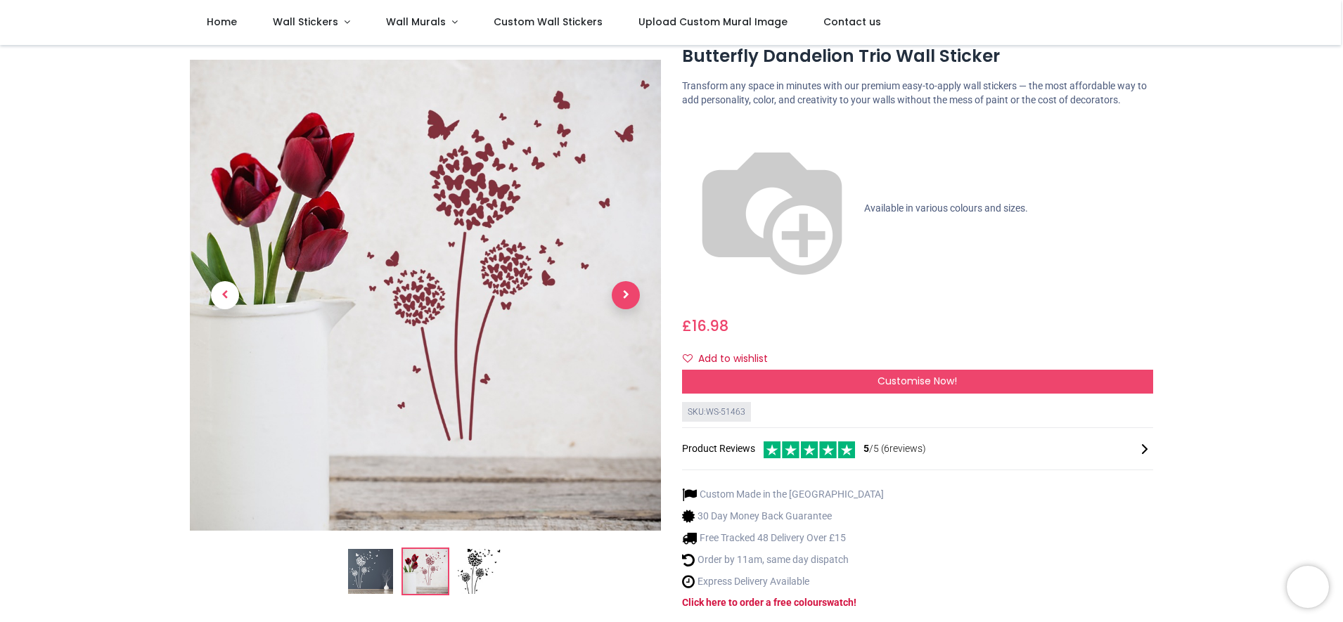
click at [631, 287] on span "Next" at bounding box center [626, 295] width 28 height 28
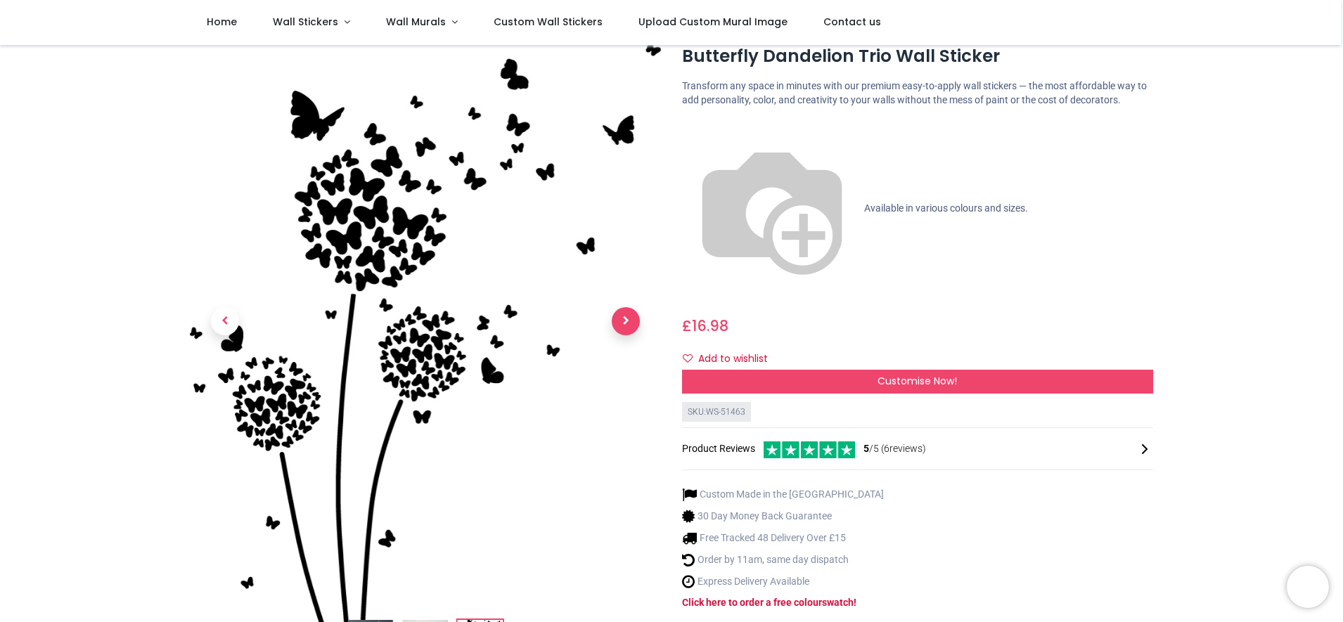
click at [631, 287] on link at bounding box center [625, 322] width 70 height 392
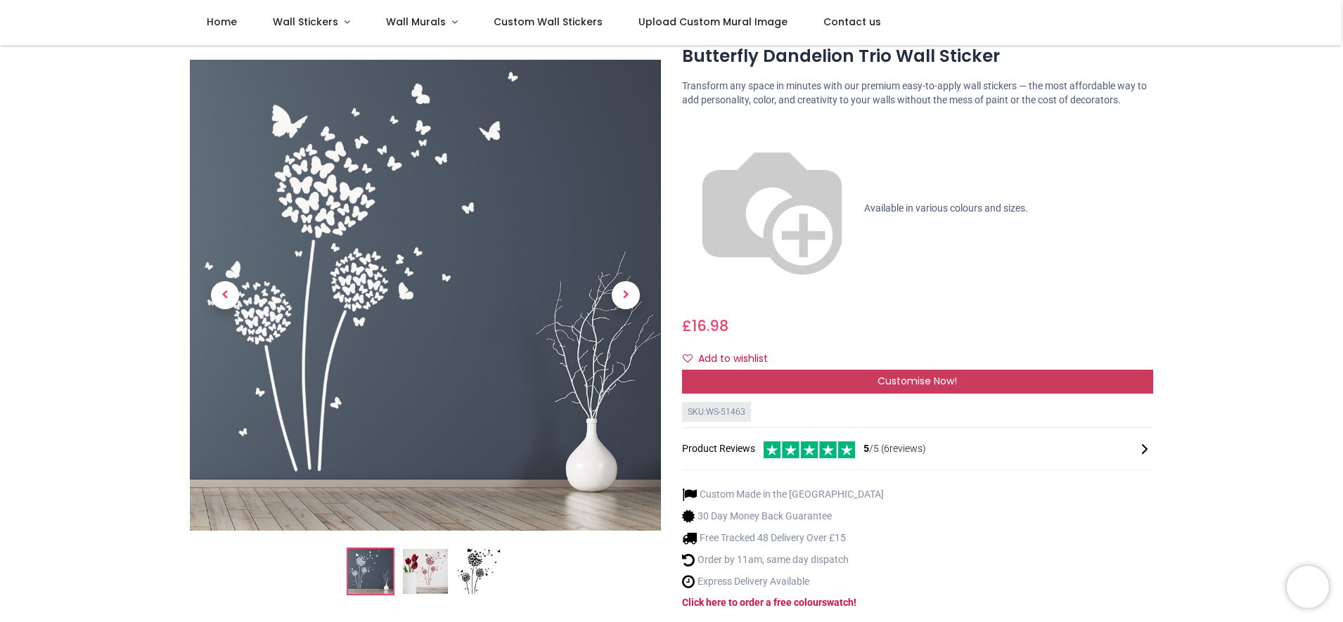
click at [897, 374] on span "Customise Now!" at bounding box center [916, 381] width 79 height 14
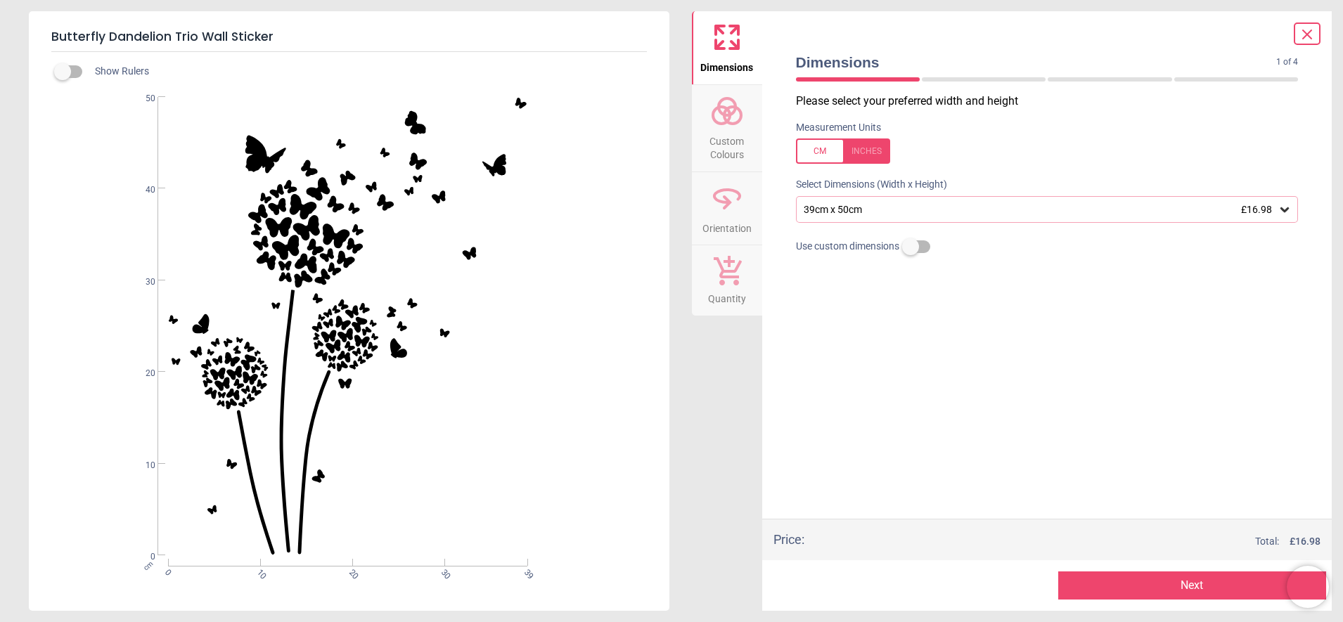
click at [1289, 217] on icon at bounding box center [1284, 209] width 14 height 14
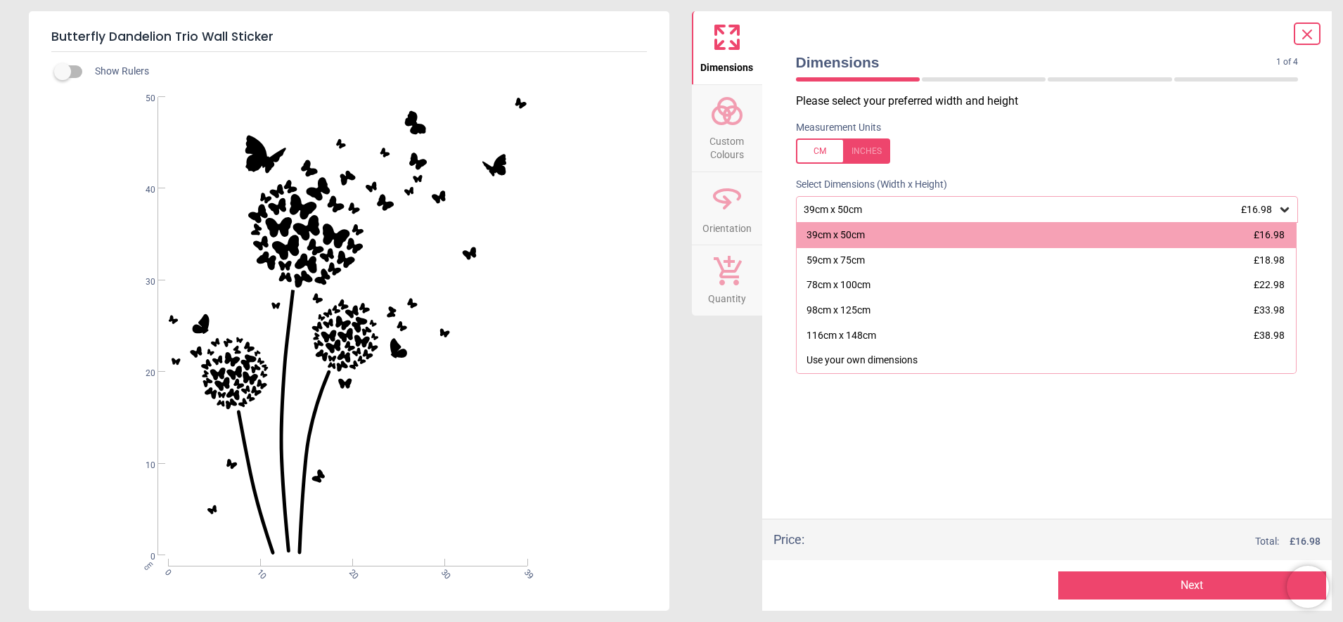
drag, startPoint x: 364, startPoint y: 339, endPoint x: 409, endPoint y: 347, distance: 45.6
click at [409, 347] on div "WS-51463 Created with Snap null" at bounding box center [348, 326] width 638 height 459
click at [63, 72] on label at bounding box center [63, 72] width 0 height 0
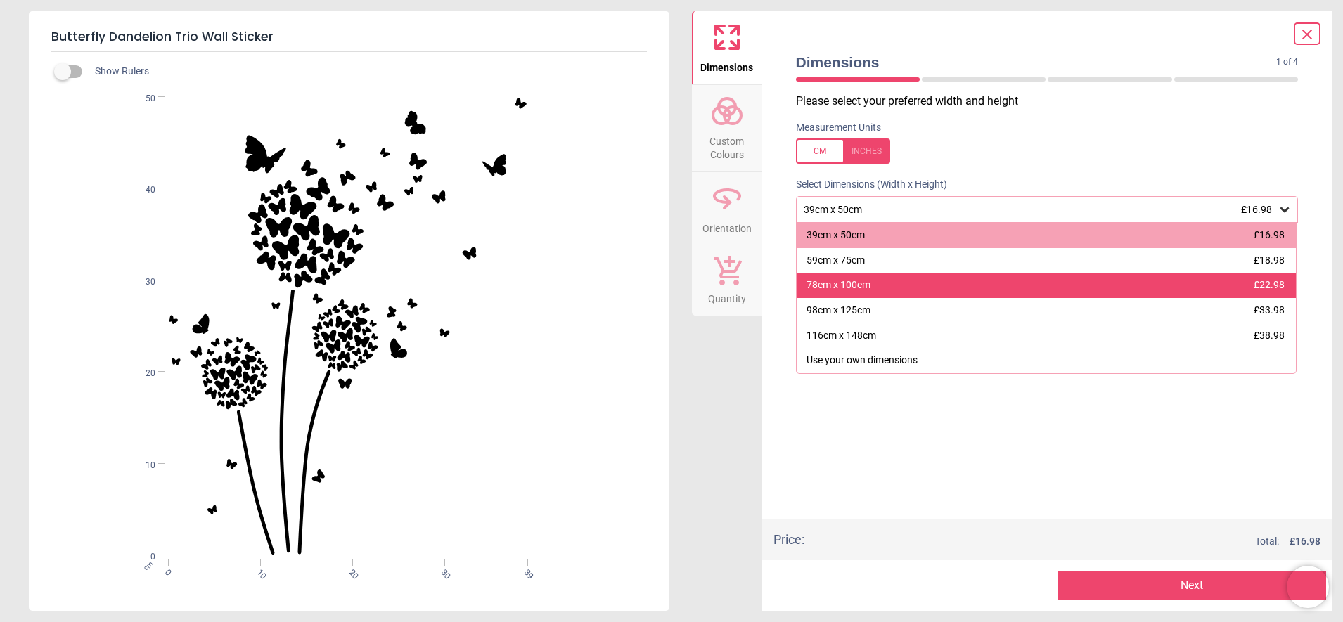
click at [861, 292] on div "78cm x 100cm" at bounding box center [838, 285] width 64 height 14
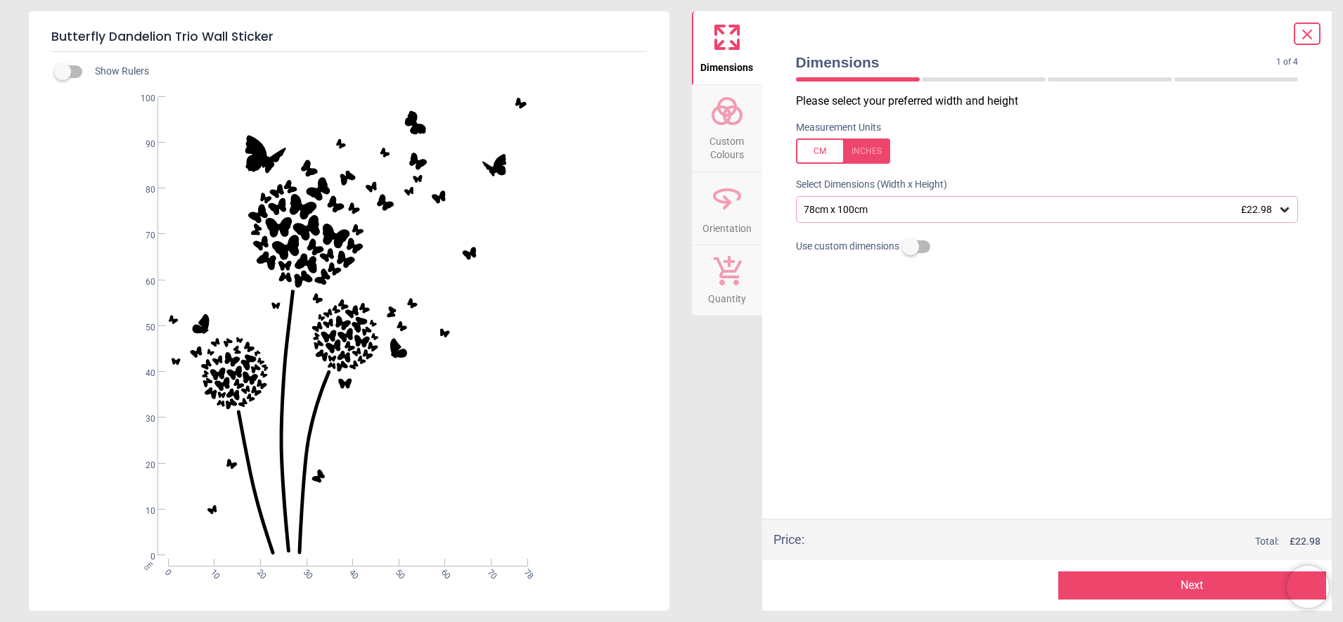
click at [1284, 217] on icon at bounding box center [1284, 209] width 14 height 14
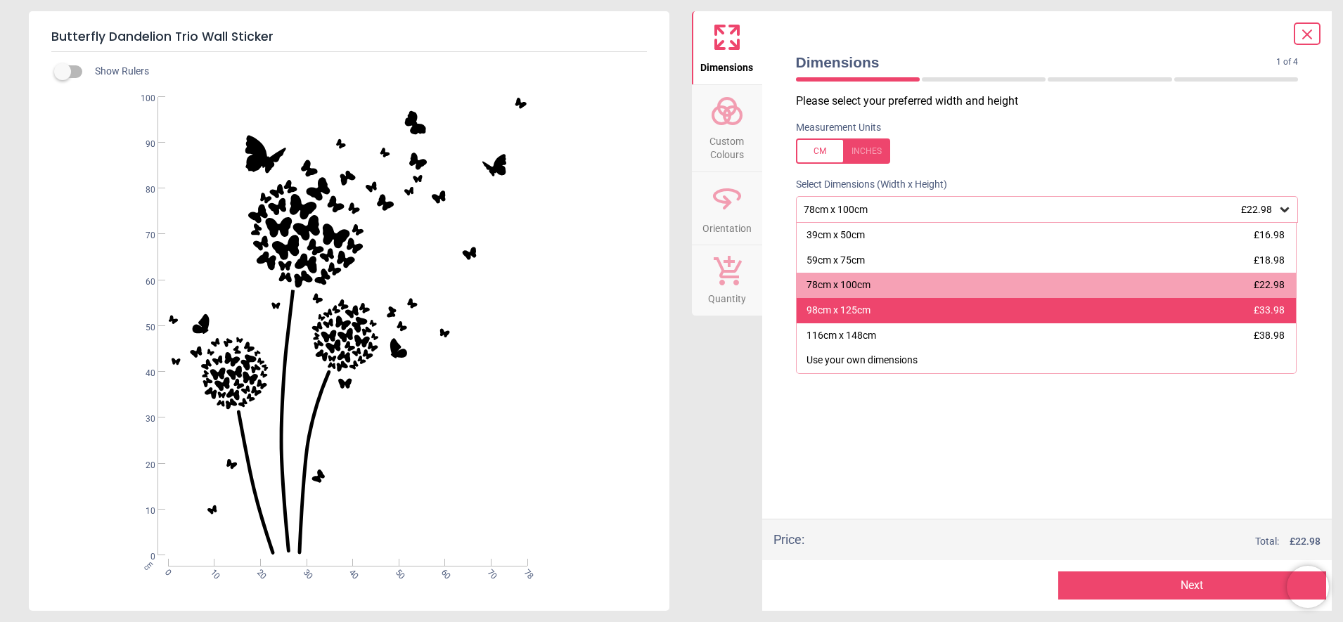
click at [1021, 323] on div "98cm x 125cm £33.98" at bounding box center [1046, 310] width 500 height 25
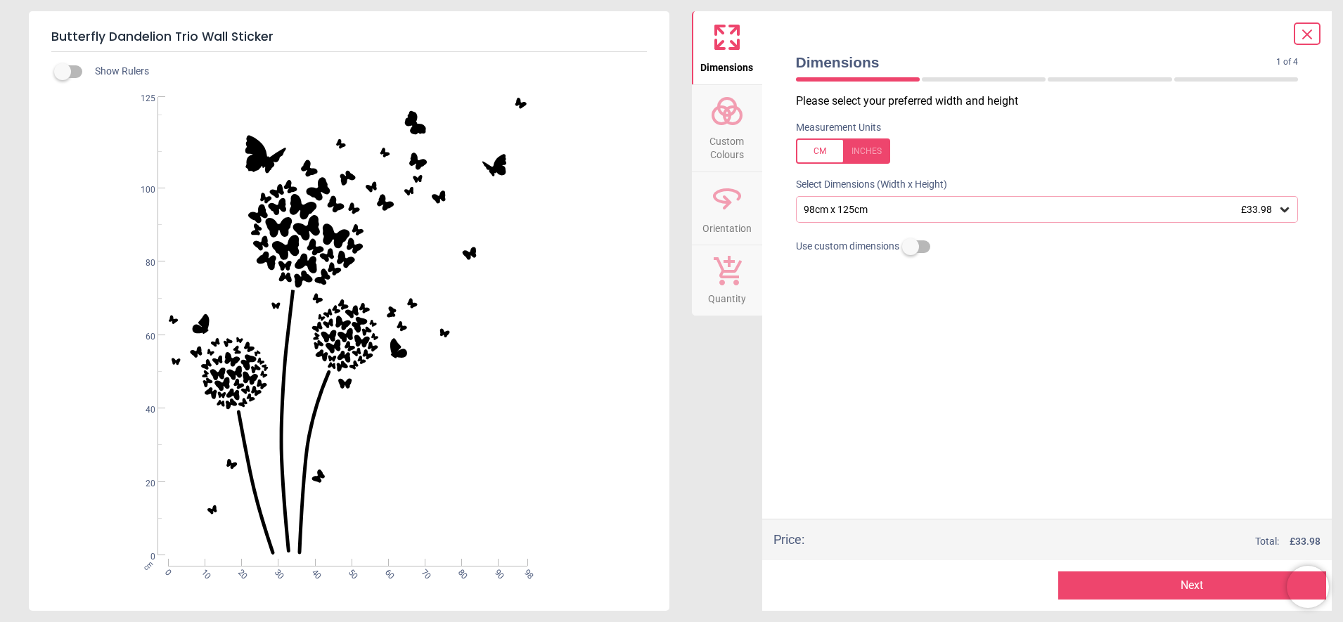
click at [1288, 212] on icon at bounding box center [1284, 209] width 8 height 5
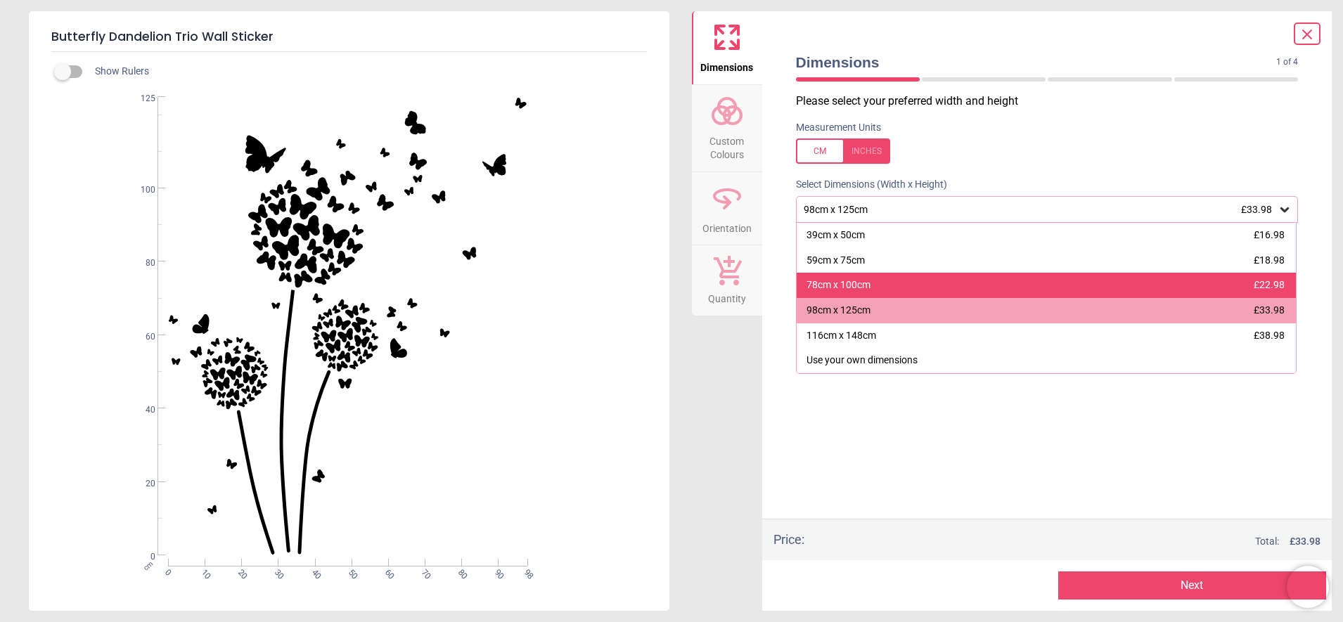
click at [938, 298] on div "78cm x 100cm £22.98" at bounding box center [1046, 285] width 500 height 25
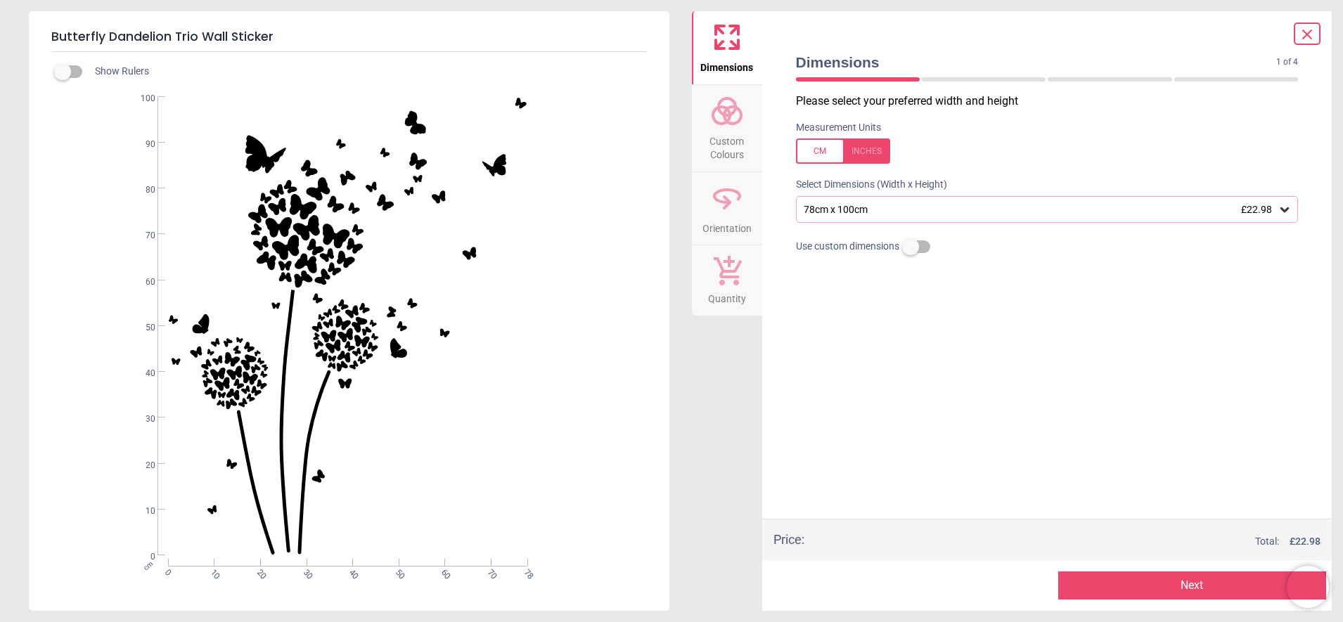
click at [1268, 581] on button "Next" at bounding box center [1192, 585] width 268 height 28
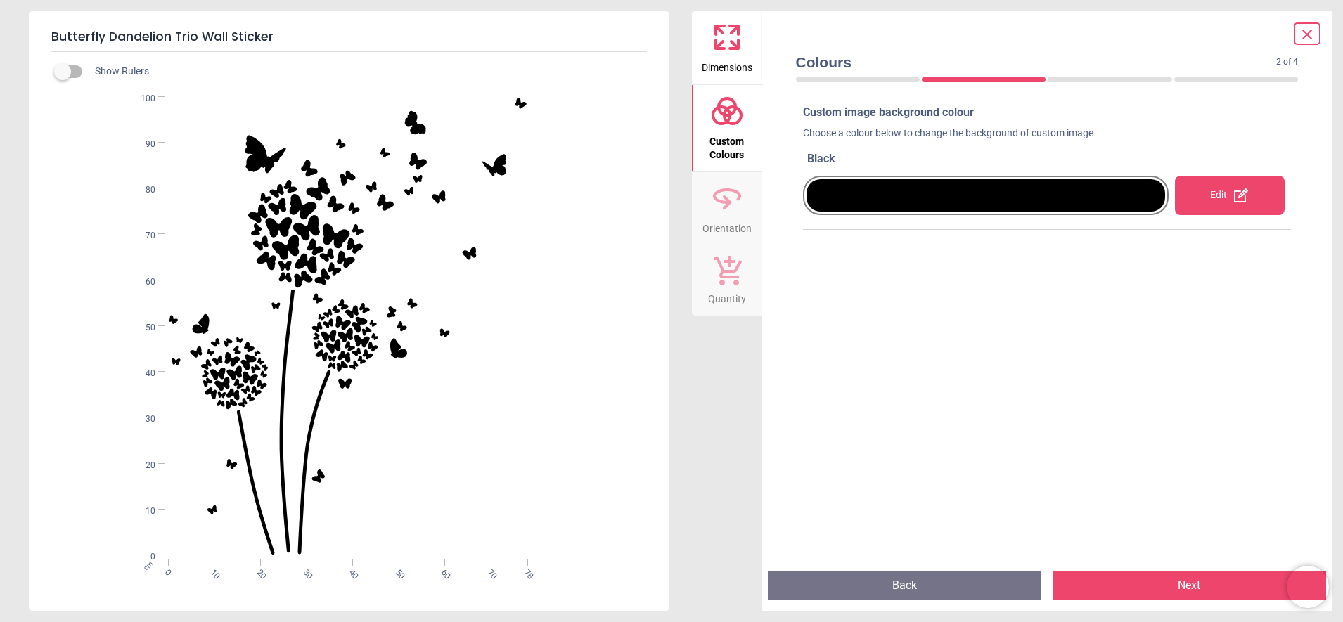
click at [1108, 208] on div at bounding box center [985, 195] width 359 height 32
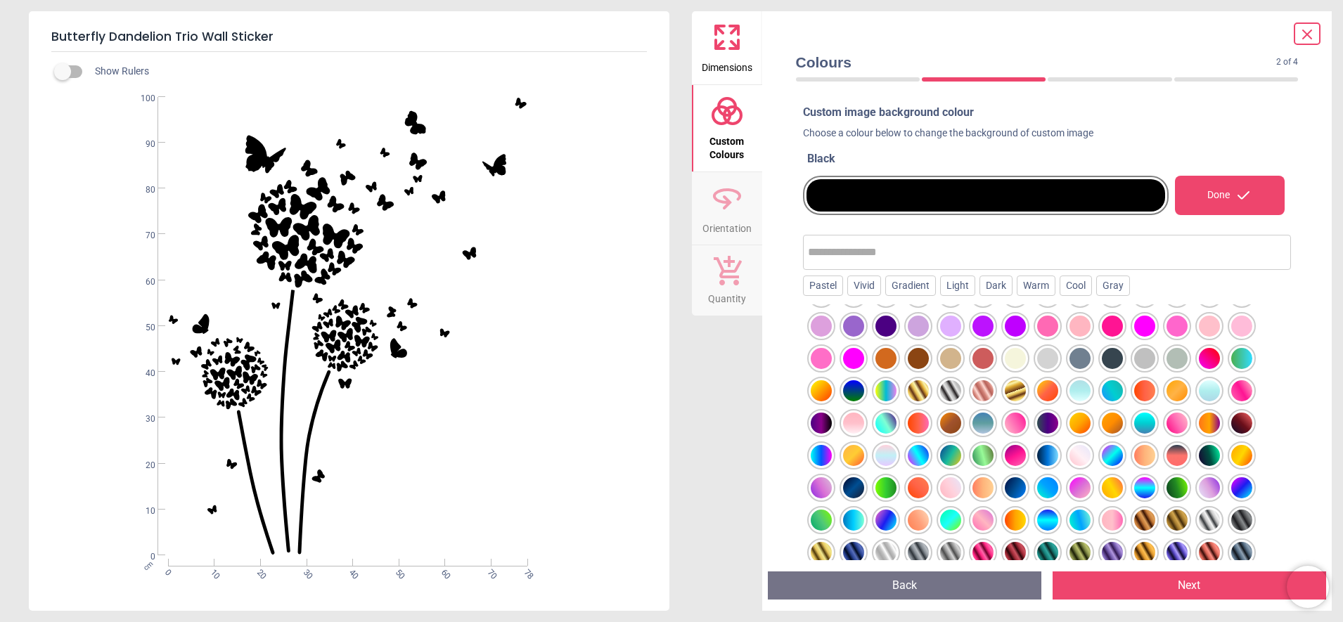
scroll to position [194, 0]
click at [1110, 451] on div at bounding box center [1112, 454] width 21 height 21
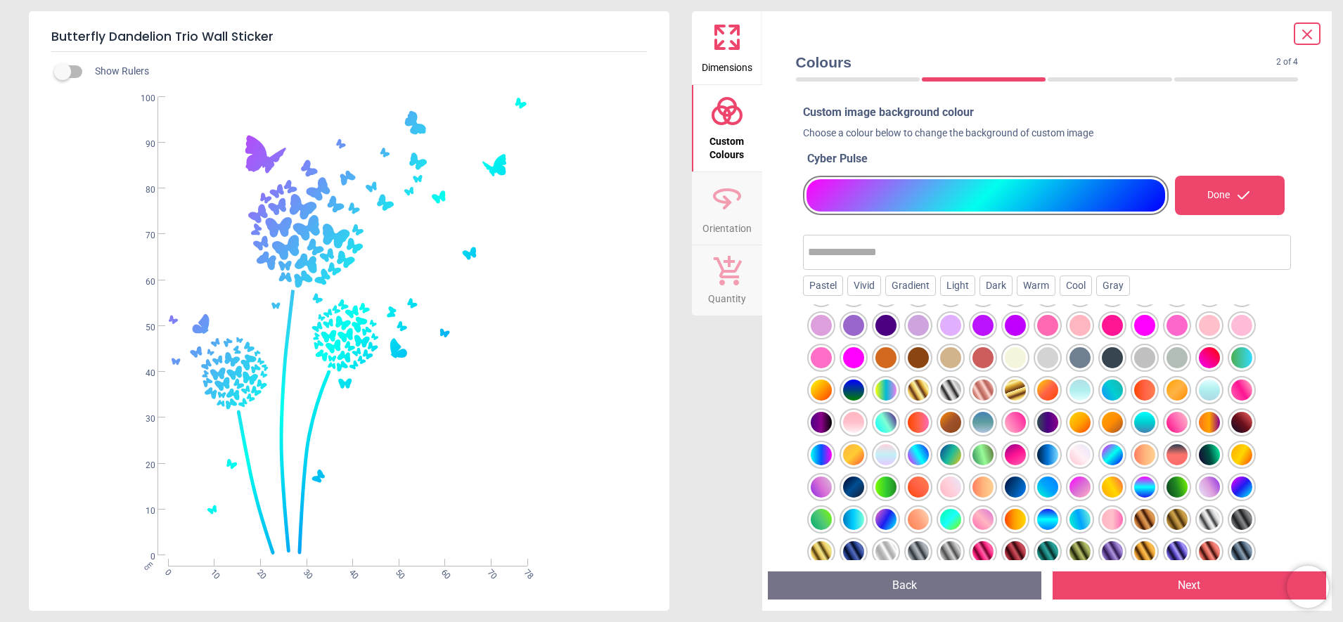
click at [1142, 482] on div at bounding box center [1144, 487] width 21 height 21
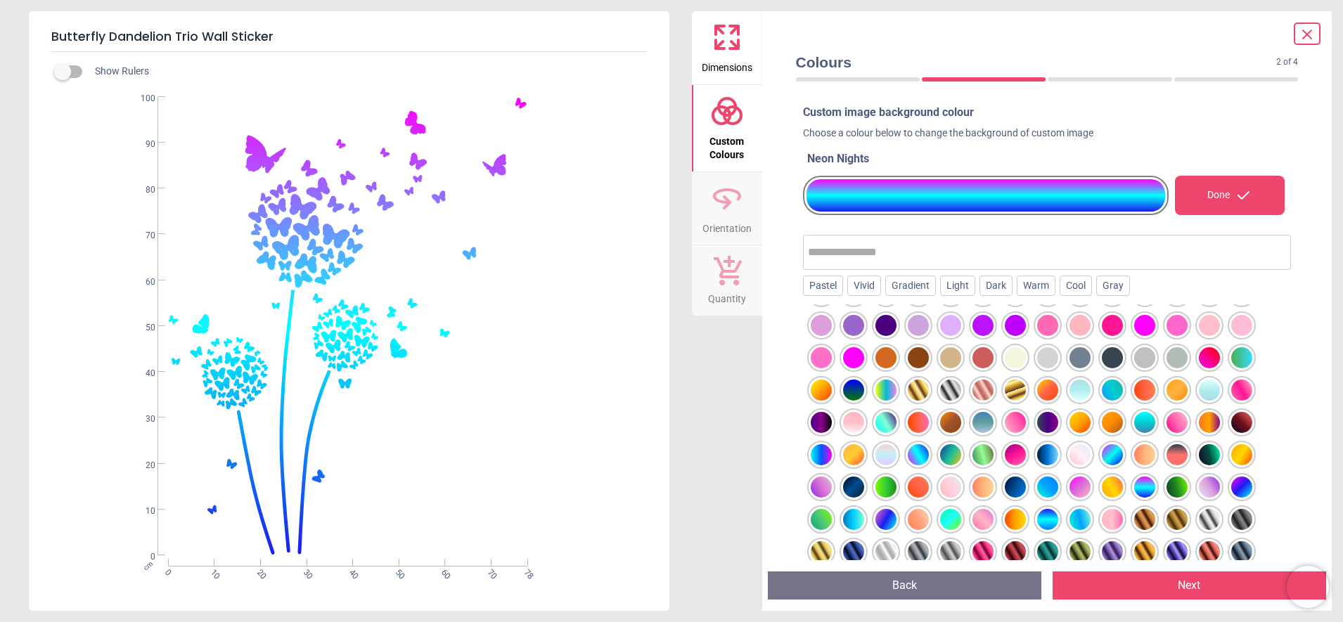
click at [1052, 513] on div at bounding box center [1047, 519] width 21 height 21
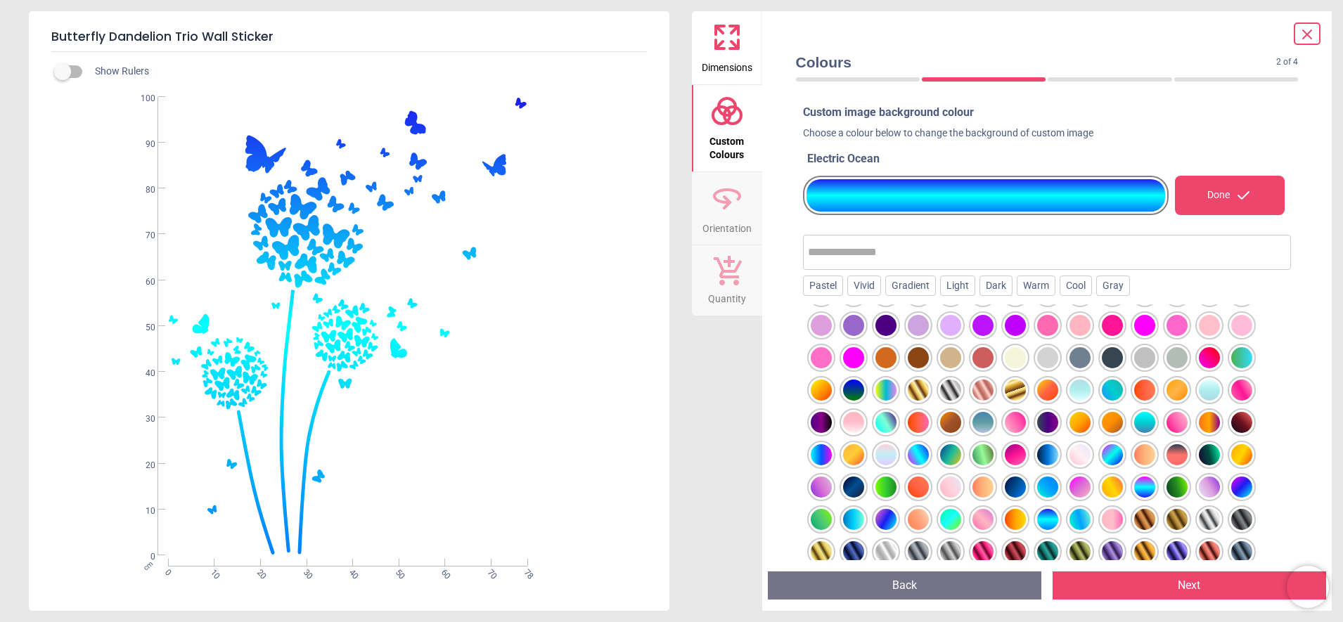
click at [918, 448] on div at bounding box center [918, 454] width 21 height 21
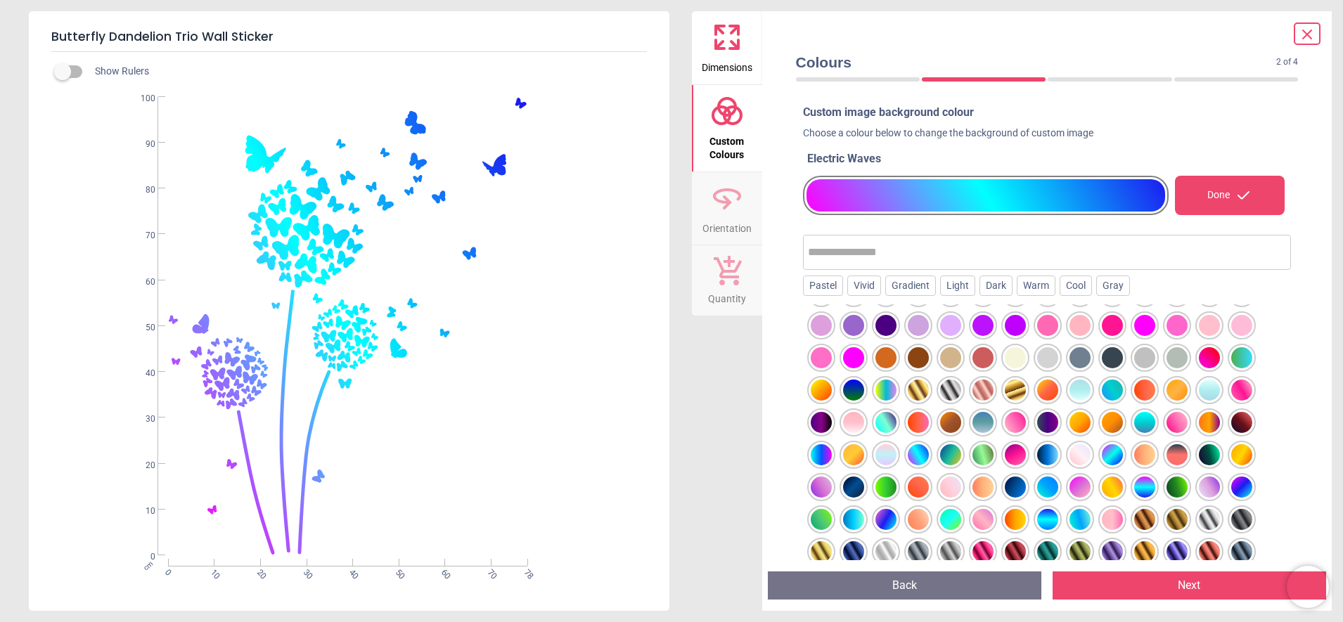
click at [821, 451] on div at bounding box center [820, 454] width 21 height 21
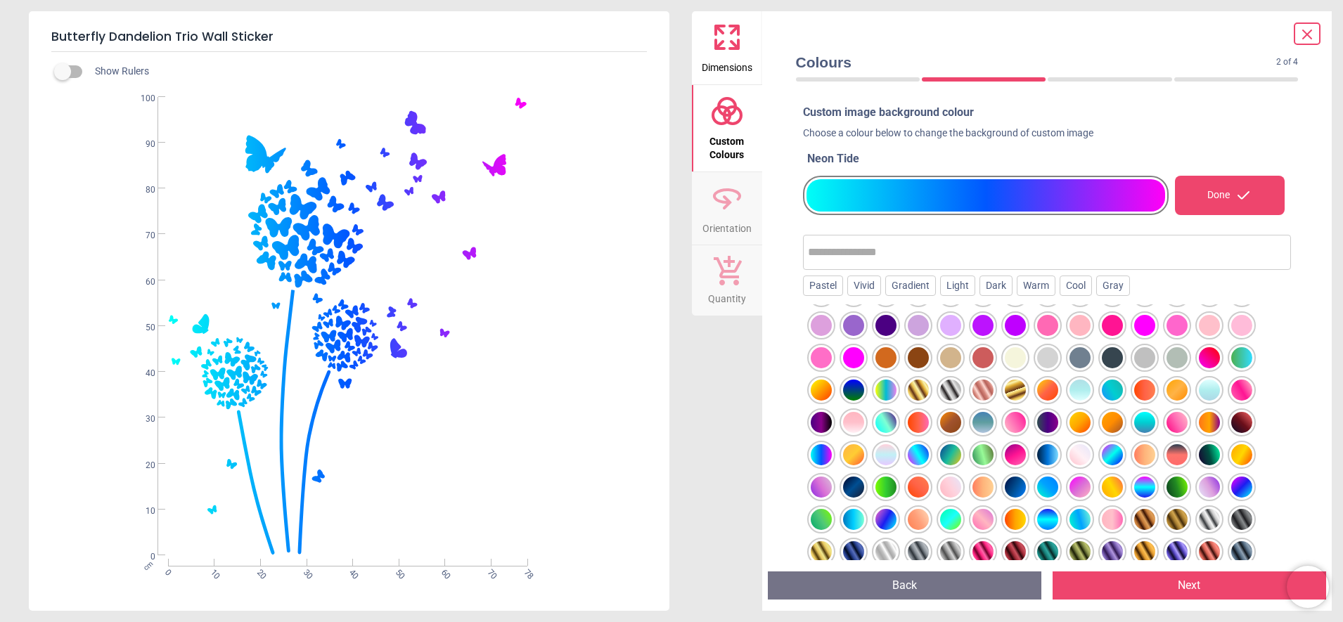
click at [882, 414] on div at bounding box center [885, 422] width 21 height 21
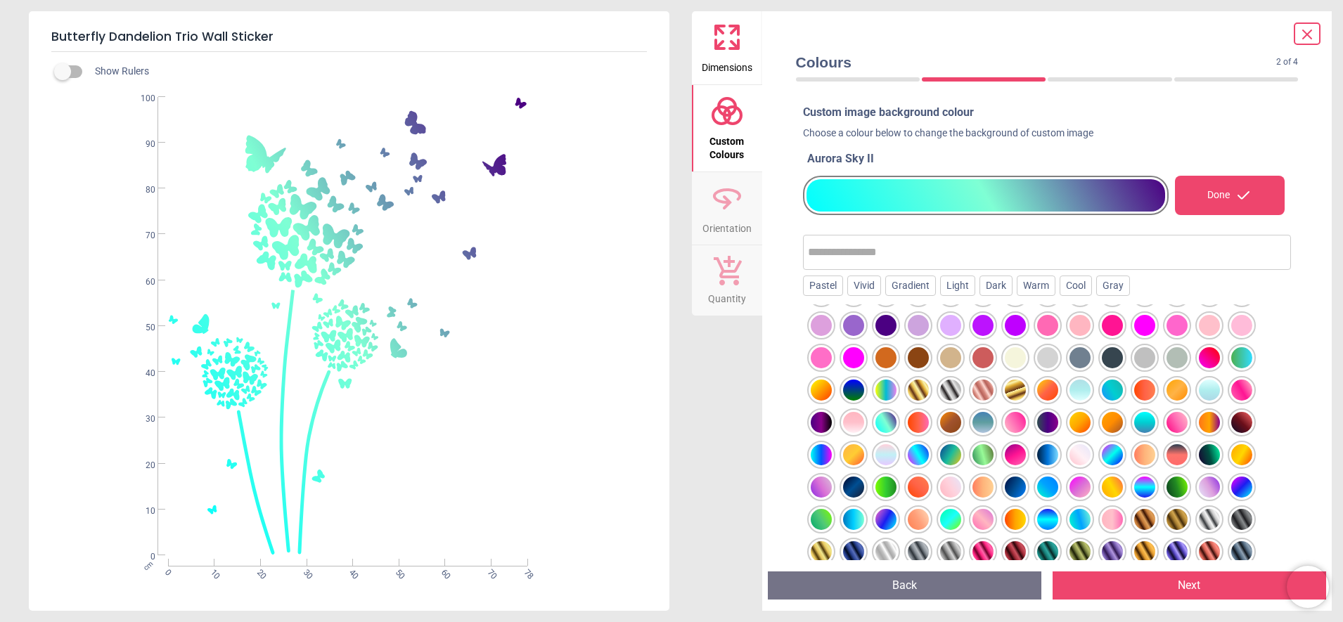
click at [945, 516] on div at bounding box center [950, 519] width 21 height 21
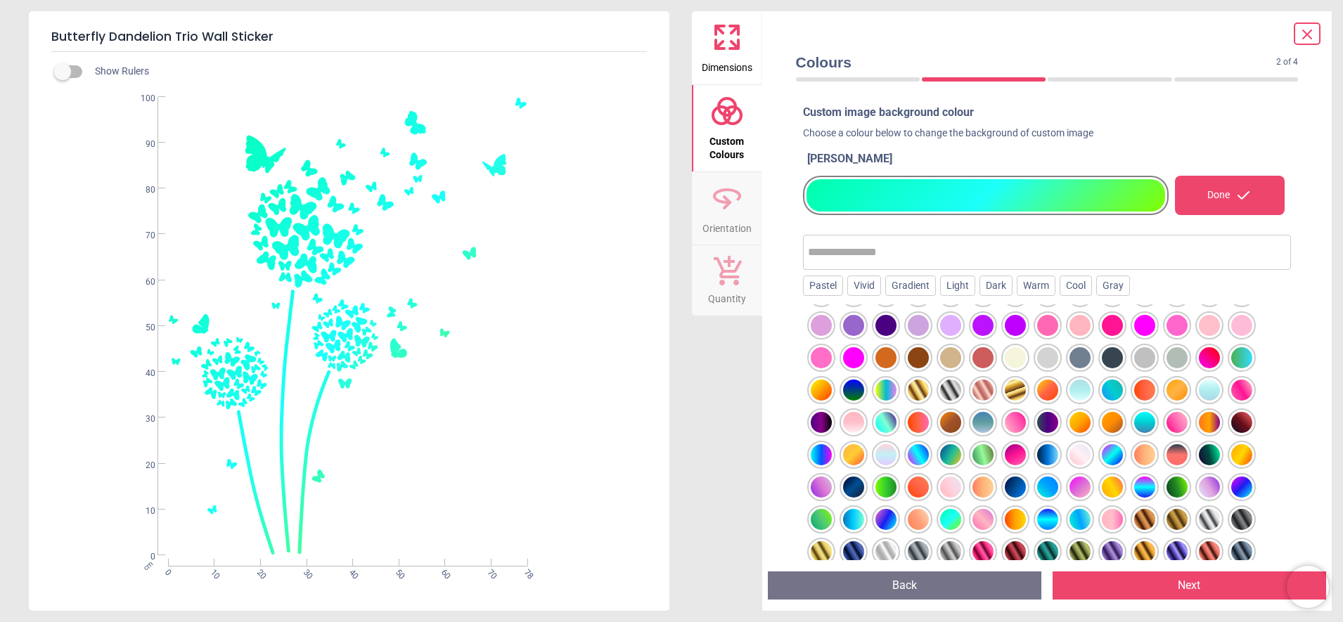
click at [1147, 483] on div at bounding box center [1144, 487] width 21 height 21
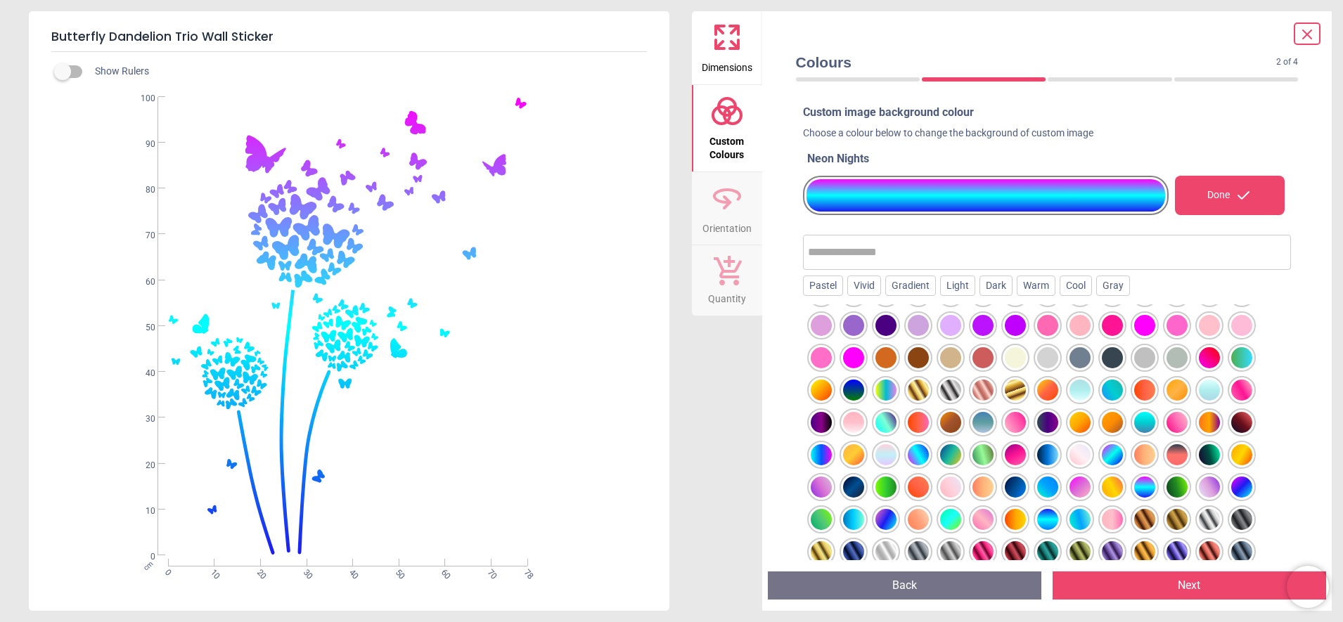
click at [1244, 477] on div at bounding box center [1241, 487] width 21 height 21
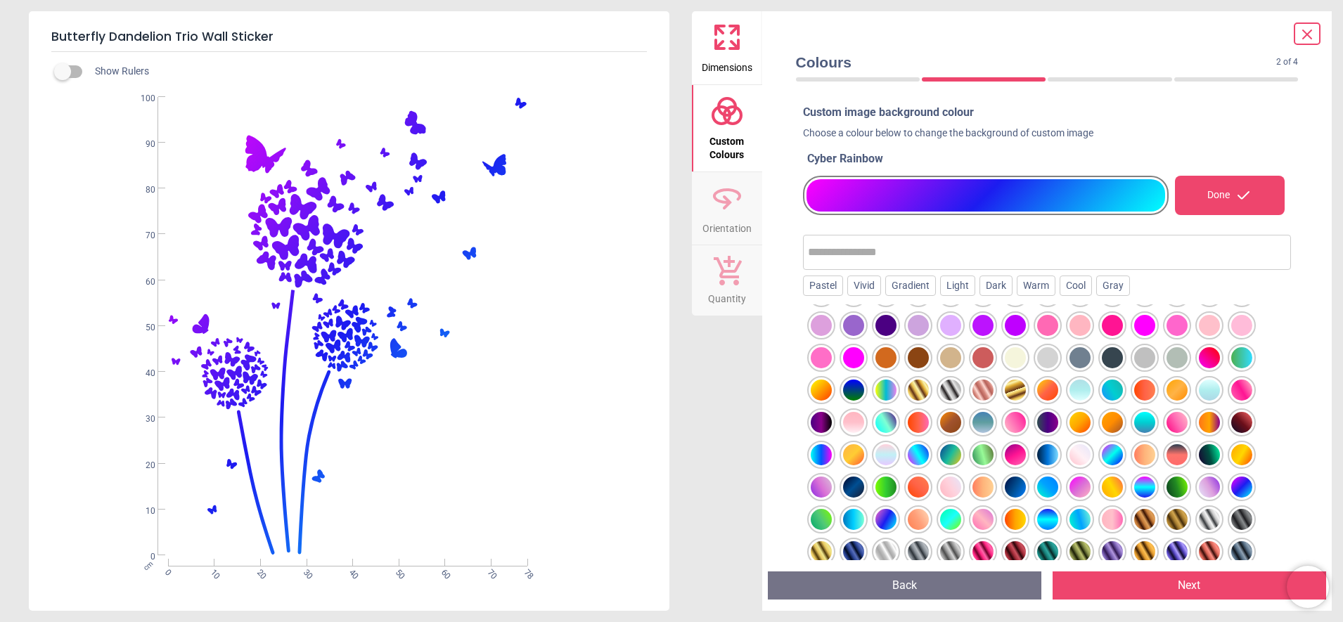
click at [1011, 320] on div at bounding box center [1015, 325] width 21 height 21
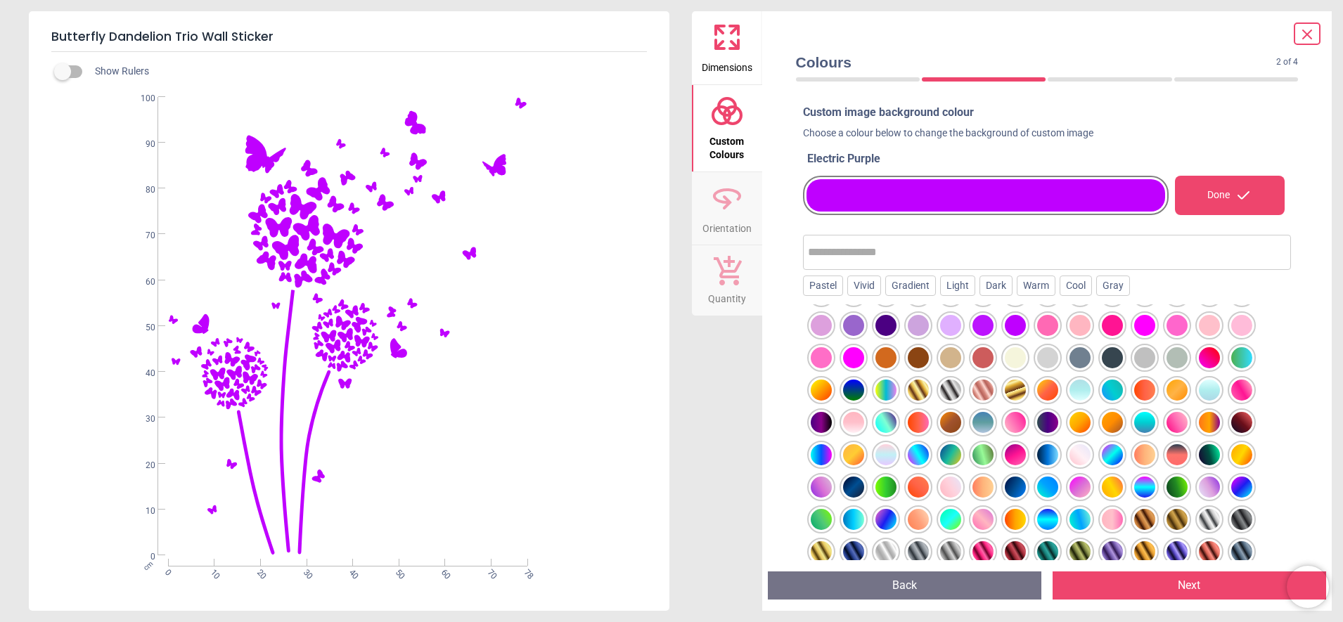
click at [1076, 541] on div at bounding box center [1079, 551] width 21 height 21
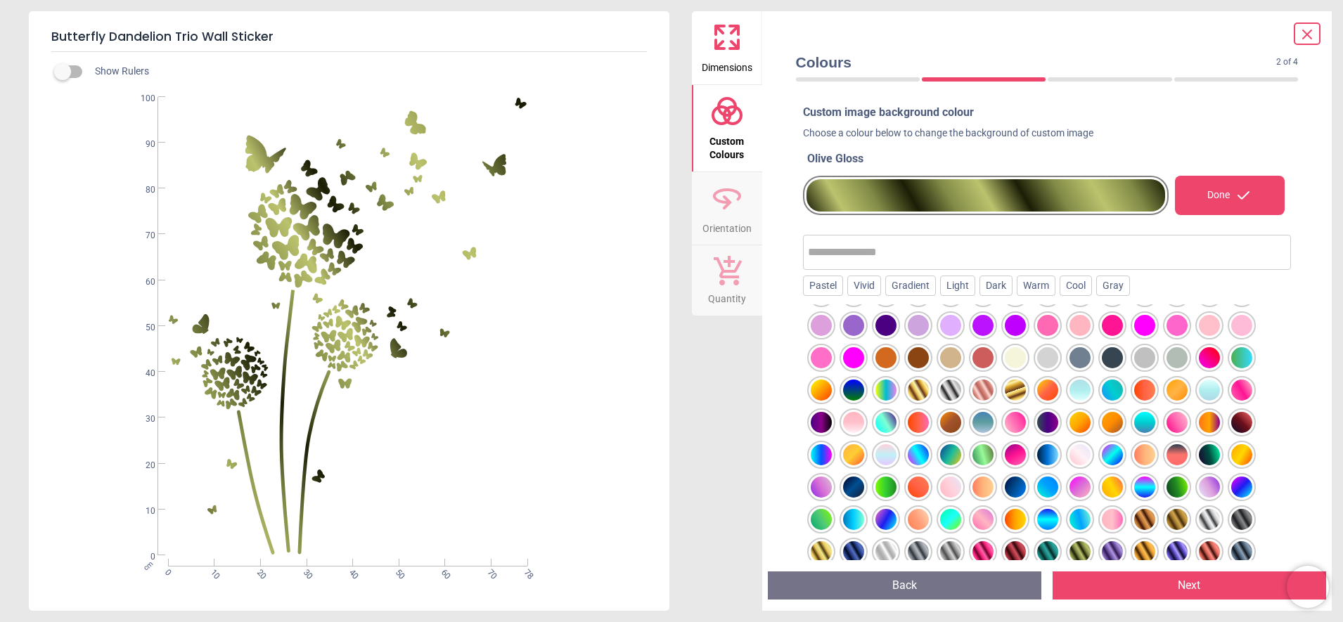
click at [986, 541] on div at bounding box center [982, 551] width 21 height 21
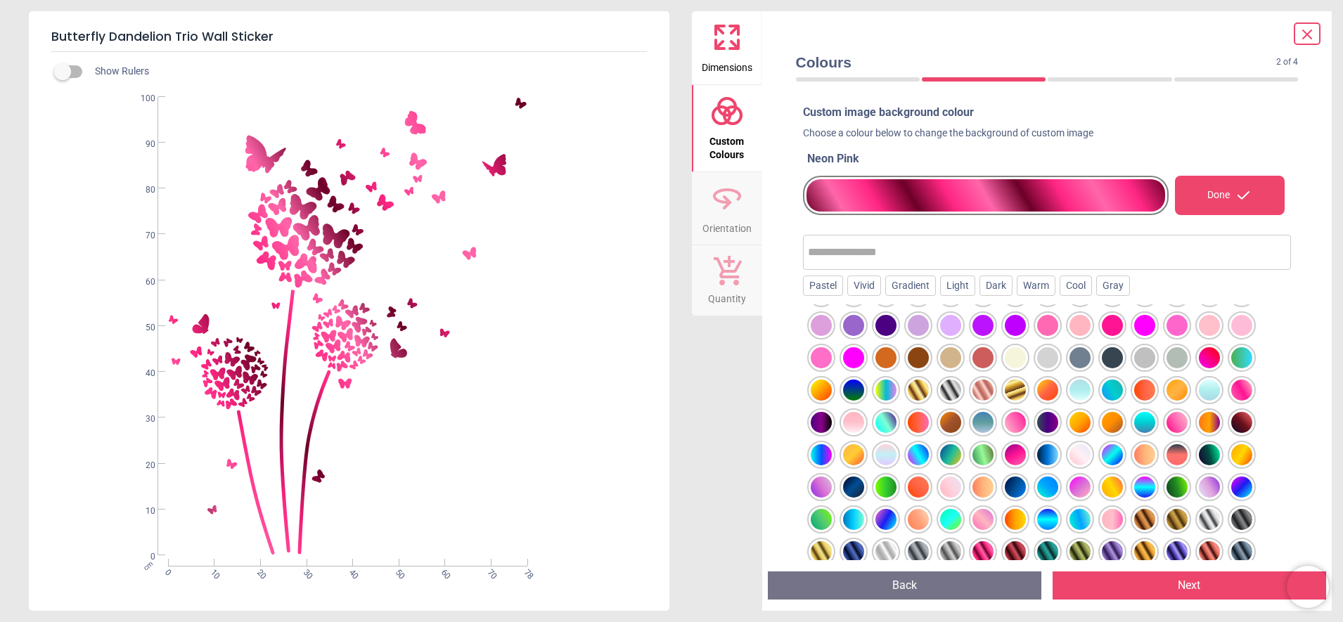
click at [1080, 543] on div at bounding box center [1079, 551] width 21 height 21
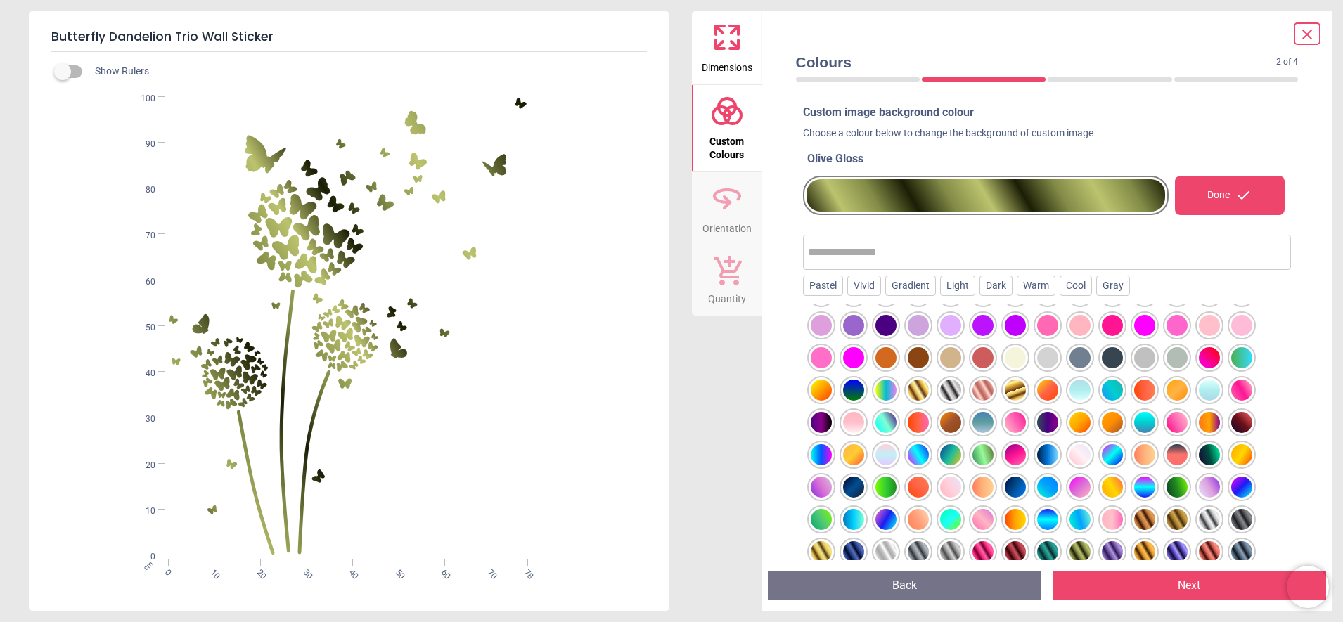
click at [1043, 543] on div at bounding box center [1047, 551] width 21 height 21
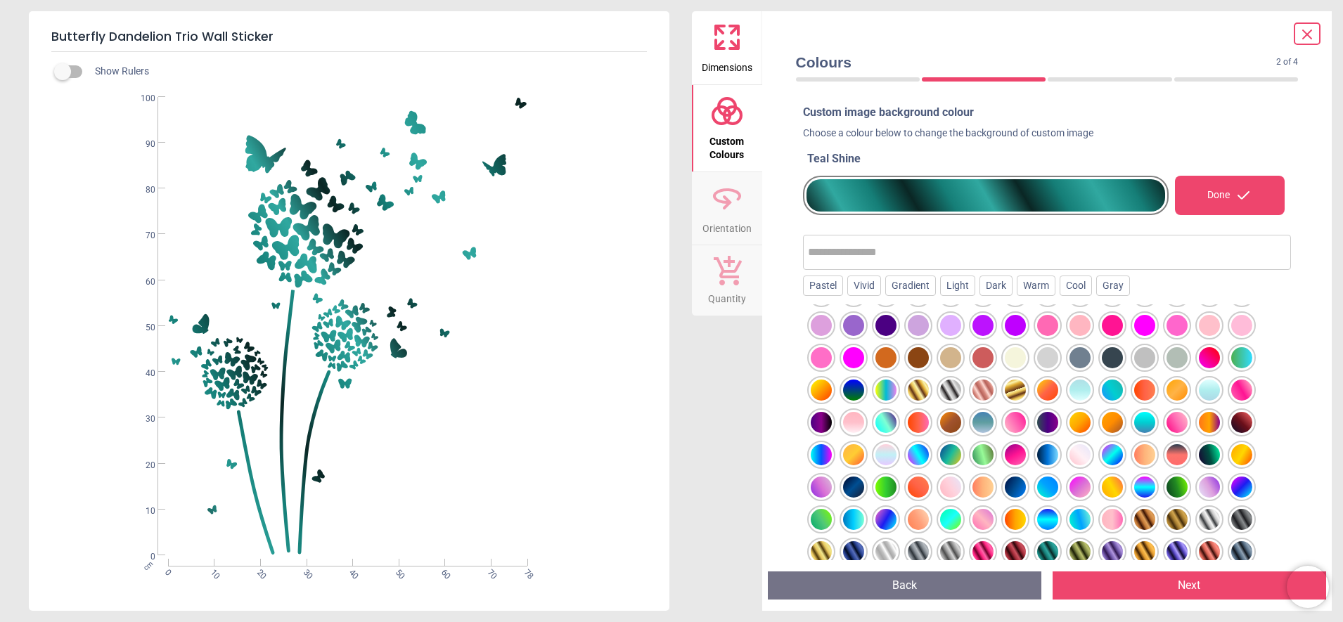
click at [950, 541] on div at bounding box center [950, 551] width 21 height 21
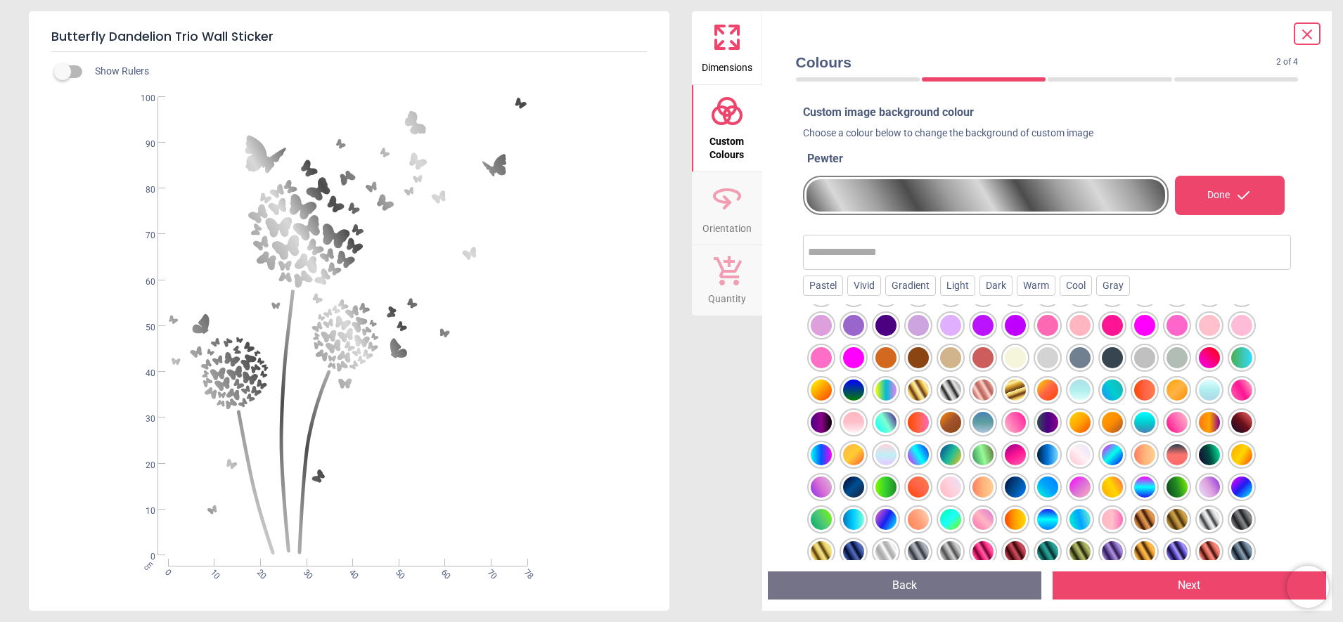
click at [886, 544] on div at bounding box center [885, 551] width 21 height 21
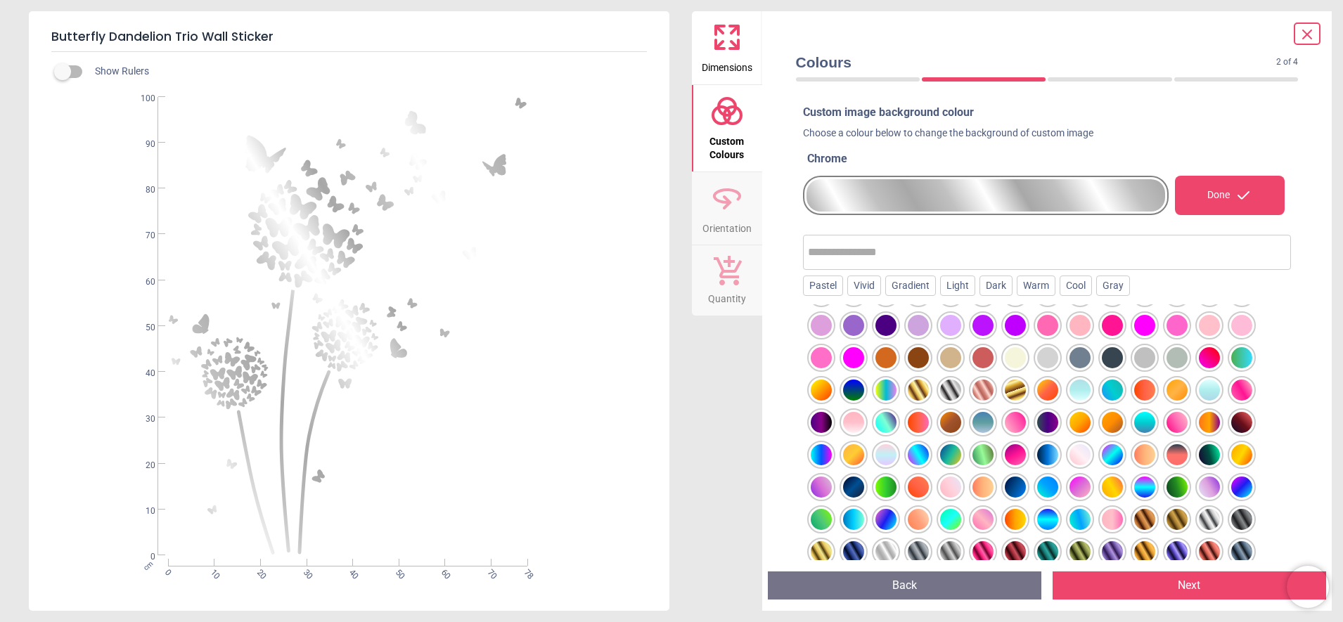
click at [856, 545] on div at bounding box center [853, 551] width 21 height 21
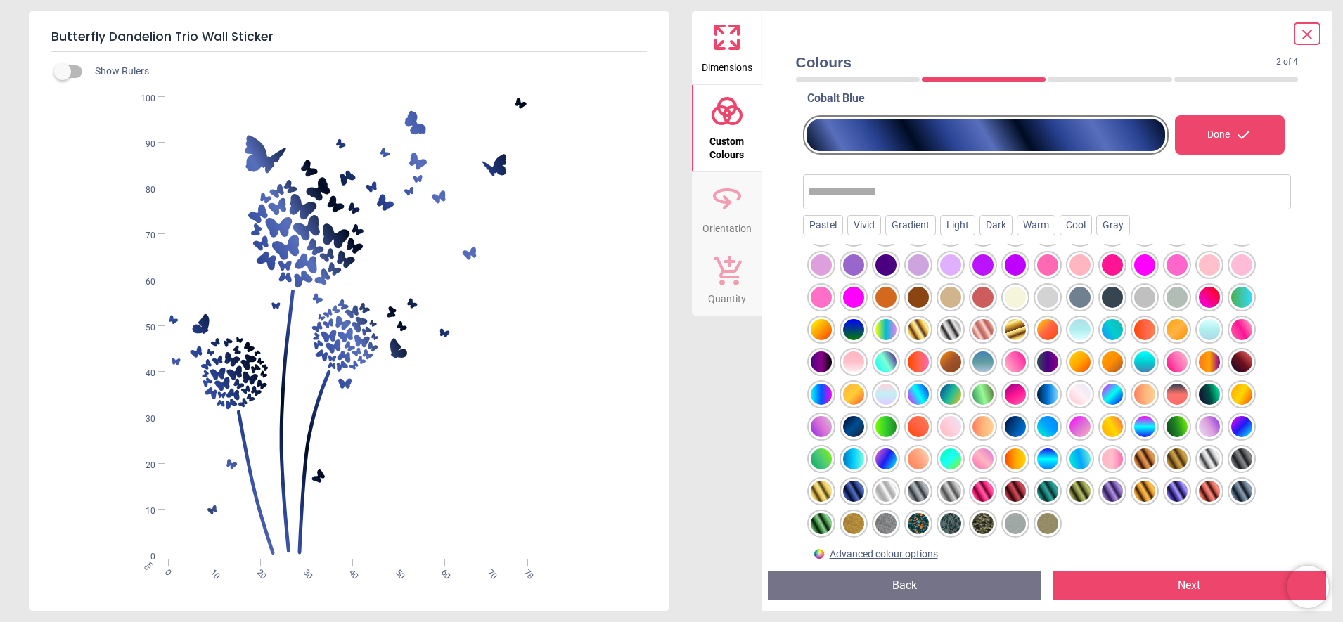
scroll to position [112, 0]
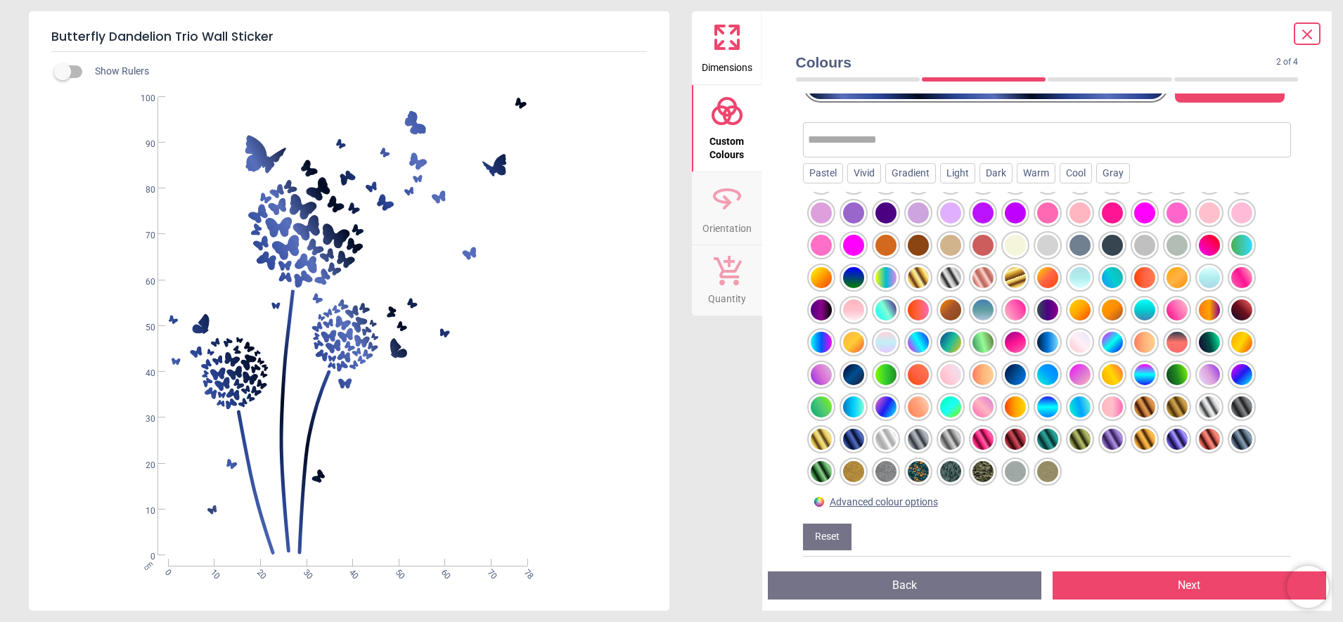
click at [1040, 464] on div at bounding box center [1047, 471] width 21 height 21
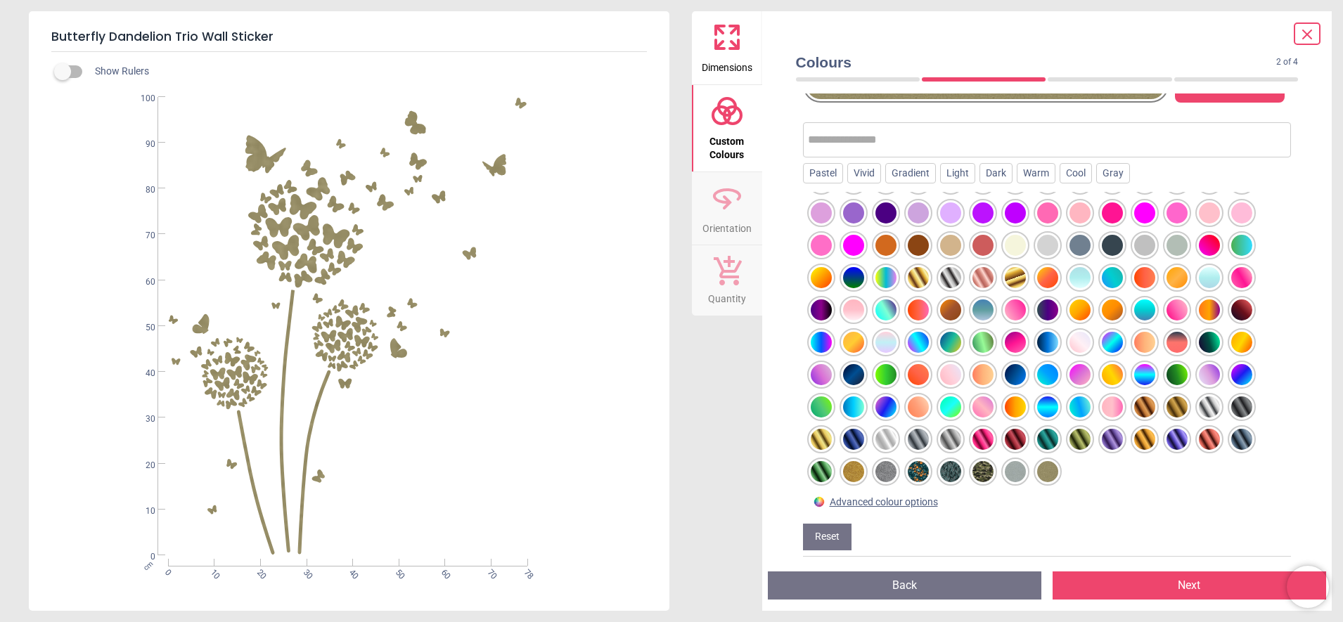
click at [1012, 465] on div at bounding box center [1015, 471] width 21 height 21
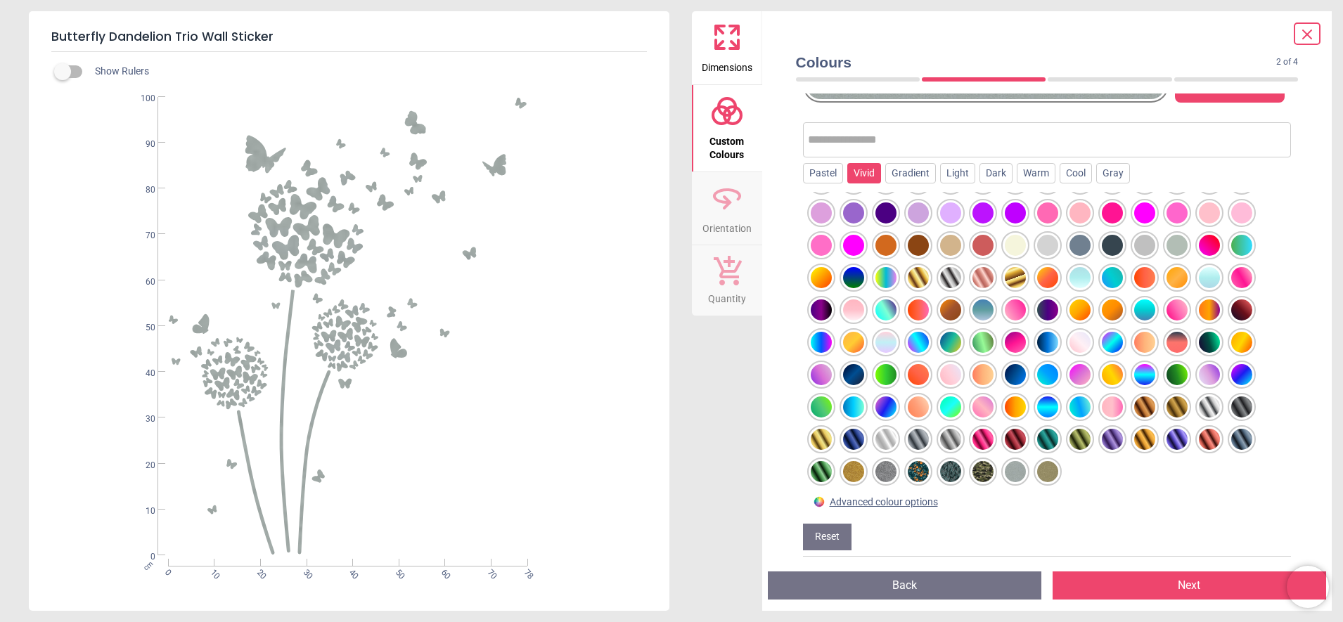
click at [857, 173] on div "Vivid" at bounding box center [864, 173] width 34 height 21
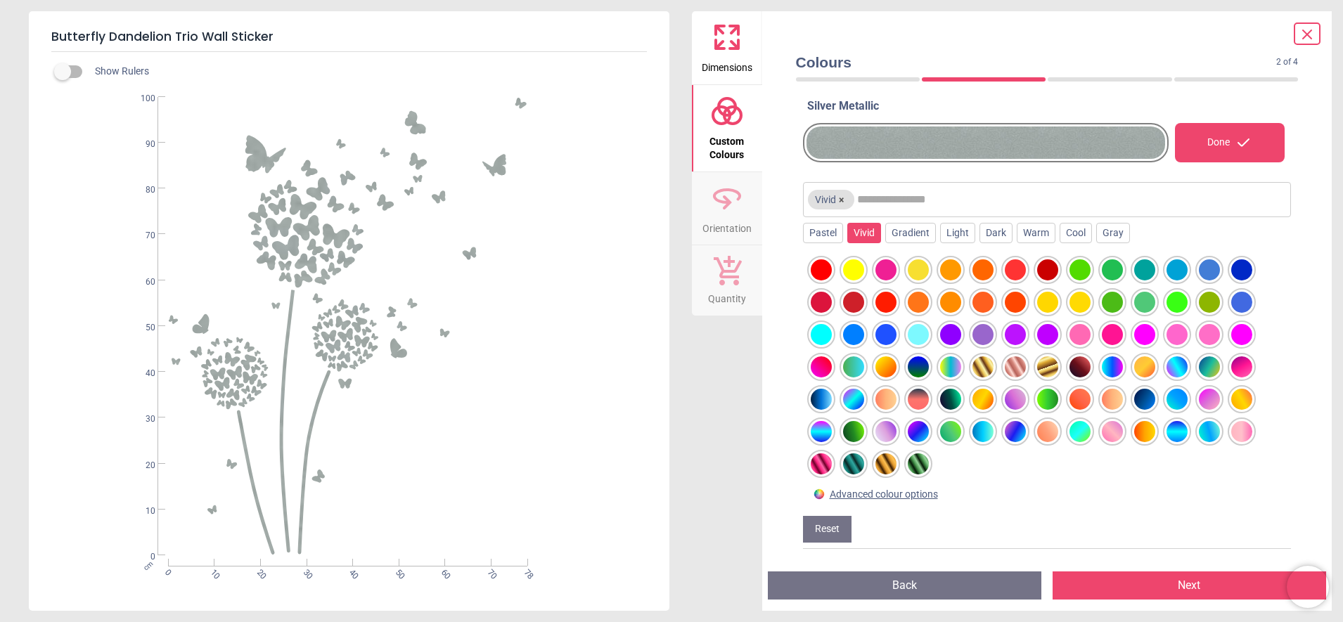
scroll to position [60, 0]
click at [1174, 362] on div at bounding box center [1176, 366] width 21 height 21
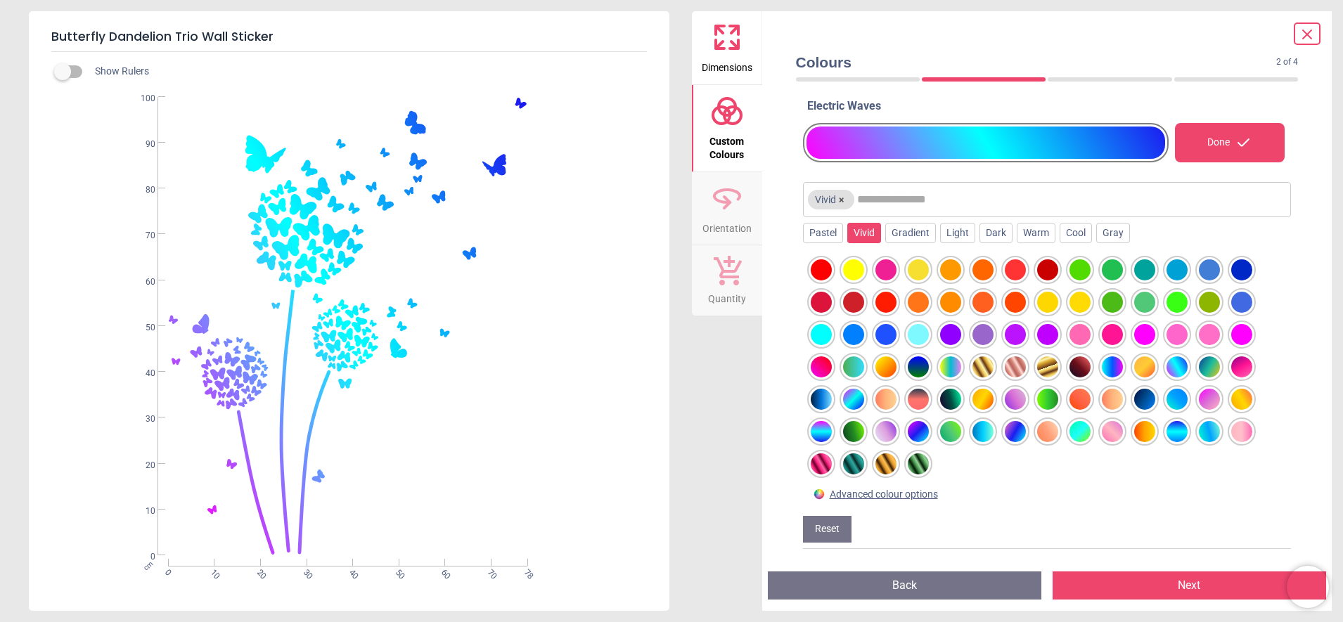
click at [1174, 421] on div at bounding box center [1176, 431] width 21 height 21
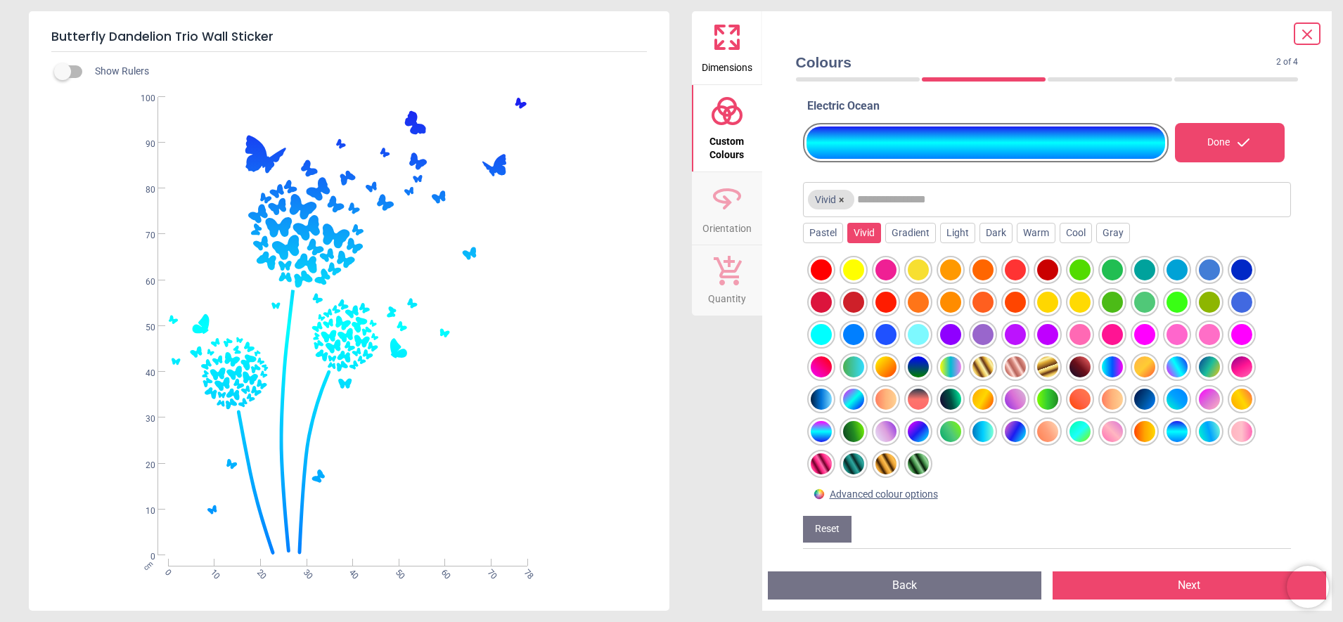
click at [1114, 421] on div at bounding box center [1112, 431] width 21 height 21
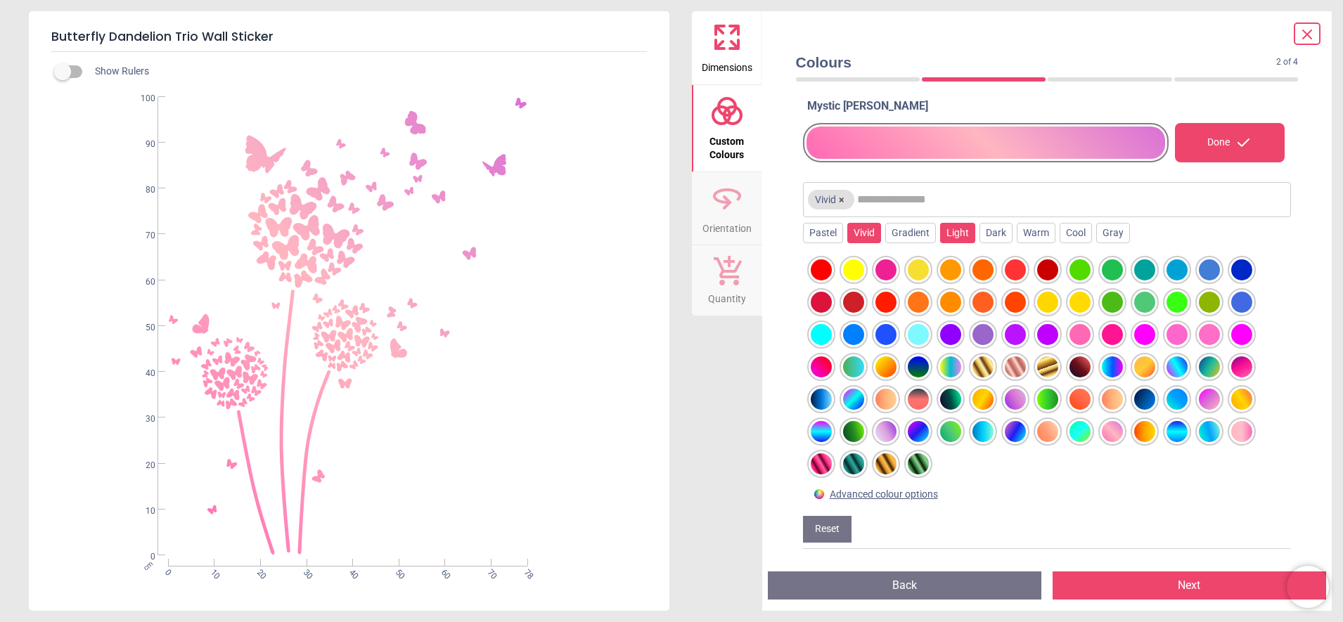
click at [961, 226] on div "Light" at bounding box center [957, 233] width 35 height 21
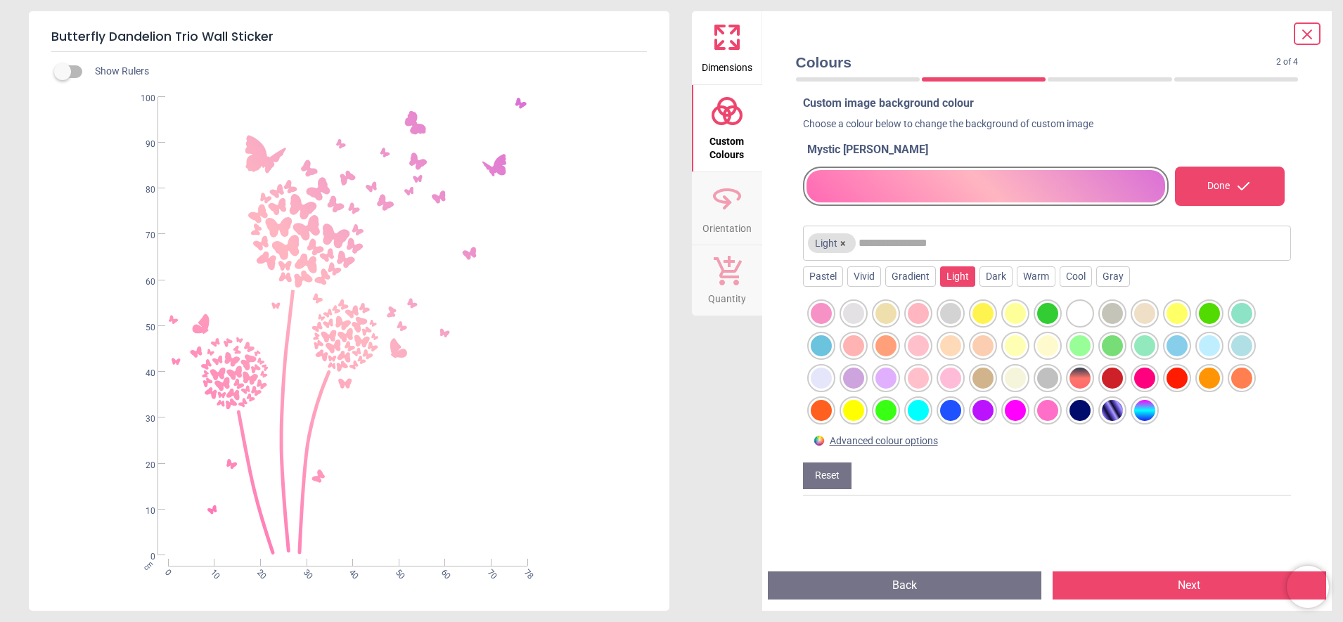
click at [1140, 306] on div at bounding box center [1144, 313] width 21 height 21
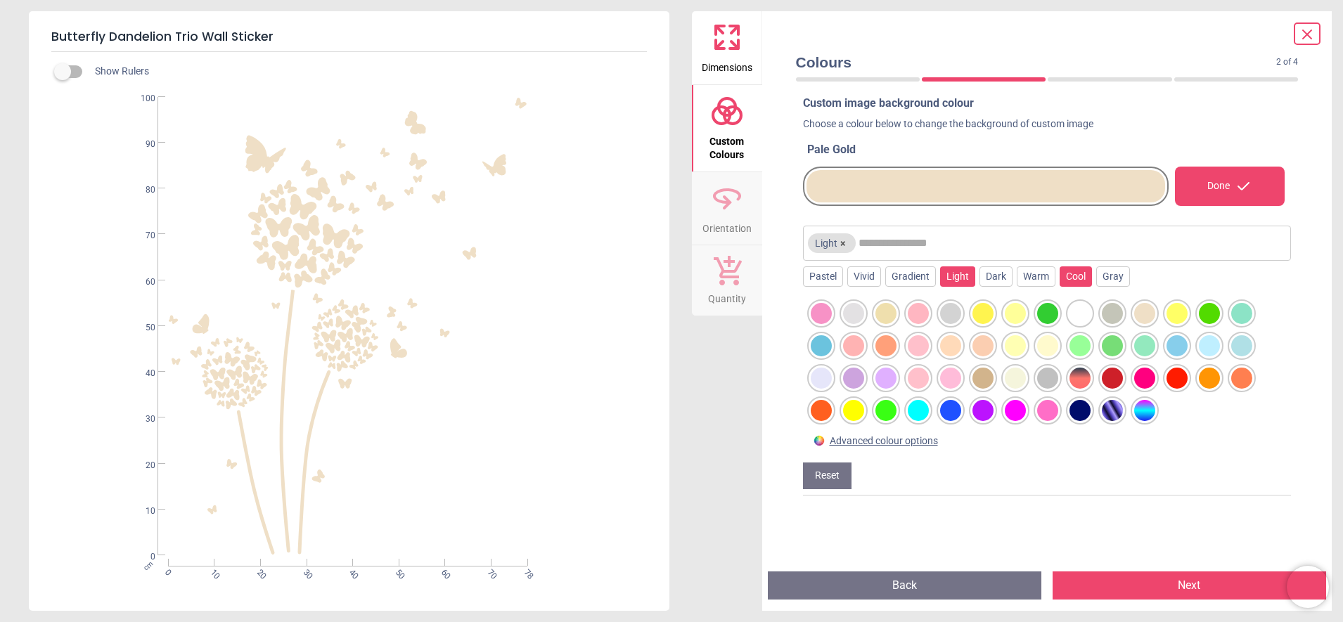
click at [1080, 277] on div "Cool" at bounding box center [1075, 276] width 32 height 21
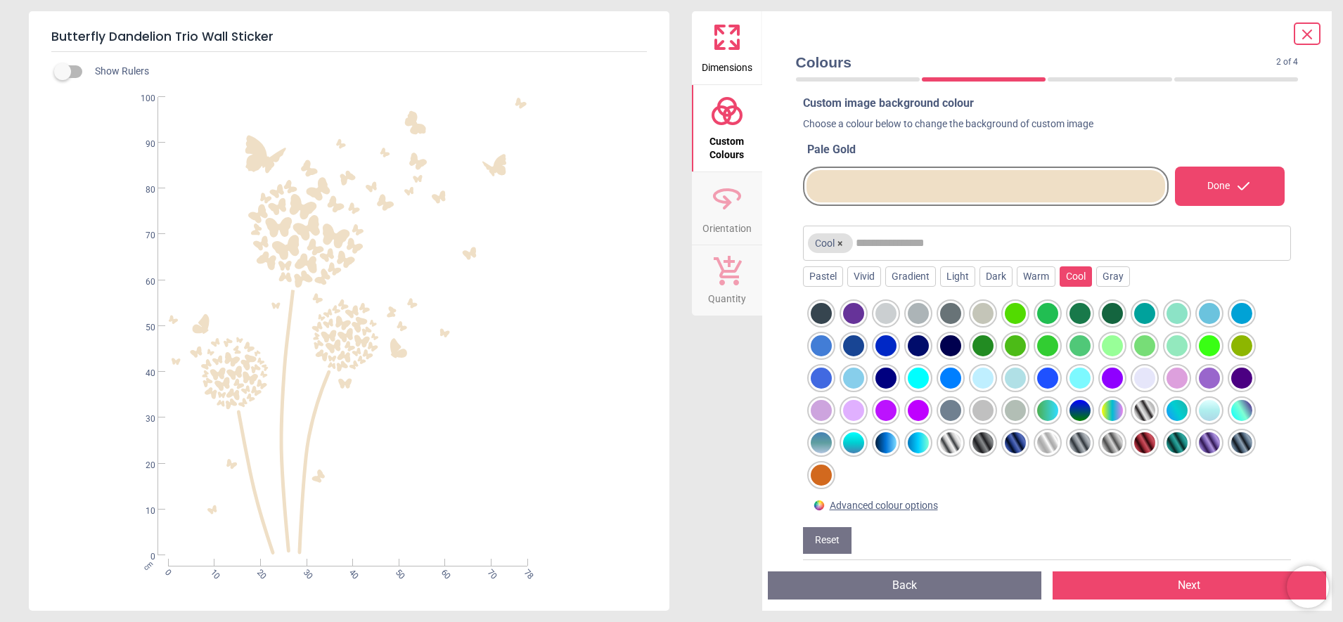
scroll to position [27, 0]
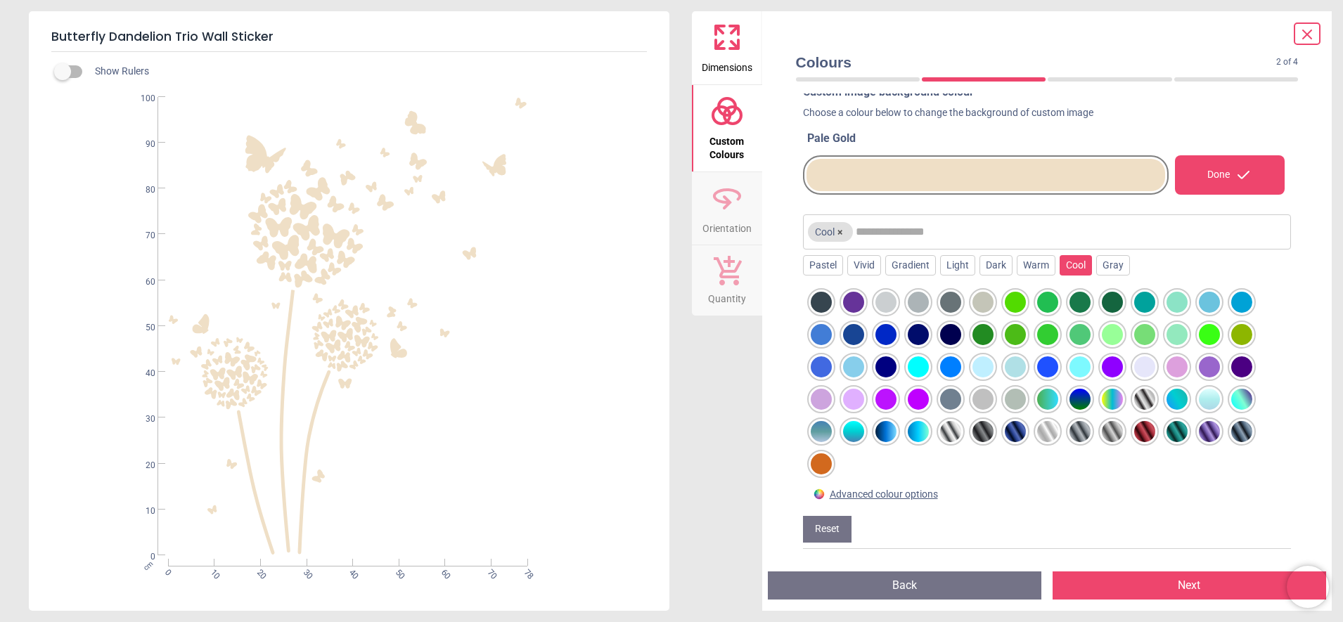
click at [980, 292] on div at bounding box center [982, 302] width 21 height 21
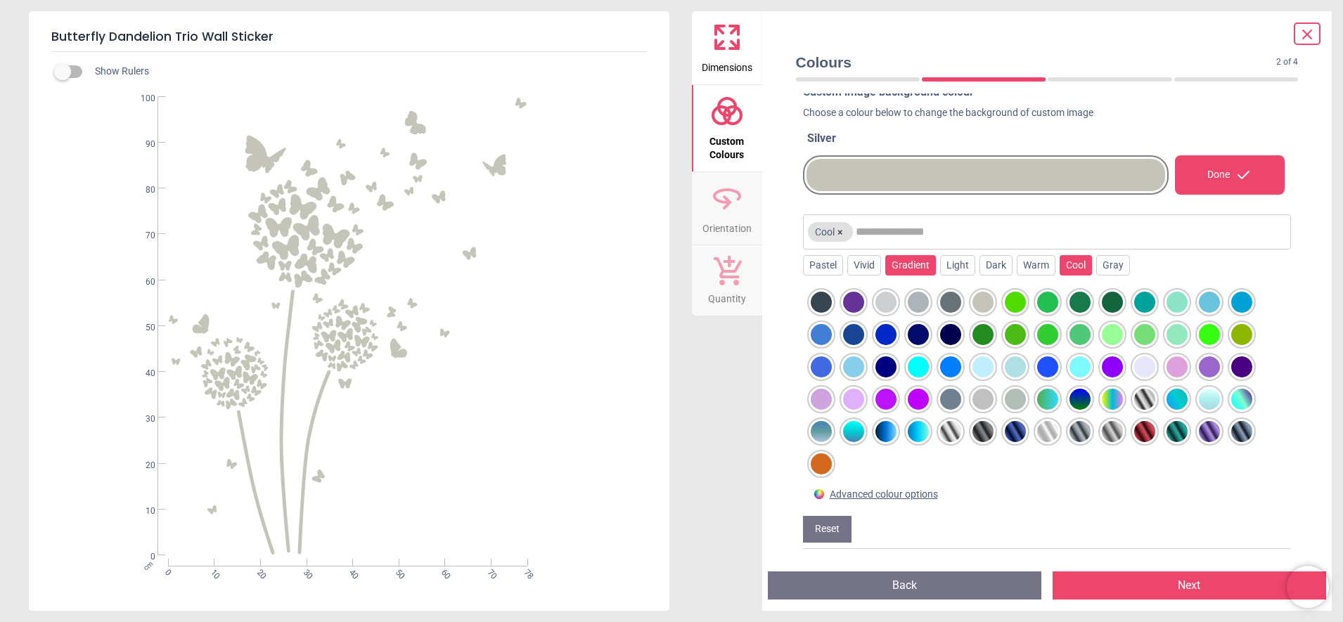
click at [917, 262] on div "Gradient" at bounding box center [910, 265] width 51 height 21
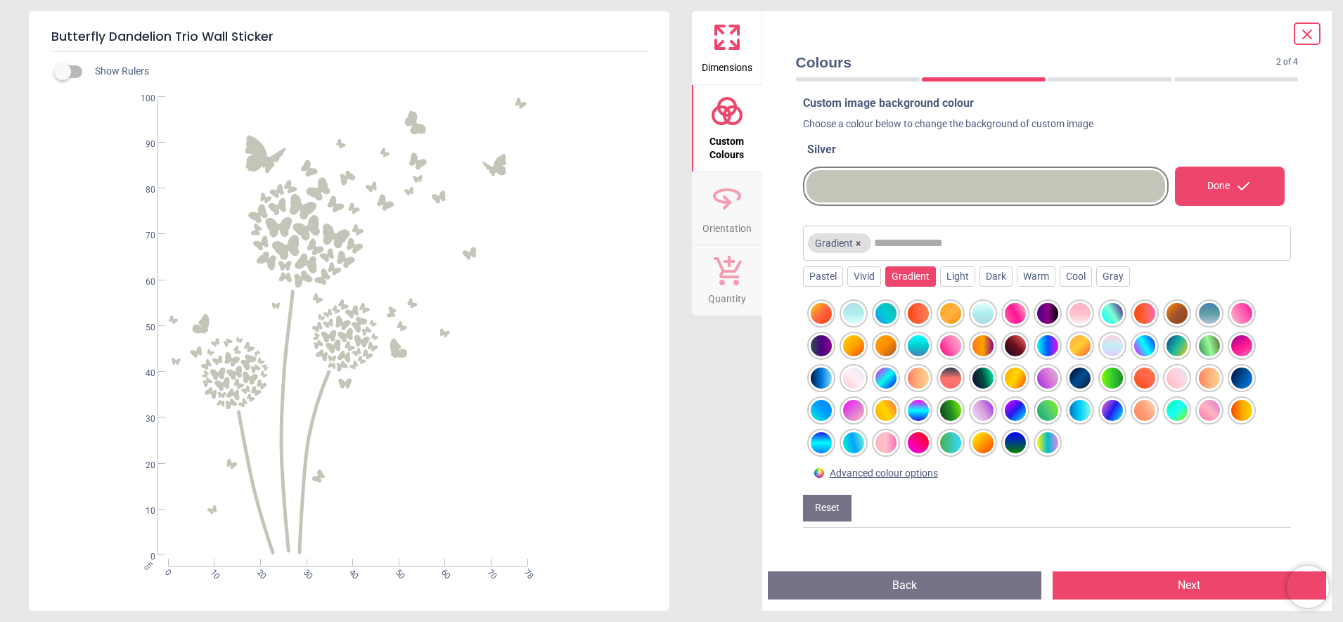
click at [885, 346] on div at bounding box center [885, 345] width 21 height 21
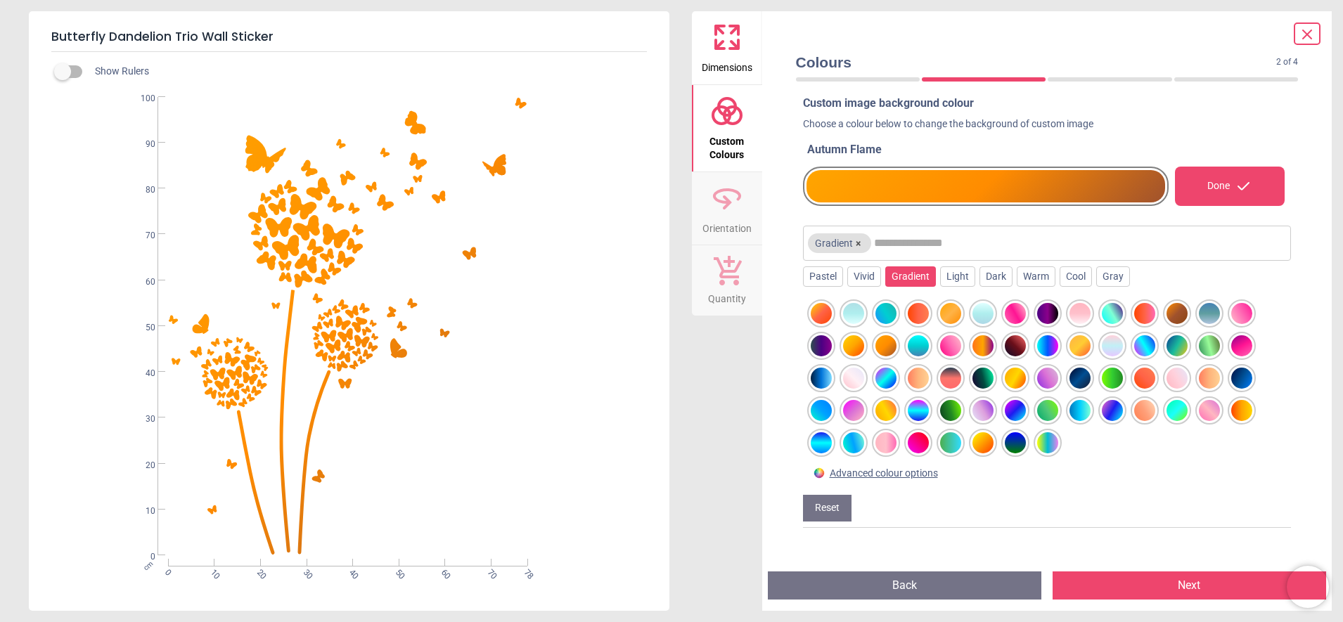
click at [1207, 339] on div at bounding box center [1209, 345] width 21 height 21
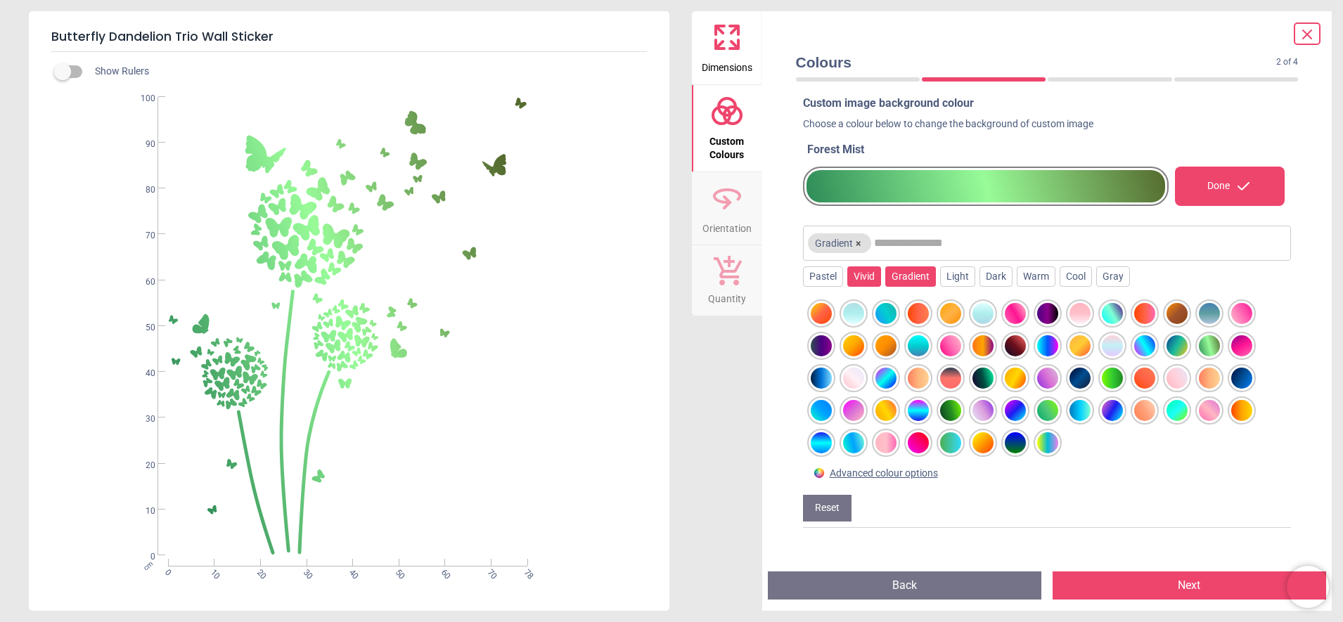
click at [851, 275] on div "Vivid" at bounding box center [864, 276] width 34 height 21
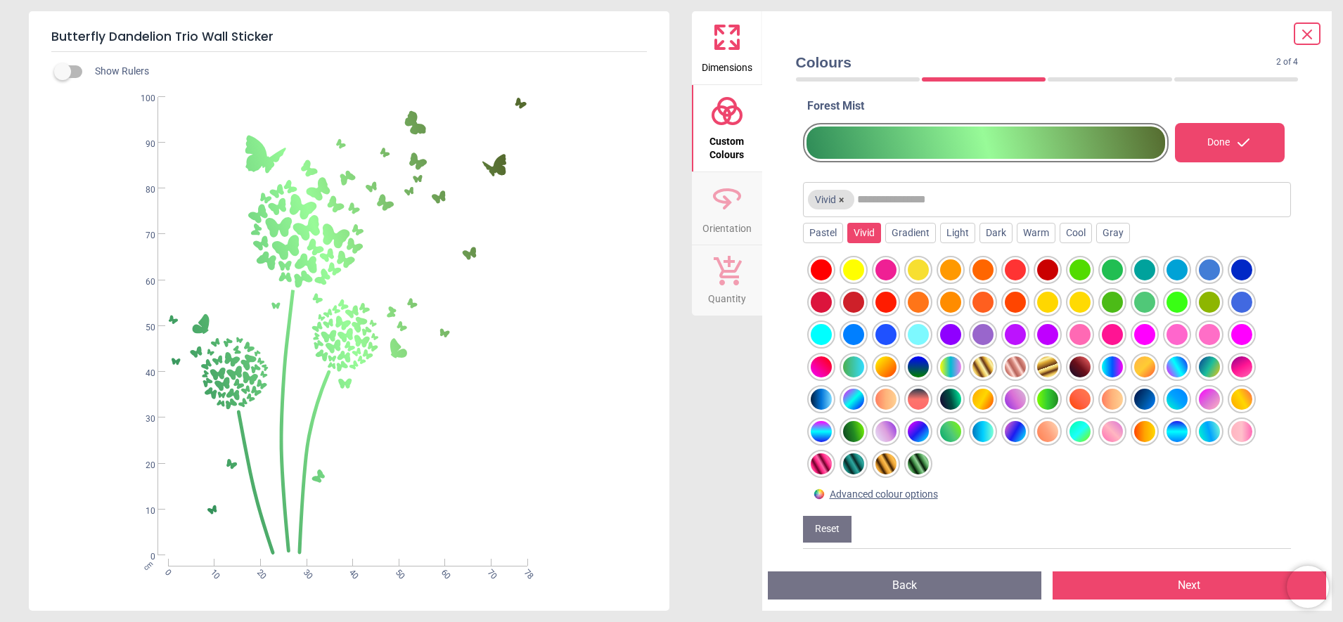
click at [823, 275] on div at bounding box center [820, 269] width 21 height 21
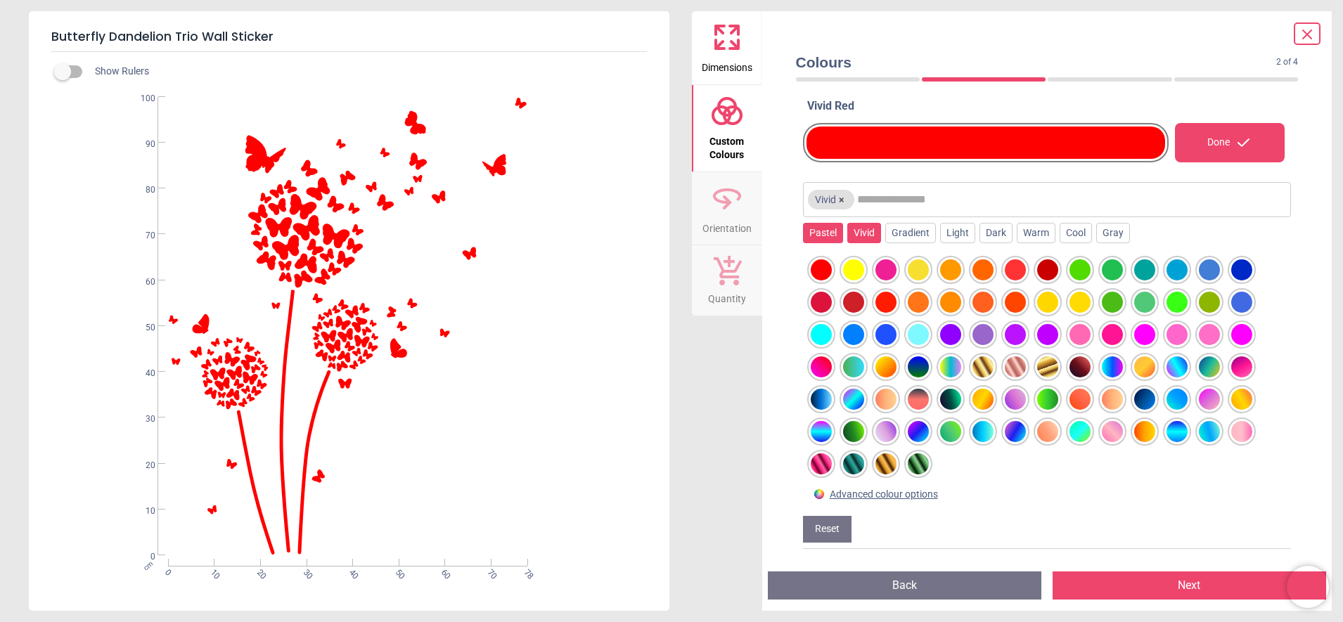
click at [811, 224] on div "Pastel" at bounding box center [823, 233] width 40 height 21
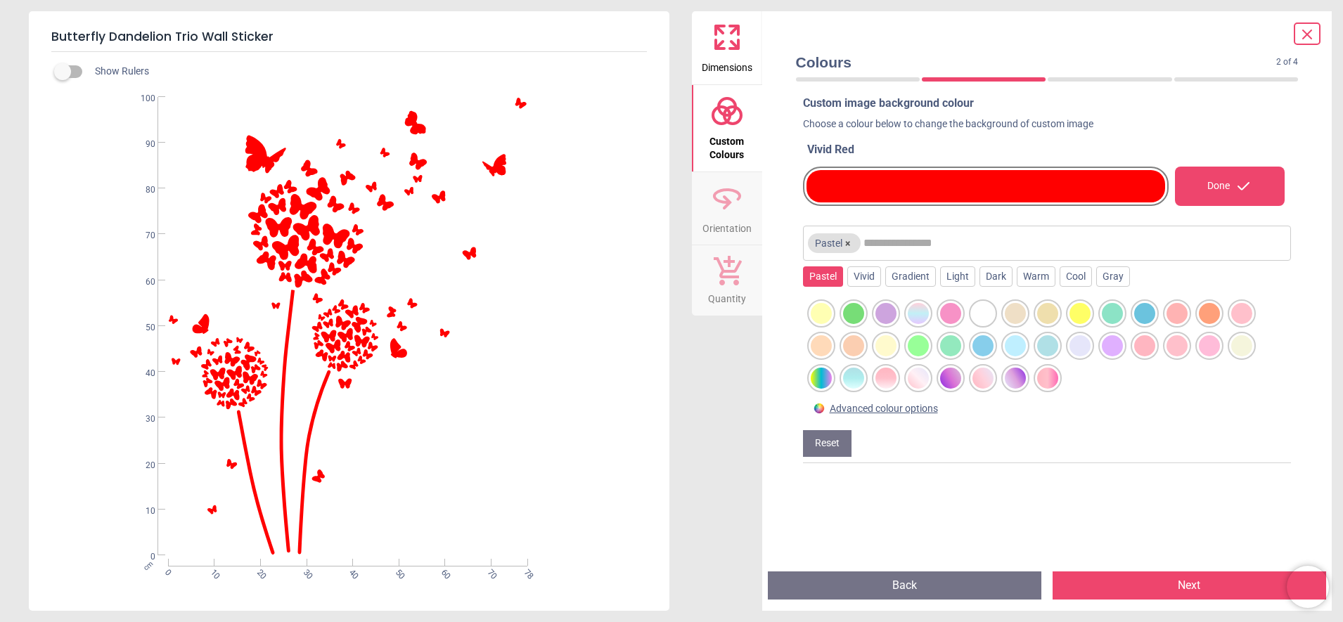
click at [950, 373] on div at bounding box center [950, 378] width 21 height 21
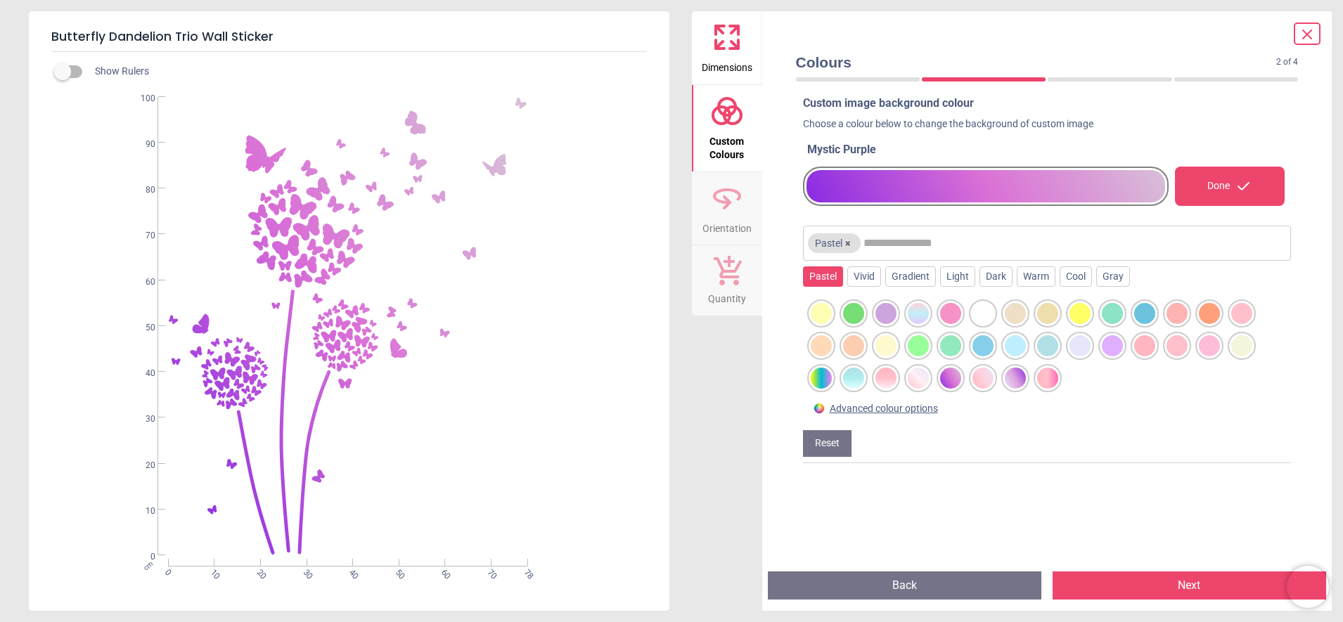
click at [955, 346] on div at bounding box center [950, 345] width 21 height 21
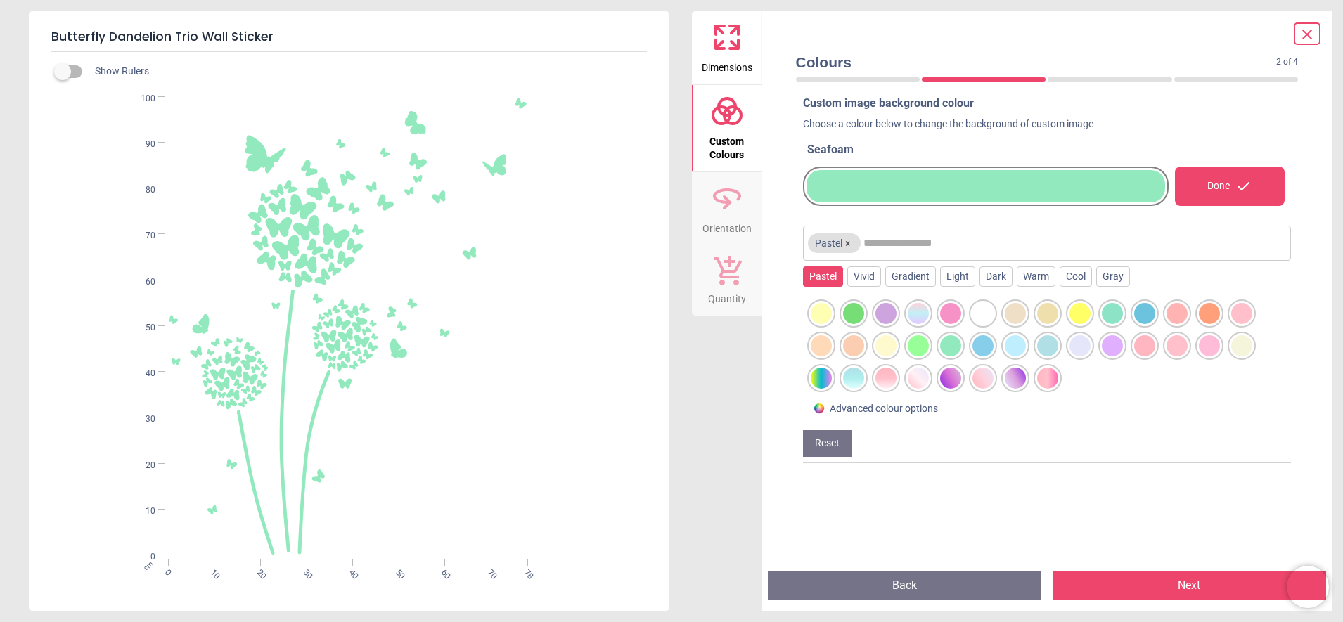
click at [819, 375] on div at bounding box center [820, 378] width 21 height 21
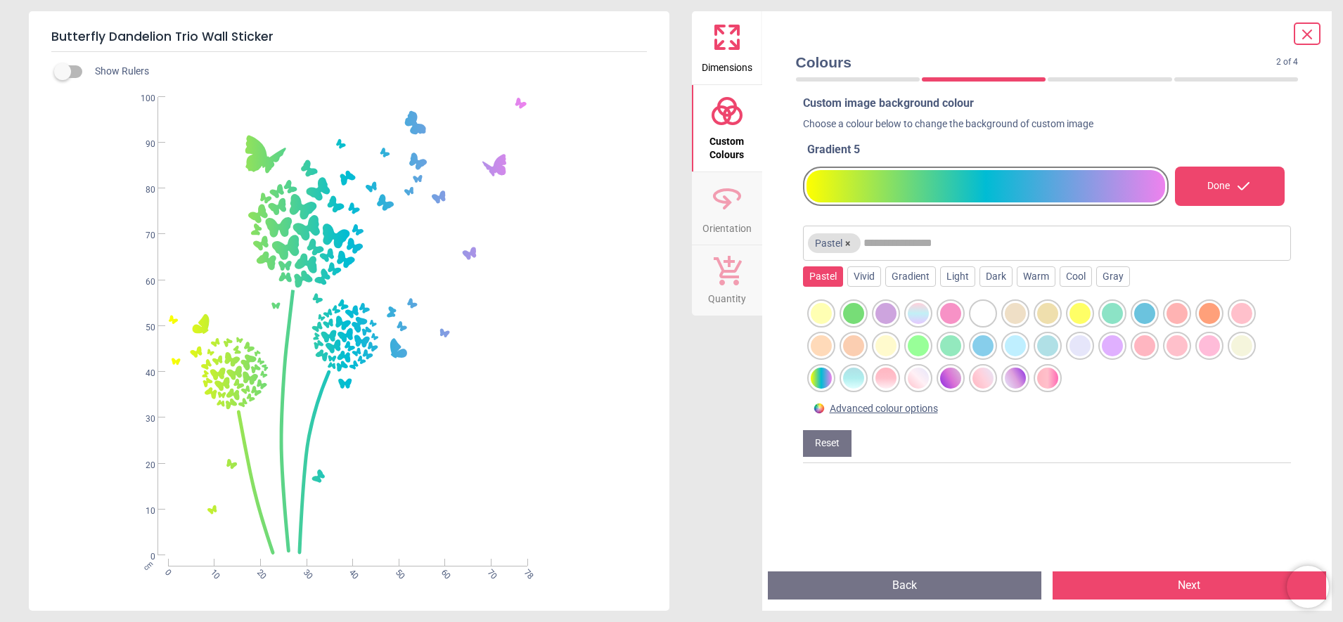
click at [1187, 581] on button "Next" at bounding box center [1188, 585] width 273 height 28
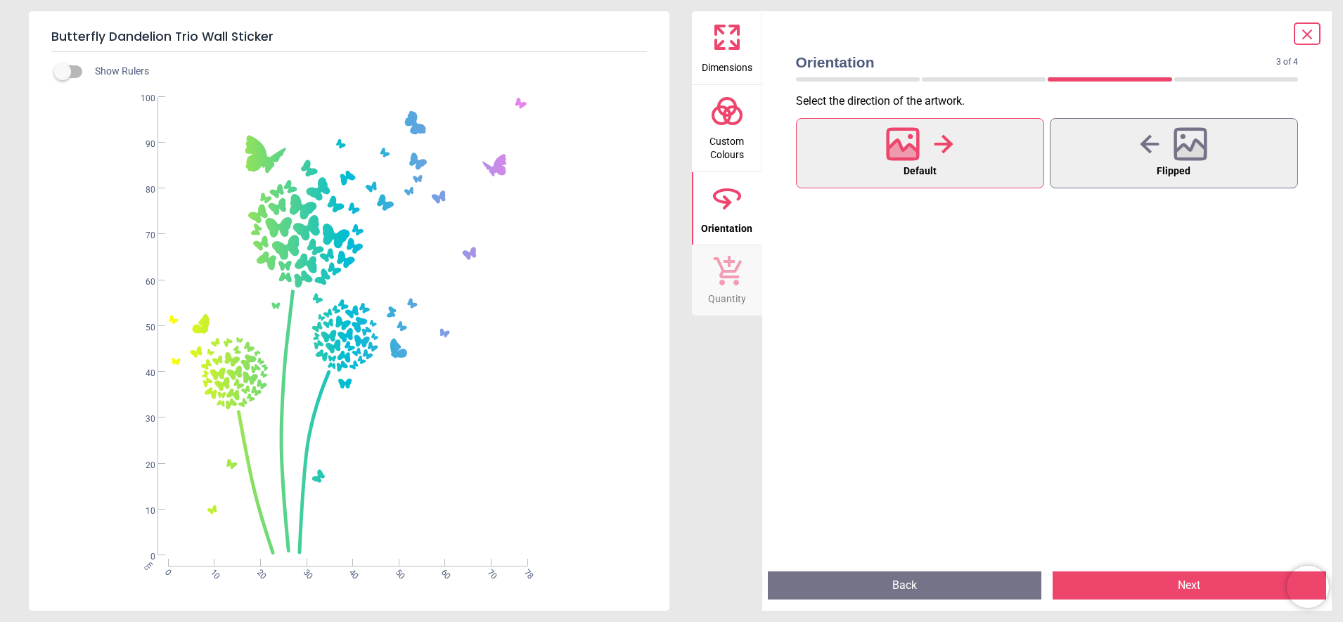
click at [1135, 573] on button "Next" at bounding box center [1188, 585] width 273 height 28
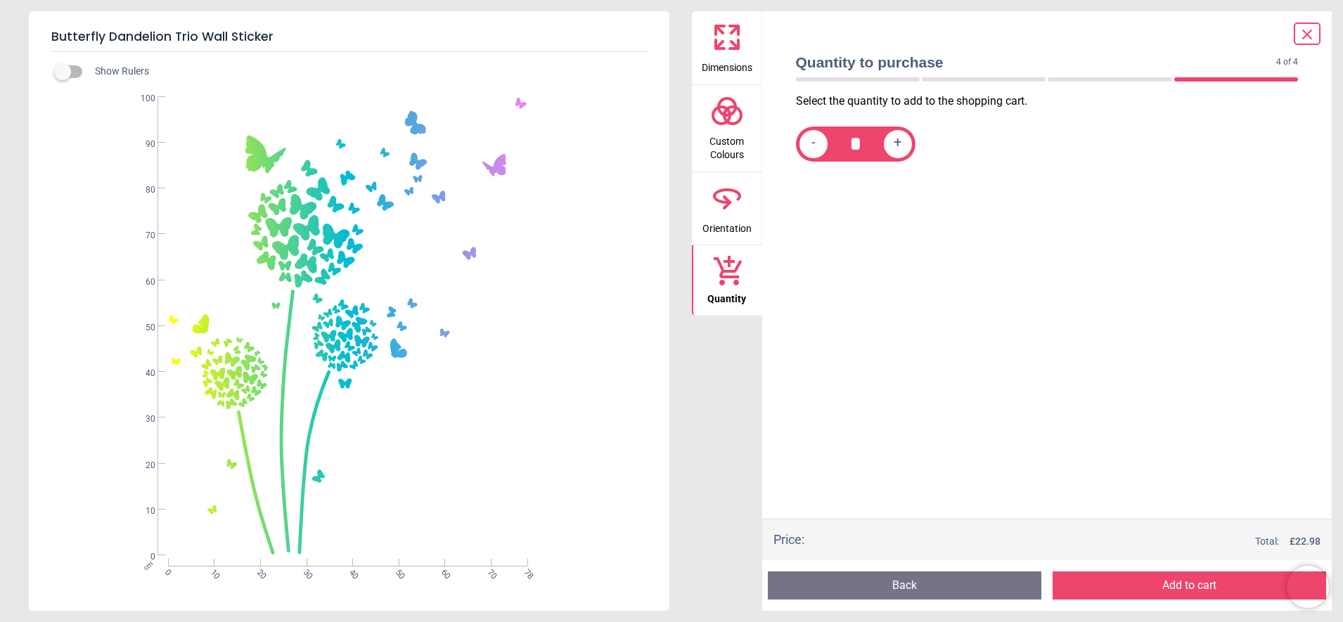
click at [1135, 576] on button "Add to cart" at bounding box center [1188, 585] width 273 height 28
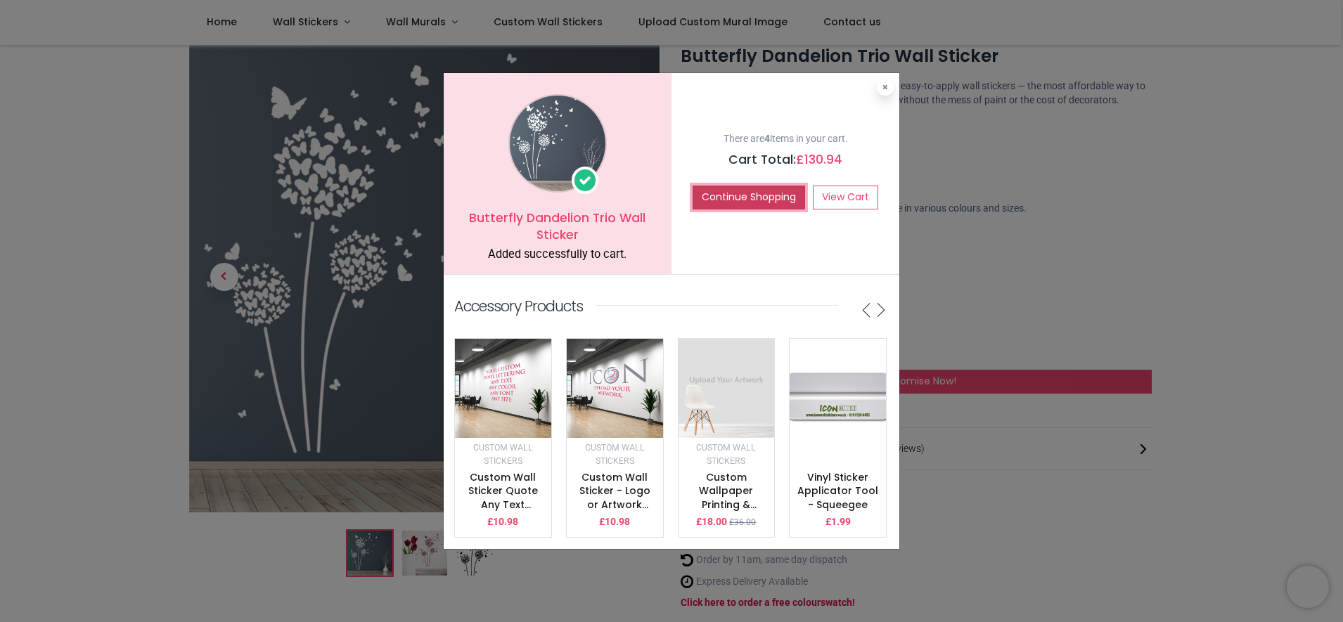
click at [805, 186] on button "Continue Shopping" at bounding box center [748, 198] width 112 height 24
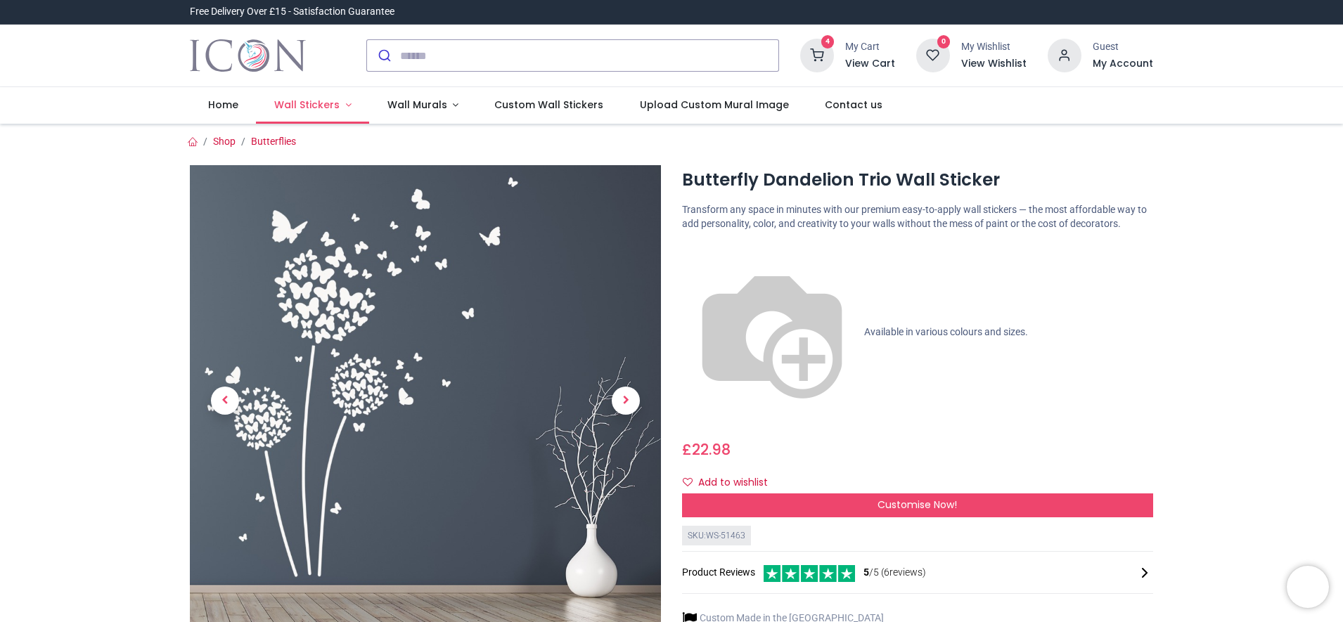
click at [369, 124] on link "Wall Stickers" at bounding box center [312, 105] width 113 height 37
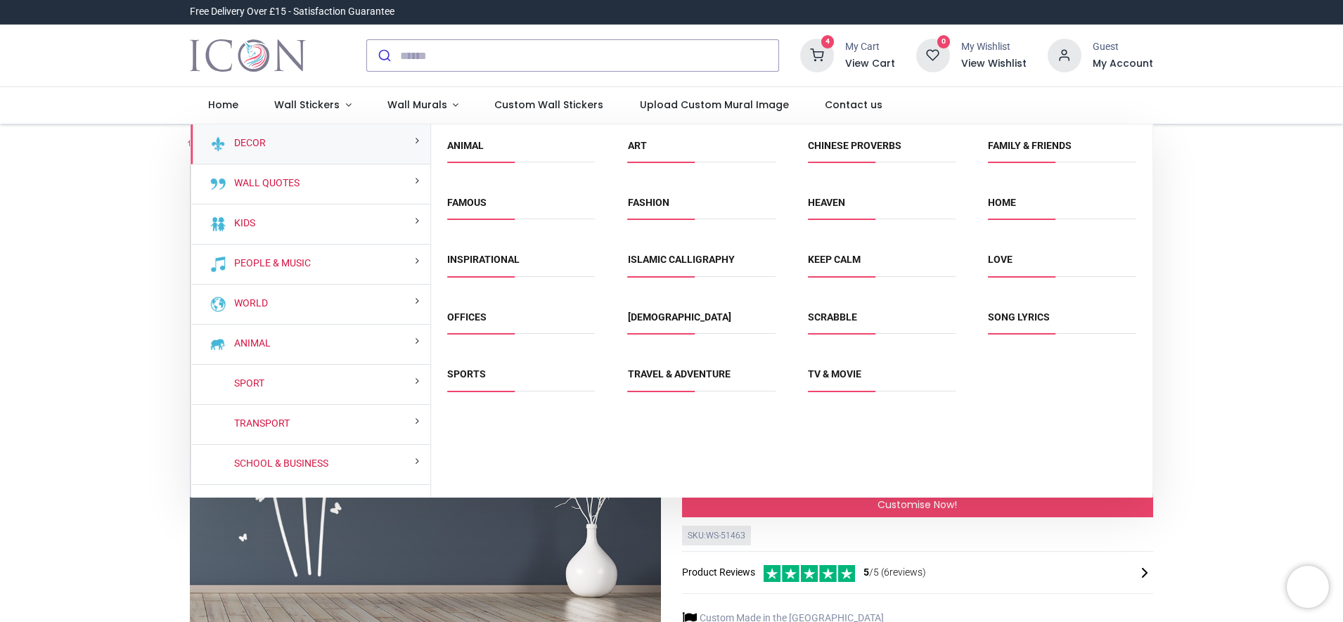
scroll to position [380, 0]
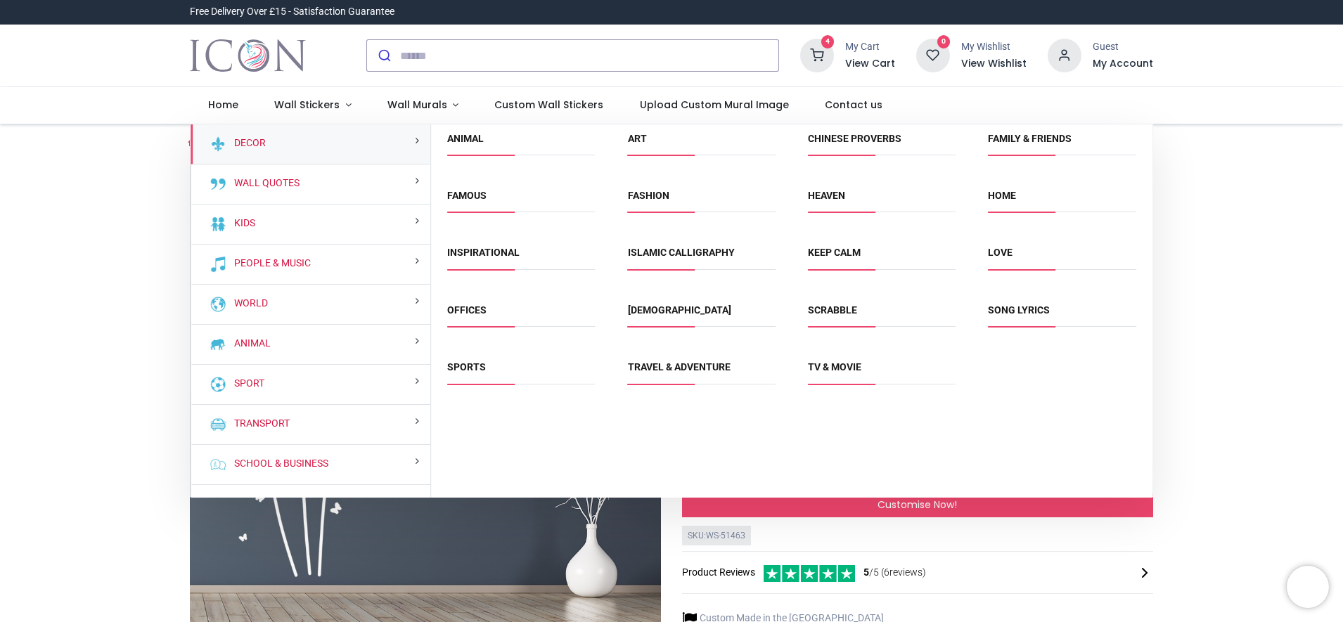
click at [1148, 219] on div "Animal Art Chinese Proverbs Family & Friends Famous" at bounding box center [791, 261] width 721 height 286
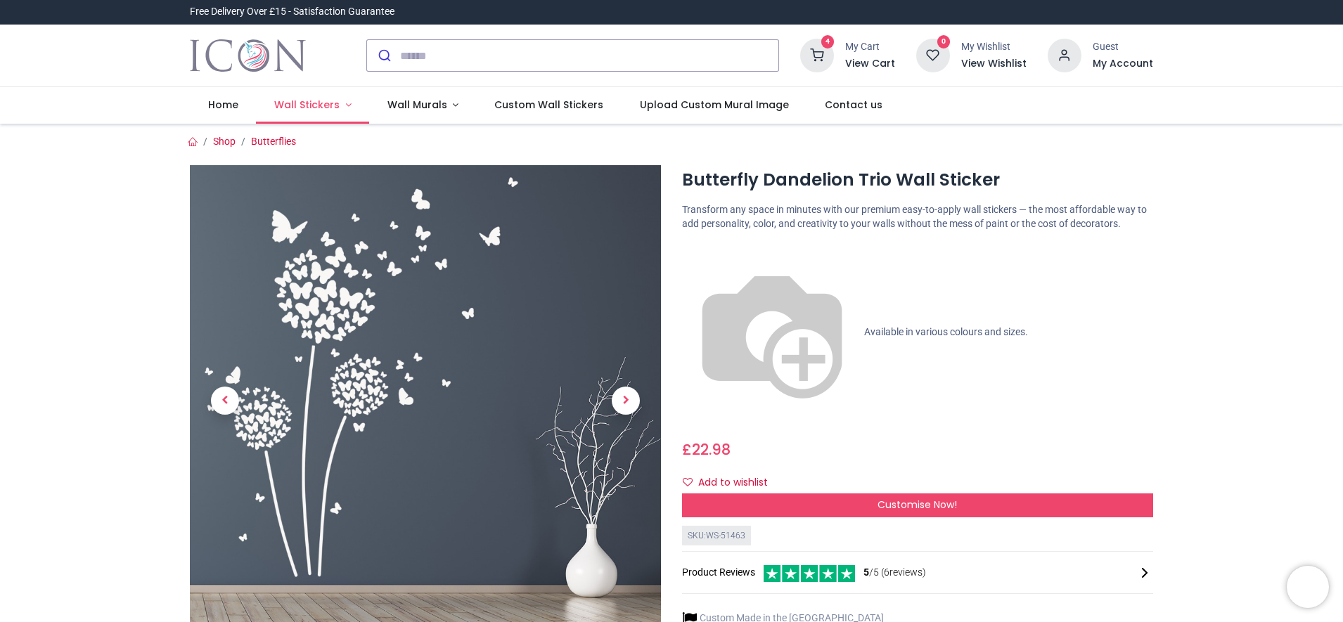
click at [369, 124] on link "Wall Stickers" at bounding box center [312, 105] width 113 height 37
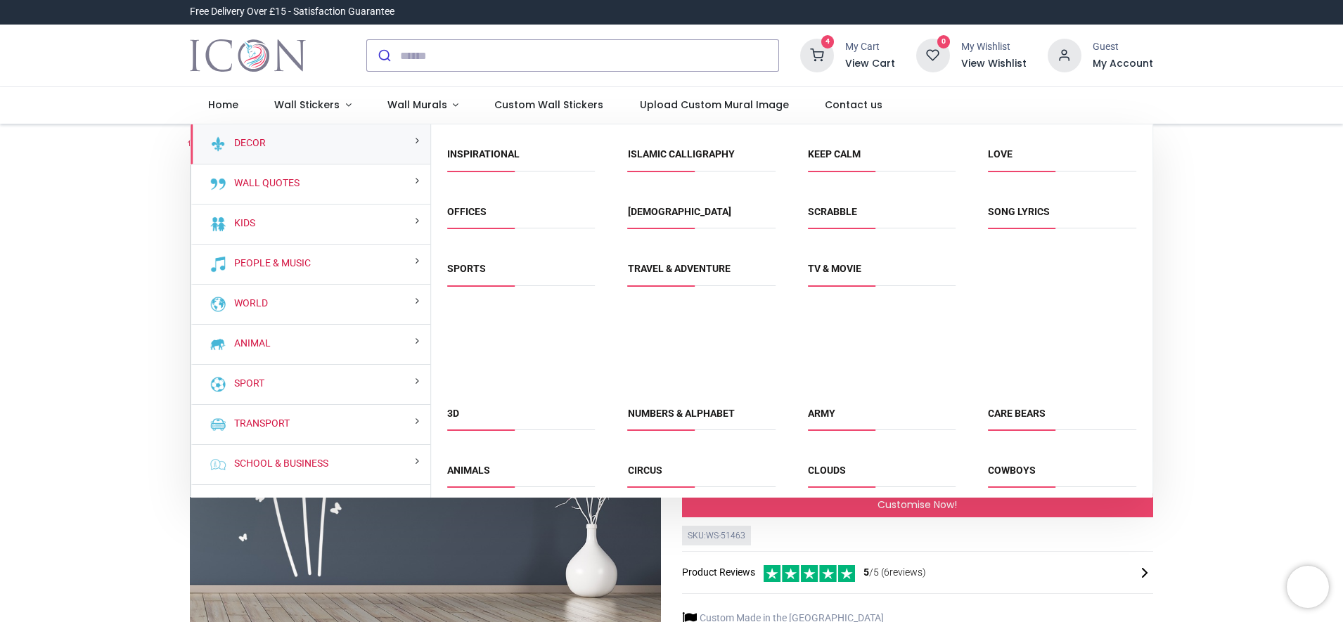
scroll to position [527, 0]
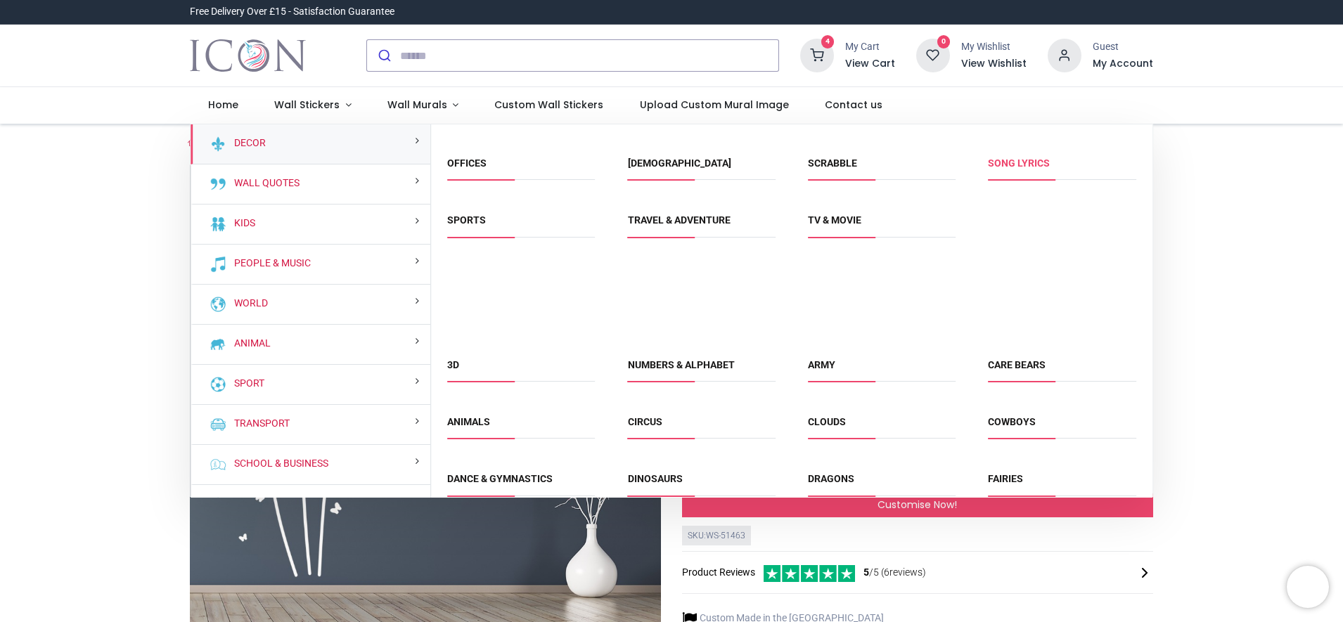
click at [1040, 169] on link "Song Lyrics" at bounding box center [1019, 162] width 62 height 11
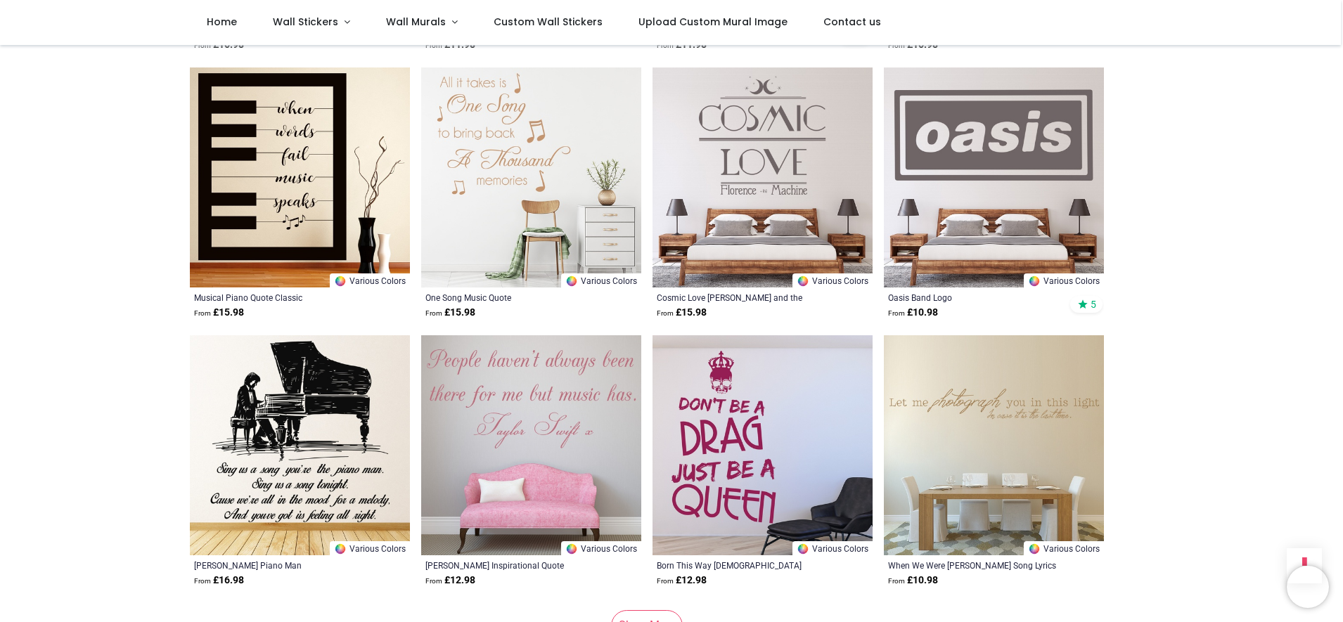
scroll to position [1637, 0]
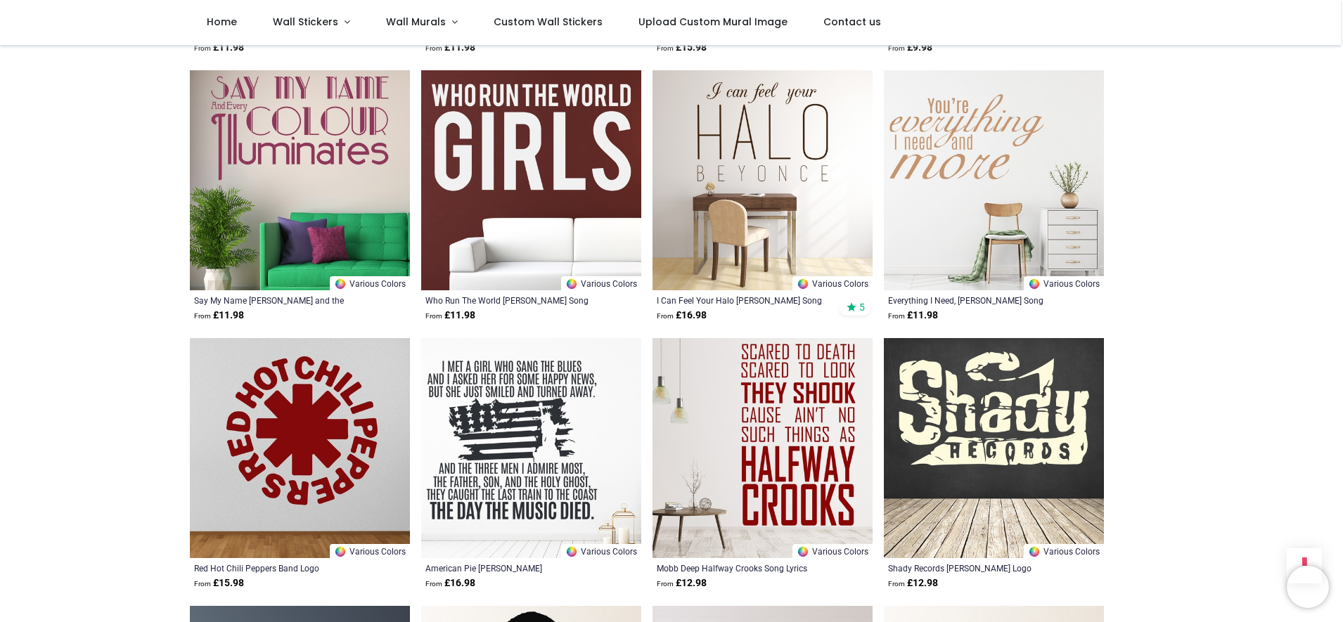
scroll to position [2968, 0]
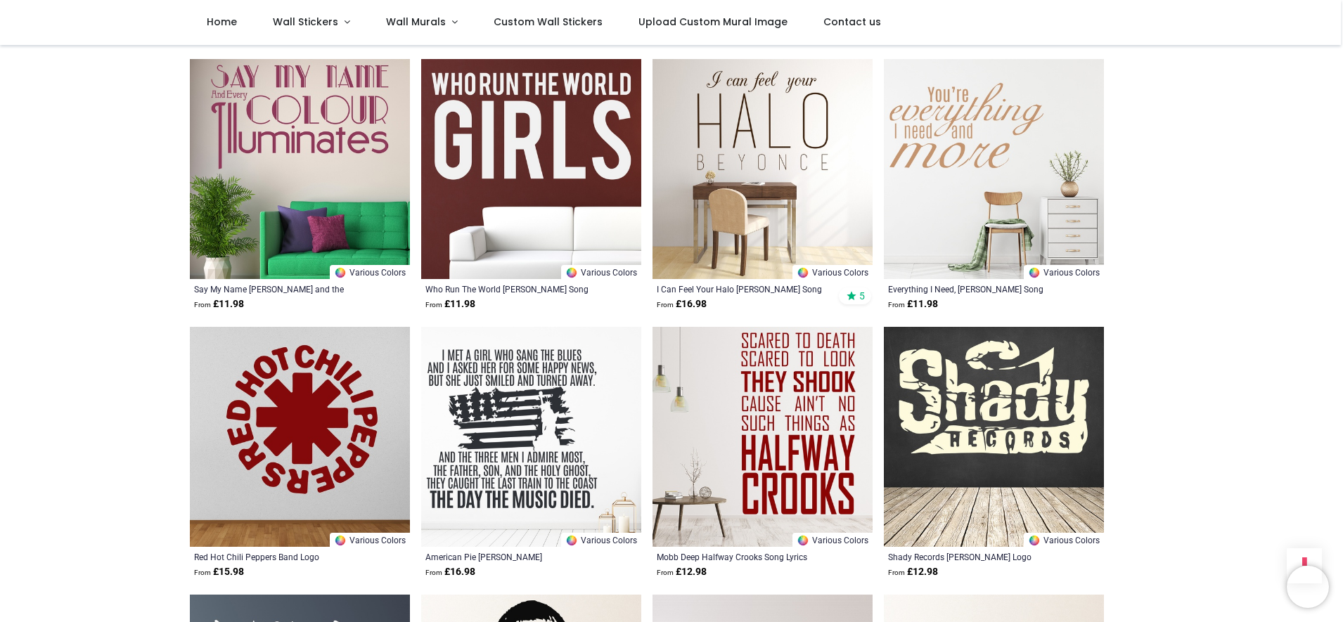
drag, startPoint x: 1340, startPoint y: 396, endPoint x: 1336, endPoint y: 414, distance: 18.6
drag, startPoint x: 1333, startPoint y: 392, endPoint x: 1337, endPoint y: 414, distance: 22.9
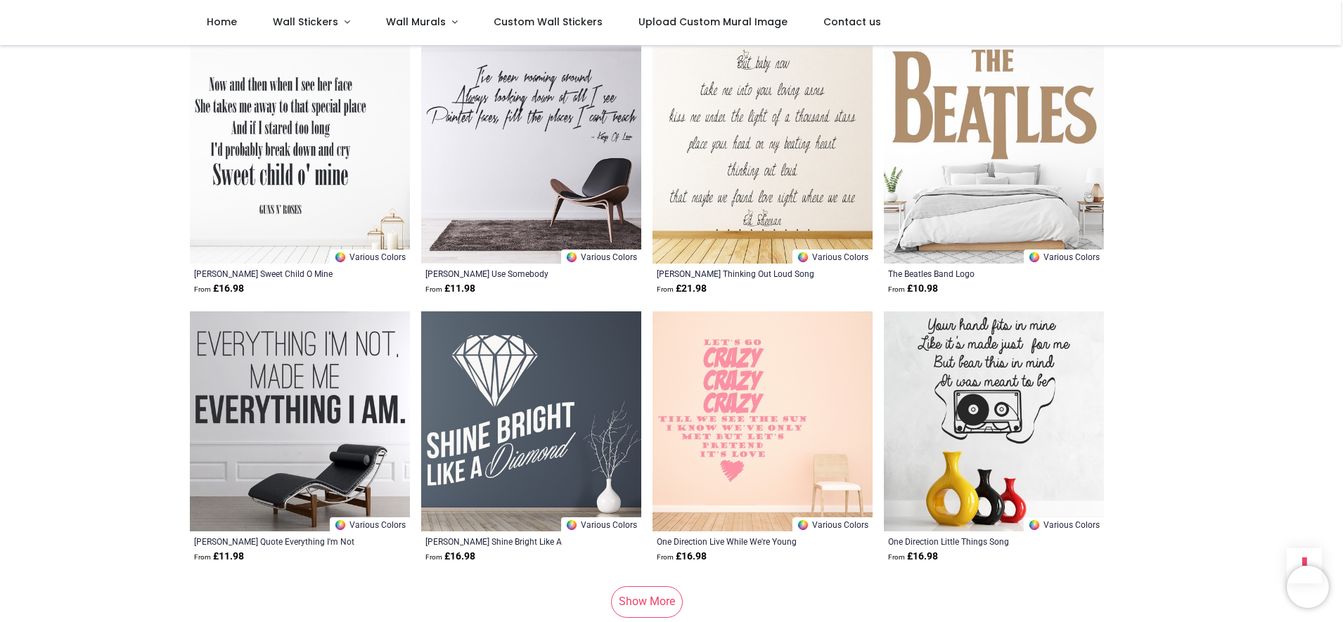
scroll to position [5401, 0]
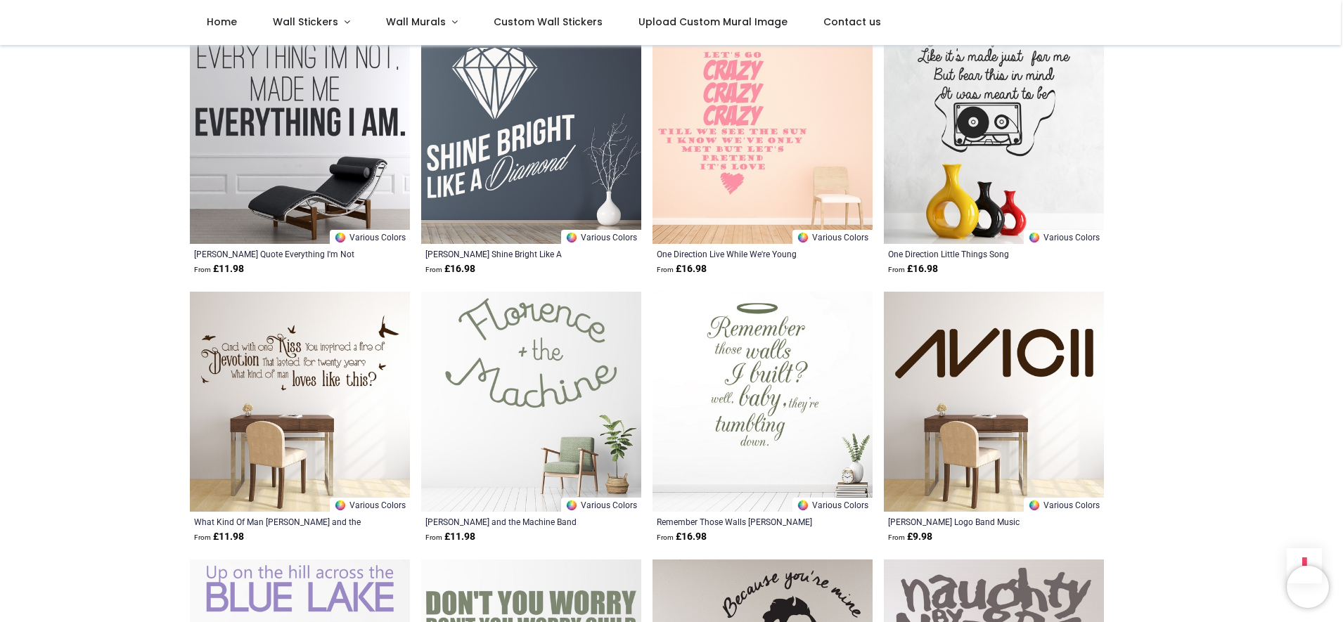
scroll to position [5690, 0]
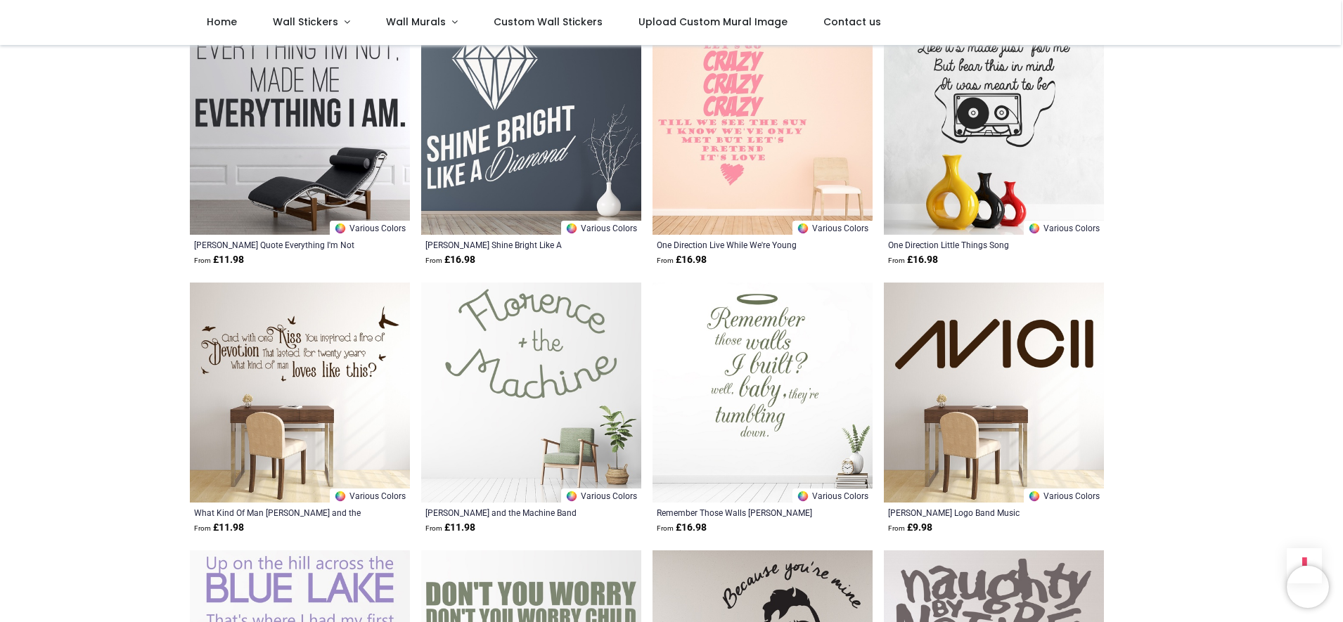
drag, startPoint x: 1335, startPoint y: 527, endPoint x: 1341, endPoint y: 498, distance: 30.2
click at [1341, 498] on div "Login • Register Home Wall Stickers" at bounding box center [671, 311] width 1343 height 622
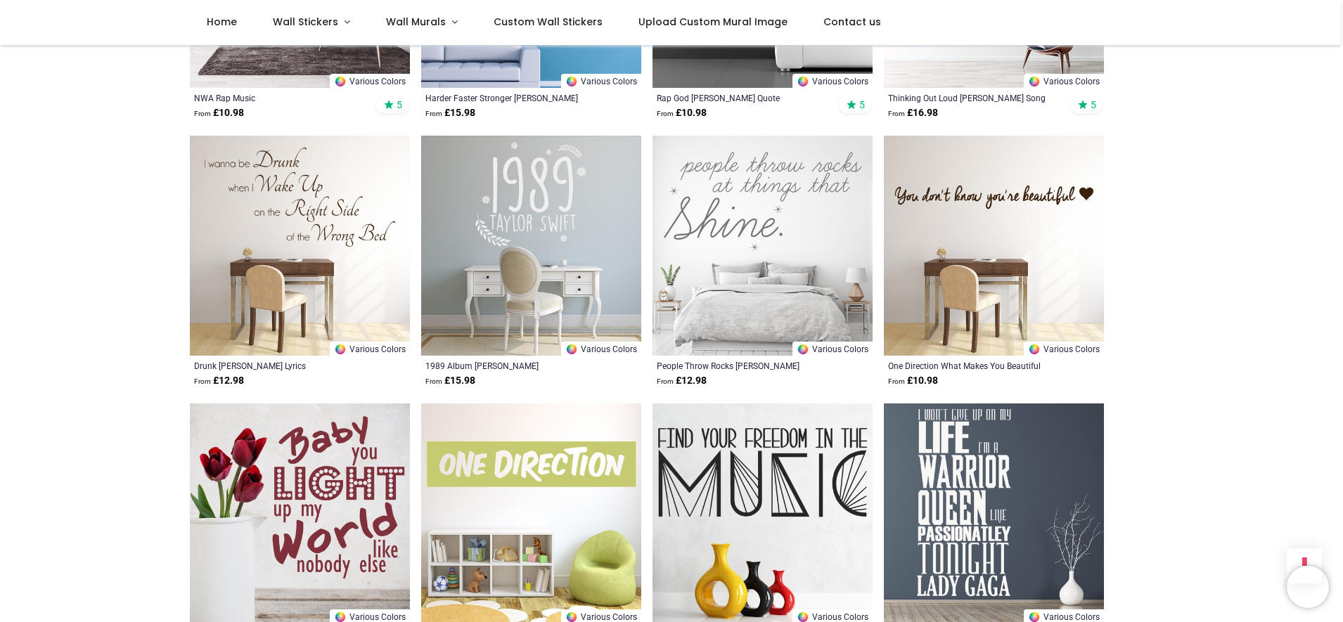
scroll to position [6996, 0]
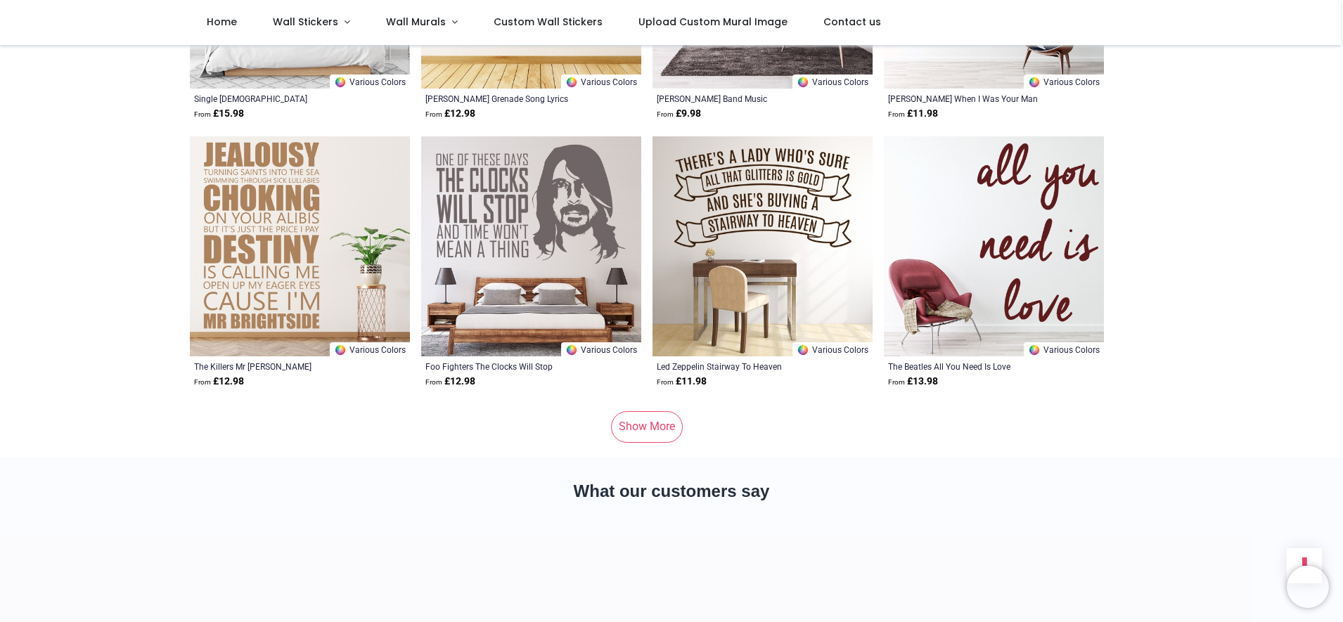
scroll to position [9365, 0]
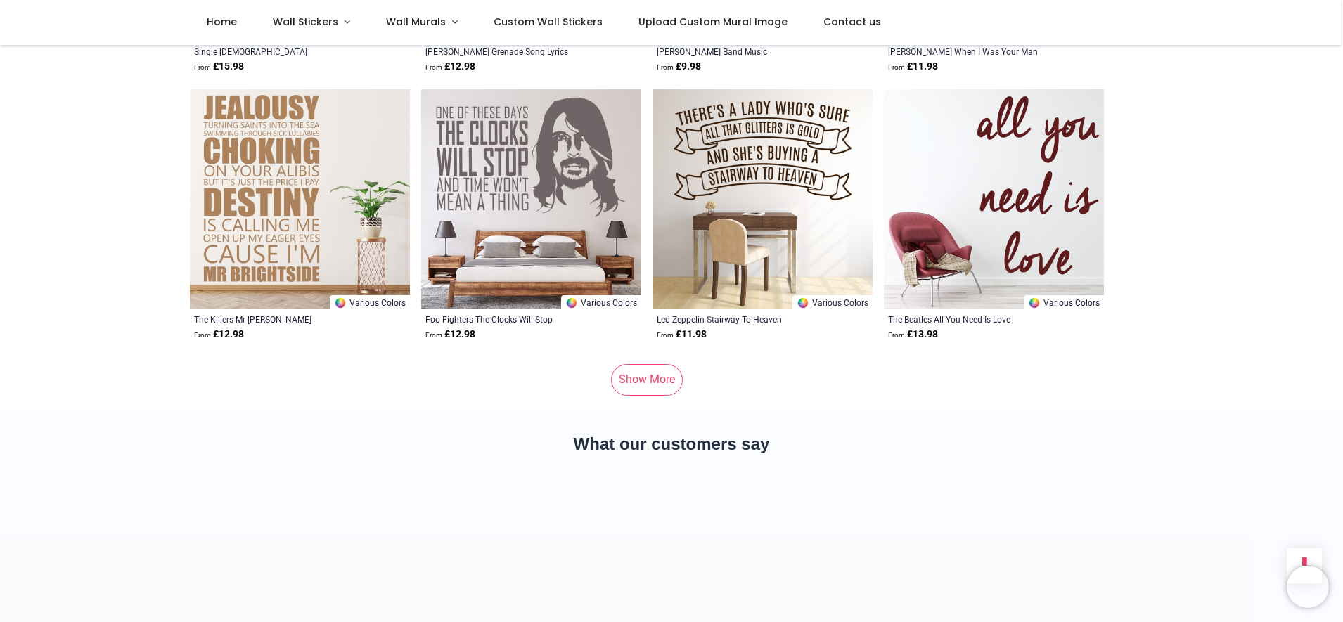
click at [1340, 586] on section "What our customers say" at bounding box center [671, 517] width 1343 height 214
click at [368, 29] on link "Wall Stickers" at bounding box center [311, 22] width 113 height 45
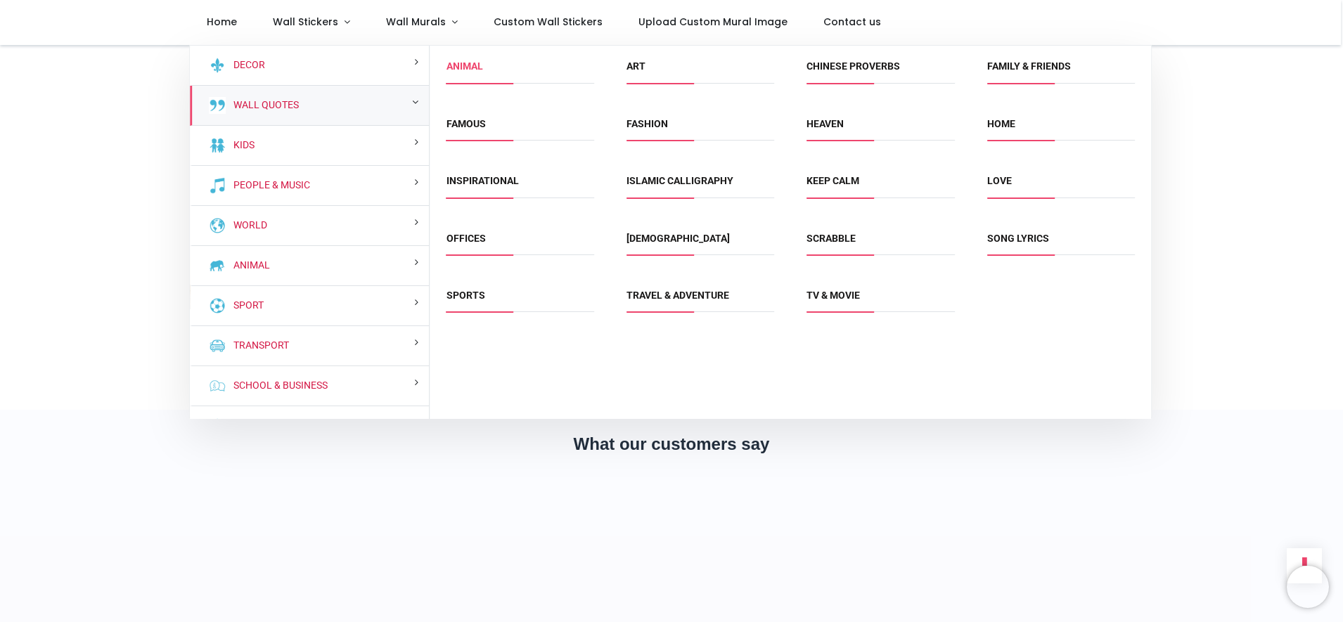
click at [462, 72] on link "Animal" at bounding box center [464, 65] width 37 height 11
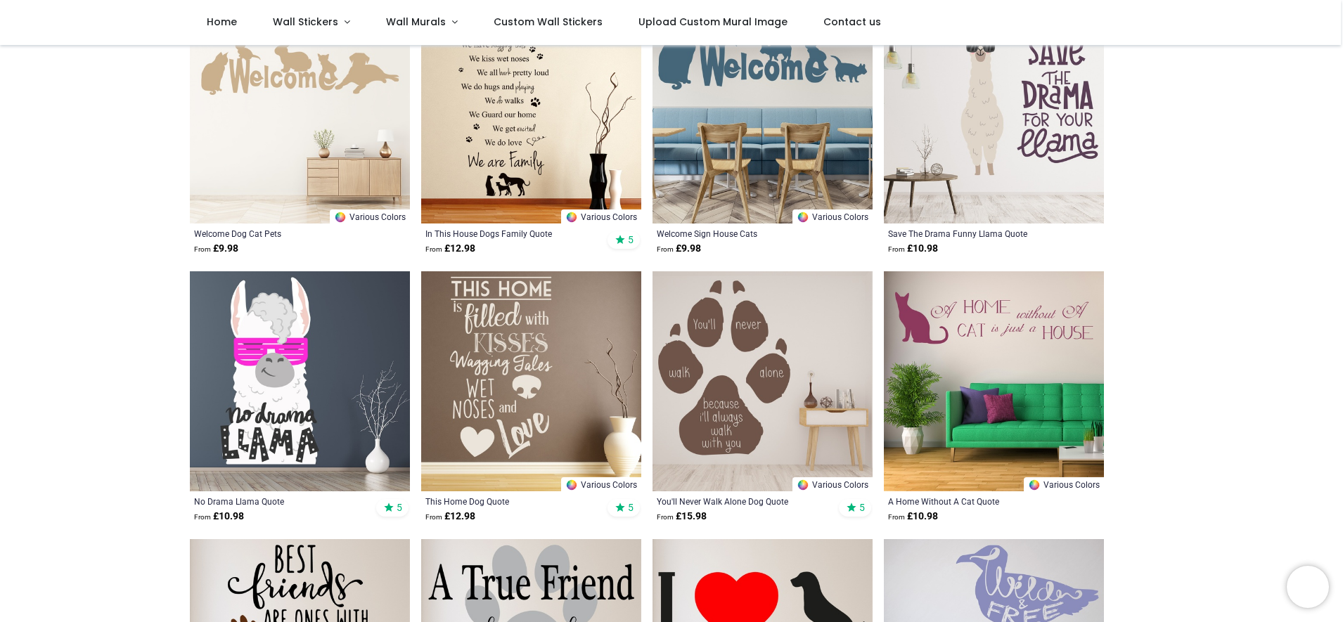
scroll to position [335, 0]
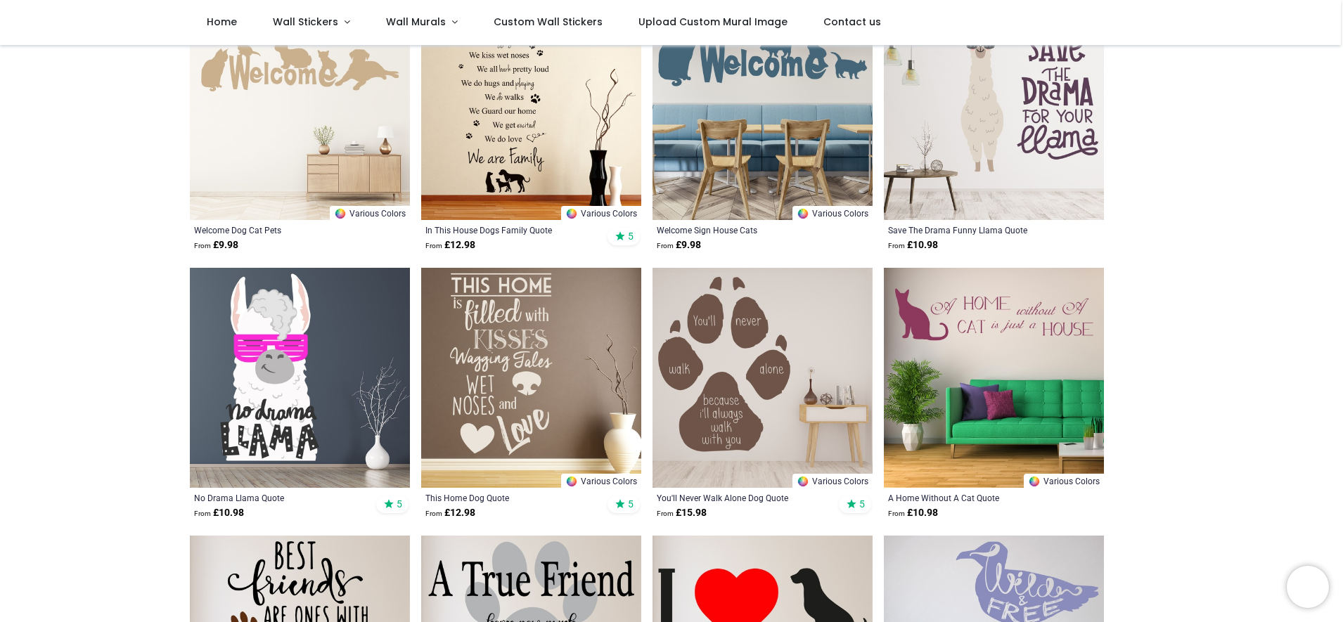
drag, startPoint x: 1337, startPoint y: 153, endPoint x: 1333, endPoint y: 172, distance: 19.4
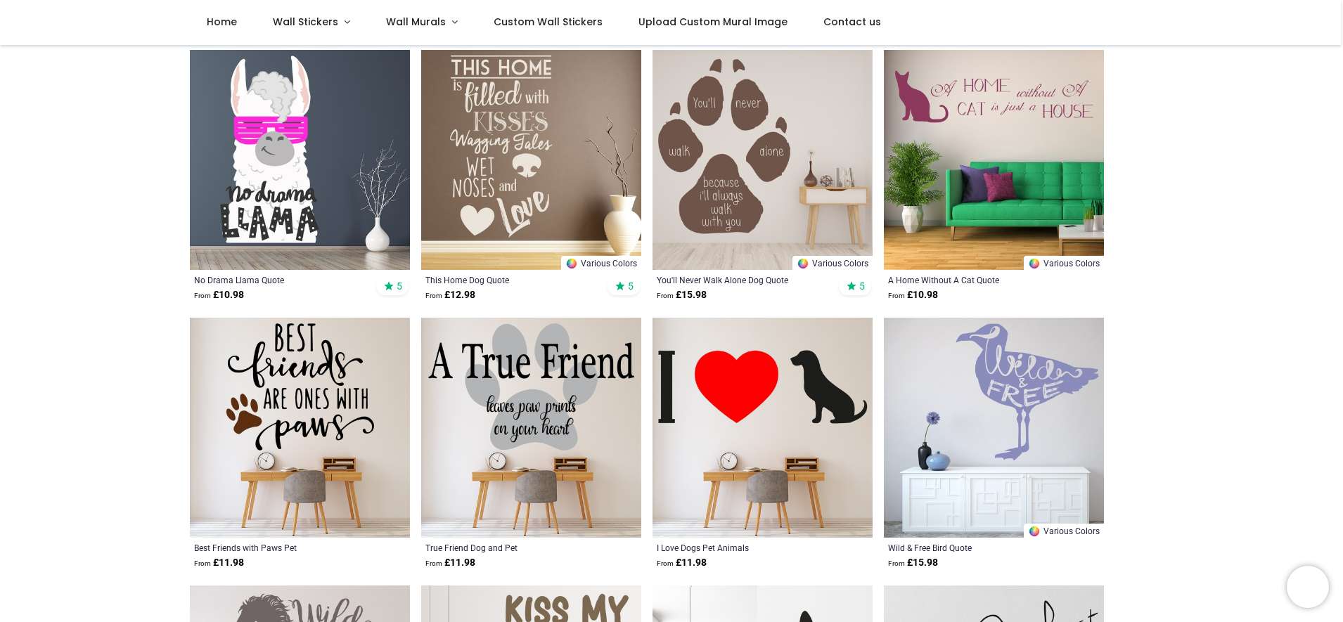
scroll to position [557, 0]
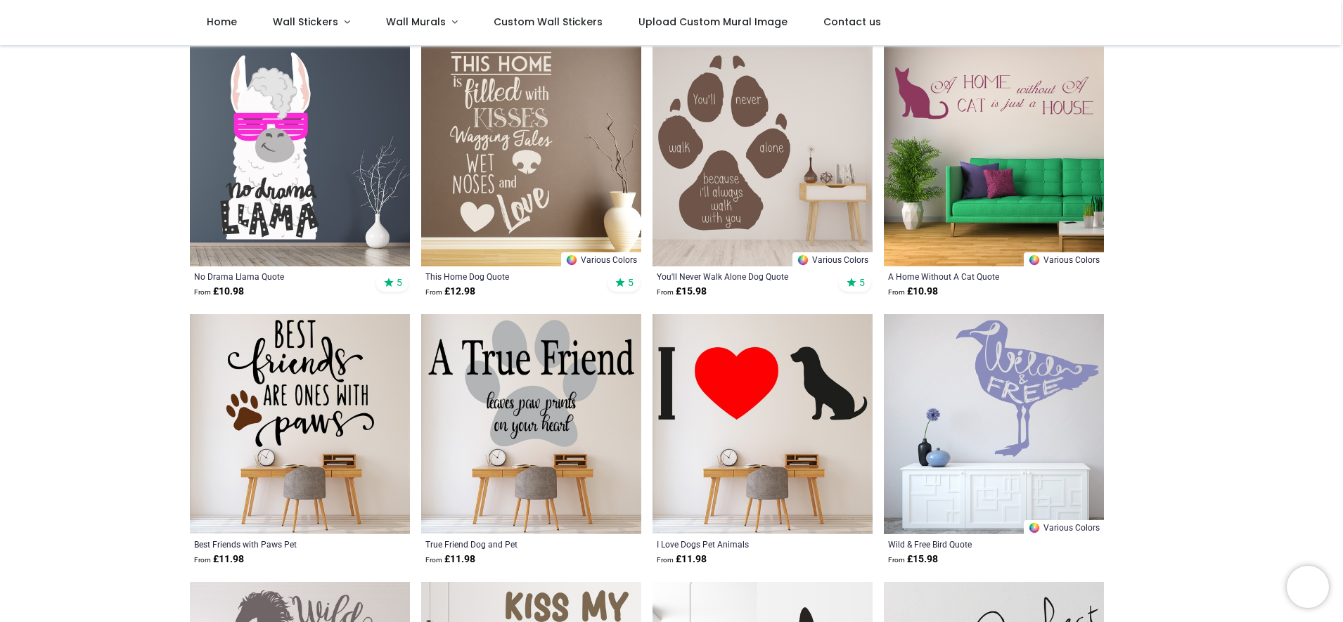
drag, startPoint x: 1340, startPoint y: 195, endPoint x: 1340, endPoint y: 207, distance: 12.7
click at [1340, 207] on div "Pricelist : Public Pricelist Public Pricelist Animal Quote Wall Stickers Home >…" at bounding box center [671, 603] width 1343 height 2206
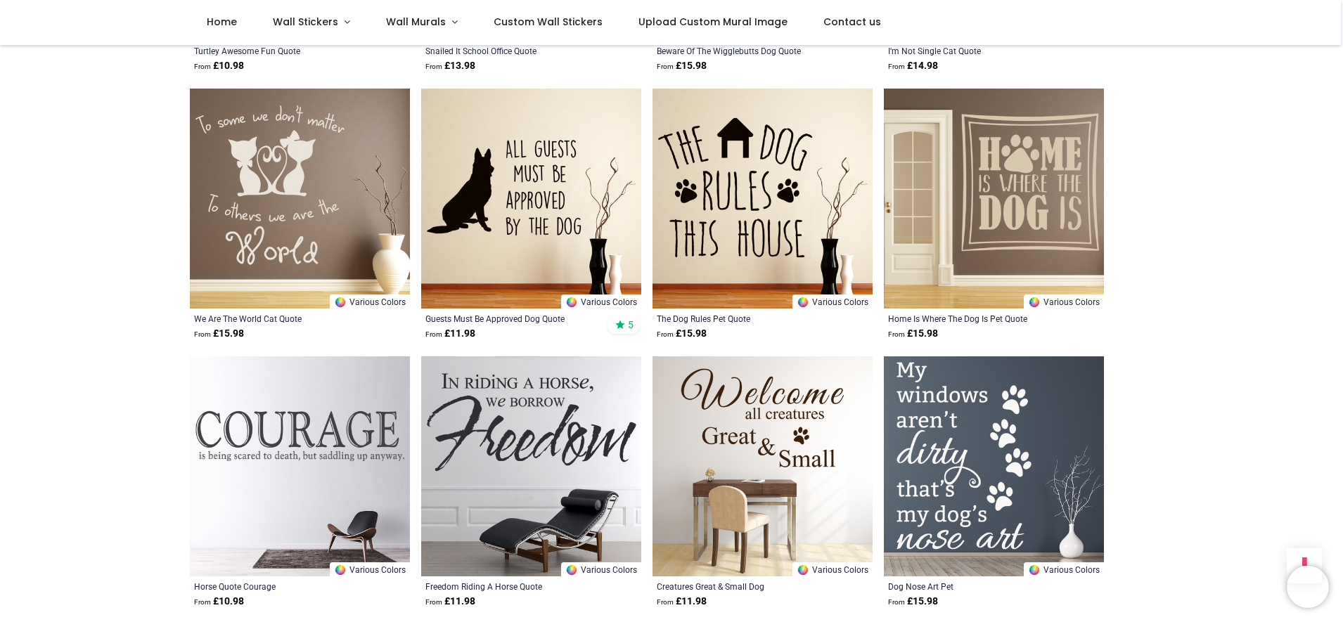
scroll to position [1589, 0]
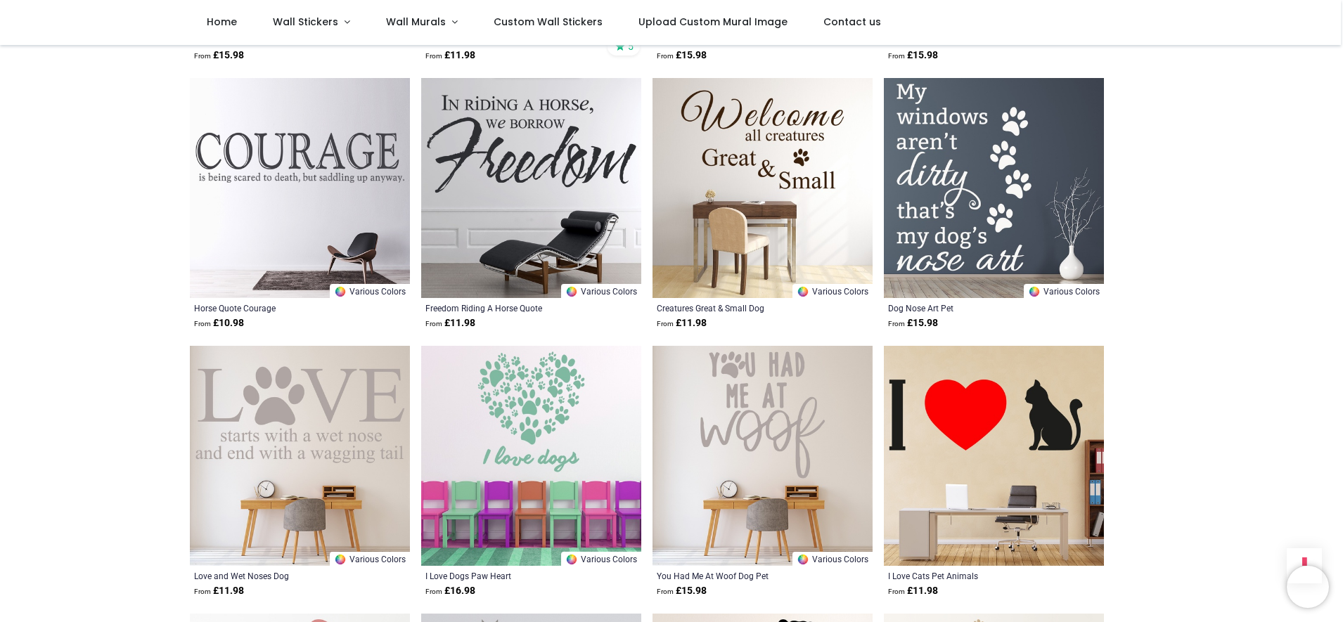
scroll to position [1880, 0]
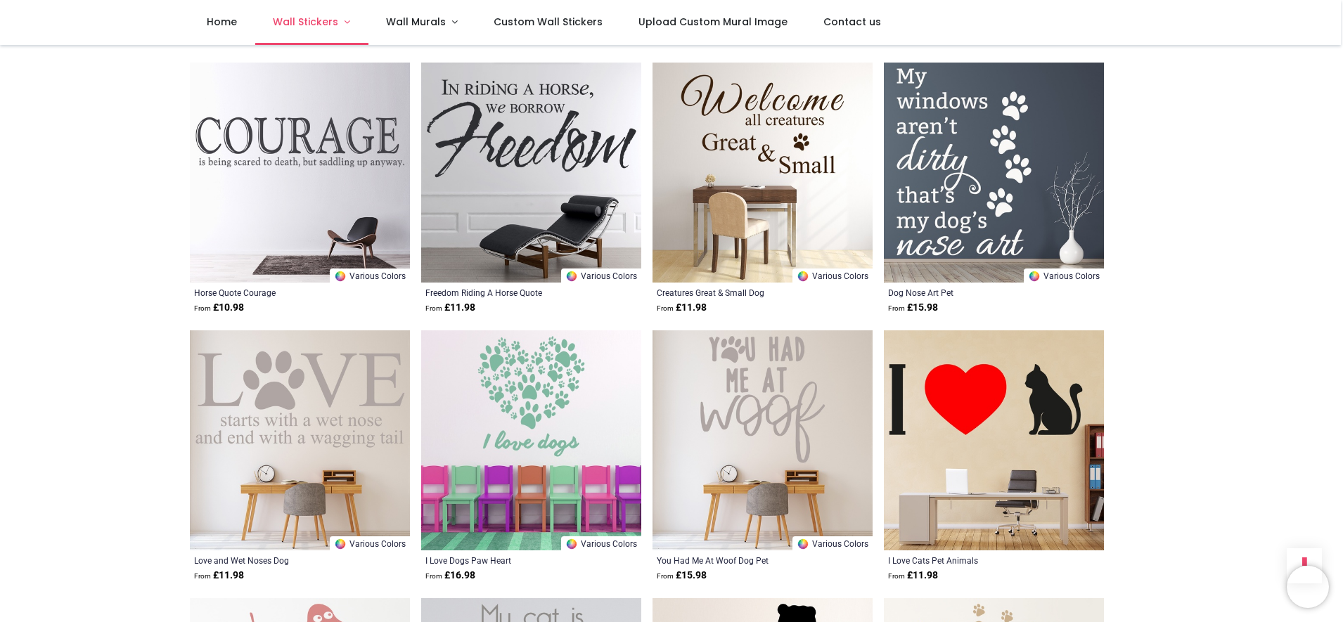
click at [368, 28] on link "Wall Stickers" at bounding box center [311, 22] width 113 height 45
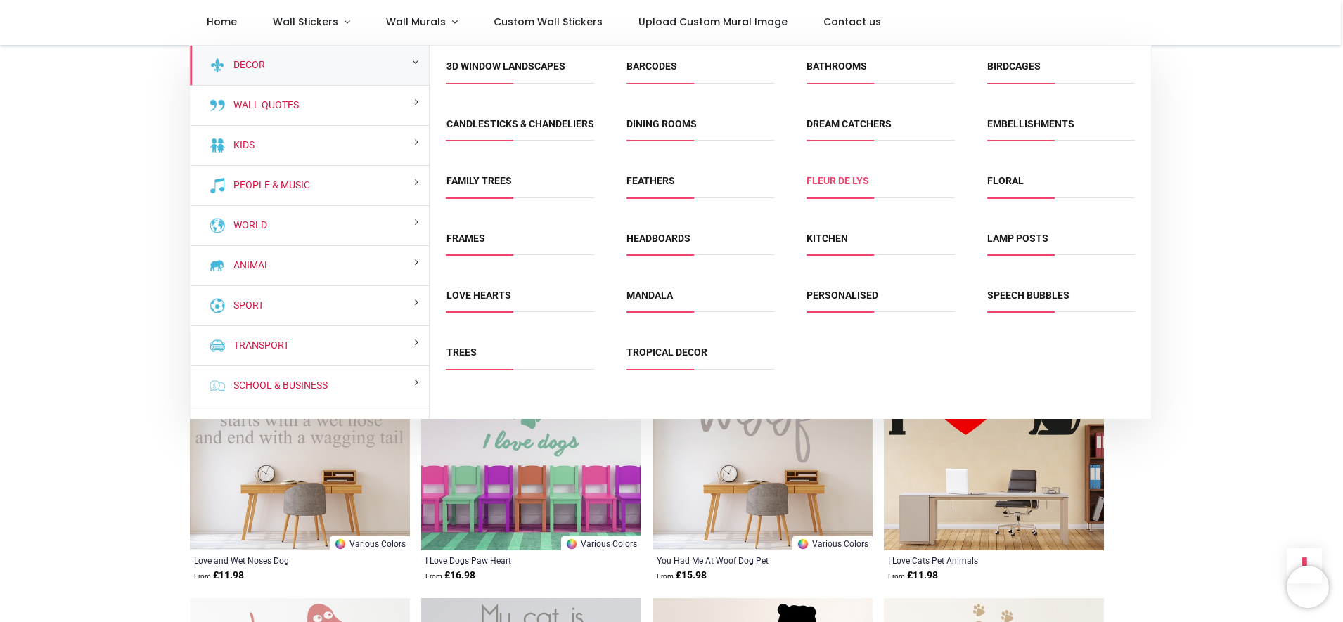
click at [869, 186] on link "Fleur de Lys" at bounding box center [837, 180] width 63 height 11
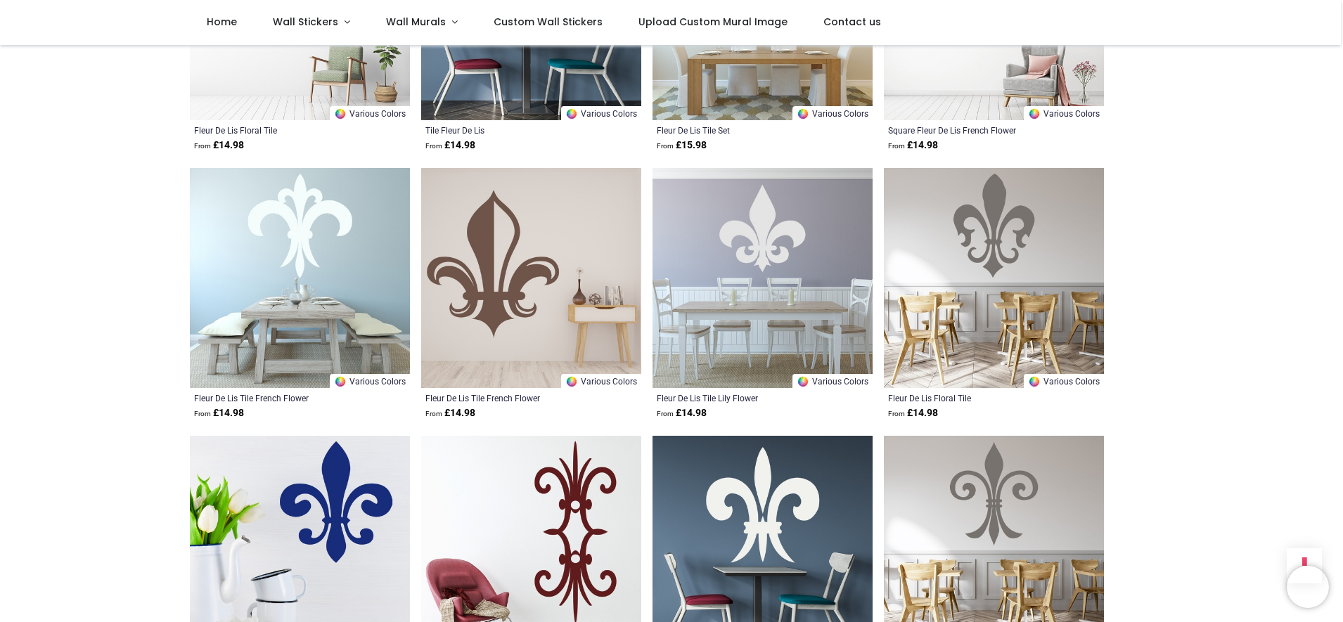
scroll to position [591, 0]
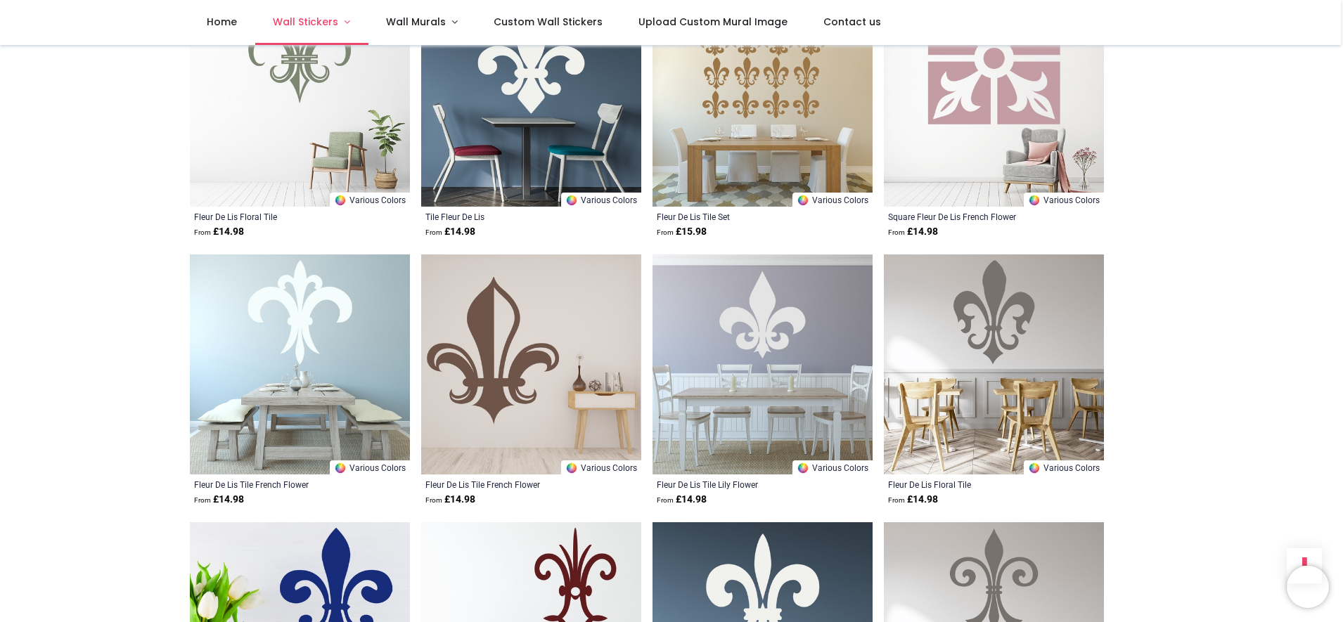
click at [368, 28] on link "Wall Stickers" at bounding box center [311, 22] width 113 height 45
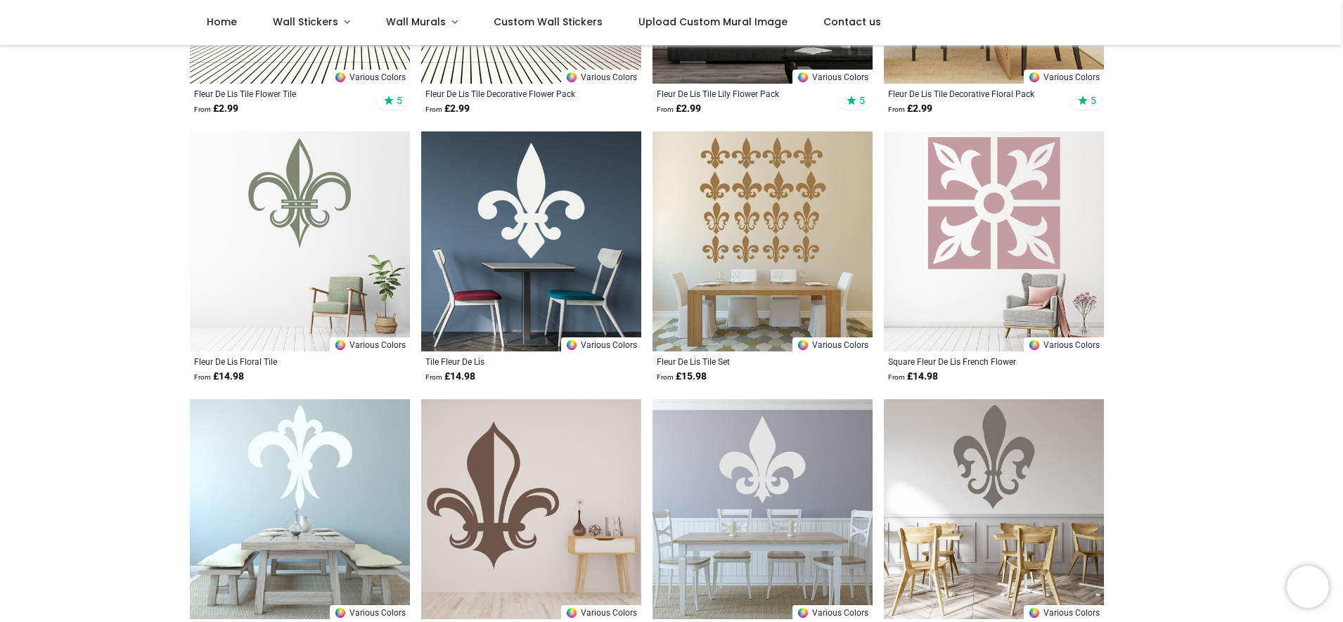
scroll to position [435, 0]
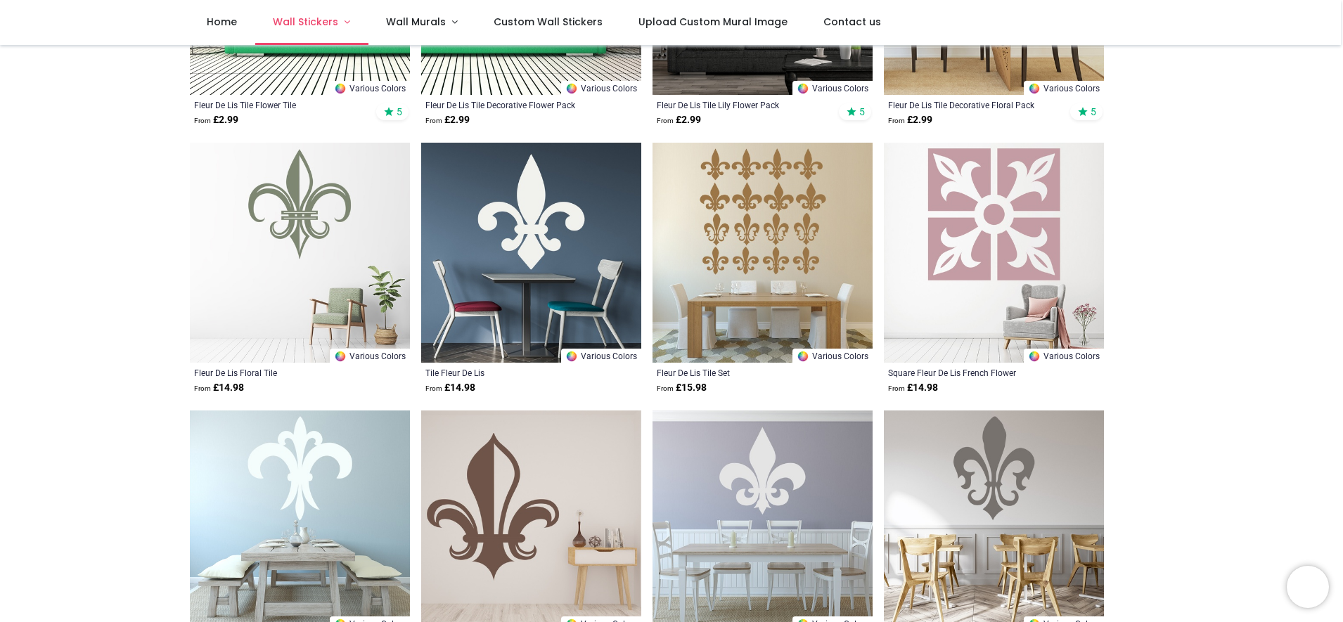
click at [368, 30] on link "Wall Stickers" at bounding box center [311, 22] width 113 height 45
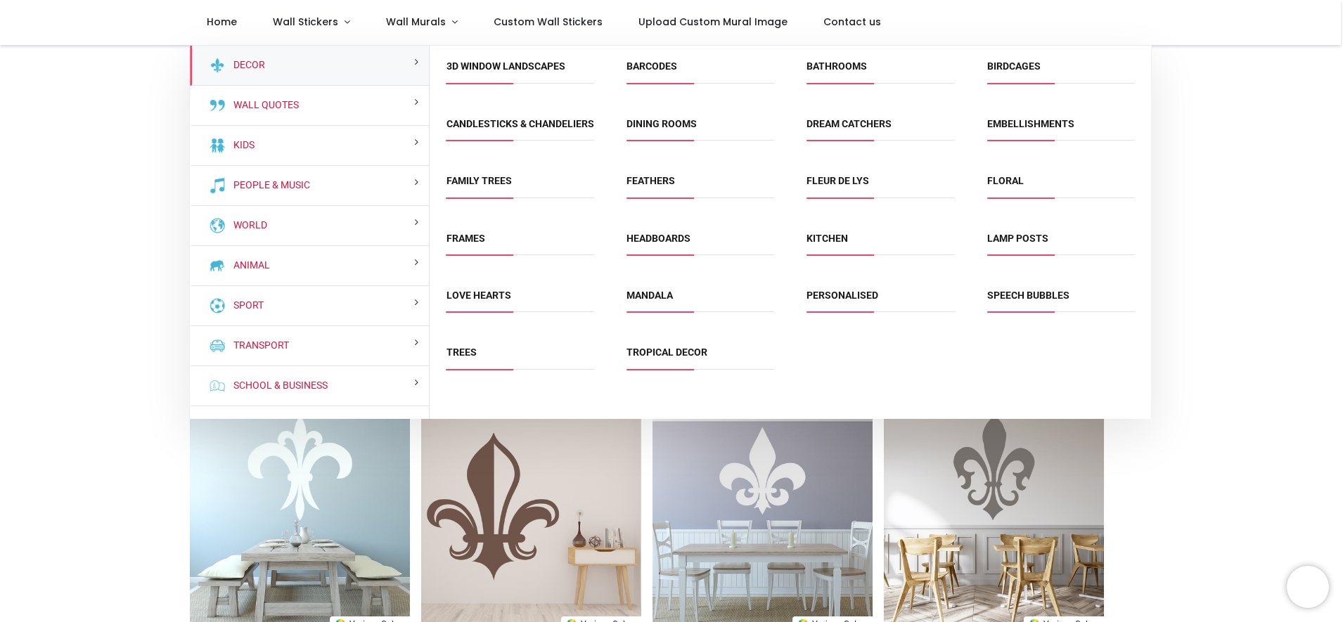
click at [1054, 81] on span "Birdcages" at bounding box center [1061, 71] width 148 height 23
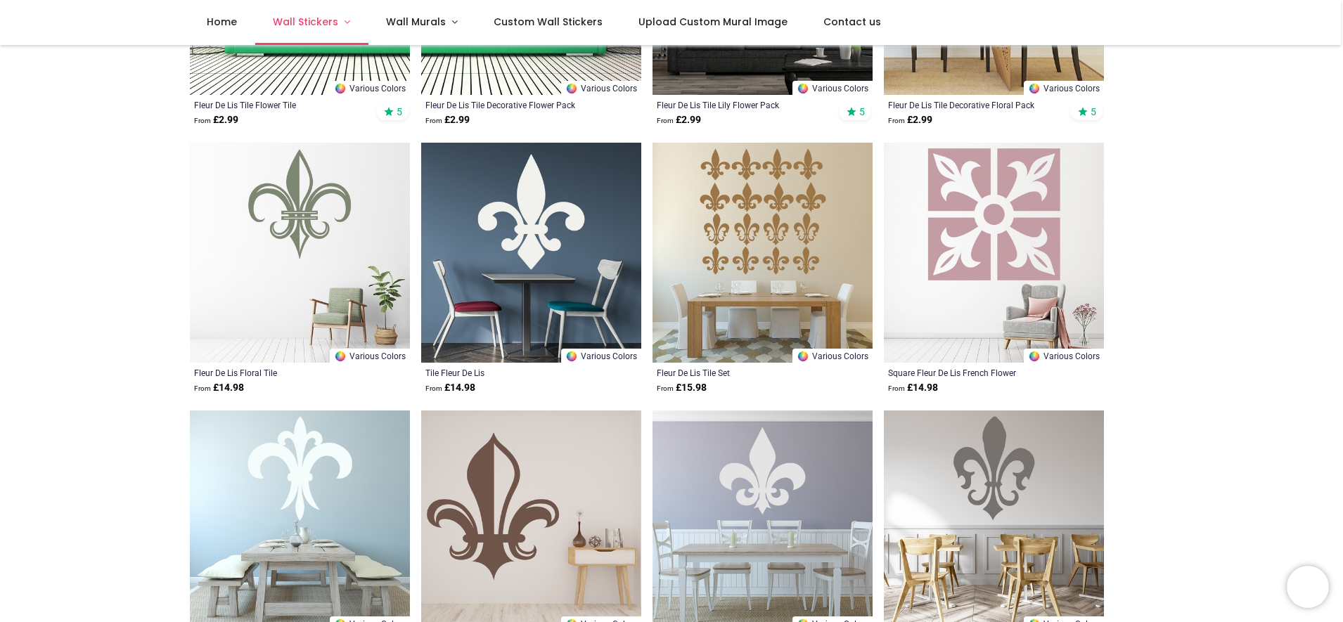
click at [368, 32] on link "Wall Stickers" at bounding box center [311, 22] width 113 height 45
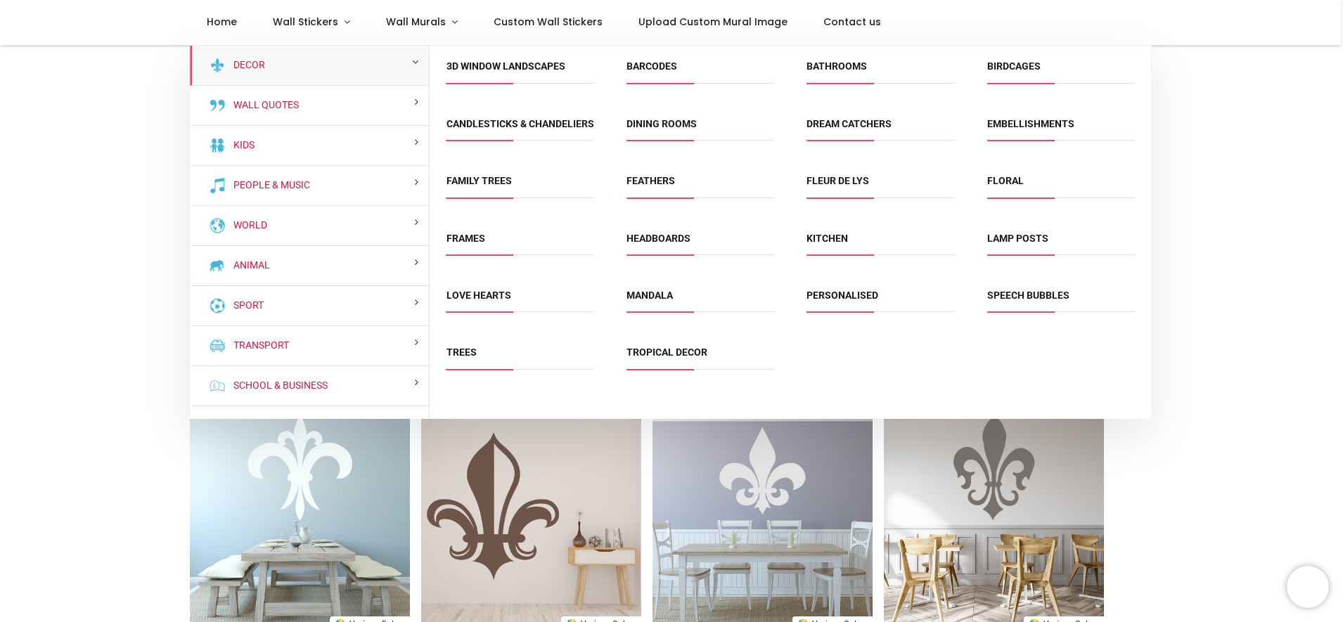
click at [1002, 83] on span "Birdcages" at bounding box center [1061, 71] width 148 height 23
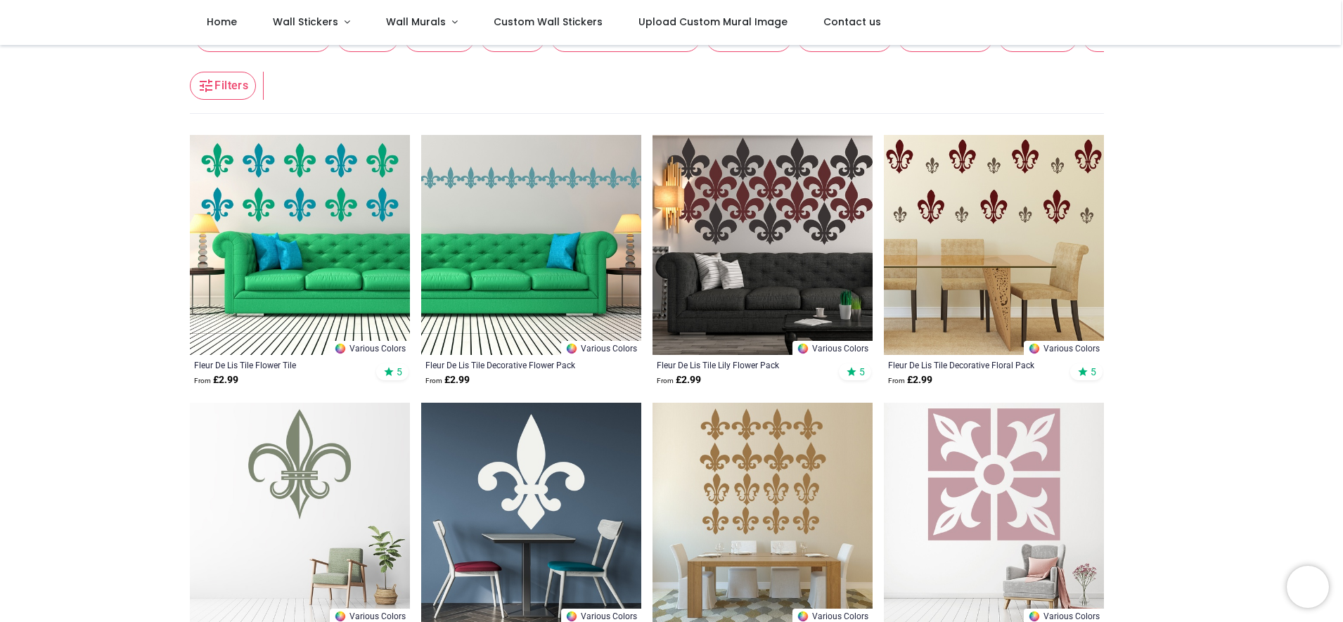
scroll to position [169, 0]
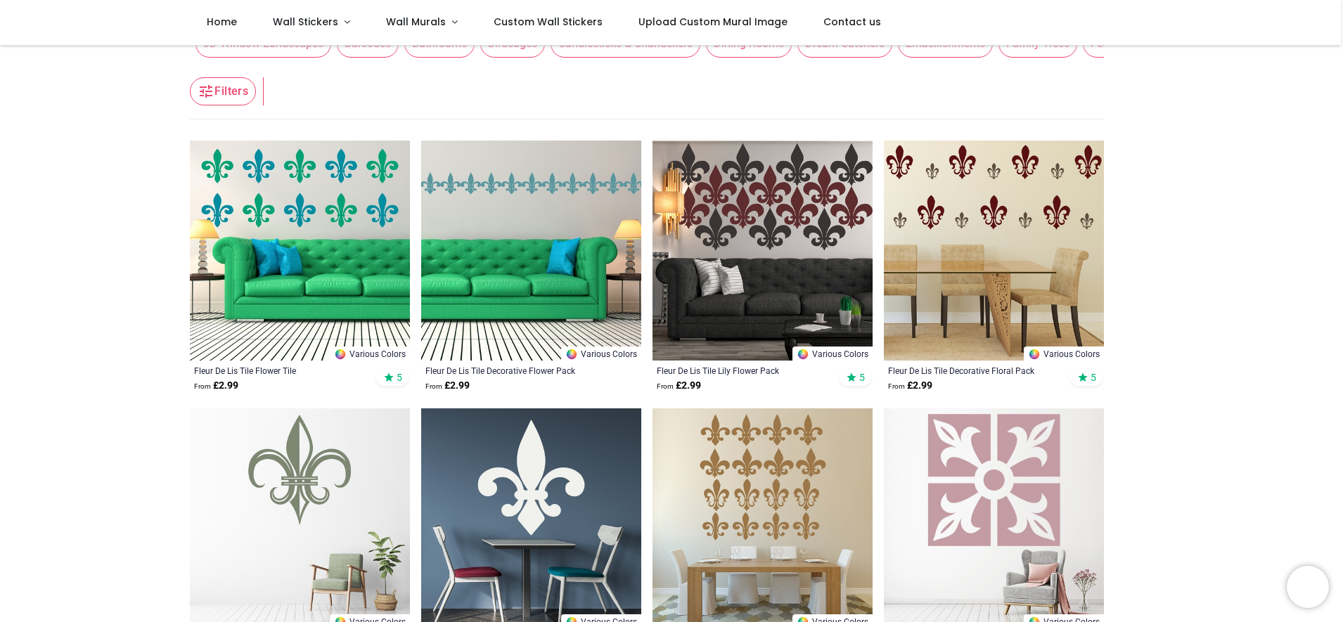
click at [522, 58] on span "Birdcages" at bounding box center [512, 44] width 65 height 28
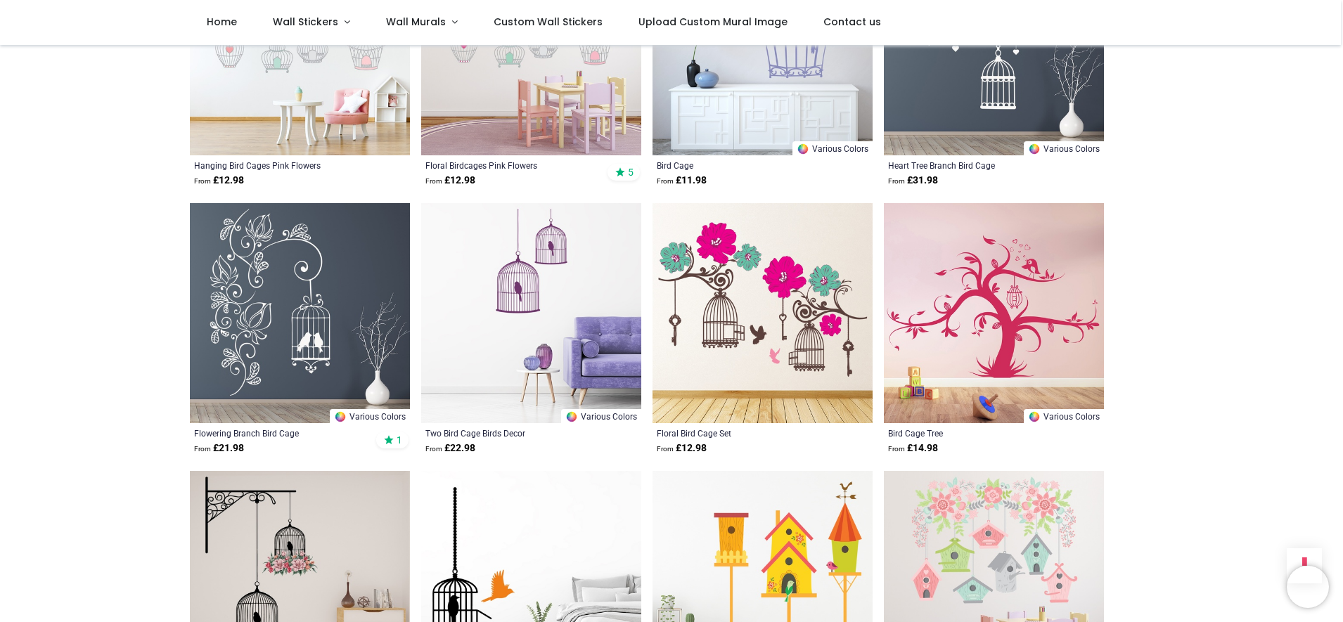
scroll to position [1172, 0]
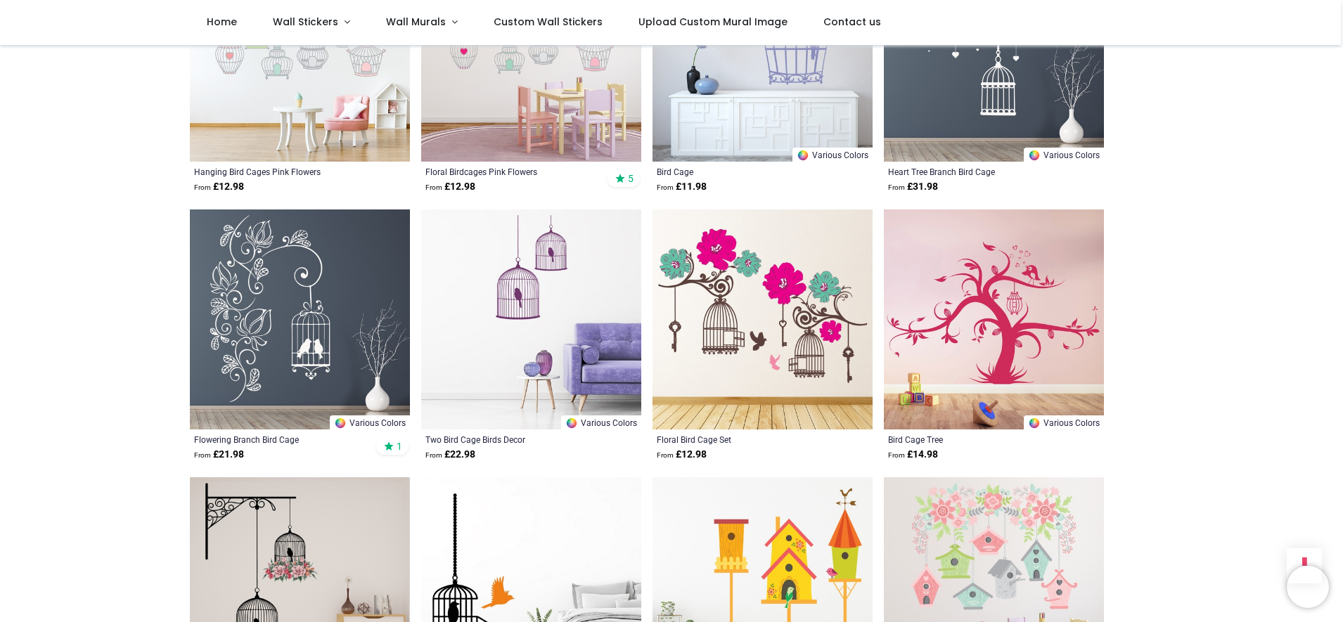
click at [324, 347] on img at bounding box center [300, 319] width 220 height 220
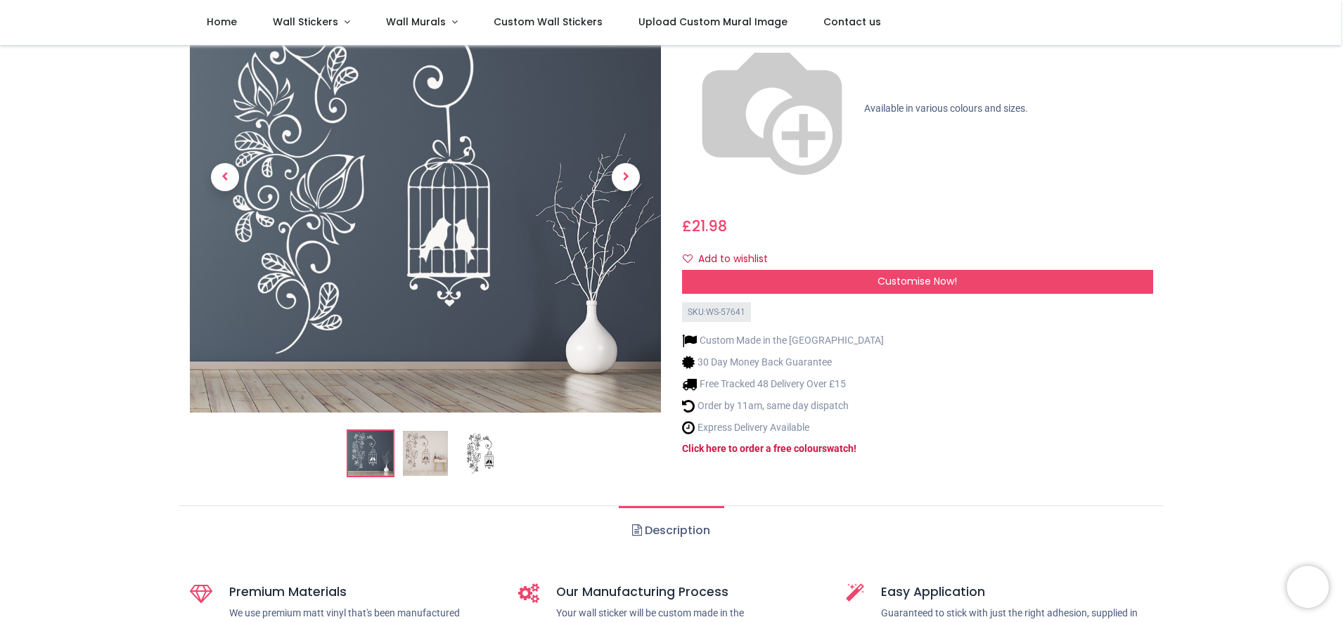
scroll to position [160, 0]
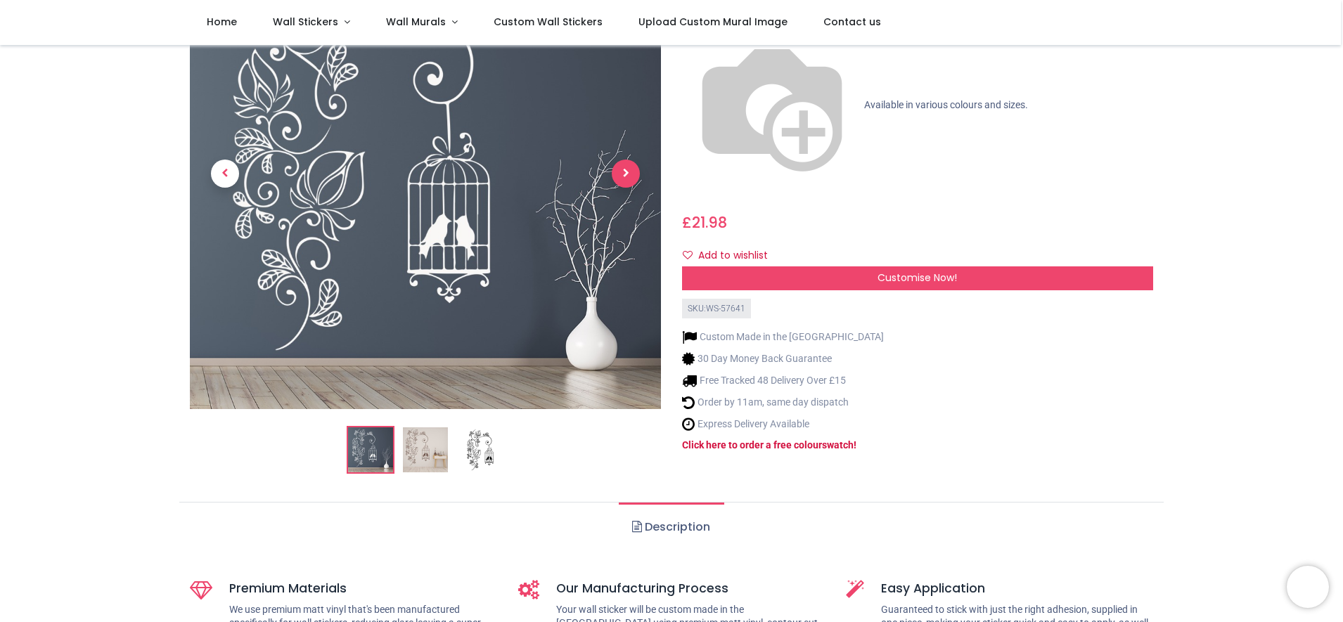
click at [626, 185] on span "Next" at bounding box center [626, 174] width 28 height 28
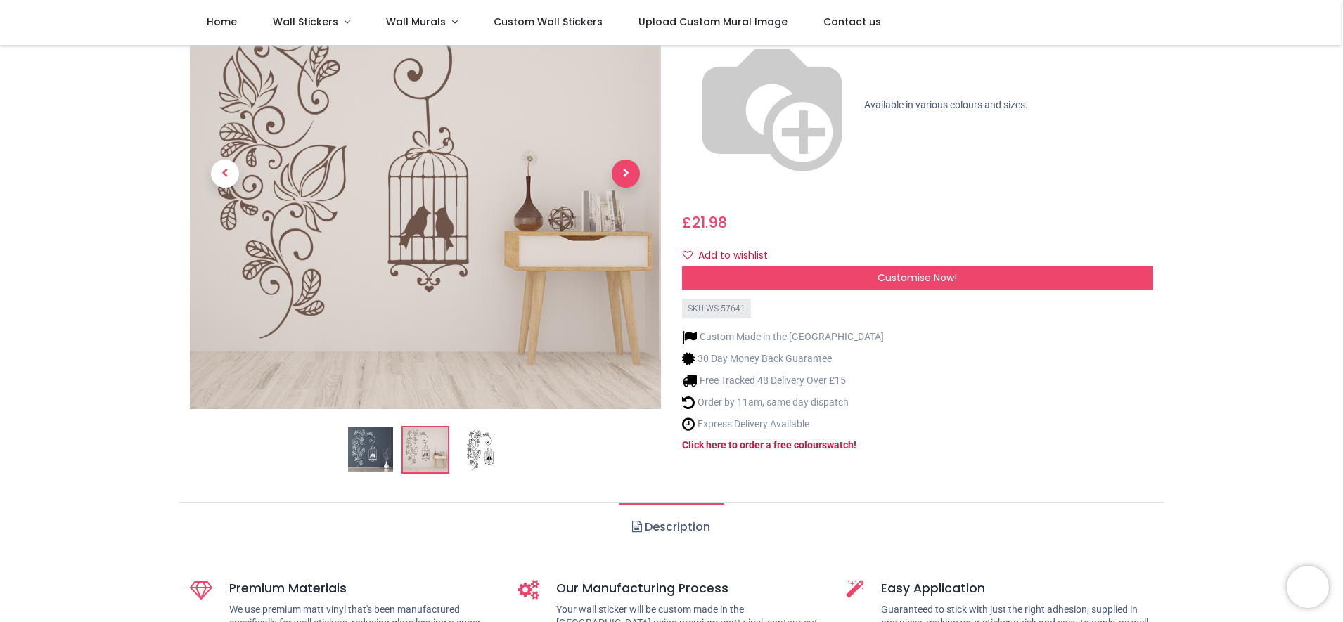
click at [624, 188] on span "Next" at bounding box center [626, 174] width 28 height 28
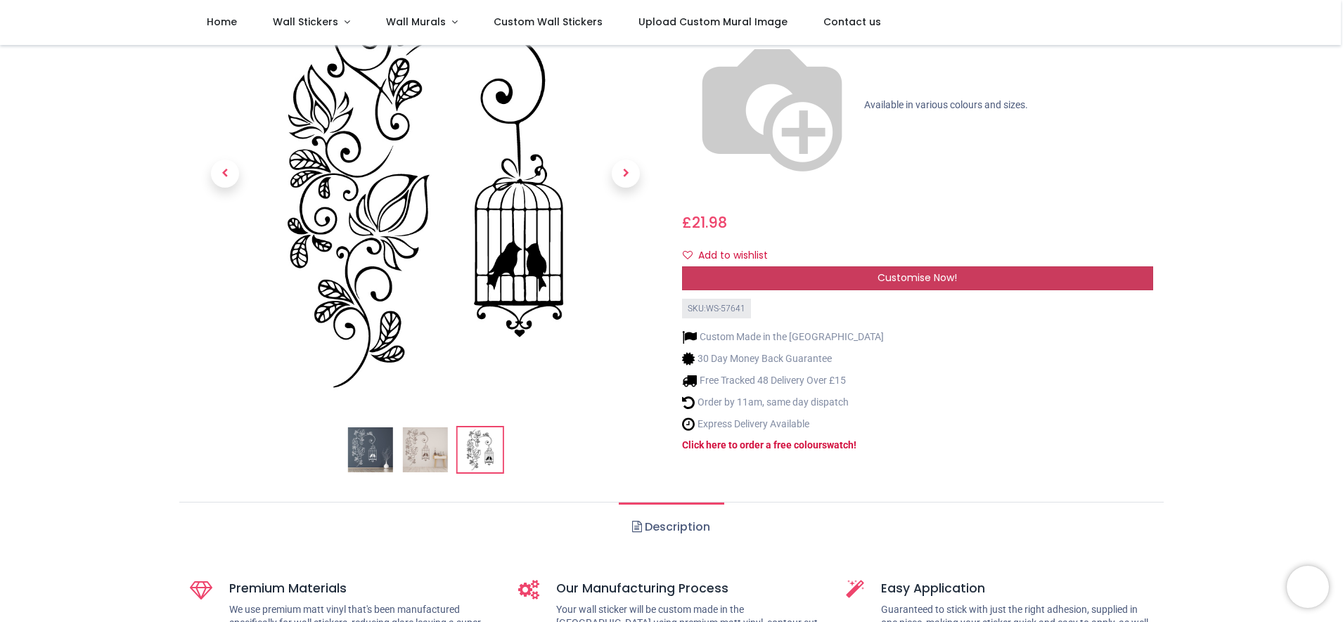
click at [851, 266] on div "Customise Now!" at bounding box center [917, 278] width 471 height 24
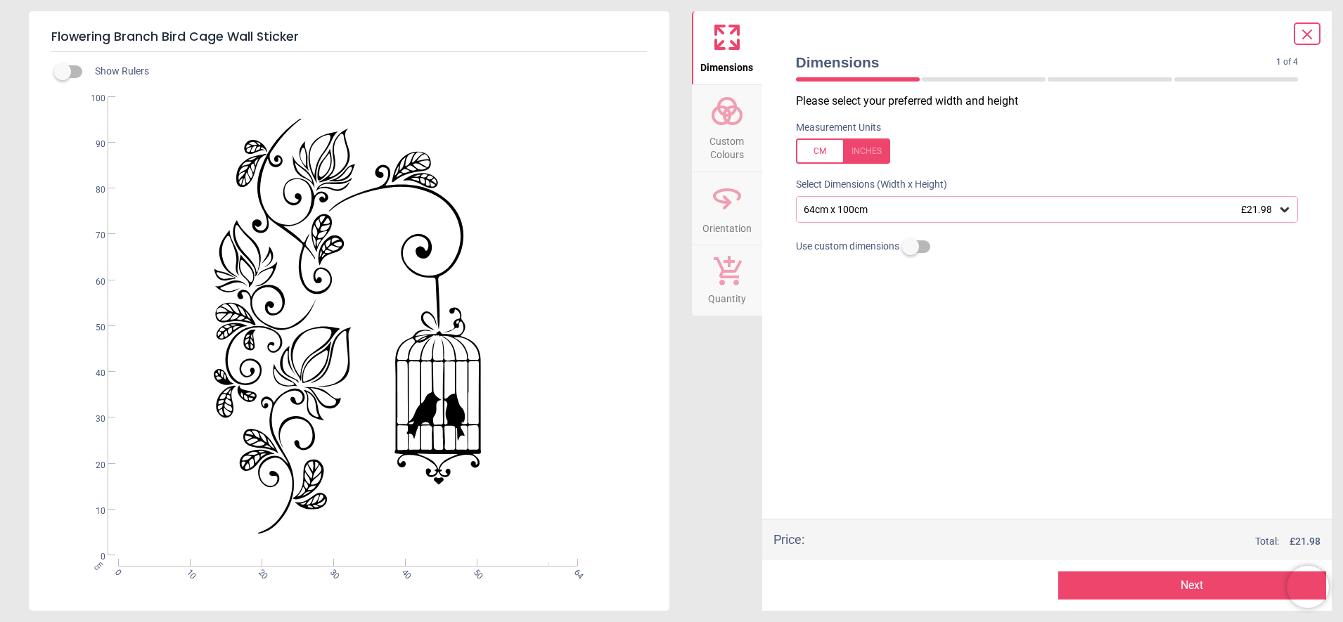
click at [1284, 217] on icon at bounding box center [1284, 209] width 14 height 14
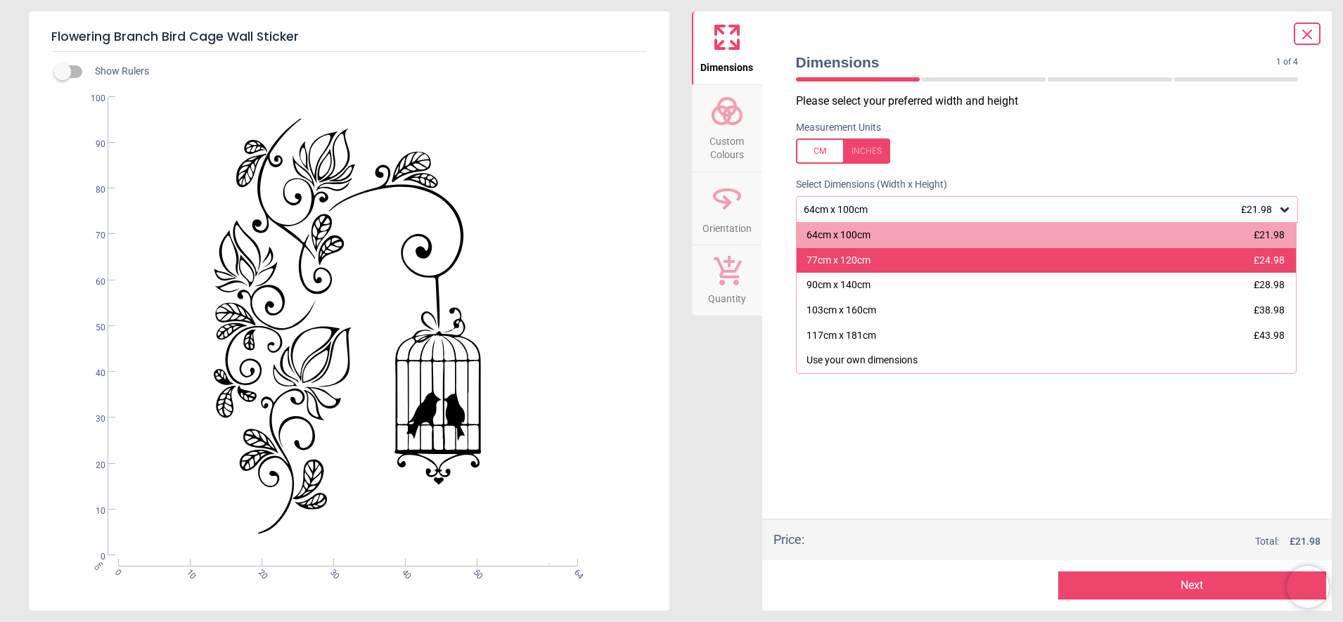
click at [870, 268] on div "77cm x 120cm" at bounding box center [838, 261] width 64 height 14
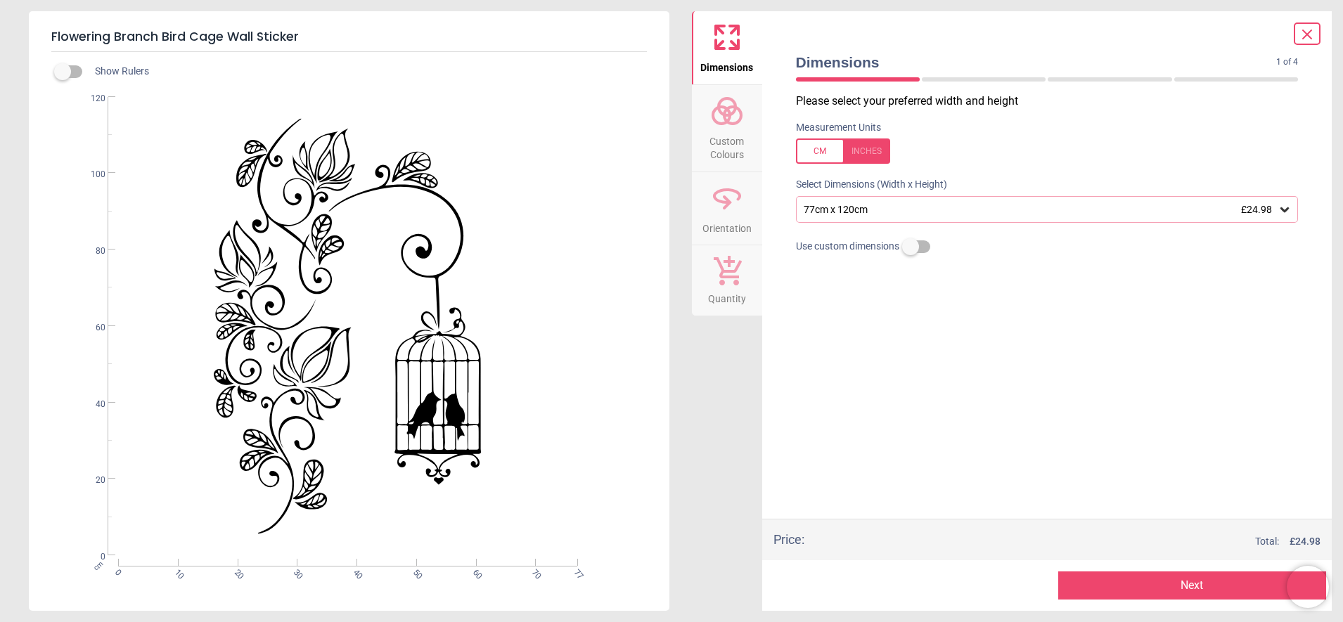
click at [1289, 214] on icon at bounding box center [1284, 209] width 14 height 14
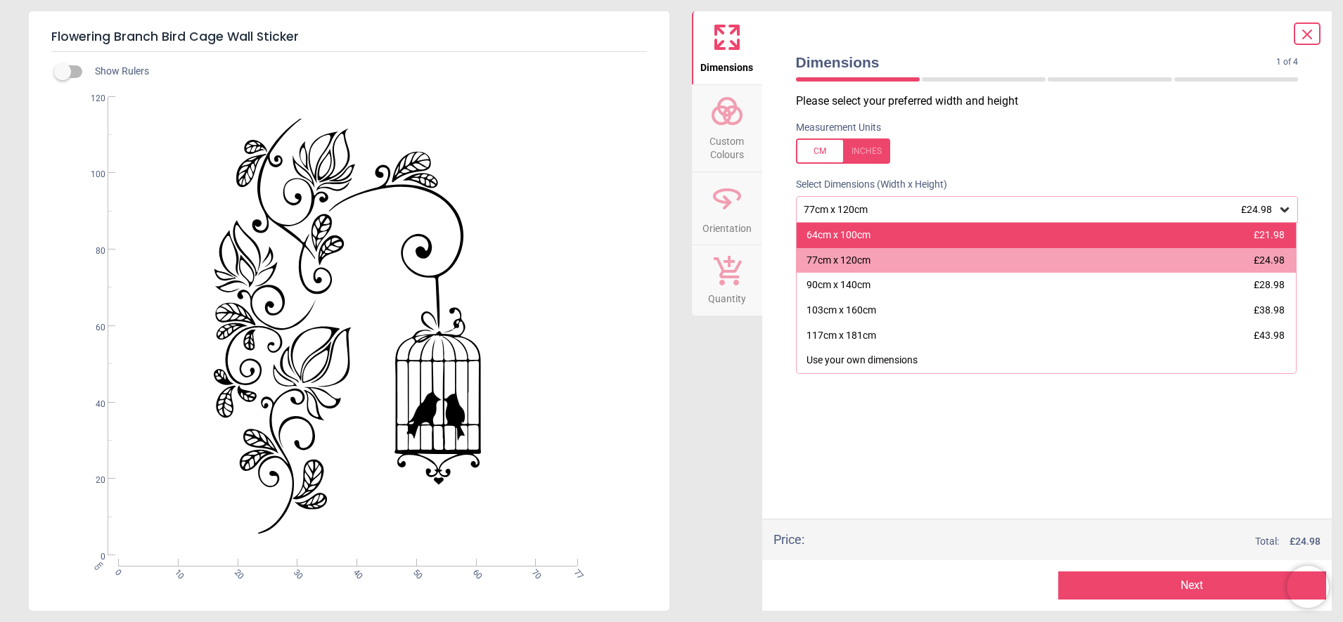
click at [1002, 243] on div "64cm x 100cm £21.98" at bounding box center [1046, 235] width 500 height 25
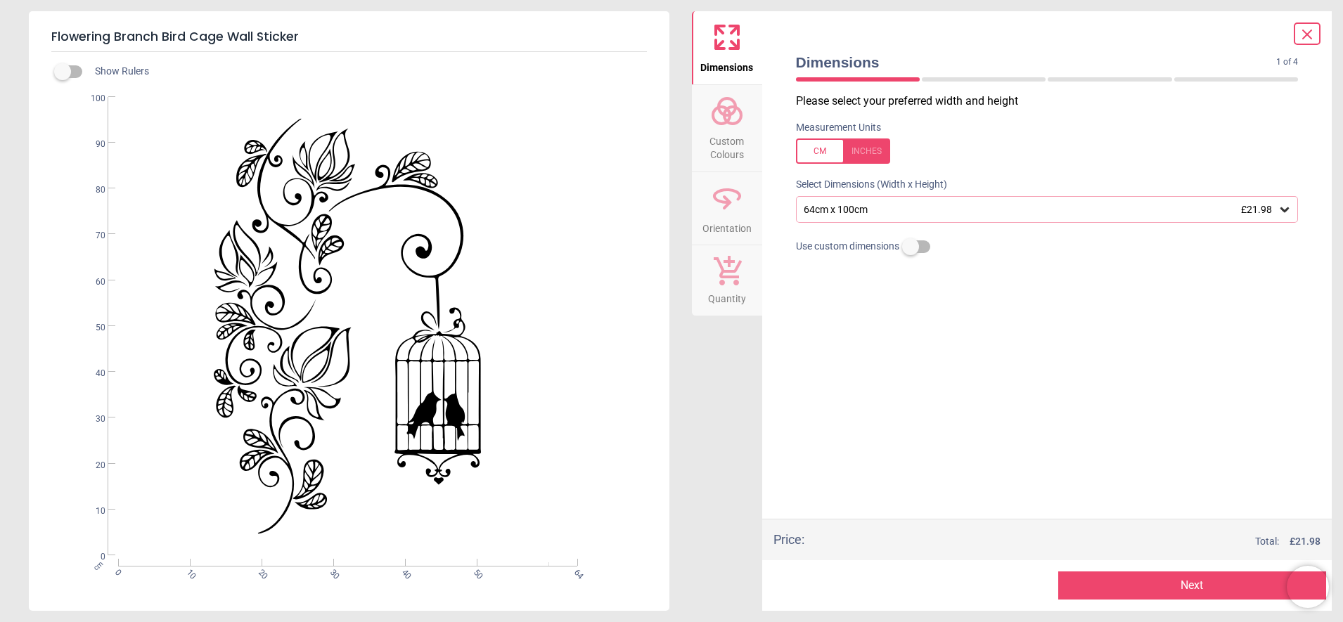
click at [1285, 212] on icon at bounding box center [1284, 209] width 8 height 5
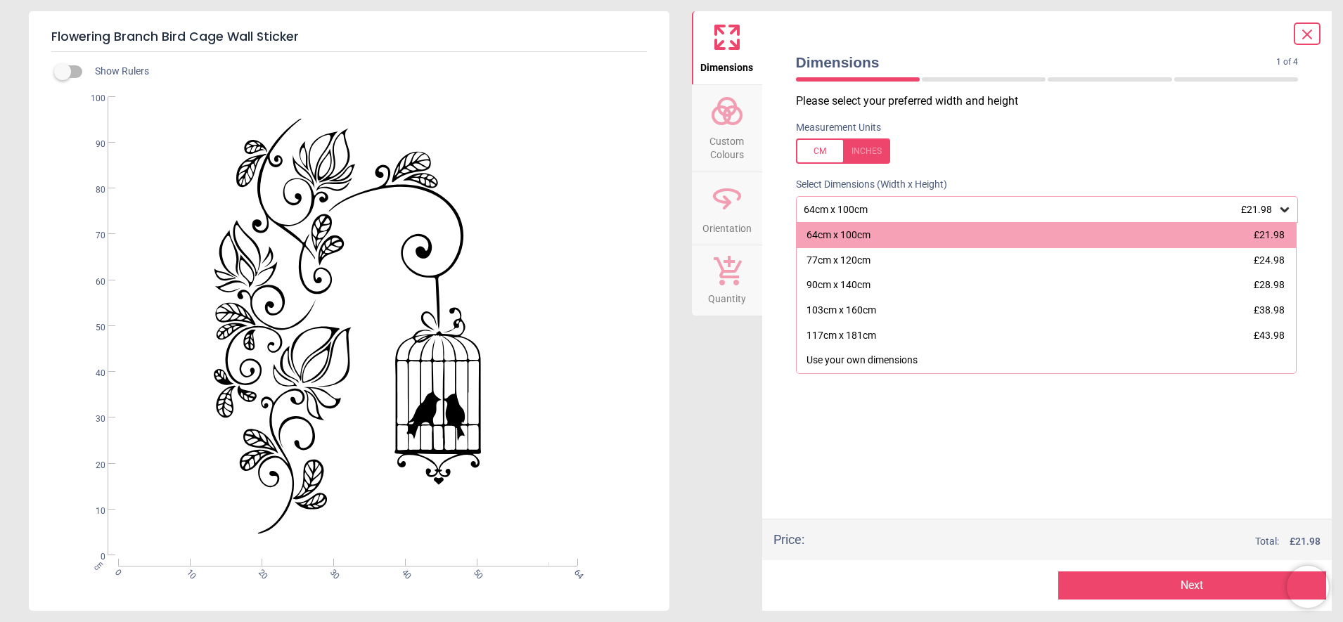
click at [1287, 217] on icon at bounding box center [1284, 209] width 14 height 14
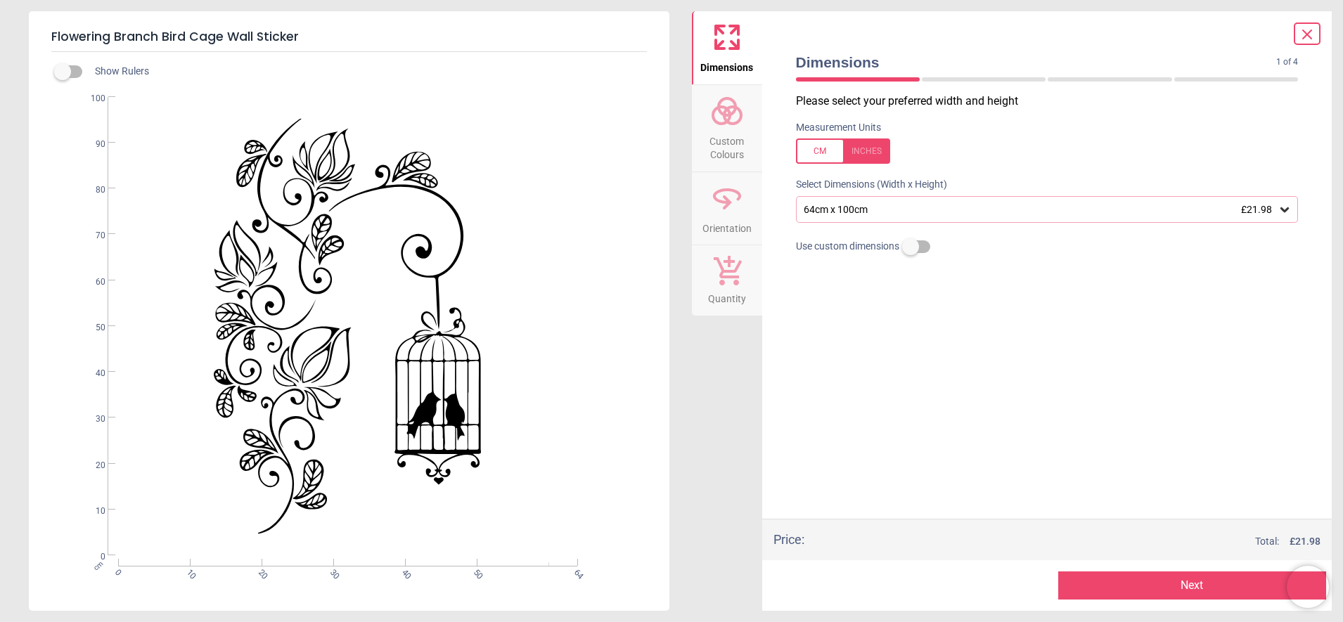
click at [1193, 584] on button "Next" at bounding box center [1192, 585] width 268 height 28
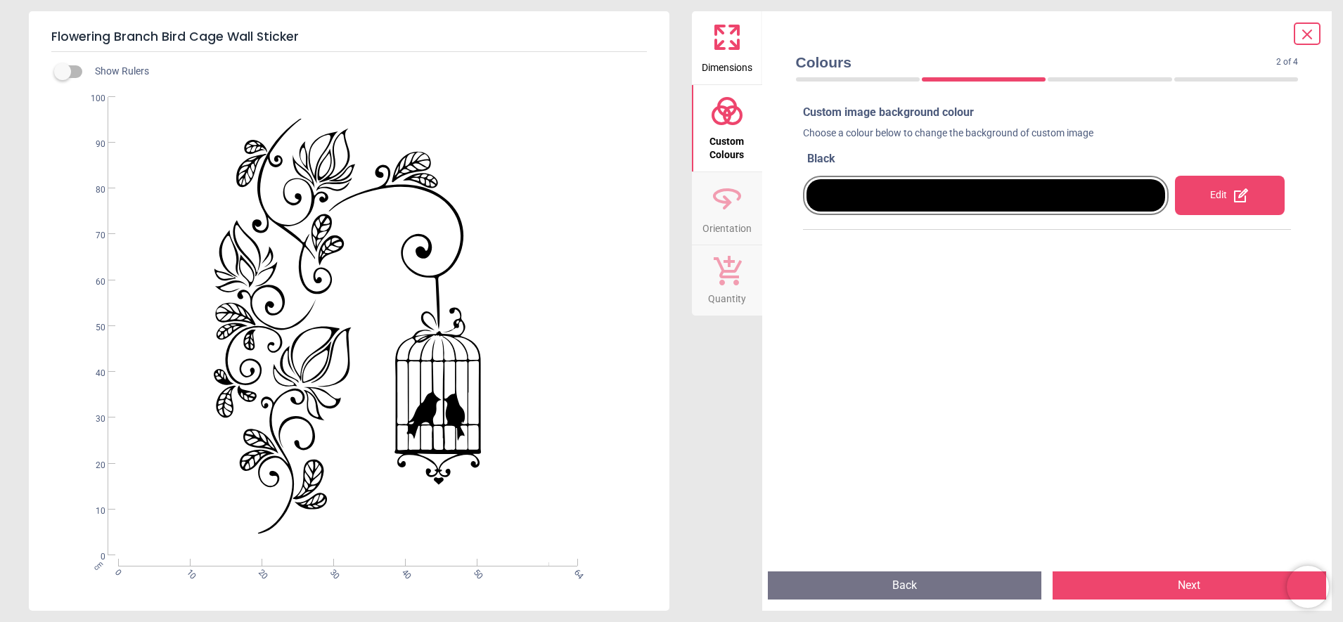
click at [1148, 201] on div at bounding box center [985, 195] width 359 height 32
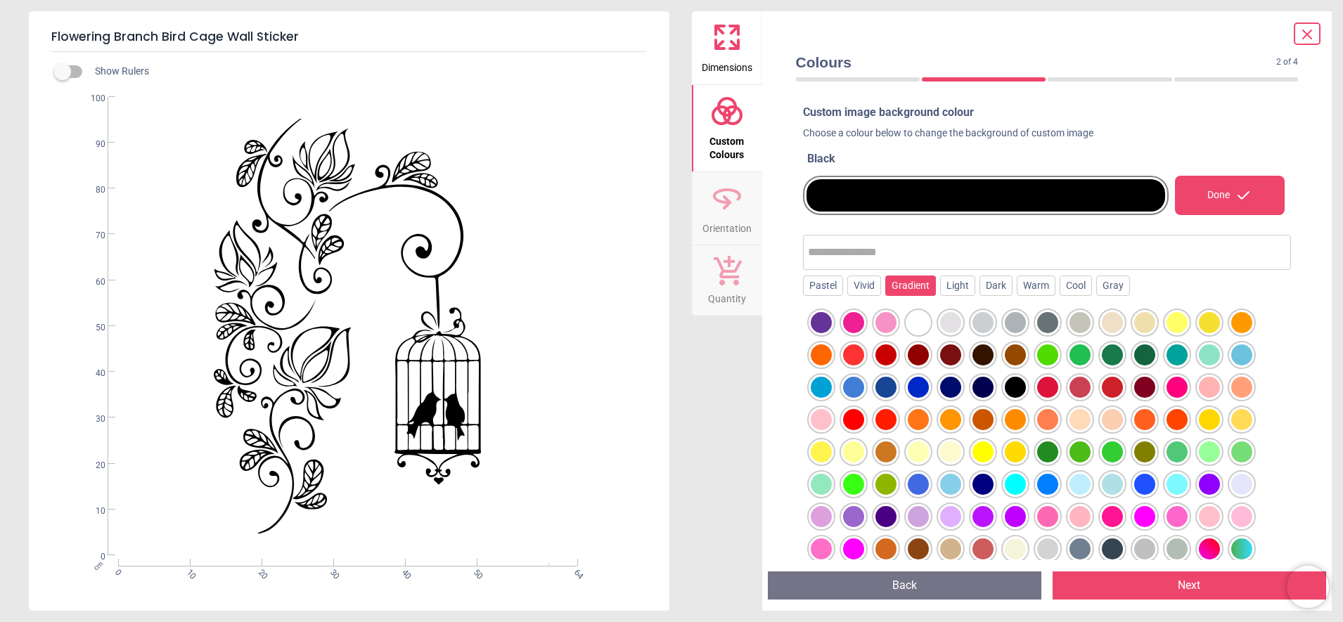
click at [917, 287] on div "Gradient" at bounding box center [910, 286] width 51 height 21
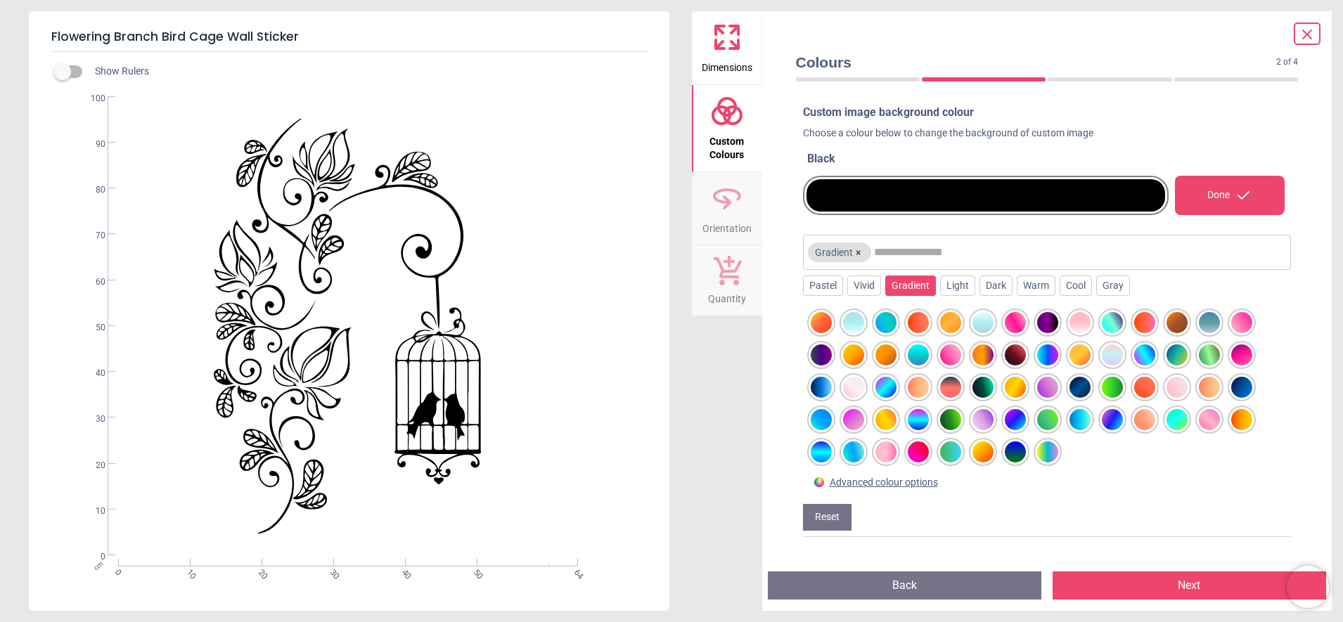
click at [954, 416] on div at bounding box center [950, 419] width 21 height 21
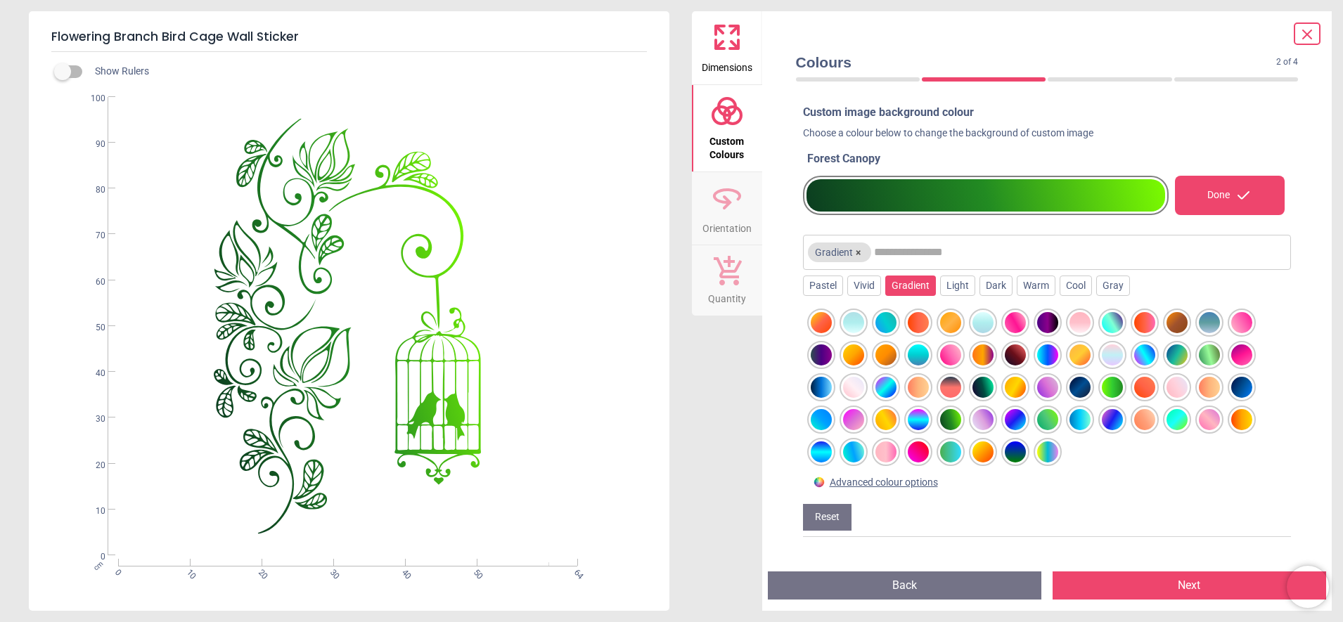
click at [922, 418] on div at bounding box center [918, 419] width 21 height 21
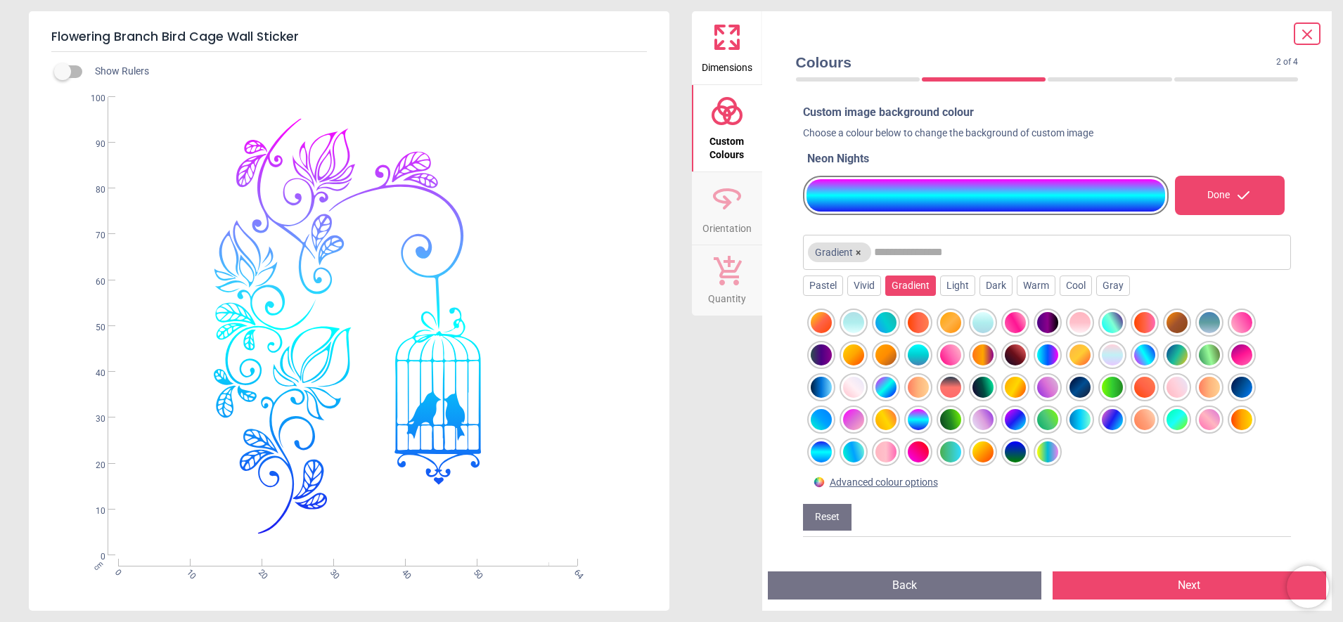
click at [1113, 576] on button "Next" at bounding box center [1188, 585] width 273 height 28
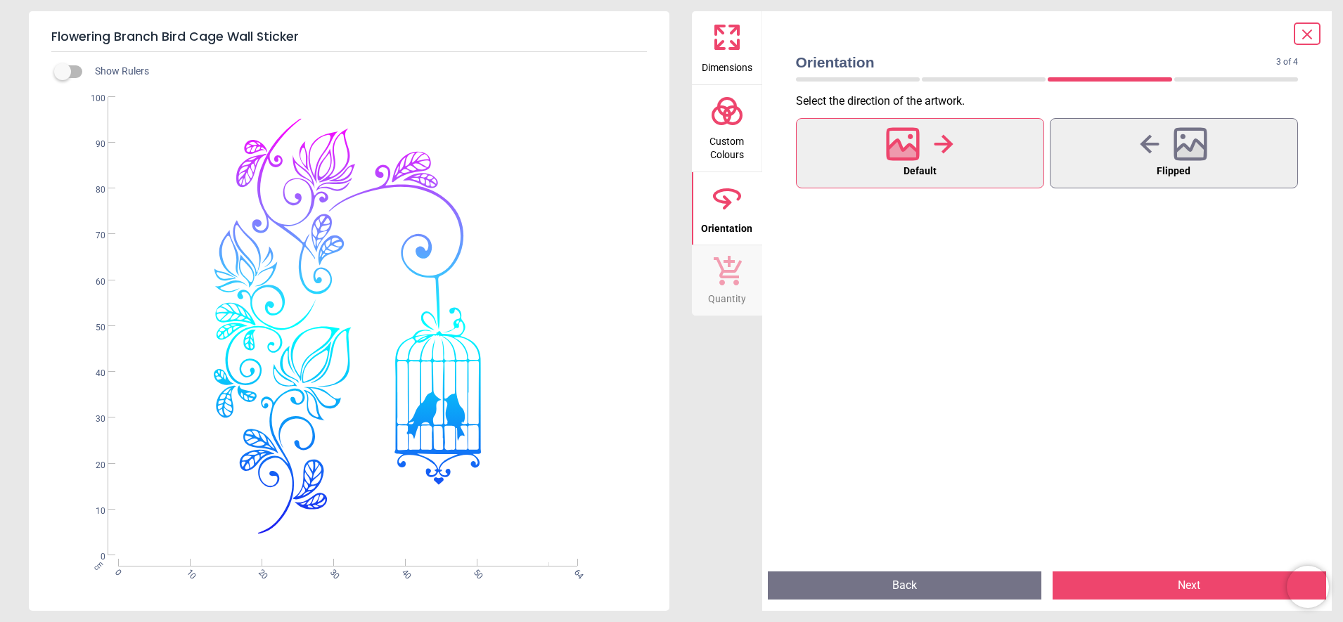
click at [1116, 581] on button "Next" at bounding box center [1188, 585] width 273 height 28
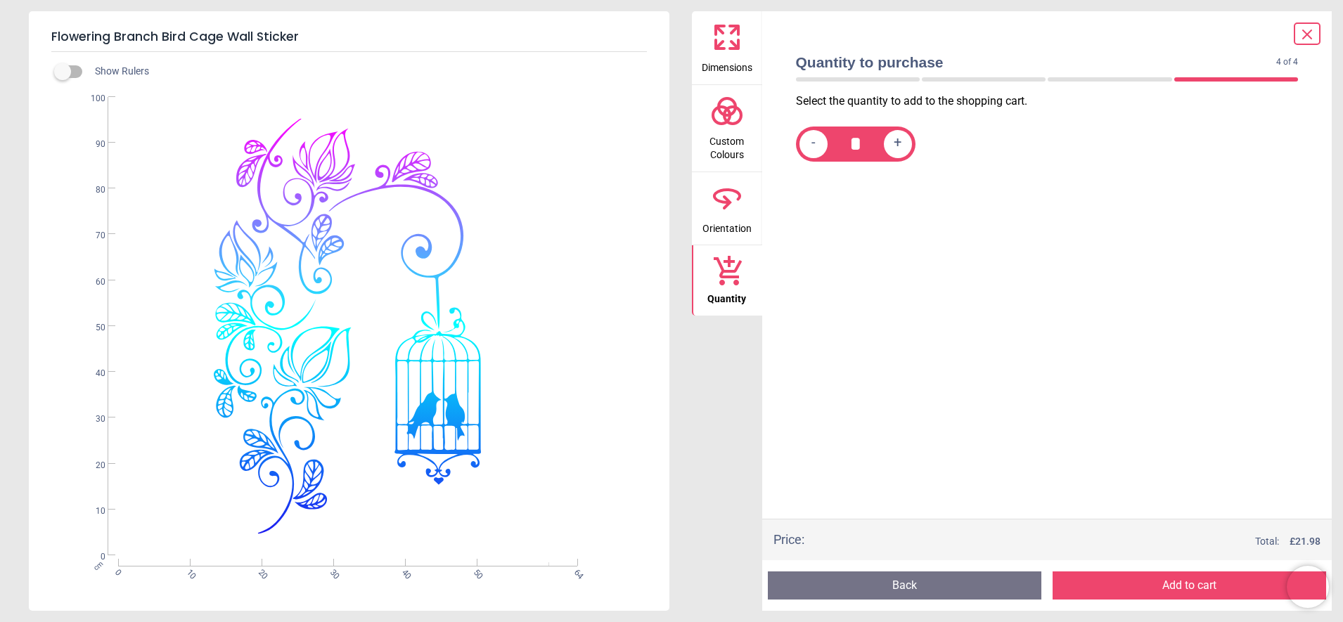
click at [1117, 581] on button "Add to cart" at bounding box center [1188, 585] width 273 height 28
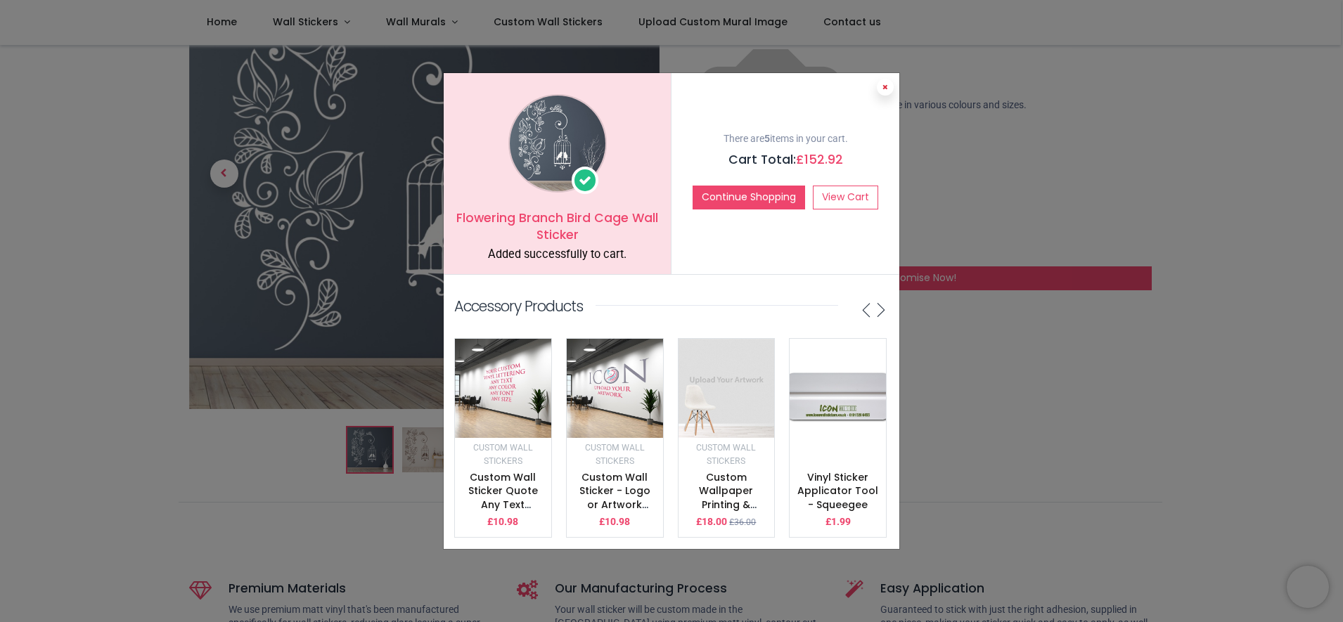
click at [881, 79] on button at bounding box center [885, 87] width 17 height 17
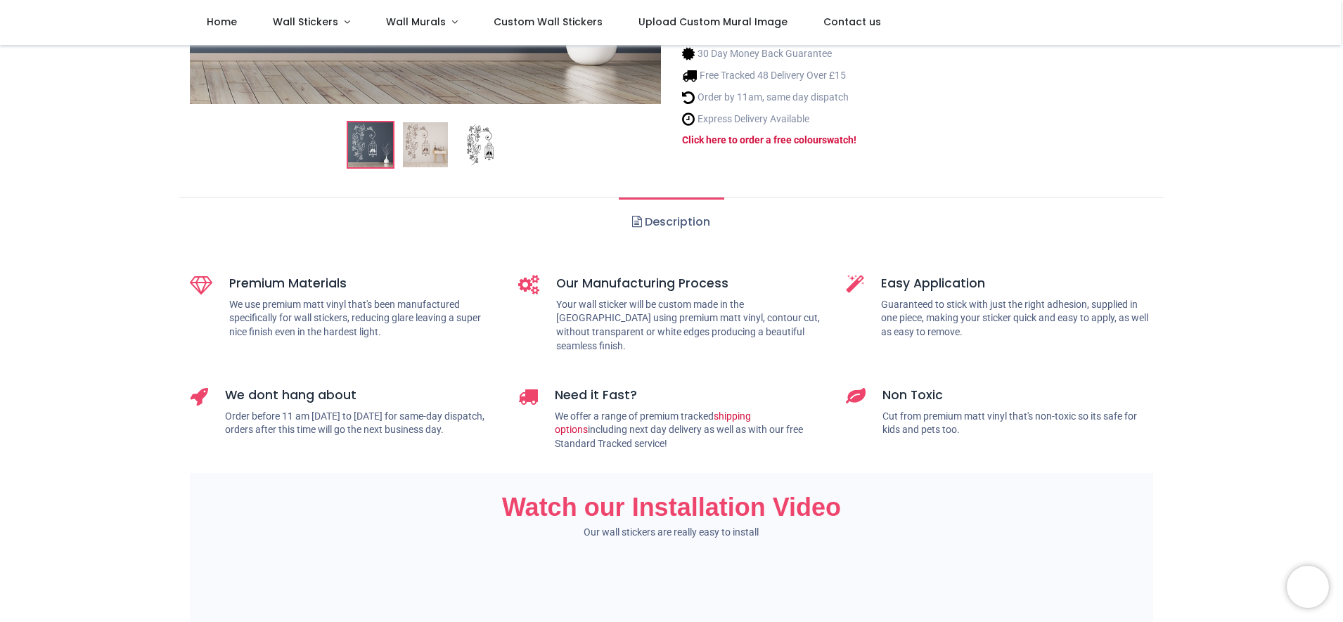
scroll to position [551, 0]
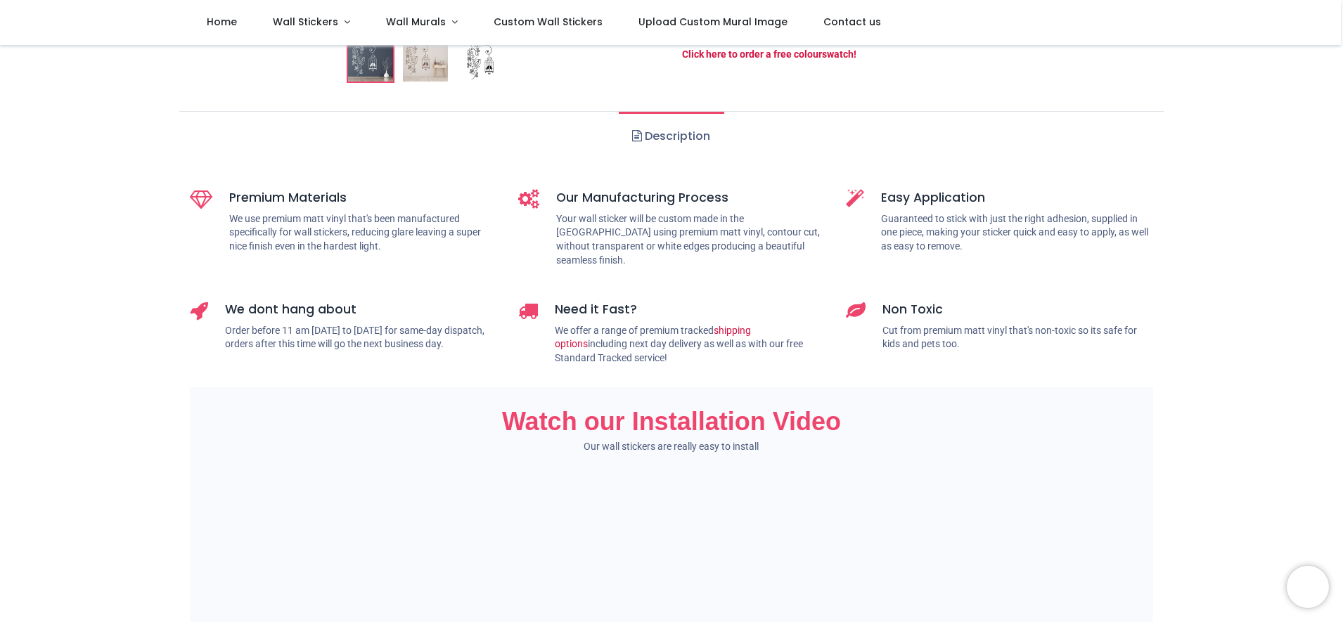
click at [668, 161] on link "Description" at bounding box center [671, 136] width 105 height 49
click at [632, 141] on span at bounding box center [637, 135] width 10 height 11
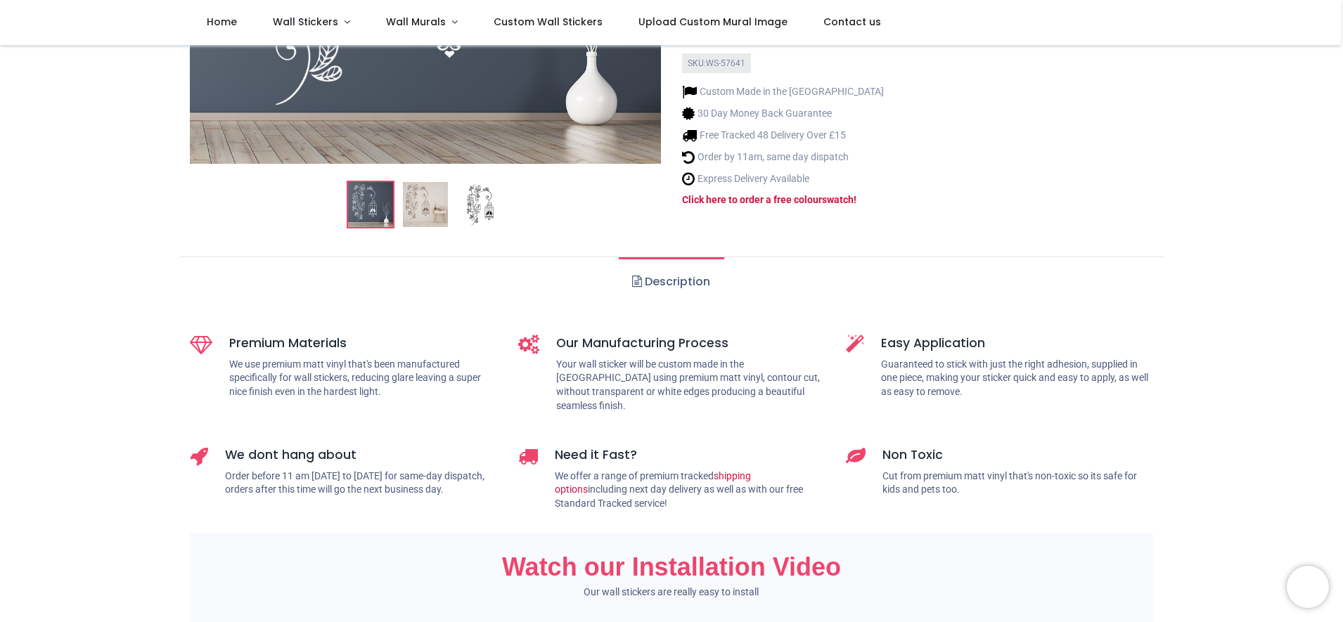
scroll to position [402, 0]
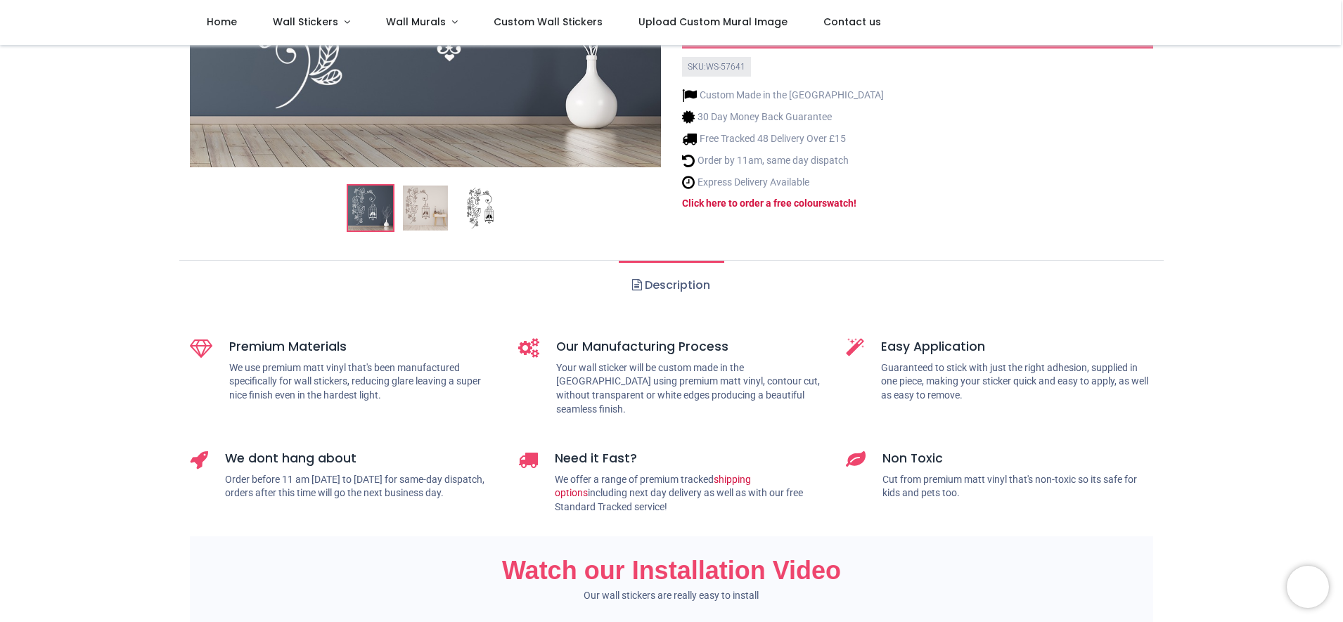
click at [635, 310] on link "Description" at bounding box center [671, 285] width 105 height 49
click at [661, 310] on link "Description" at bounding box center [671, 285] width 105 height 49
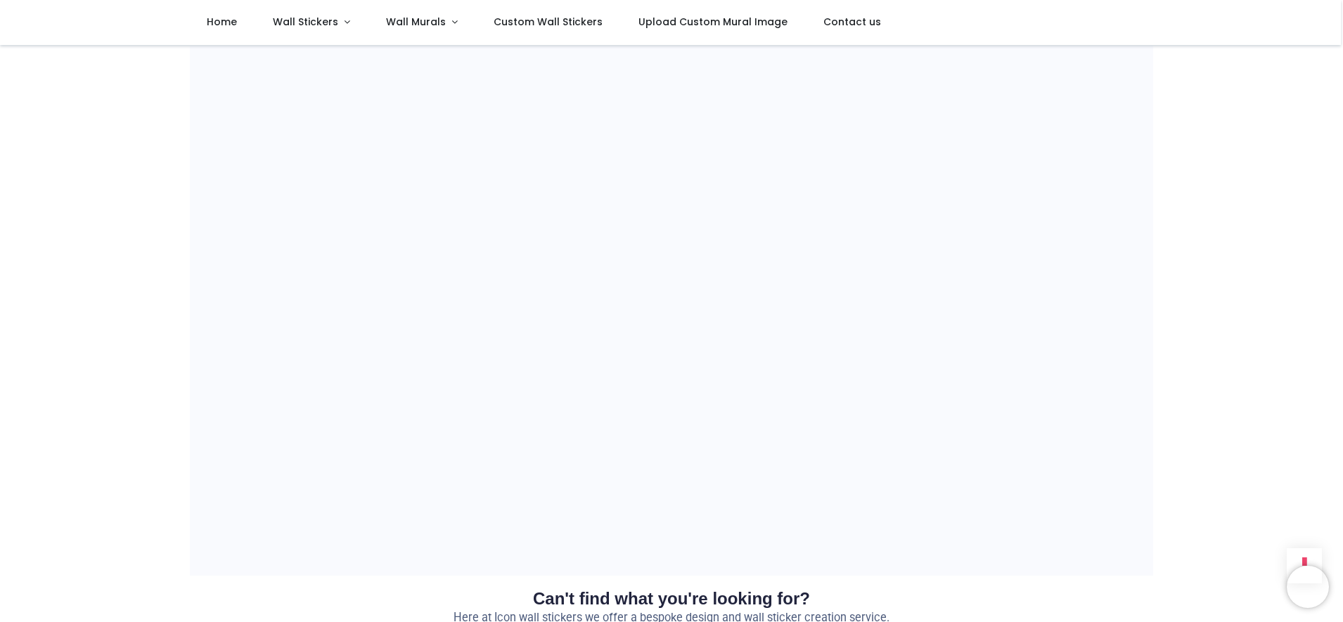
scroll to position [1128, 0]
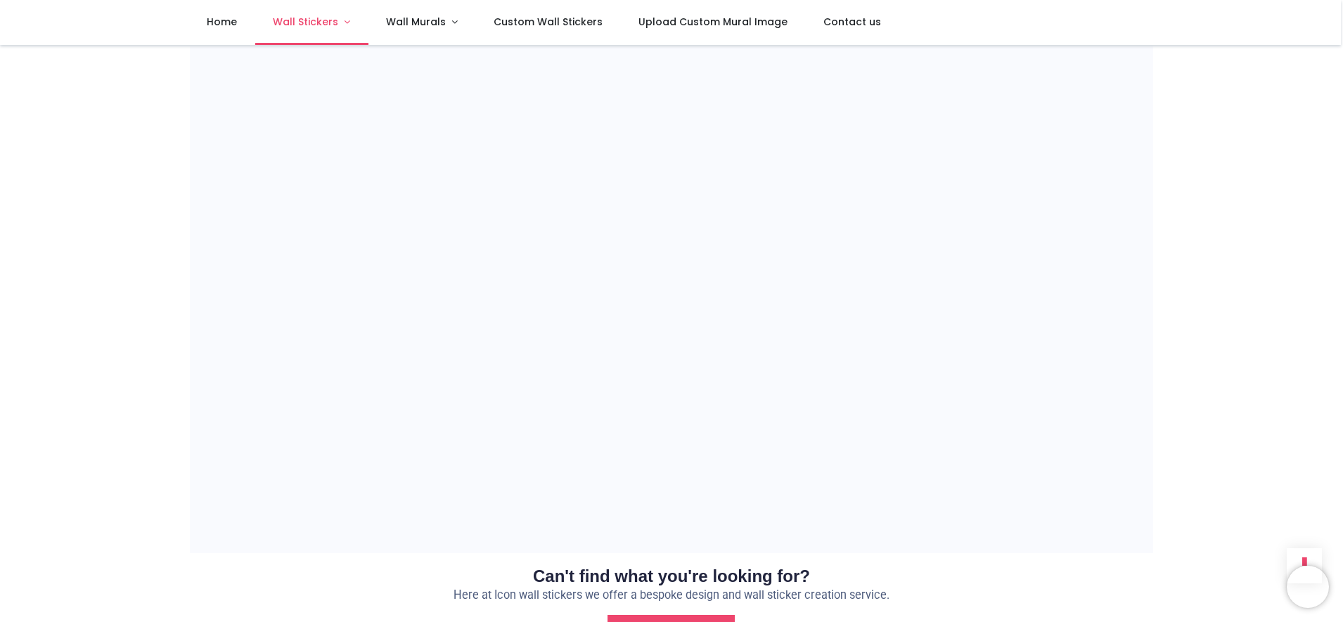
click at [368, 34] on link "Wall Stickers" at bounding box center [311, 22] width 113 height 45
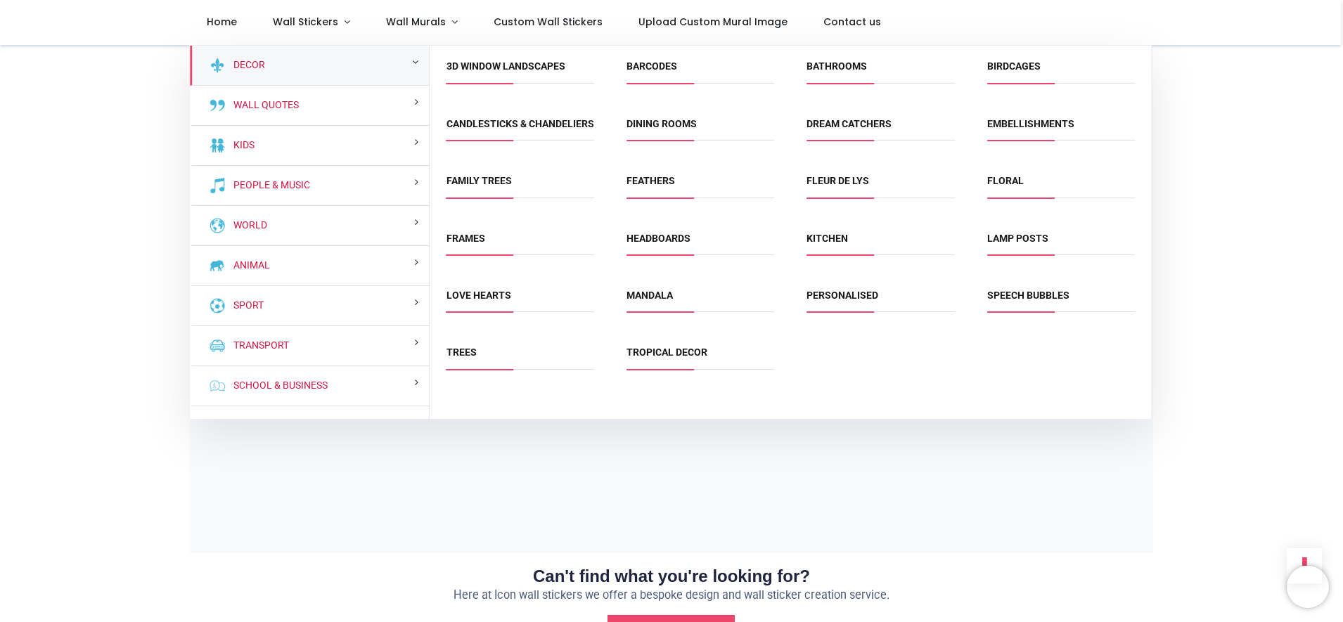
drag, startPoint x: 1147, startPoint y: 176, endPoint x: 1147, endPoint y: 216, distance: 39.4
click at [1147, 160] on div "Embellishments" at bounding box center [1061, 131] width 180 height 57
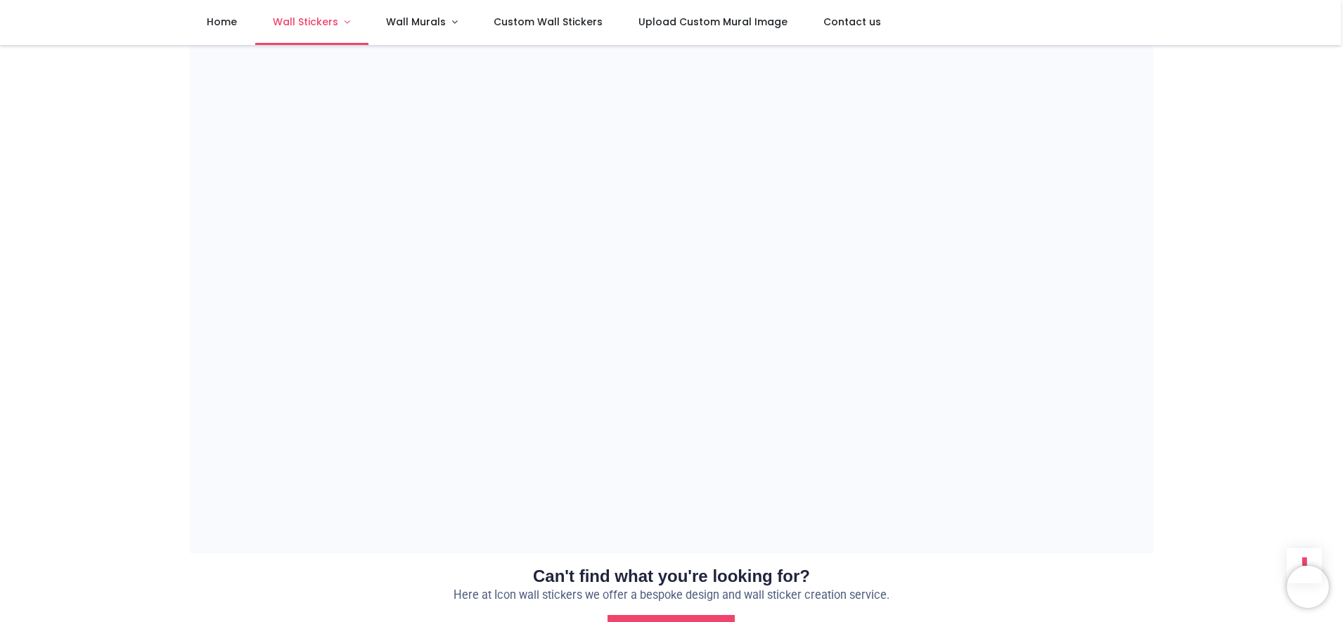
click at [338, 25] on span "Wall Stickers" at bounding box center [305, 22] width 65 height 14
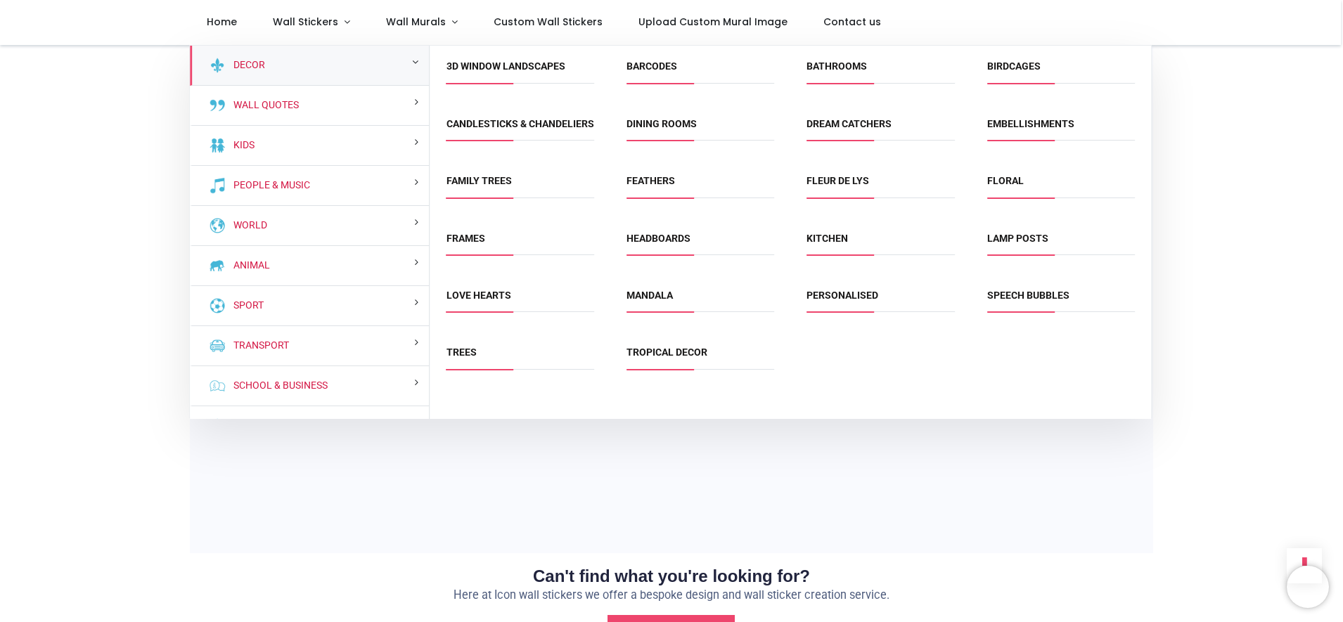
drag, startPoint x: 1148, startPoint y: 201, endPoint x: 1150, endPoint y: 226, distance: 24.7
click at [1150, 226] on div "3D Window Landscapes Barcodes Bathrooms Birdcages" at bounding box center [790, 232] width 721 height 373
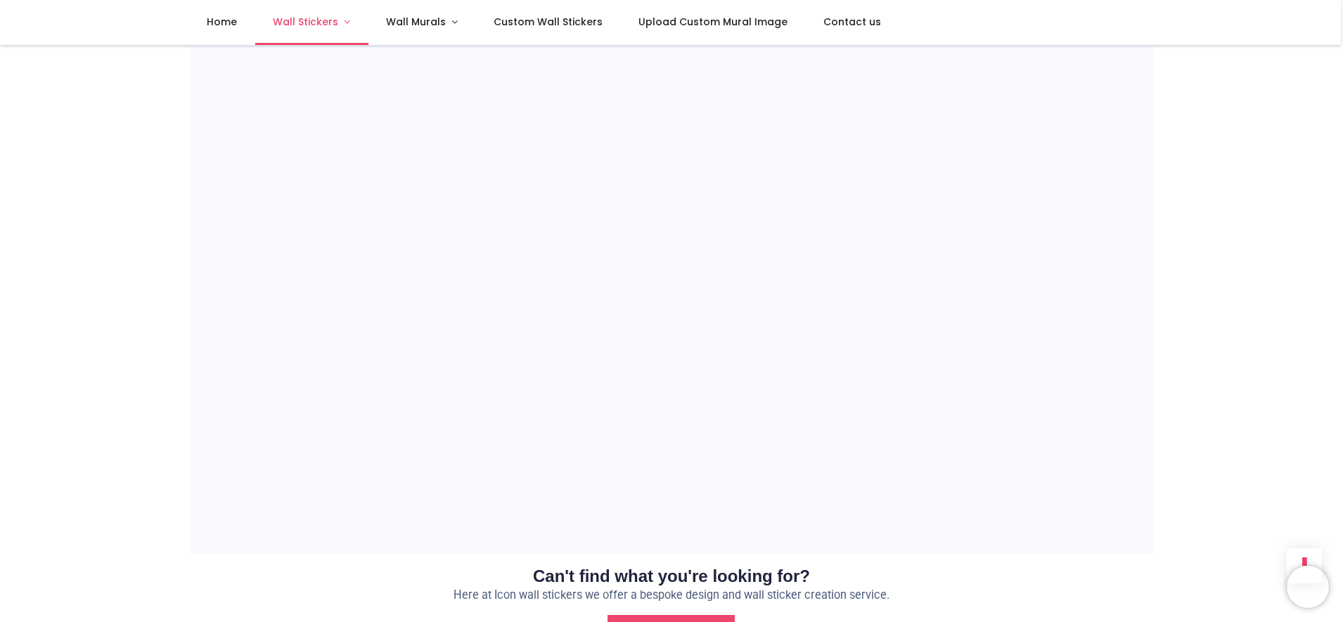
click at [368, 20] on link "Wall Stickers" at bounding box center [311, 22] width 113 height 45
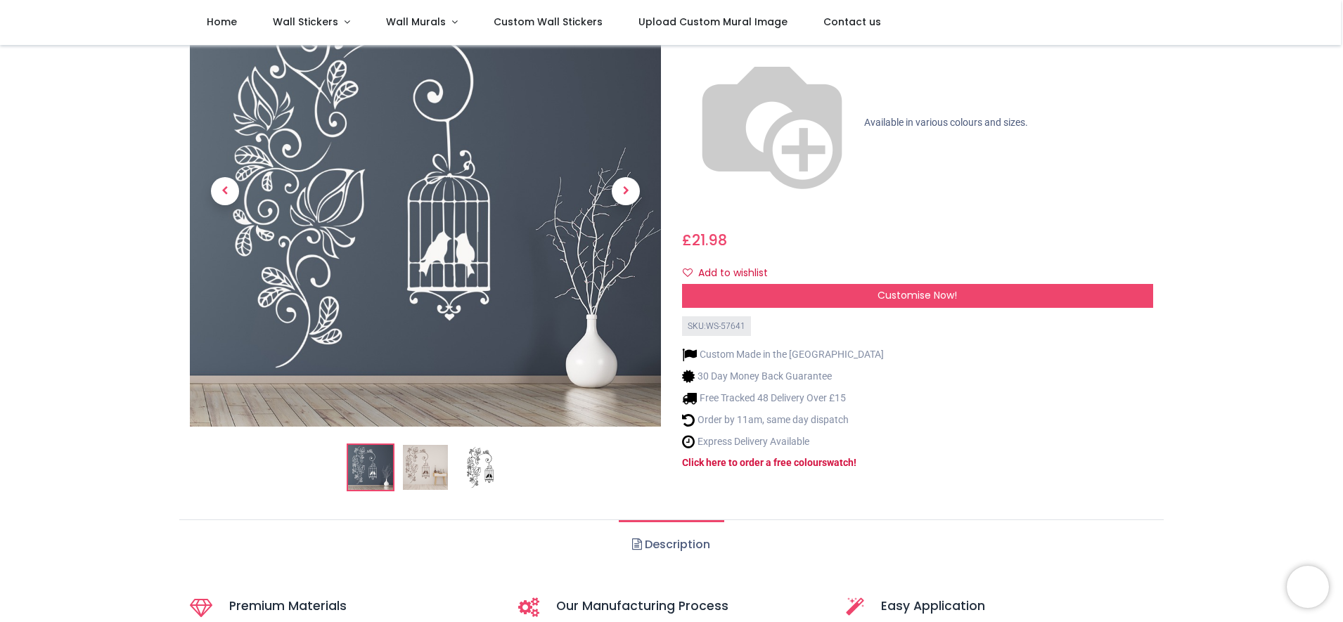
scroll to position [138, 0]
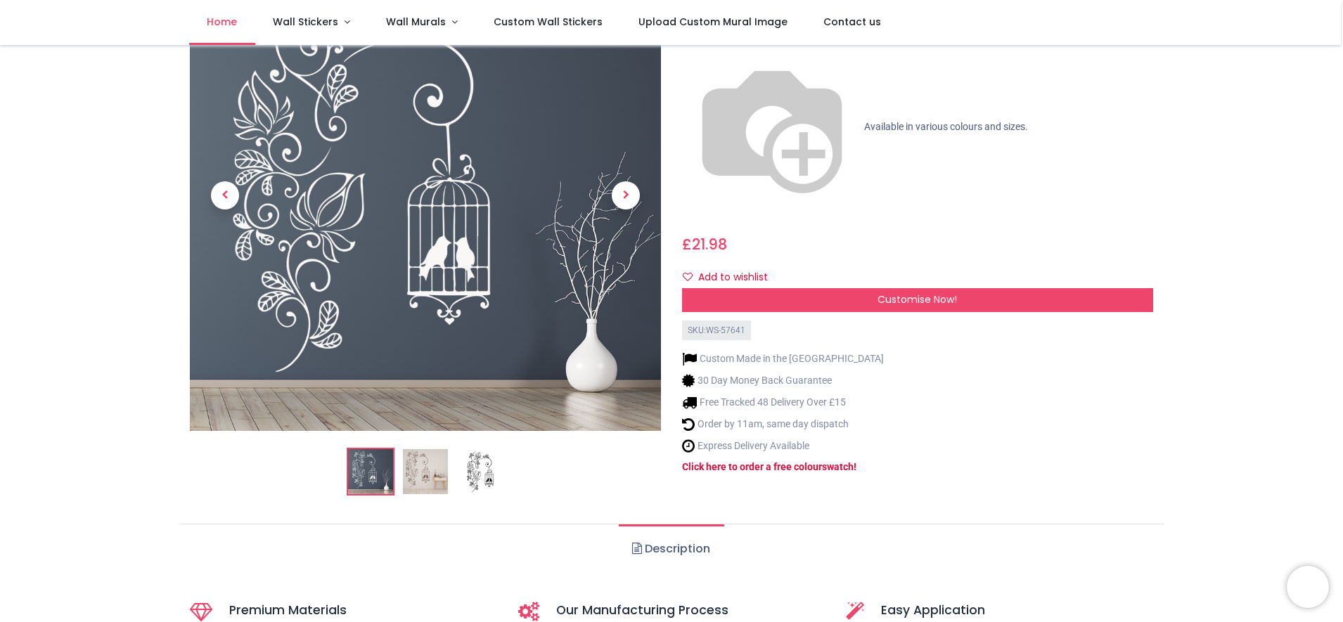
click at [251, 32] on link "Home" at bounding box center [222, 22] width 66 height 45
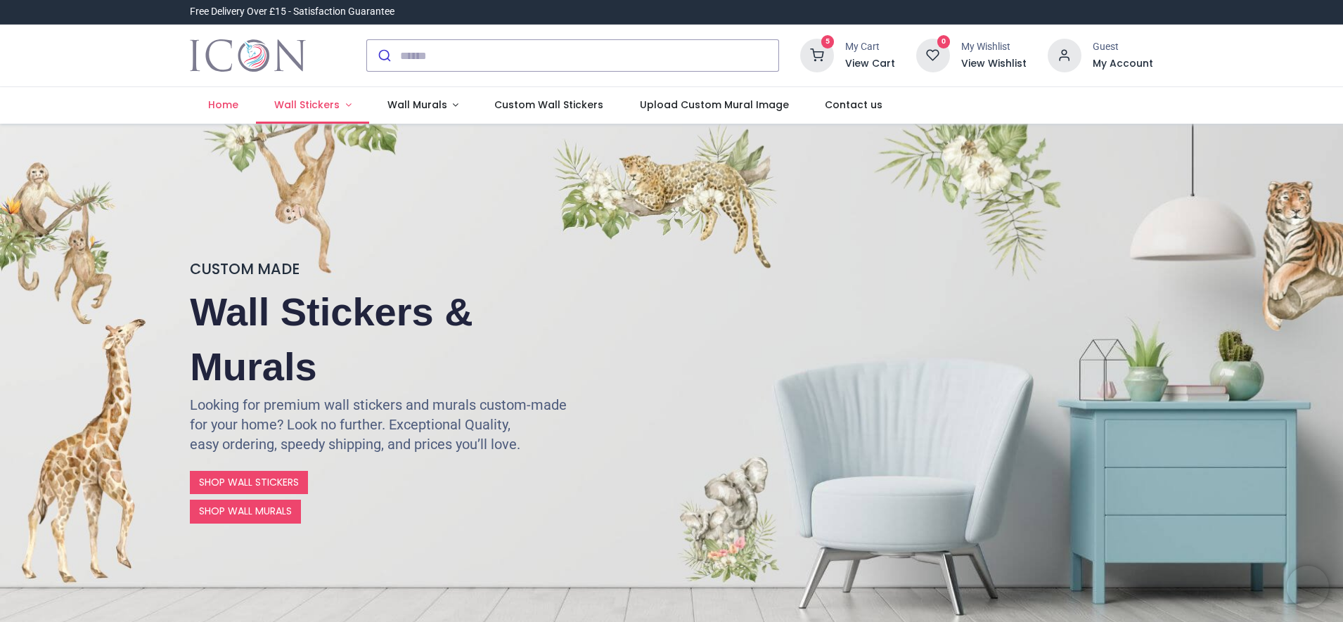
click at [369, 124] on link "Wall Stickers" at bounding box center [312, 105] width 113 height 37
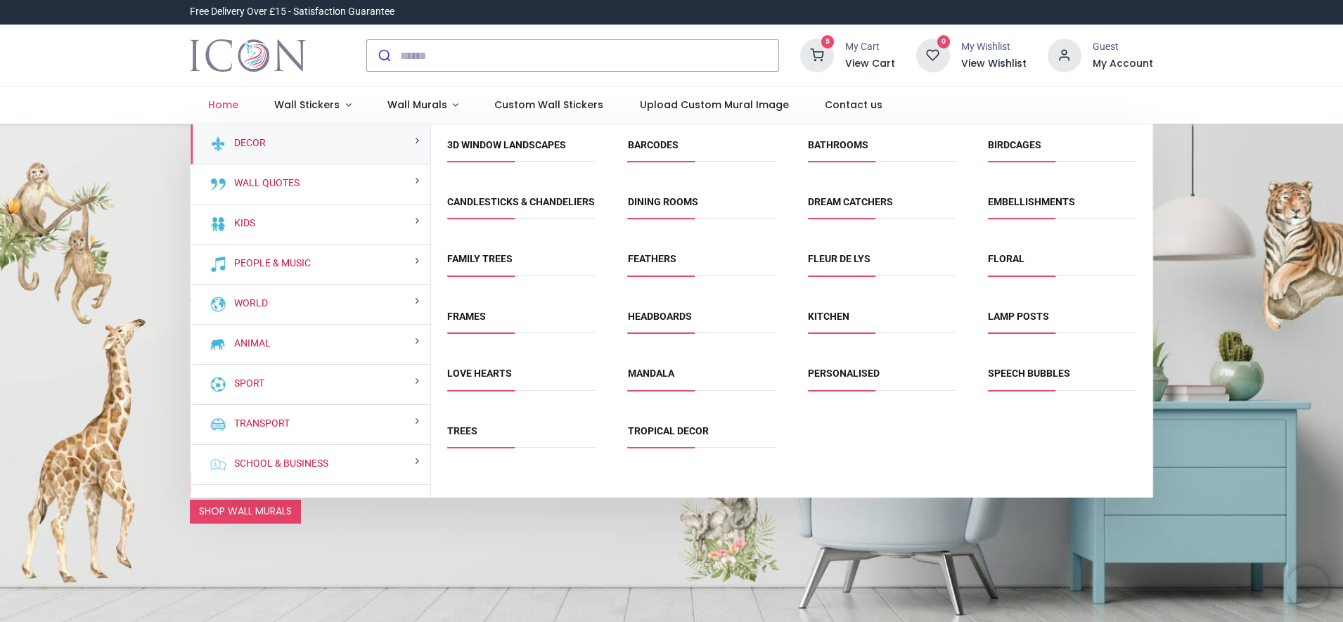
click at [1068, 219] on span "Embellishments" at bounding box center [1062, 206] width 148 height 23
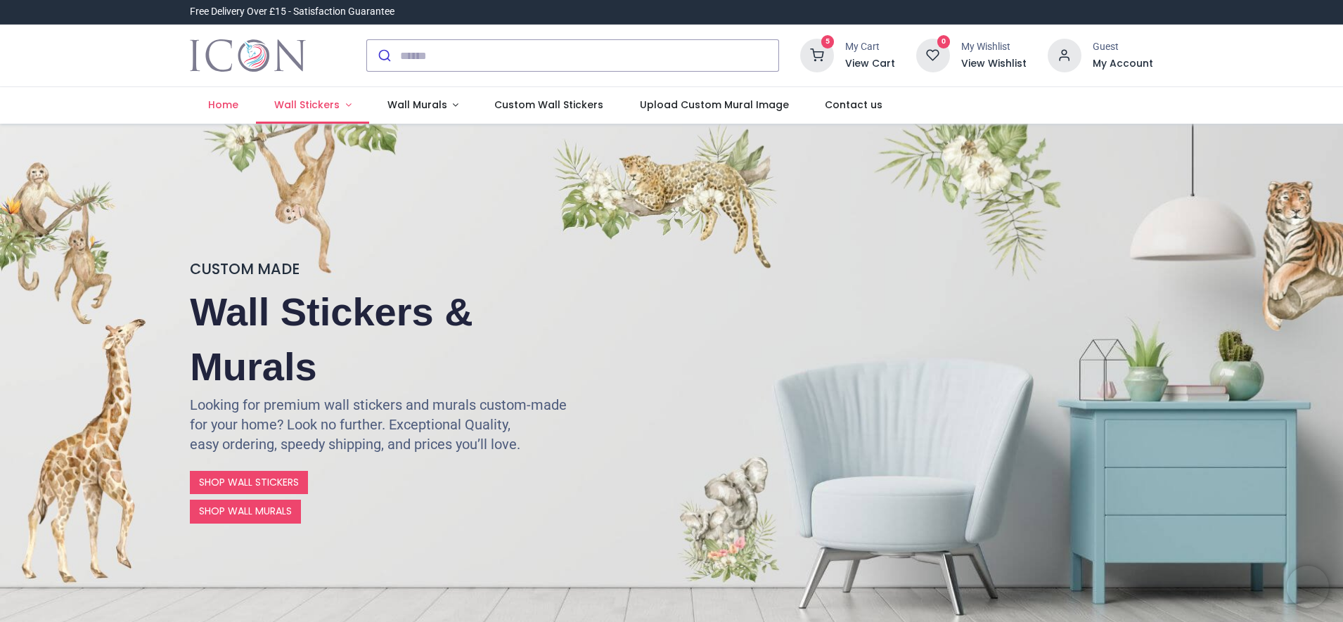
click at [369, 124] on link "Wall Stickers" at bounding box center [312, 105] width 113 height 37
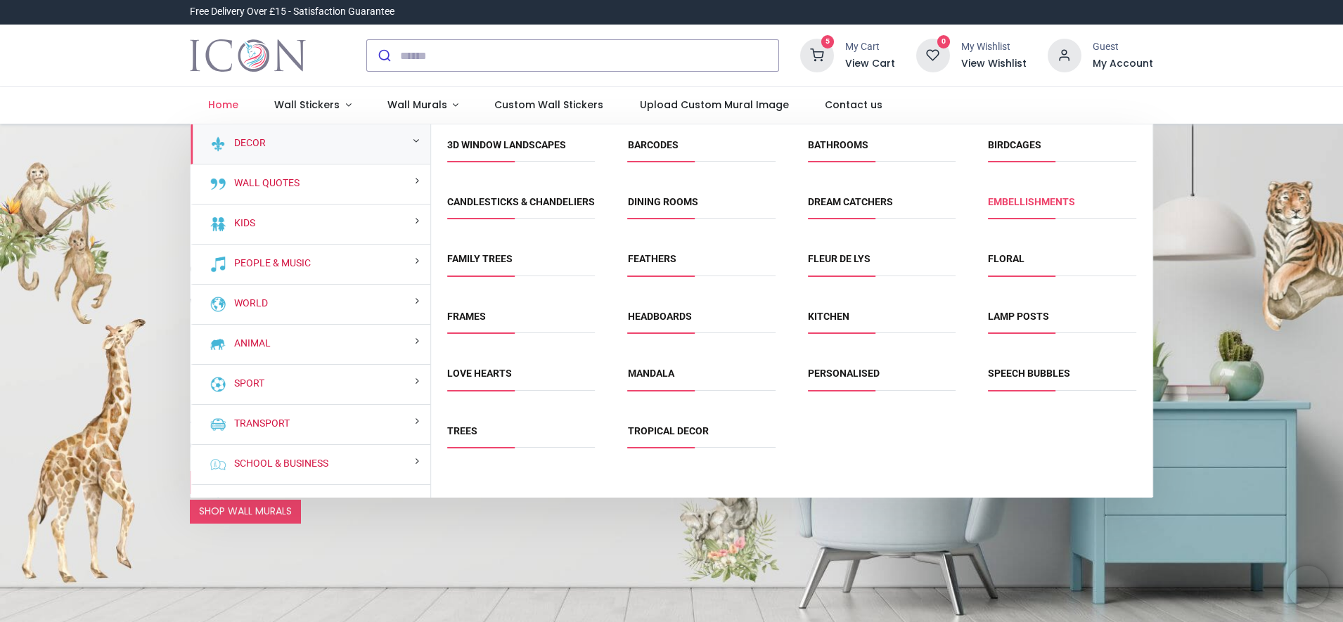
click at [1003, 207] on link "Embellishments" at bounding box center [1031, 201] width 87 height 11
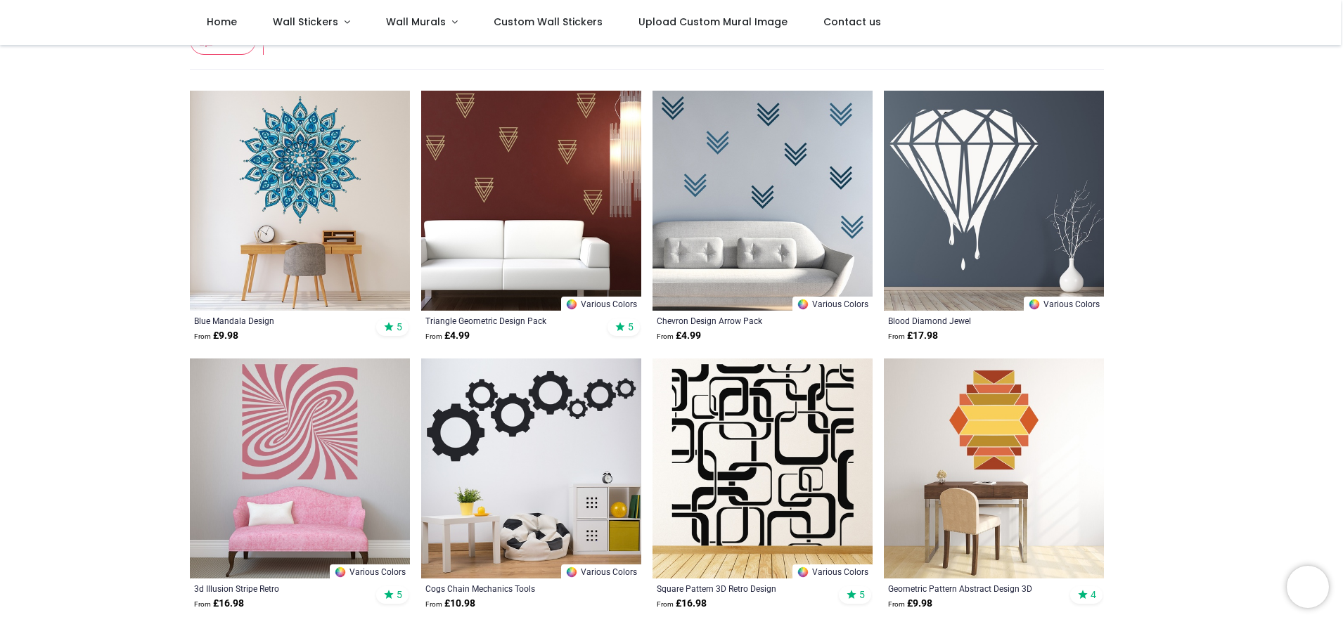
scroll to position [226, 0]
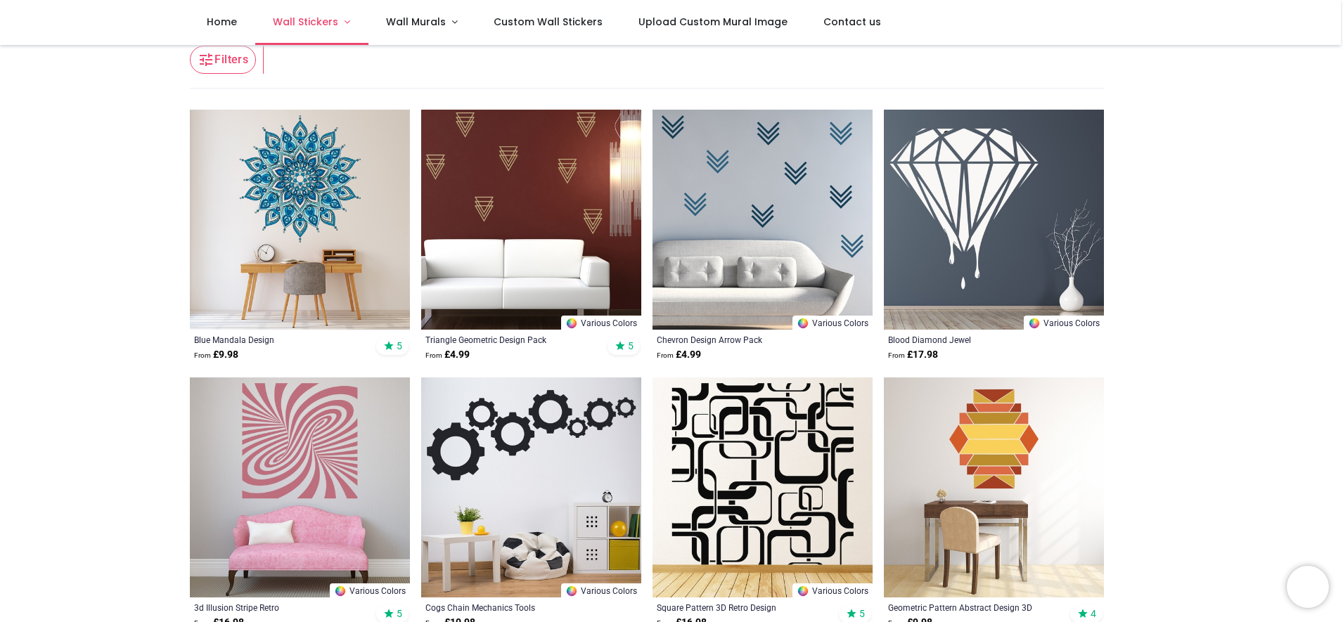
click at [368, 27] on link "Wall Stickers" at bounding box center [311, 22] width 113 height 45
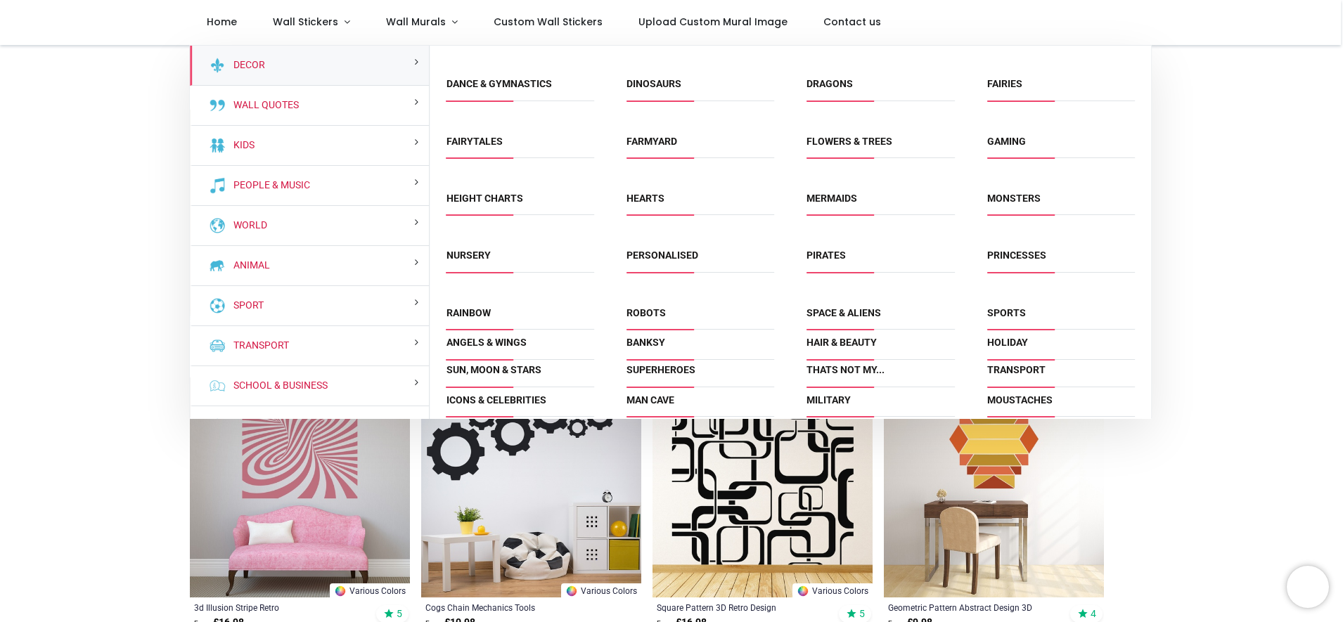
scroll to position [879, 0]
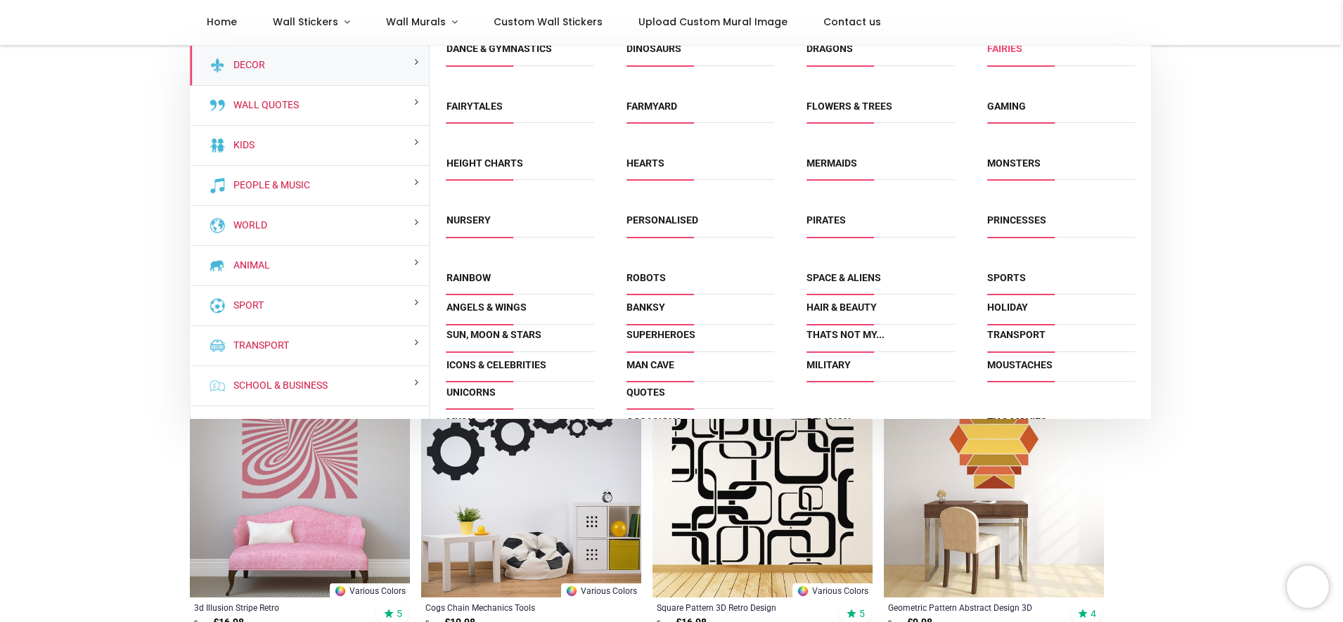
click at [1022, 54] on link "Fairies" at bounding box center [1004, 48] width 35 height 11
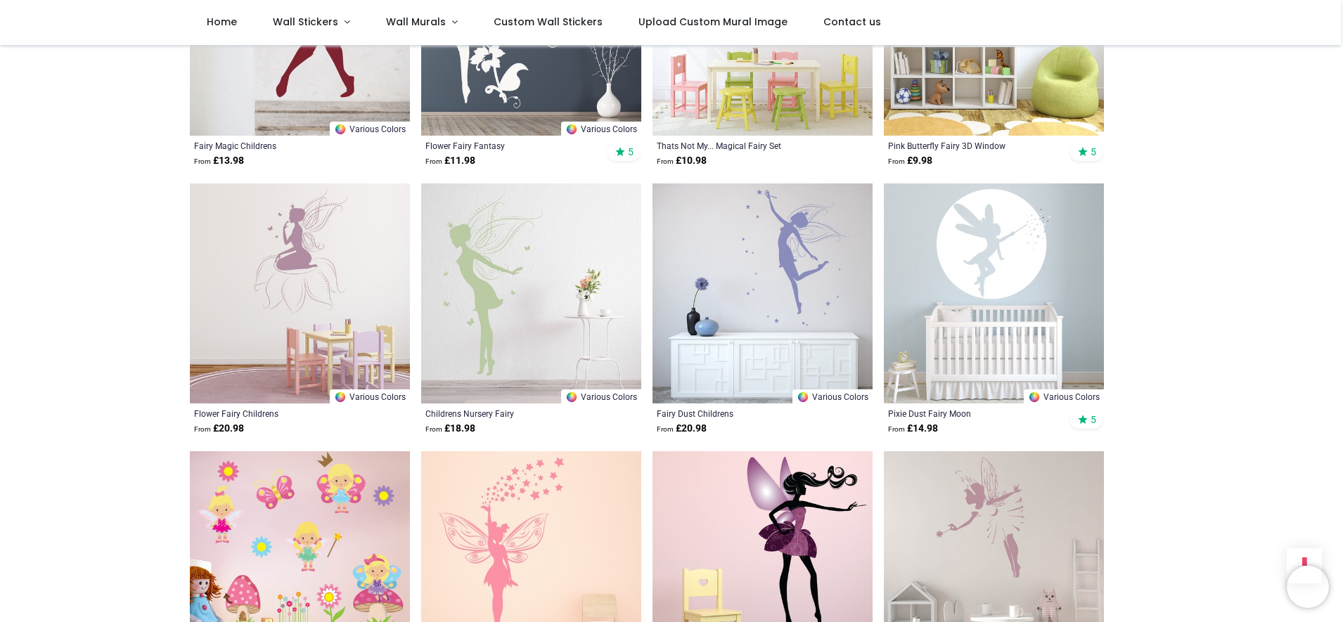
scroll to position [1501, 0]
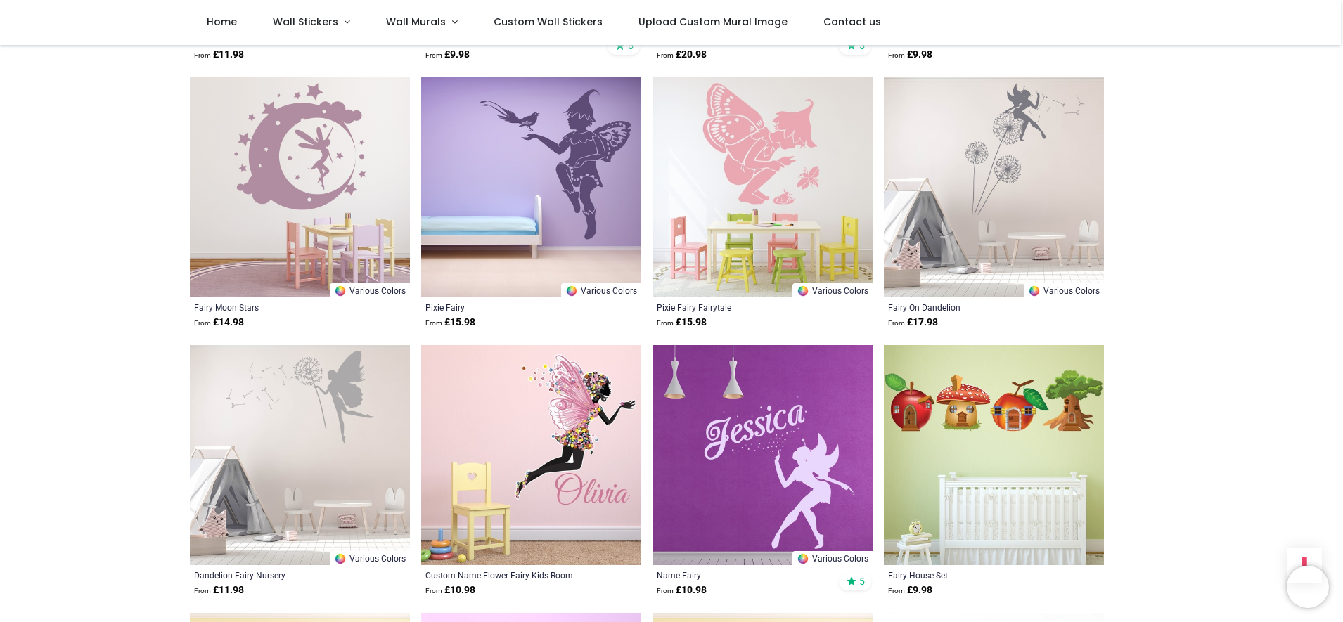
scroll to position [3160, 0]
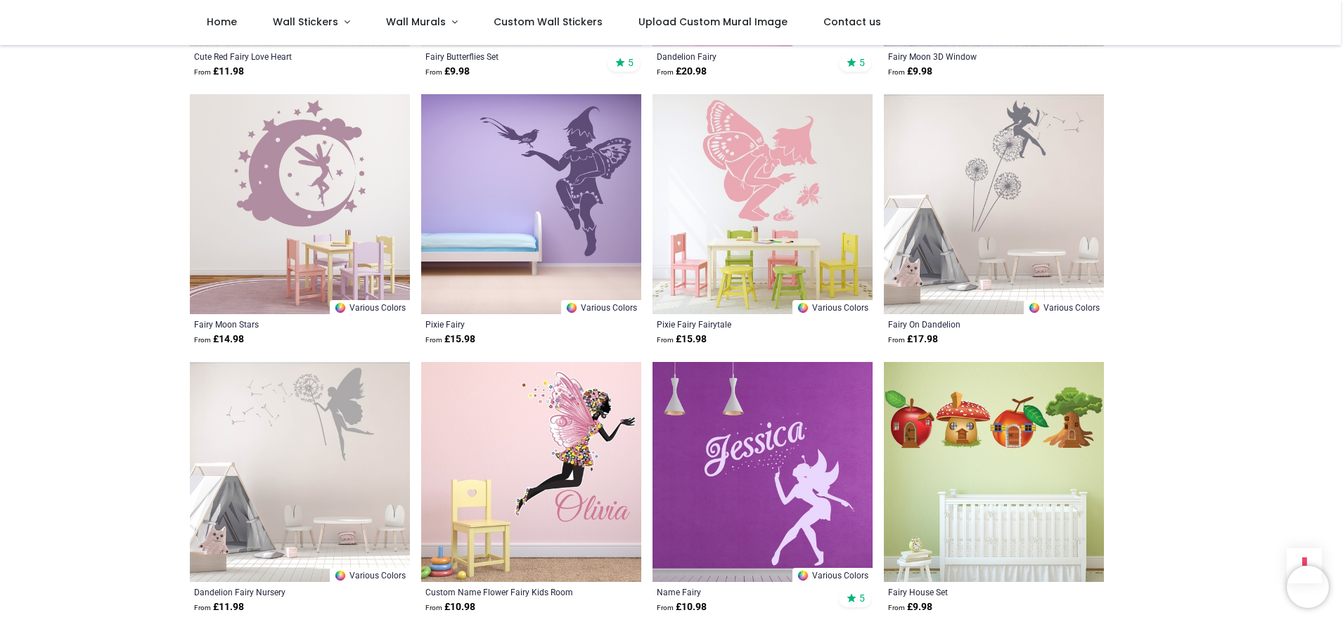
scroll to position [3150, 0]
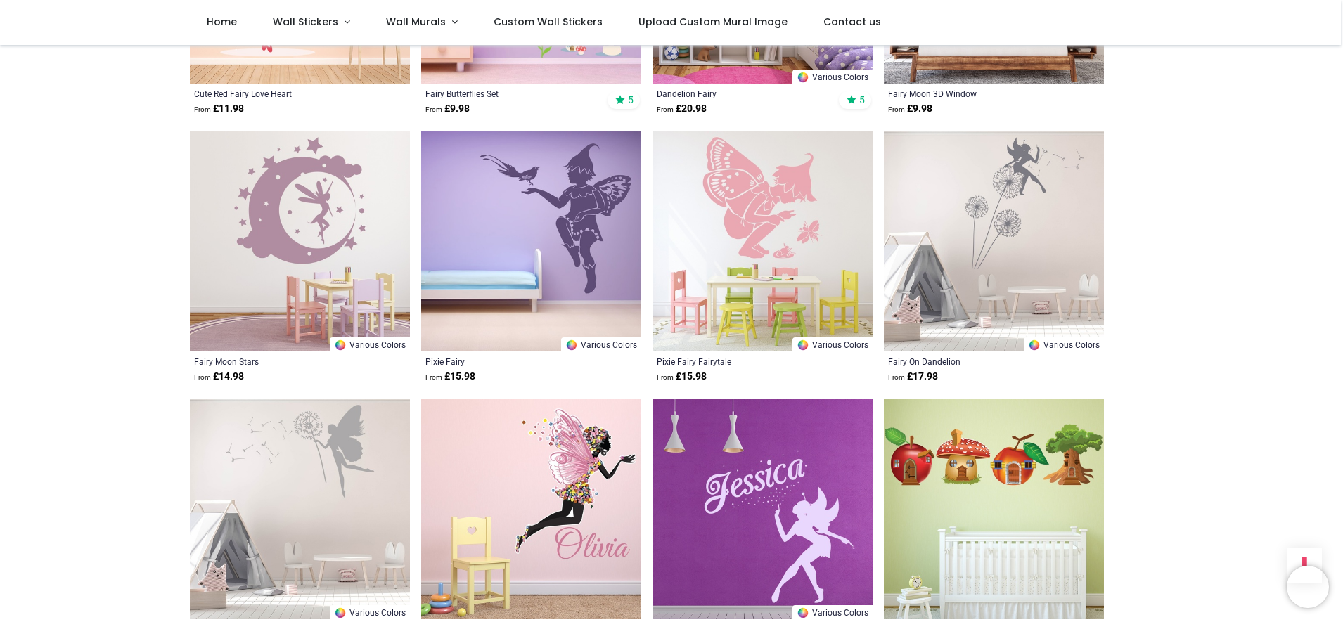
click at [1050, 281] on img at bounding box center [994, 241] width 220 height 220
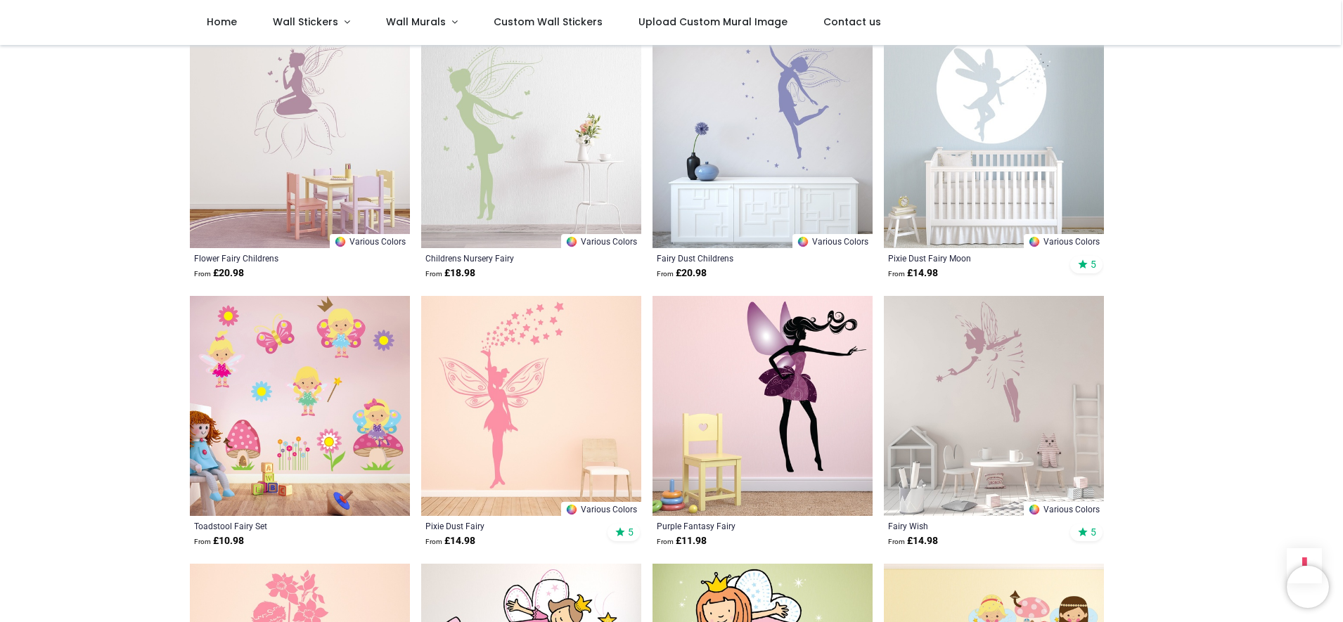
scroll to position [1597, 0]
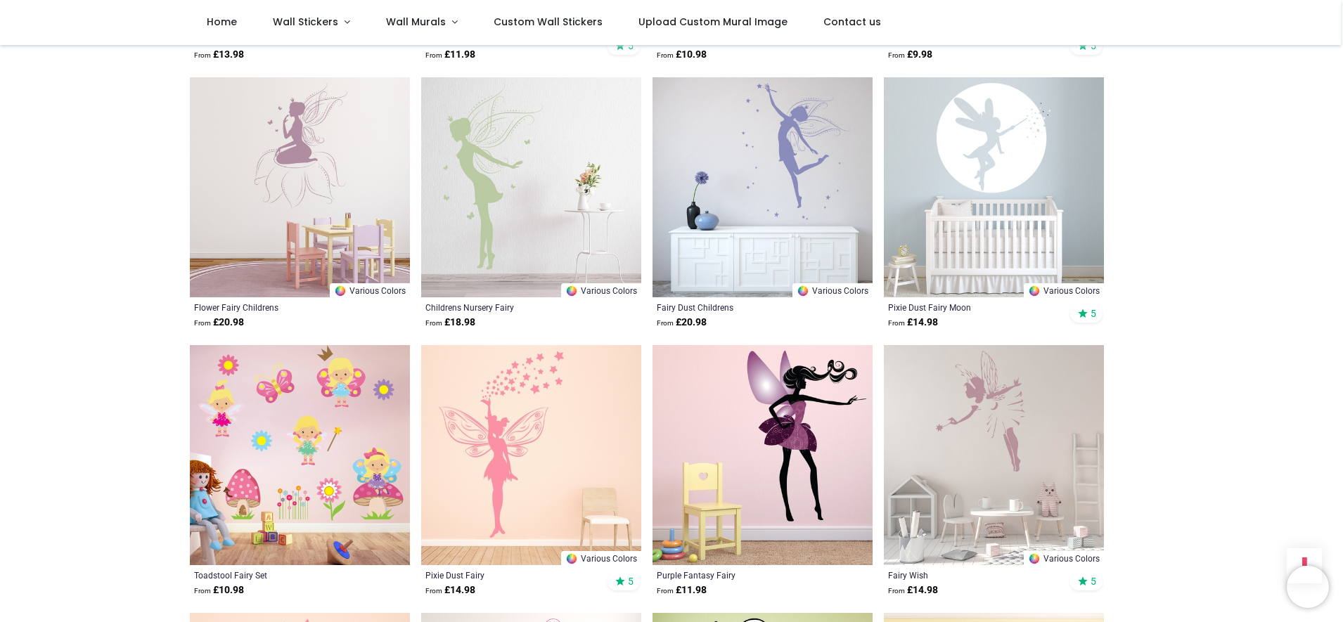
click at [826, 217] on img at bounding box center [762, 187] width 220 height 220
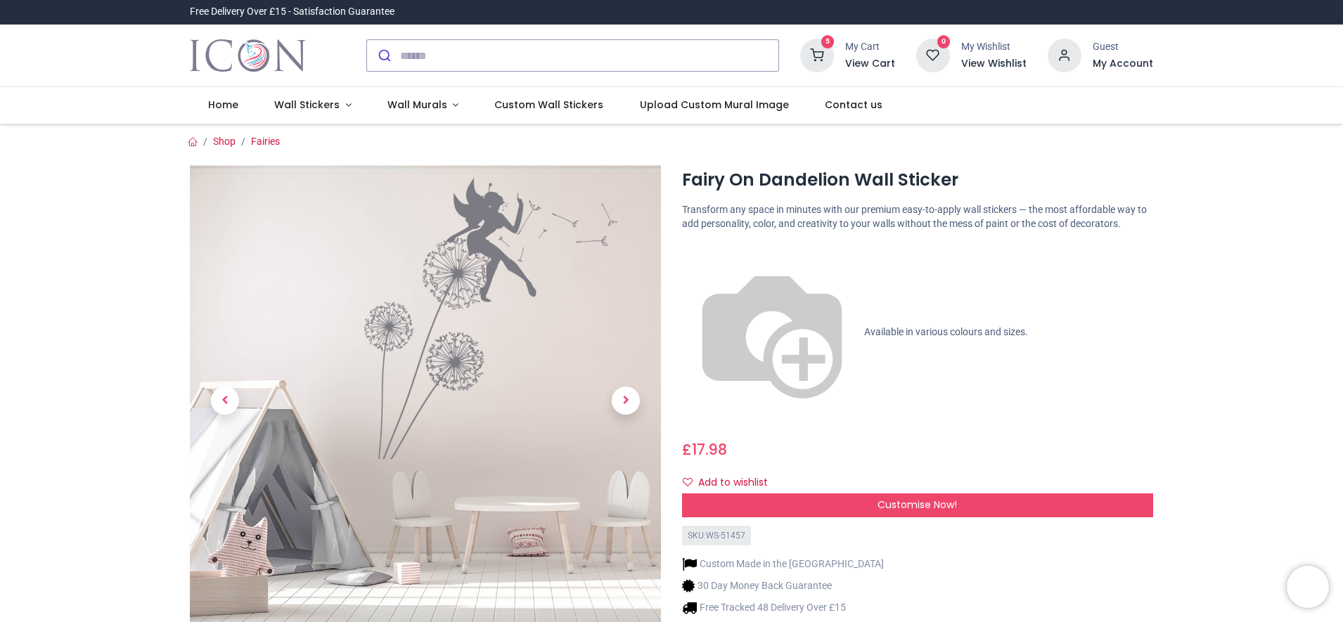
scroll to position [43, 0]
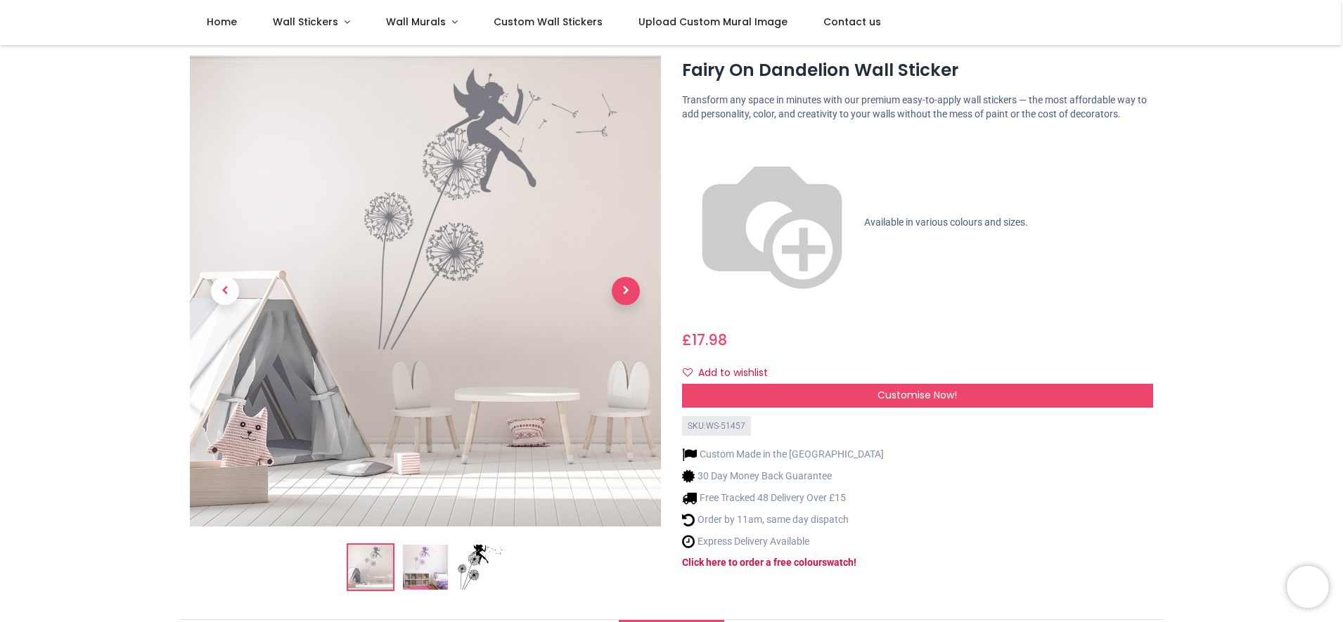
click at [629, 303] on span "Next" at bounding box center [626, 291] width 28 height 28
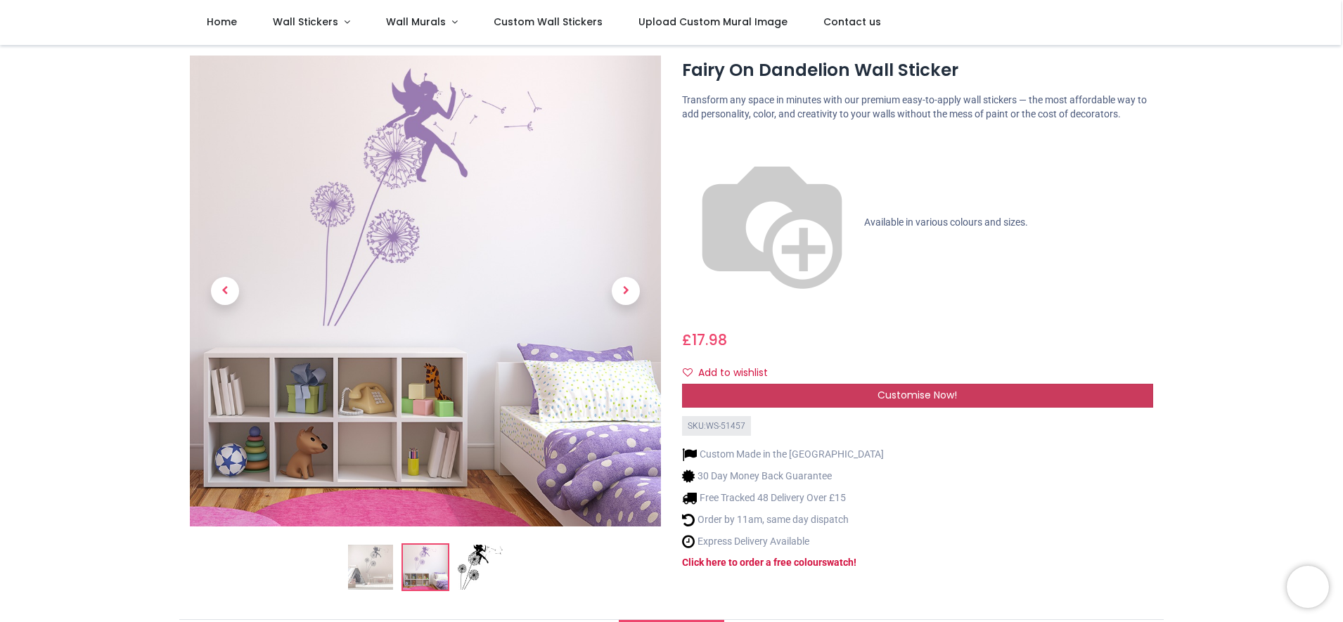
click at [863, 384] on div "Customise Now!" at bounding box center [917, 396] width 471 height 24
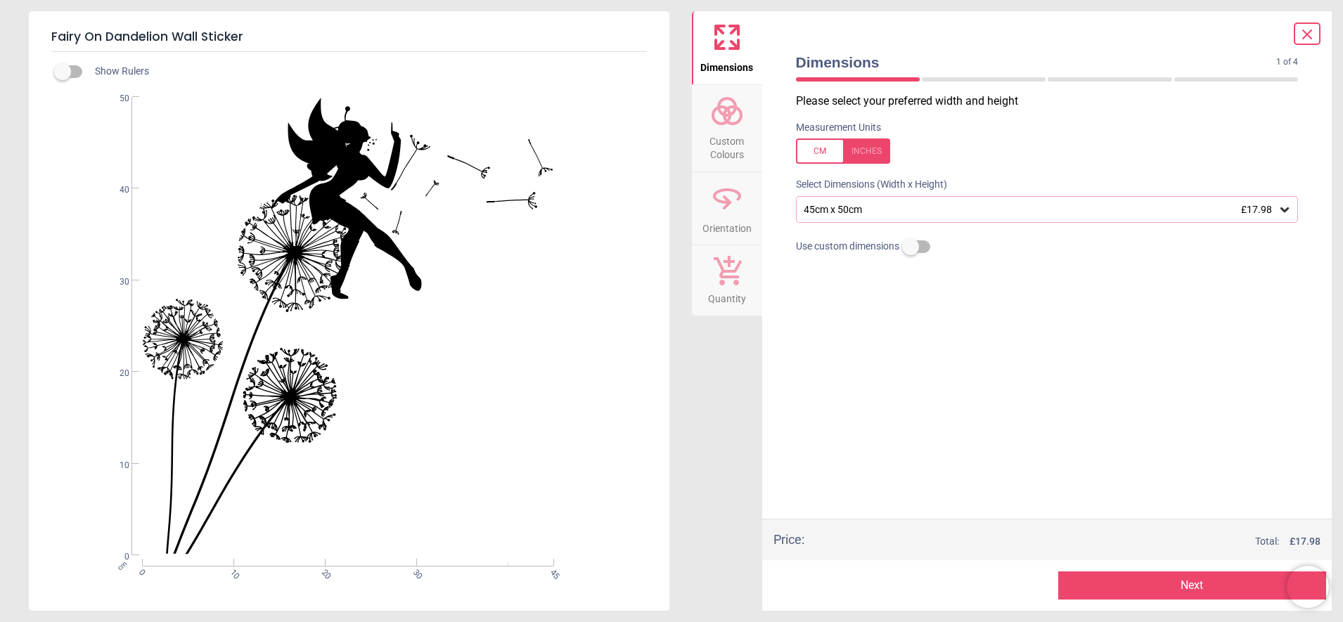
click at [1286, 217] on icon at bounding box center [1284, 209] width 14 height 14
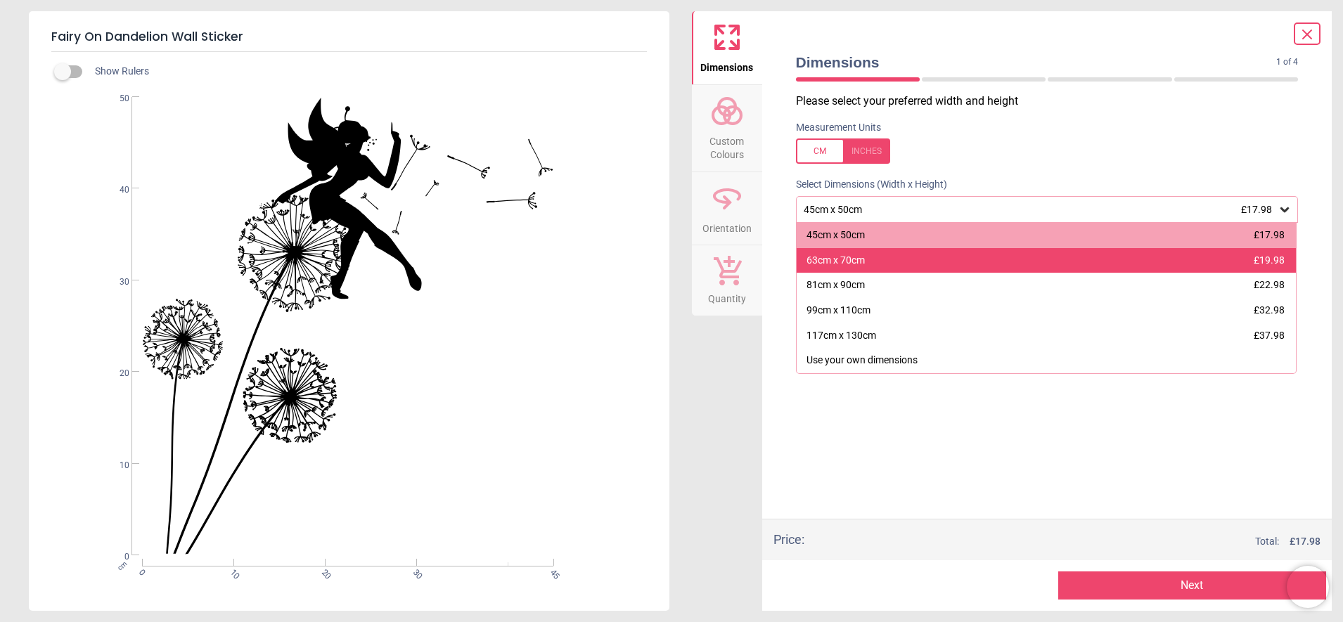
click at [976, 273] on div "63cm x 70cm £19.98" at bounding box center [1046, 260] width 500 height 25
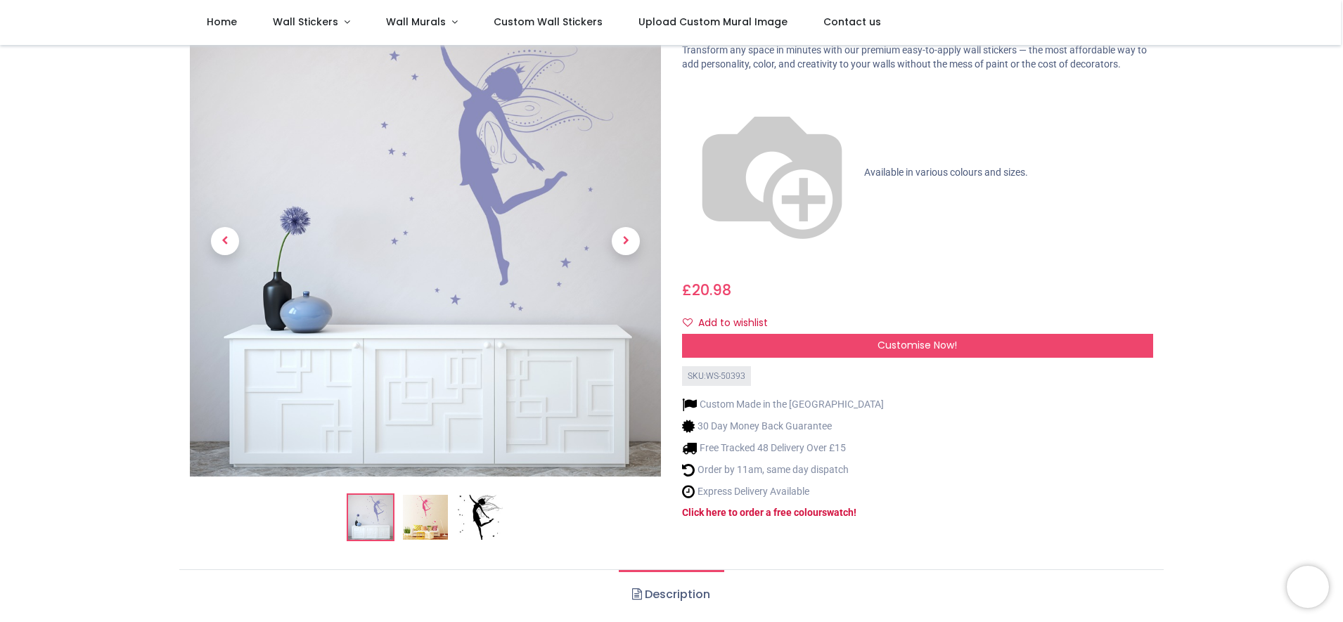
scroll to position [110, 0]
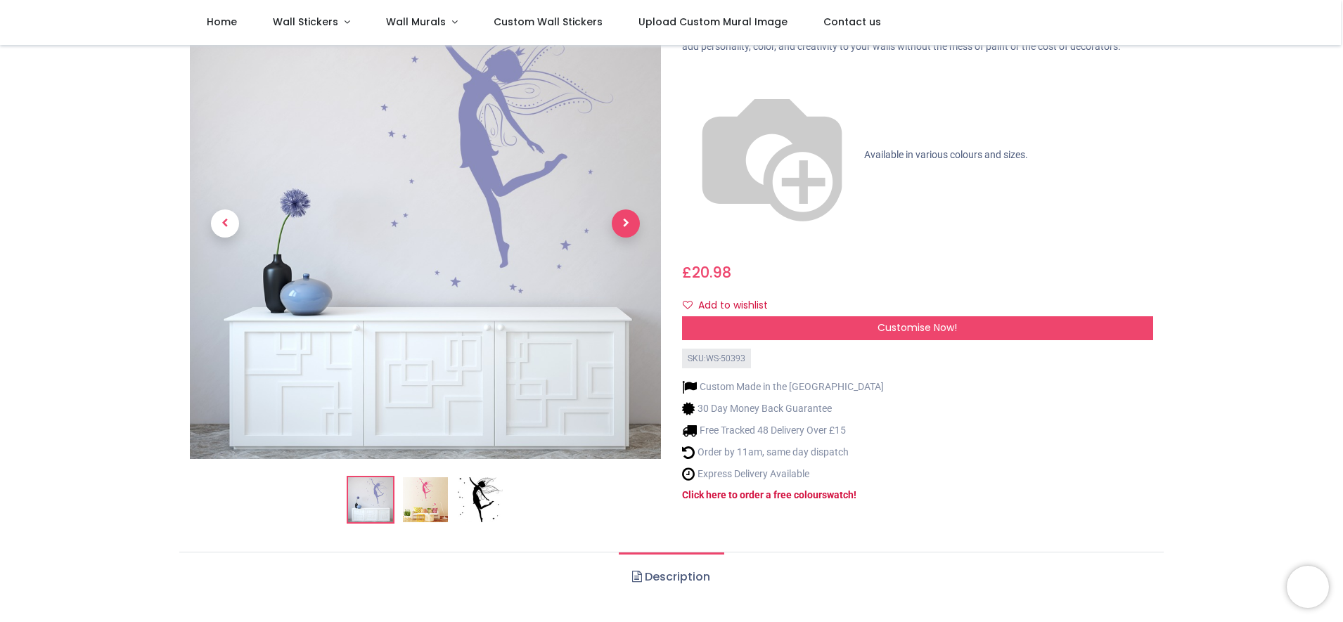
click at [622, 238] on span "Next" at bounding box center [626, 223] width 28 height 28
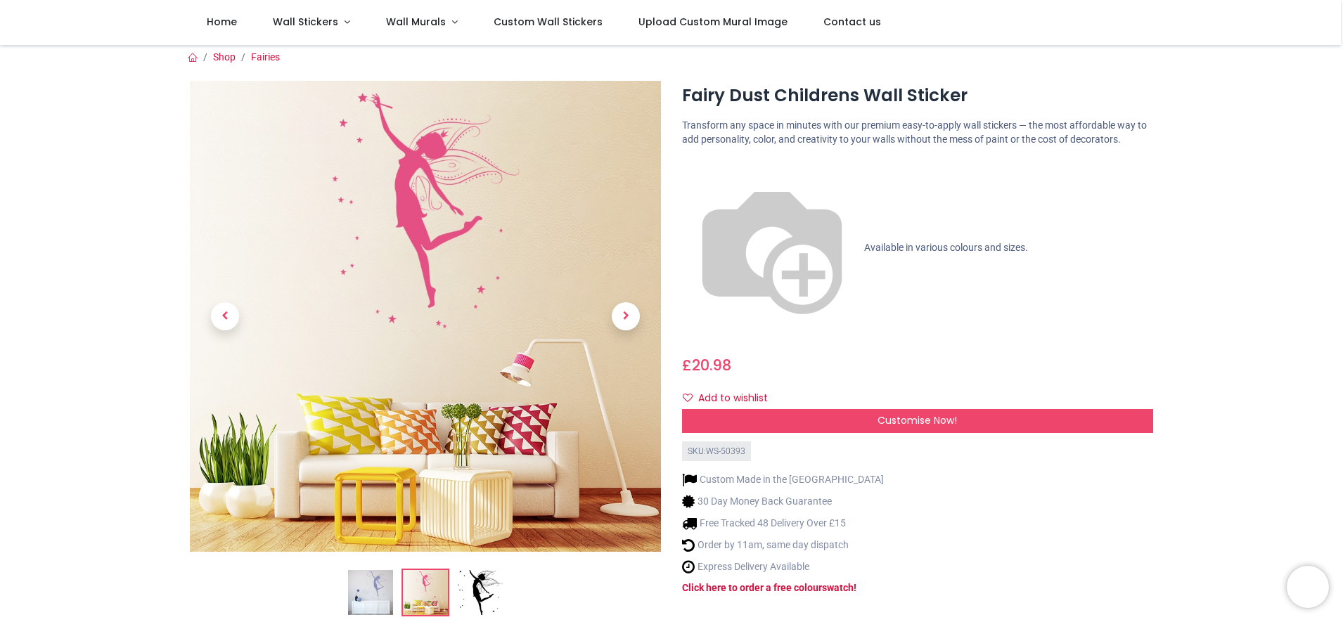
scroll to position [7, 0]
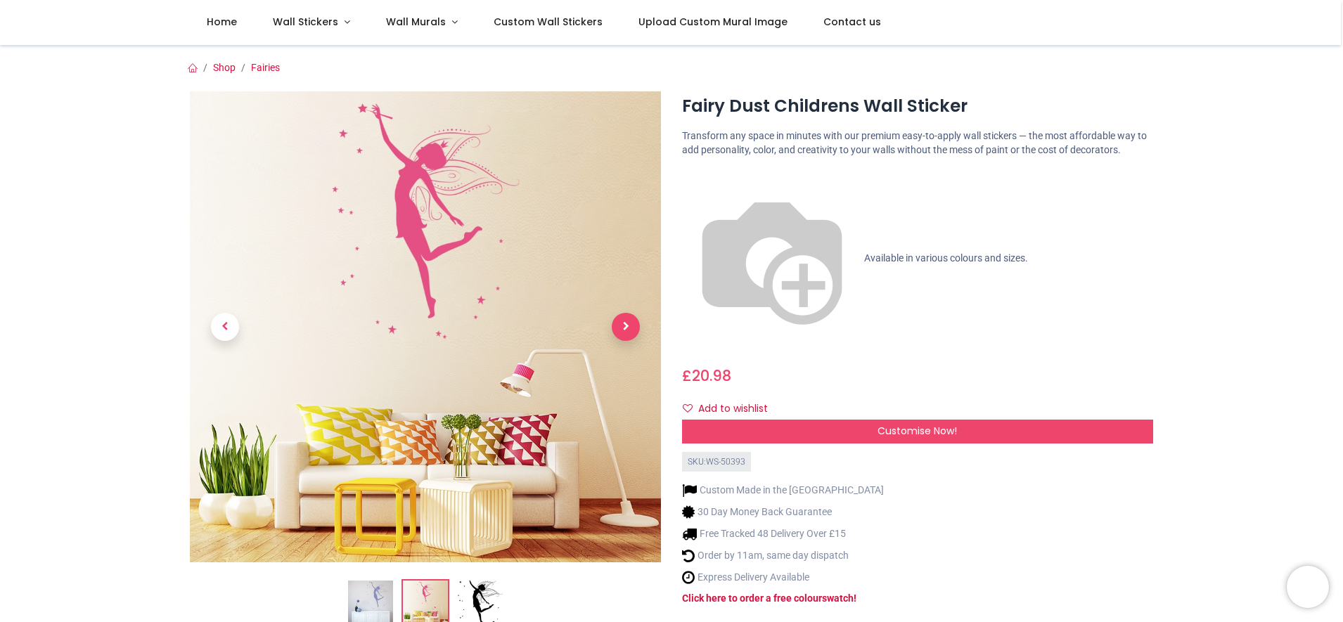
click at [623, 336] on span "Next" at bounding box center [626, 327] width 28 height 28
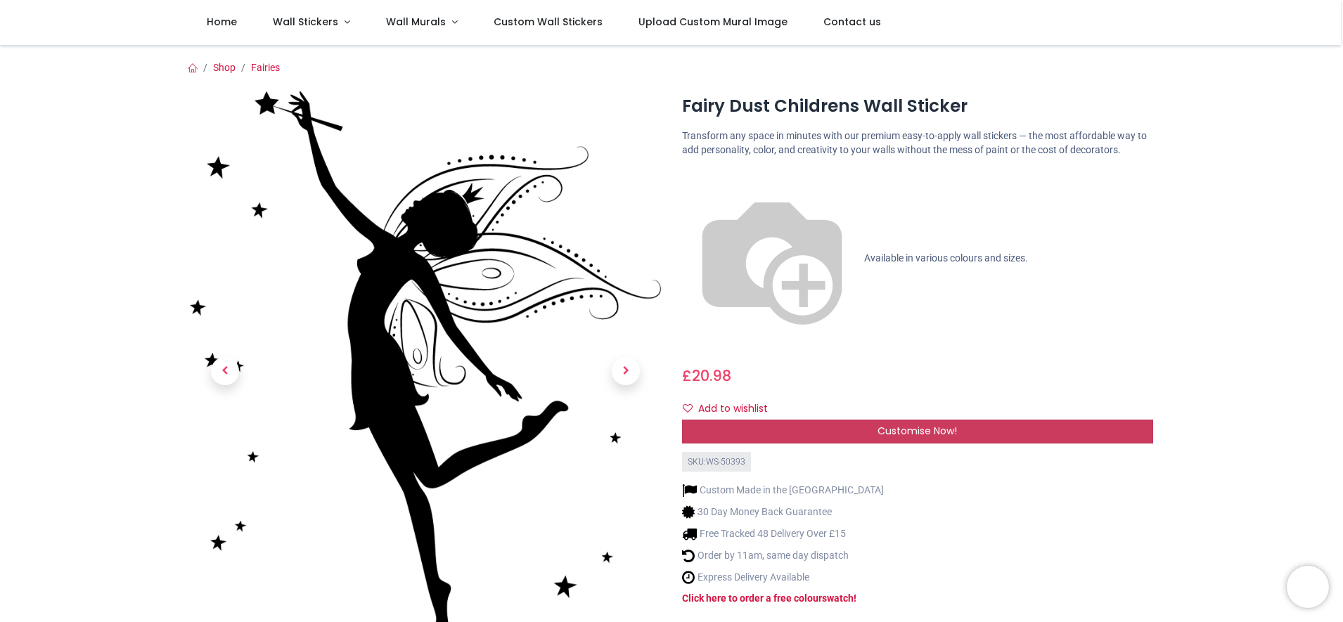
click at [877, 424] on span "Customise Now!" at bounding box center [916, 431] width 79 height 14
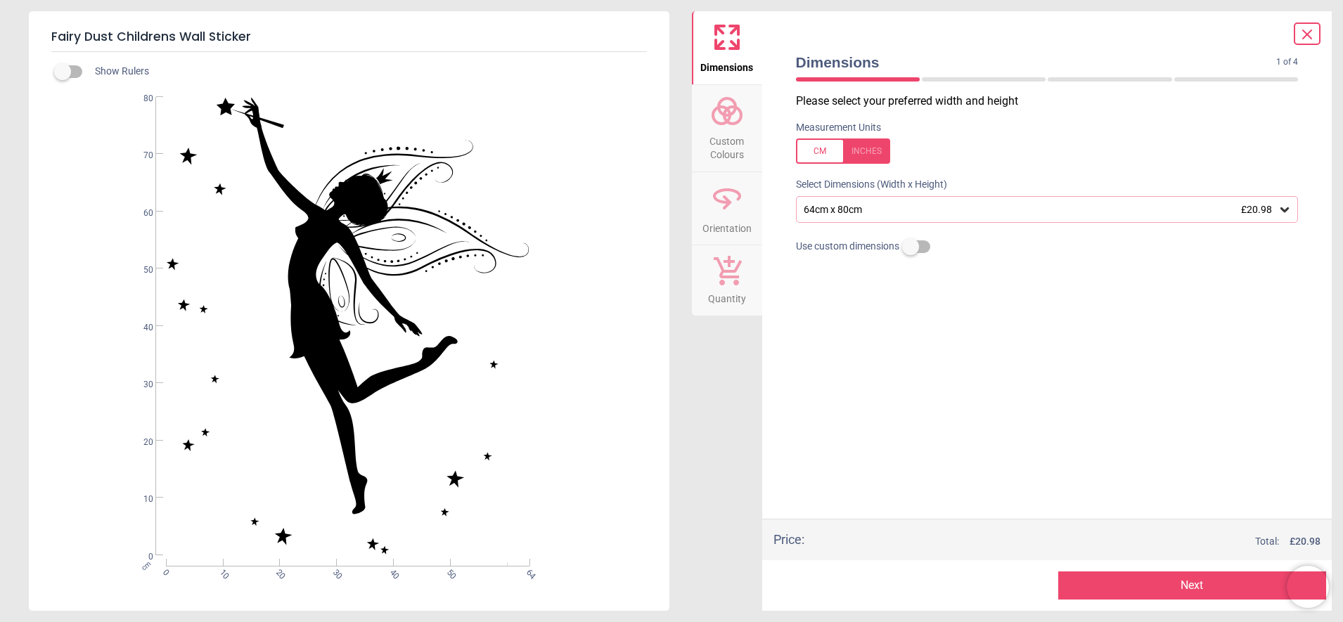
click at [1282, 217] on icon at bounding box center [1284, 209] width 14 height 14
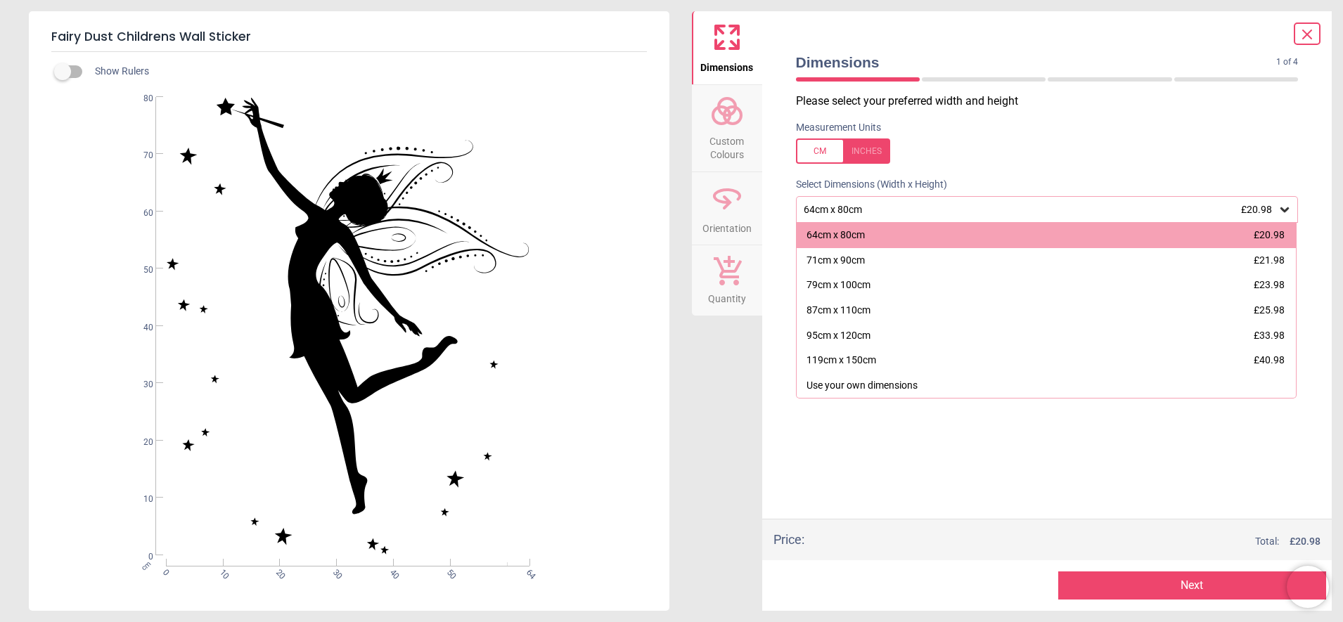
click at [1282, 217] on icon at bounding box center [1284, 209] width 14 height 14
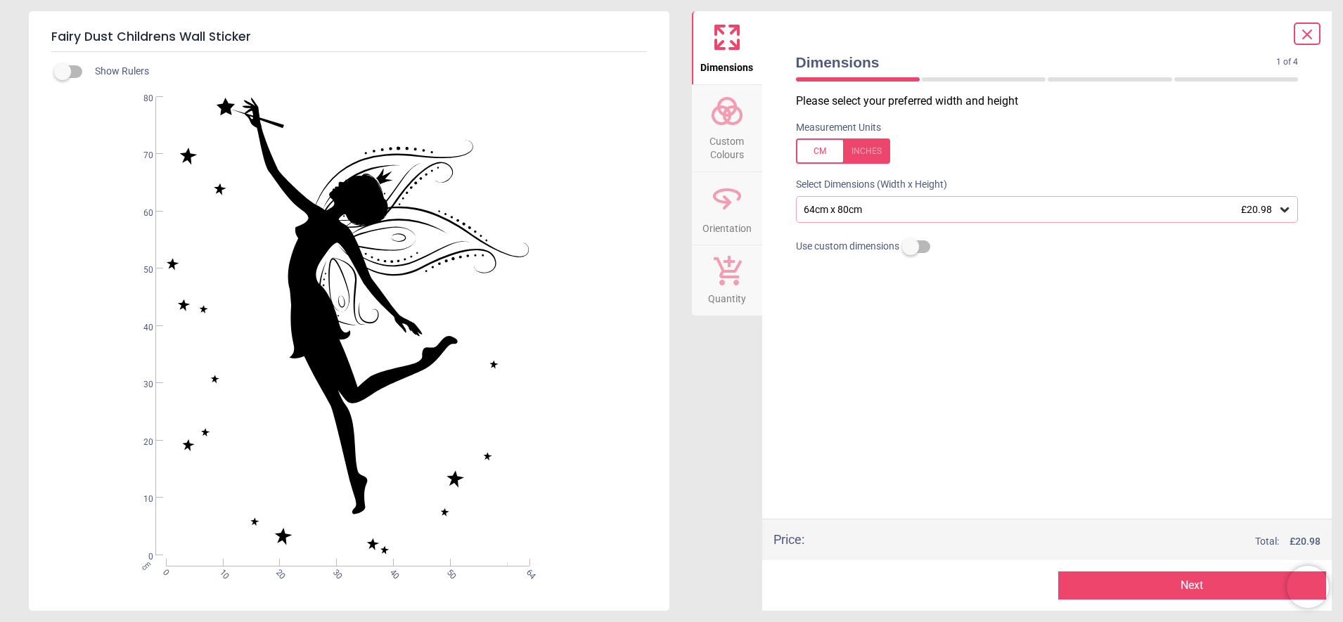
click at [1261, 581] on button "Next" at bounding box center [1192, 585] width 268 height 28
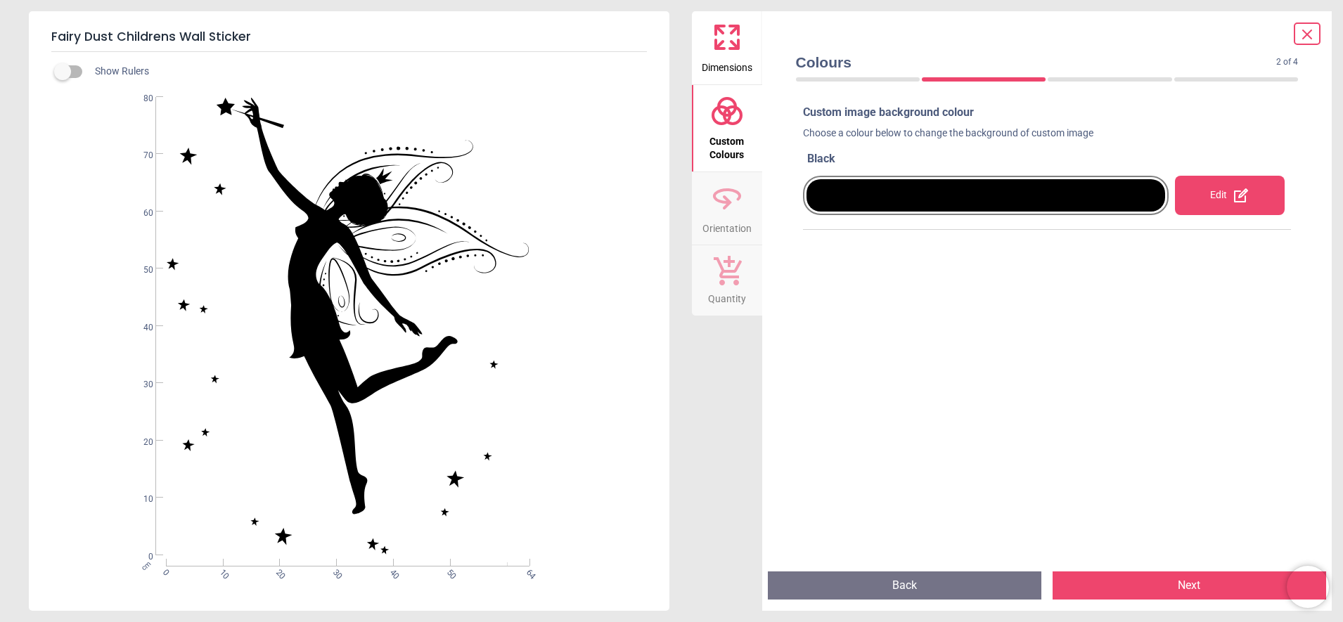
click at [1144, 200] on div at bounding box center [985, 195] width 359 height 32
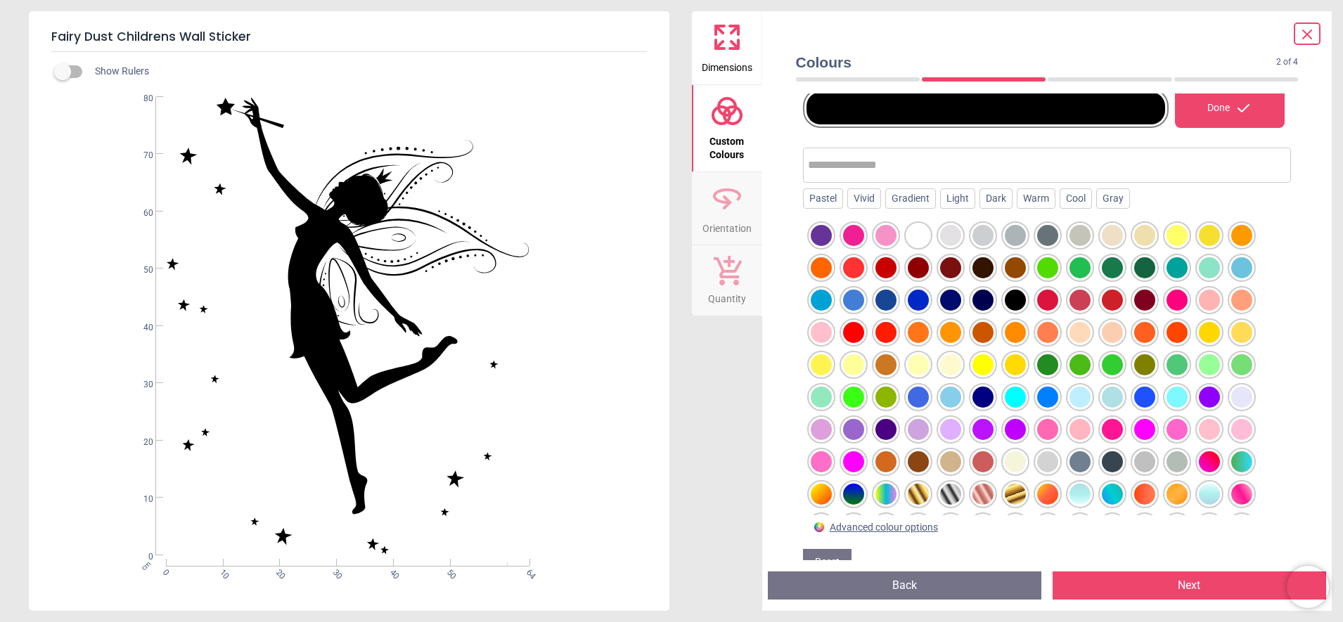
scroll to position [96, 0]
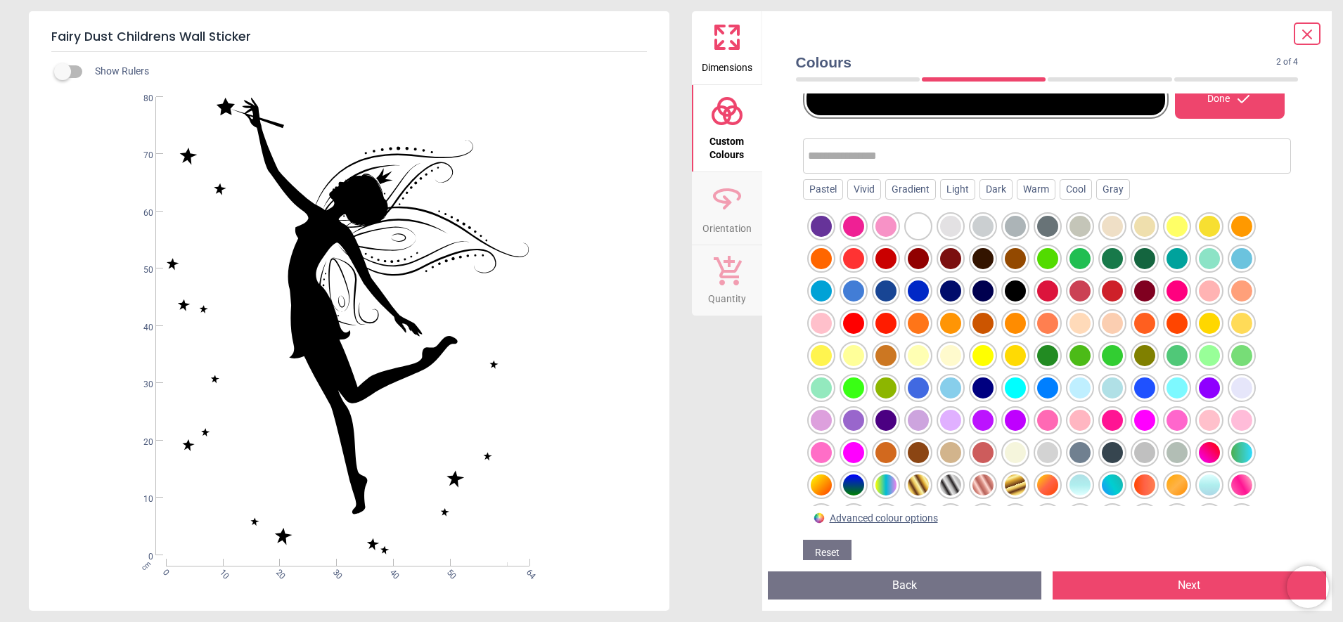
click at [1007, 223] on div at bounding box center [1015, 226] width 21 height 21
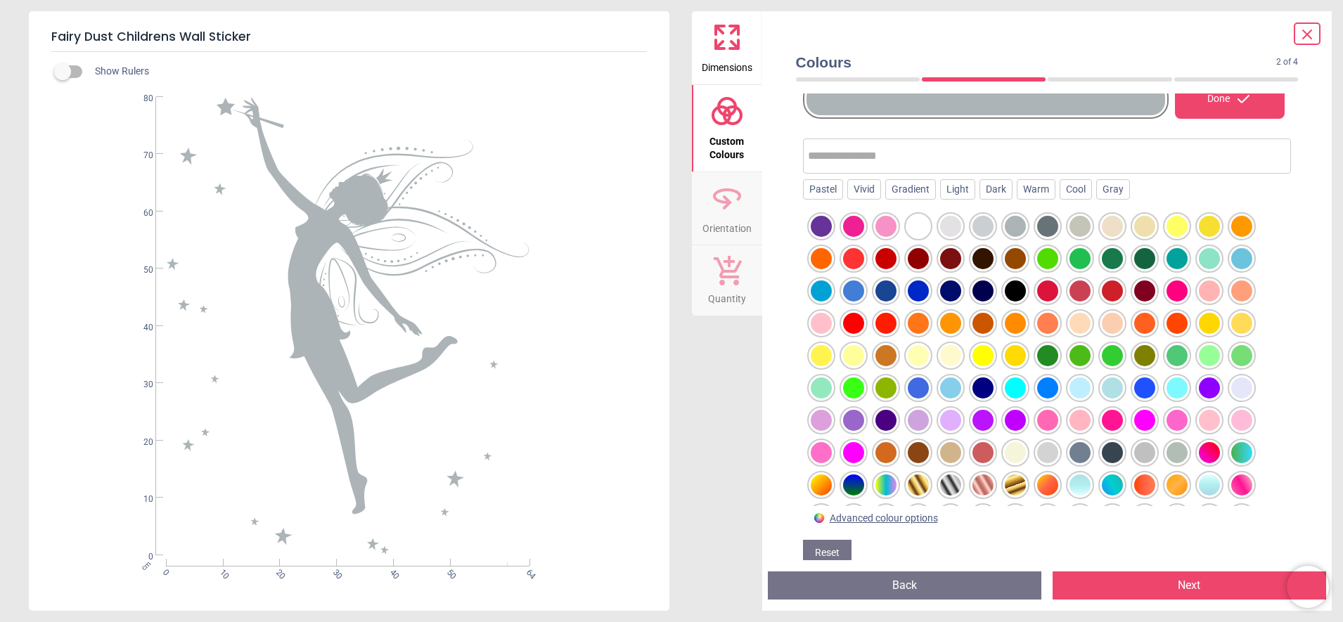
click at [1260, 581] on button "Next" at bounding box center [1188, 585] width 273 height 28
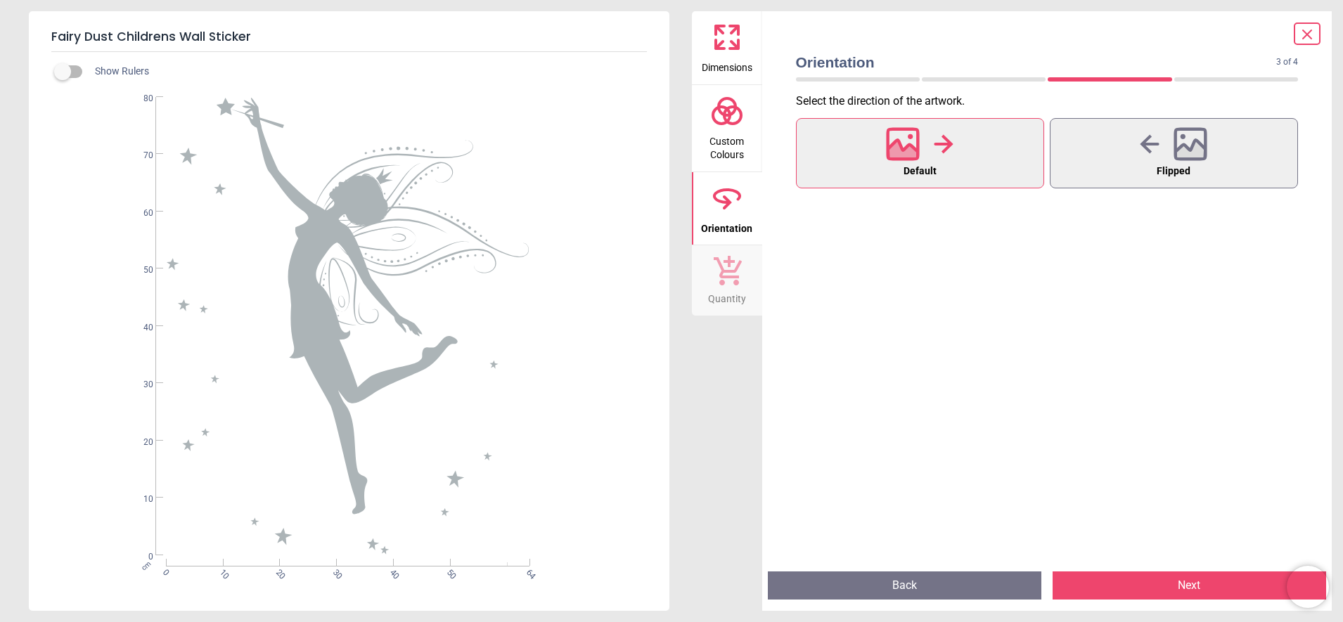
click at [1212, 584] on button "Next" at bounding box center [1188, 585] width 273 height 28
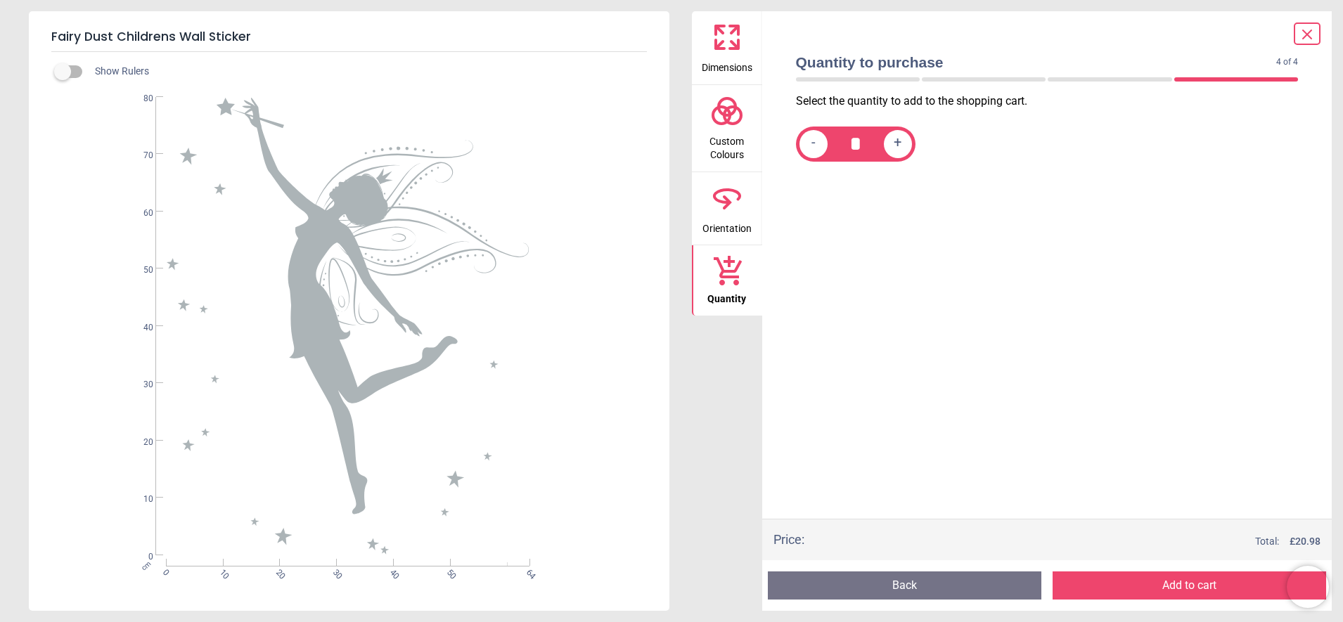
click at [1212, 584] on button "Add to cart" at bounding box center [1188, 585] width 273 height 28
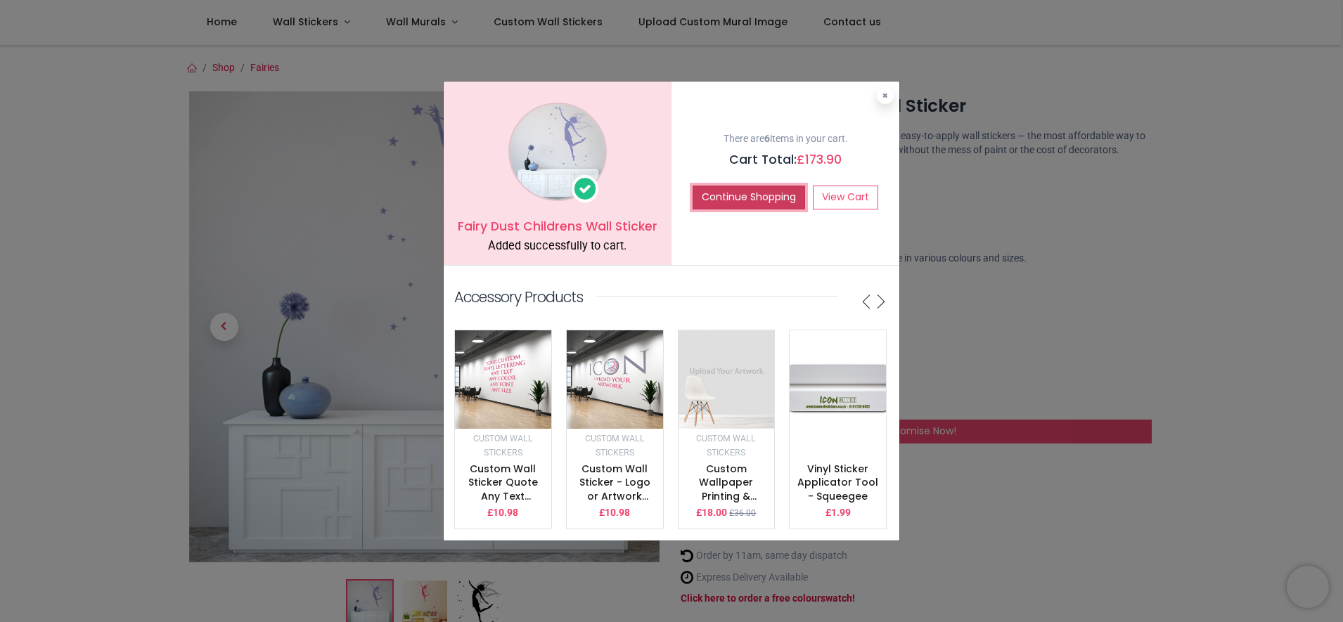
click at [805, 186] on button "Continue Shopping" at bounding box center [748, 198] width 112 height 24
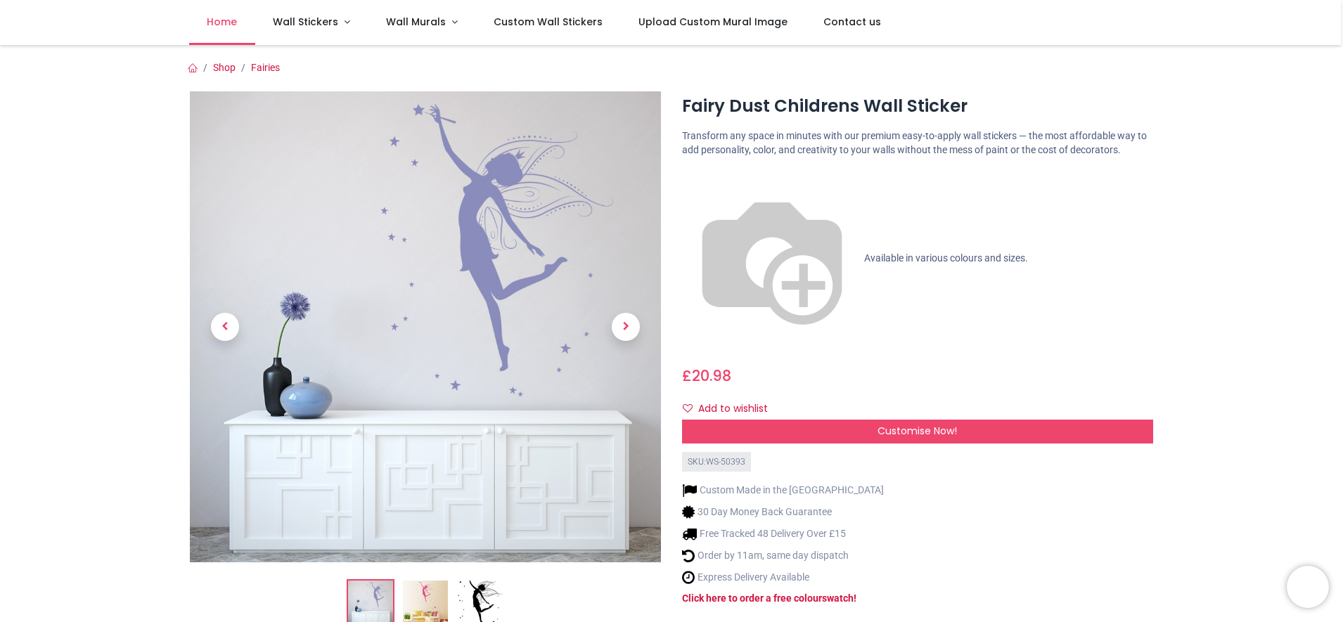
click at [237, 25] on span "Home" at bounding box center [222, 22] width 30 height 14
